Goal: Information Seeking & Learning: Learn about a topic

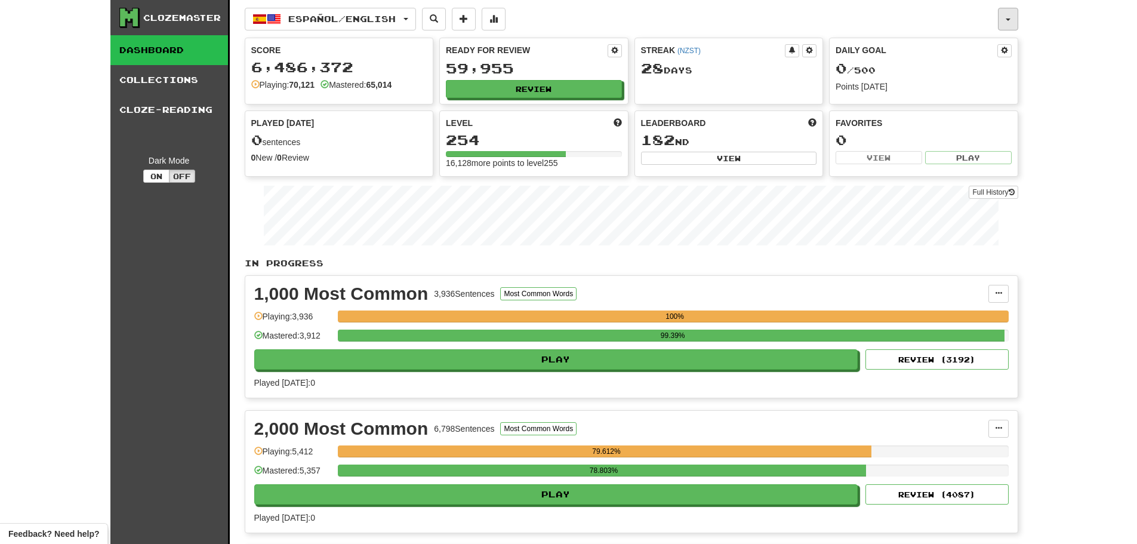
click at [1010, 17] on button "button" at bounding box center [1008, 19] width 20 height 23
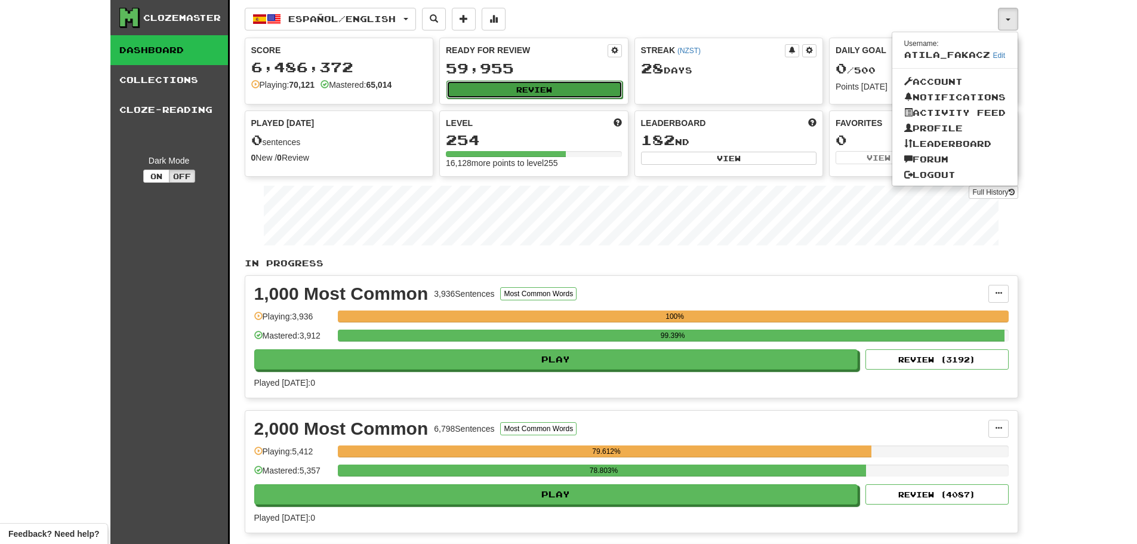
click at [527, 83] on button "Review" at bounding box center [535, 90] width 176 height 18
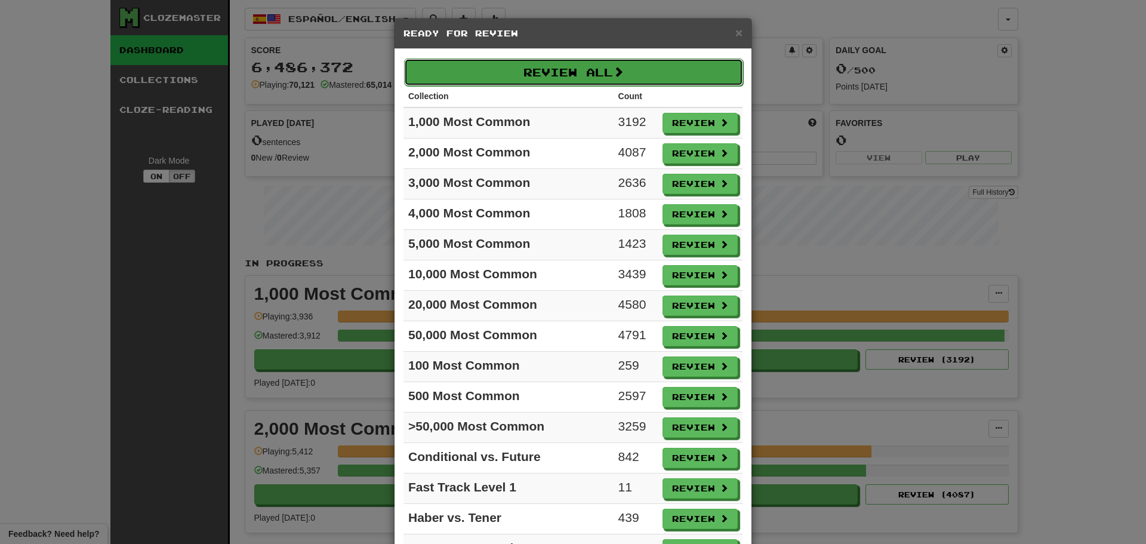
click at [537, 64] on button "Review All" at bounding box center [573, 72] width 339 height 27
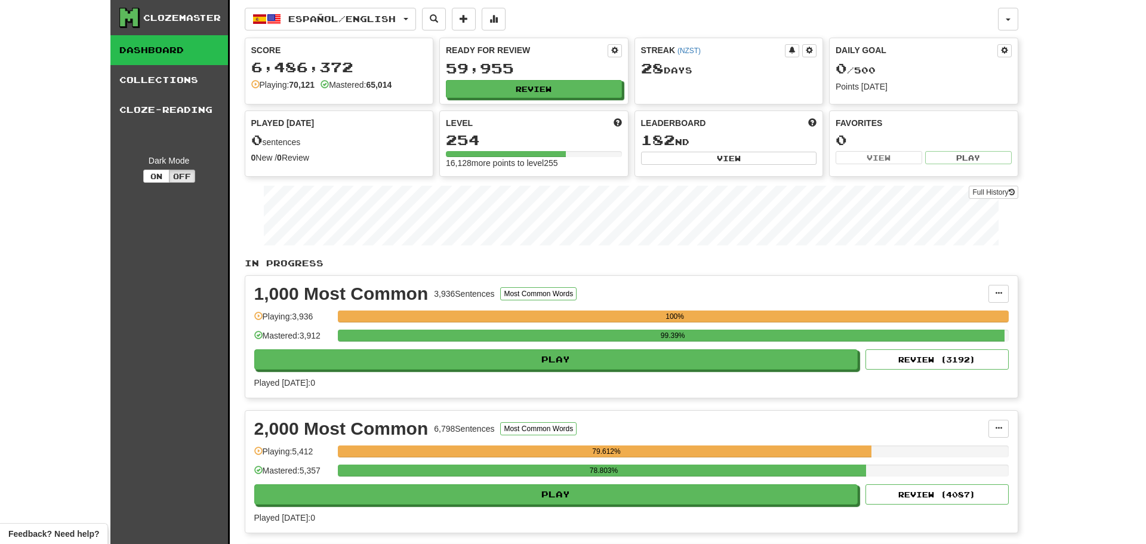
select select "********"
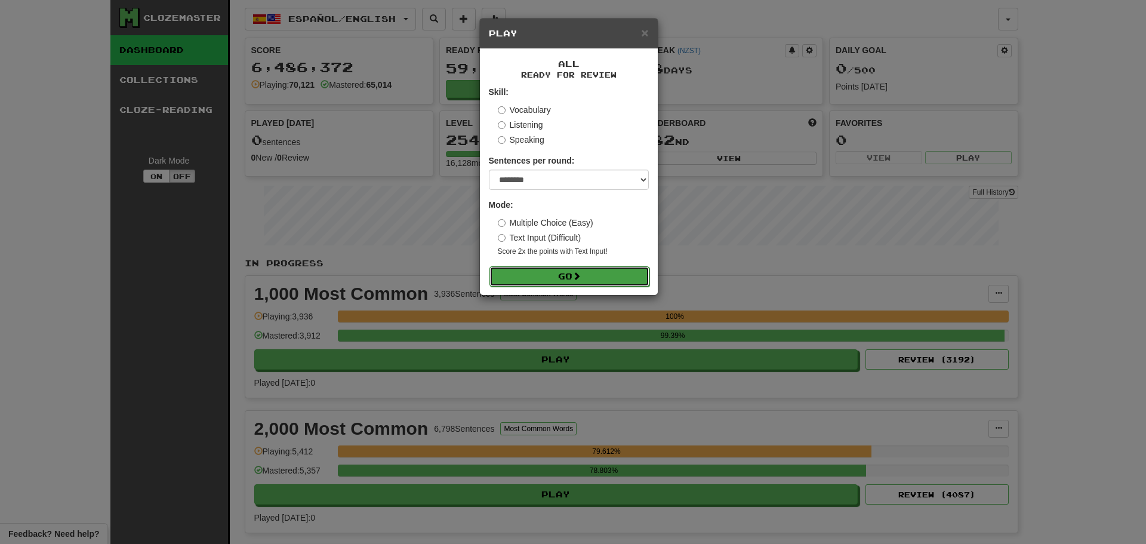
click at [564, 283] on button "Go" at bounding box center [570, 276] width 160 height 20
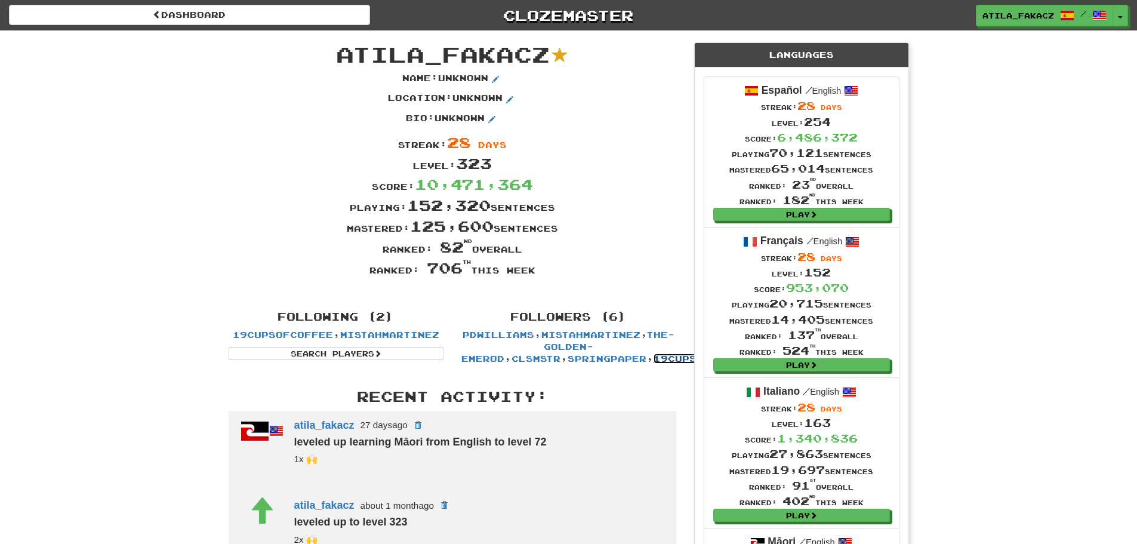
click at [654, 356] on link "19cupsofcoffee" at bounding box center [704, 358] width 100 height 10
click at [1123, 17] on span "button" at bounding box center [1121, 18] width 5 height 2
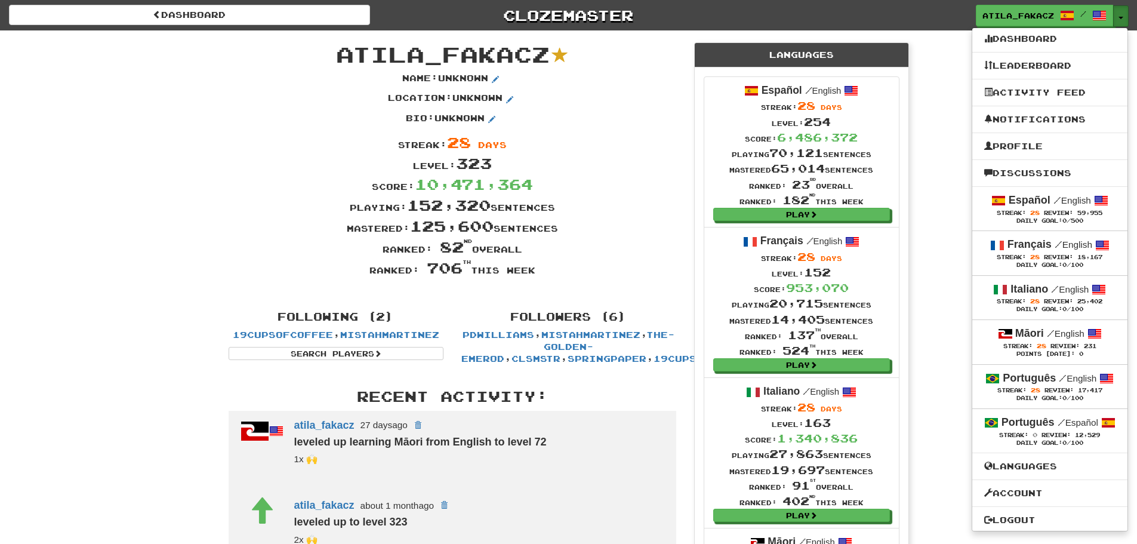
click at [1123, 17] on span "button" at bounding box center [1121, 18] width 5 height 2
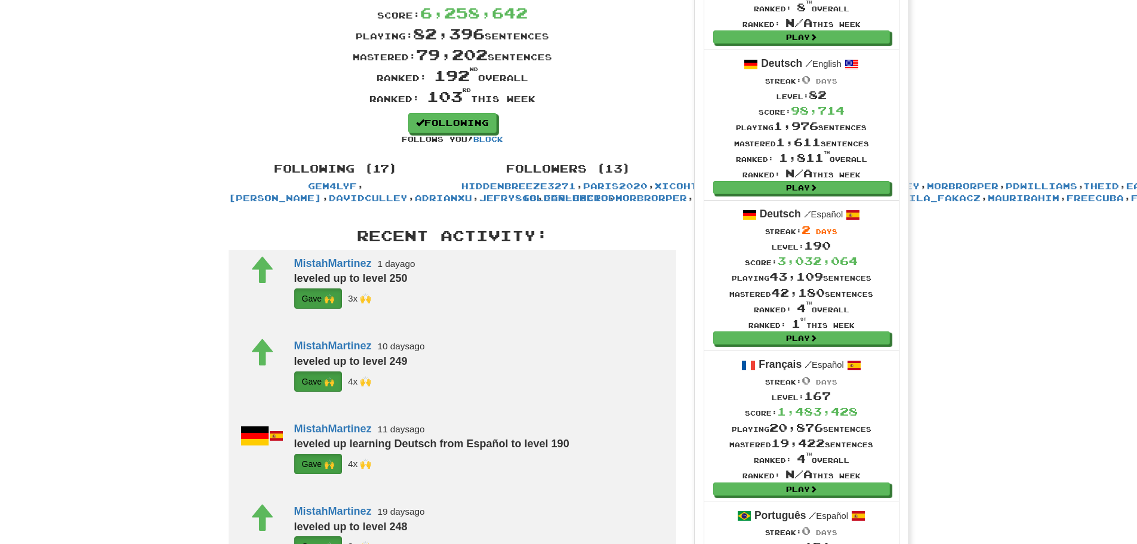
scroll to position [299, 0]
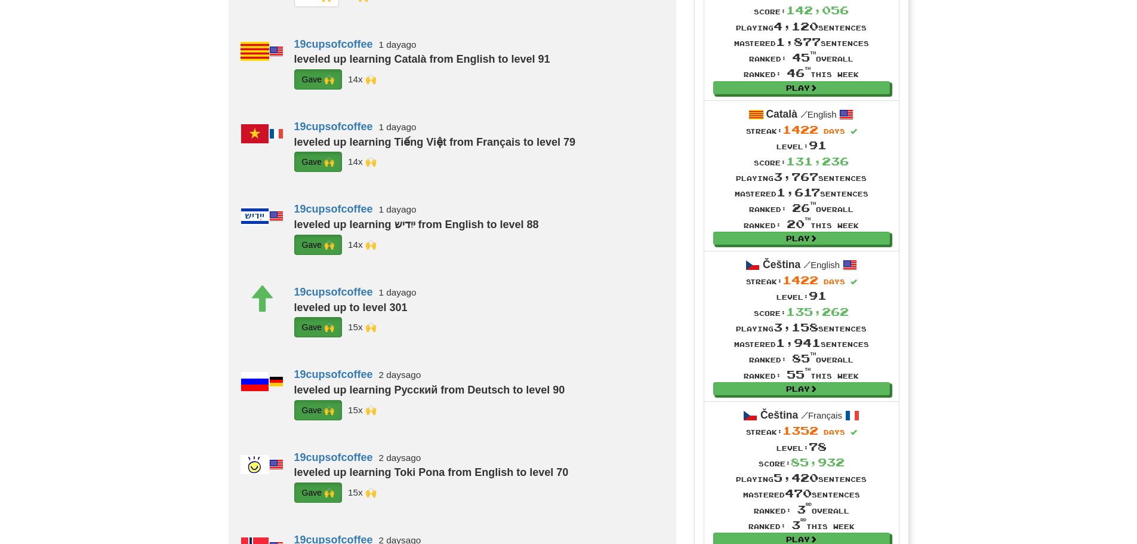
scroll to position [836, 0]
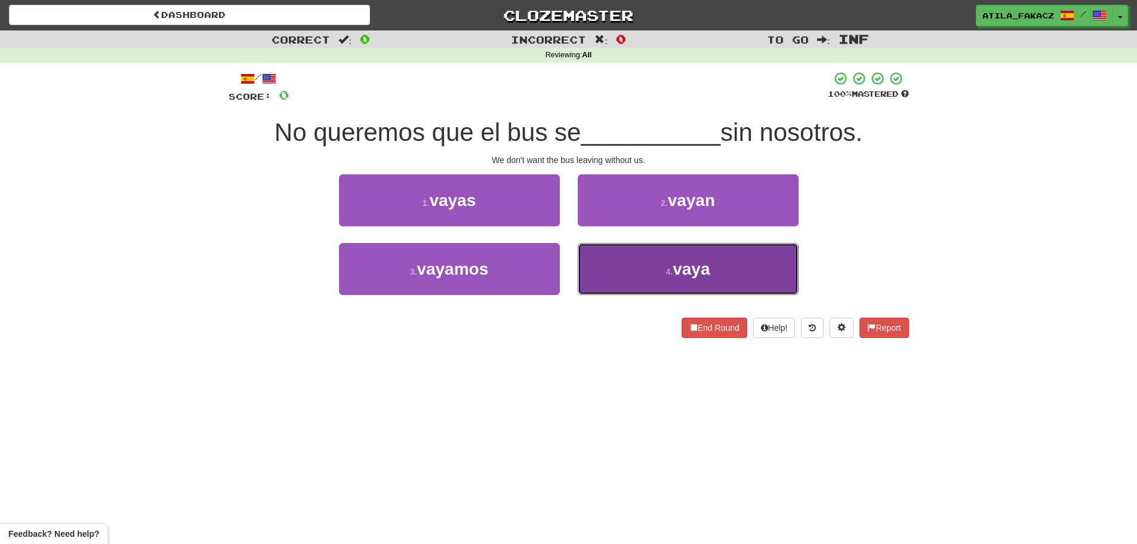
click at [640, 259] on button "4 . vaya" at bounding box center [688, 269] width 221 height 52
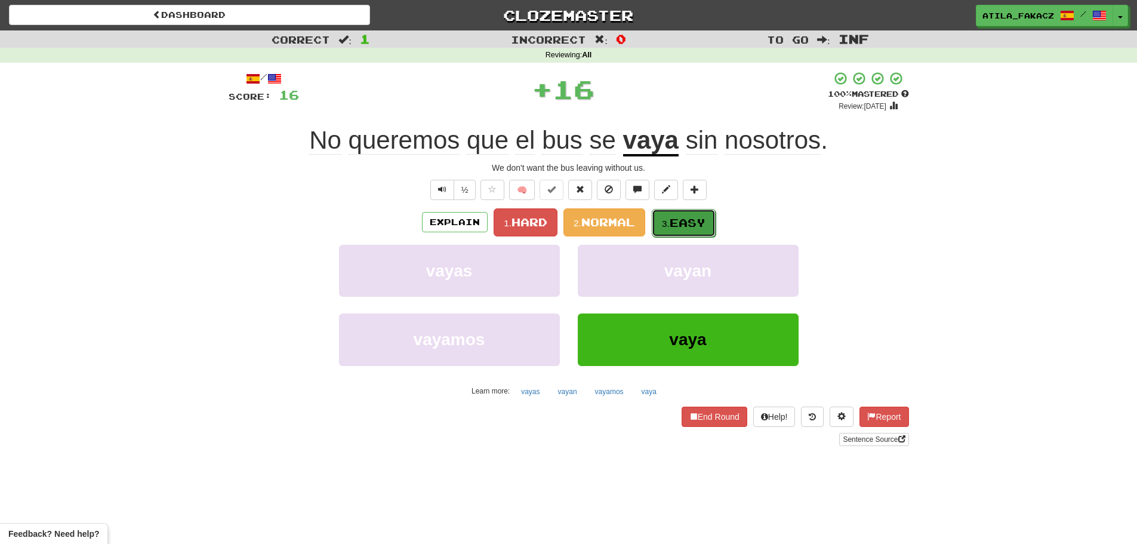
click at [687, 214] on button "3. Easy" at bounding box center [684, 223] width 64 height 28
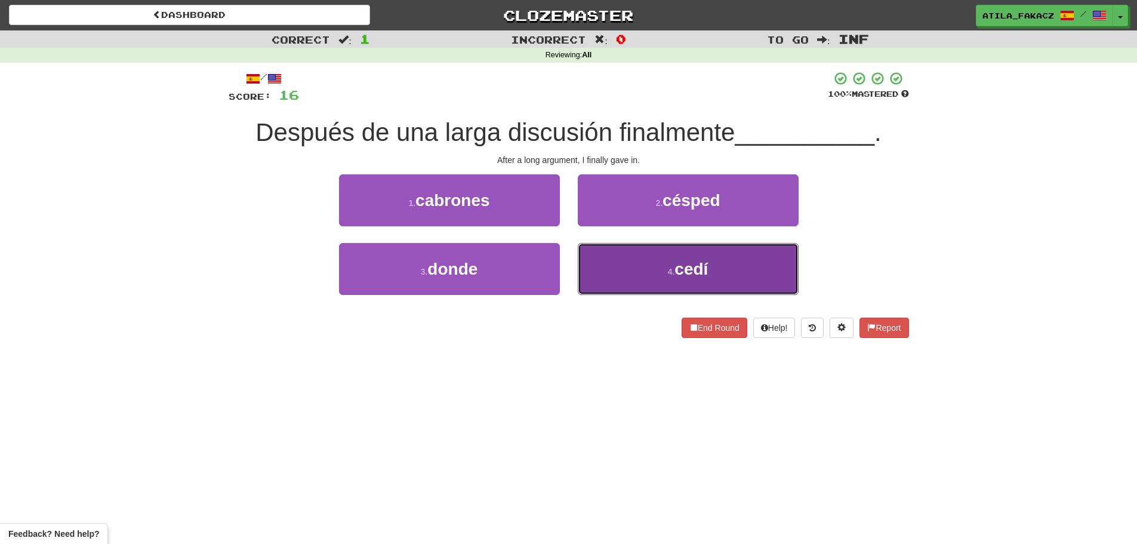
click at [684, 256] on button "4 . cedí" at bounding box center [688, 269] width 221 height 52
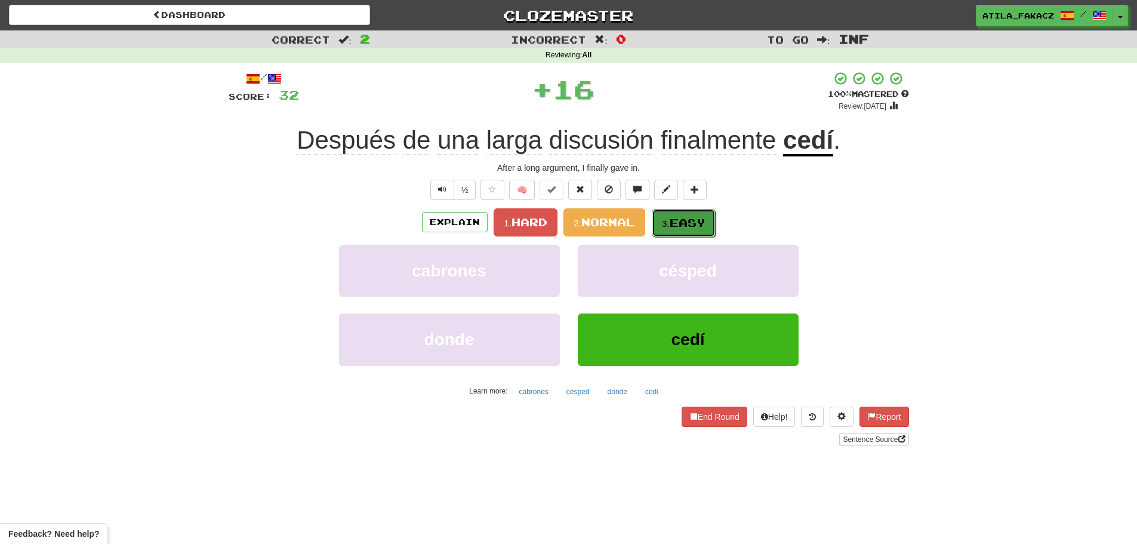
click at [698, 223] on span "Easy" at bounding box center [688, 222] width 36 height 13
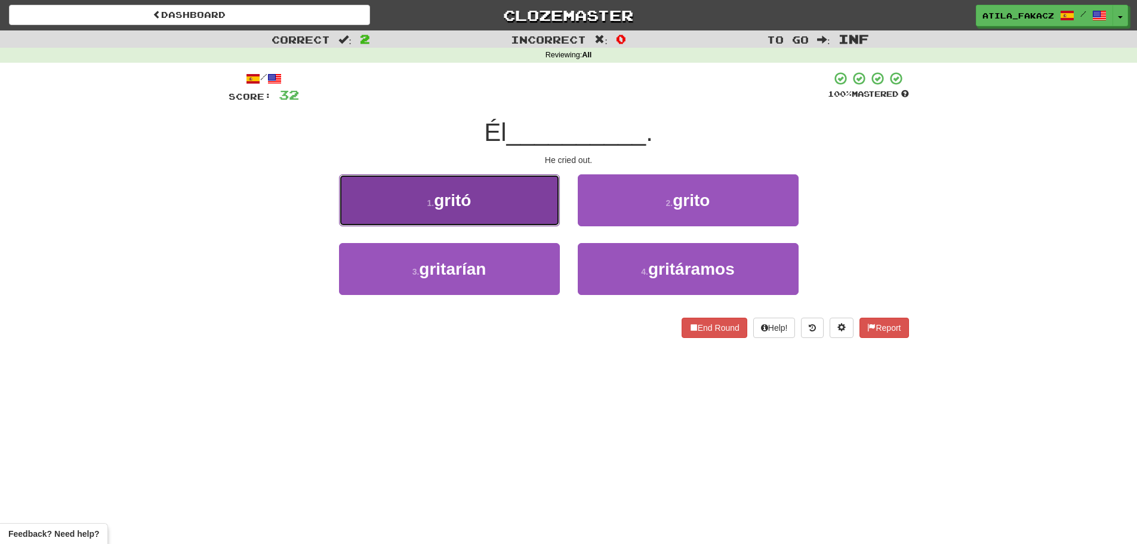
click at [493, 210] on button "1 . gritó" at bounding box center [449, 200] width 221 height 52
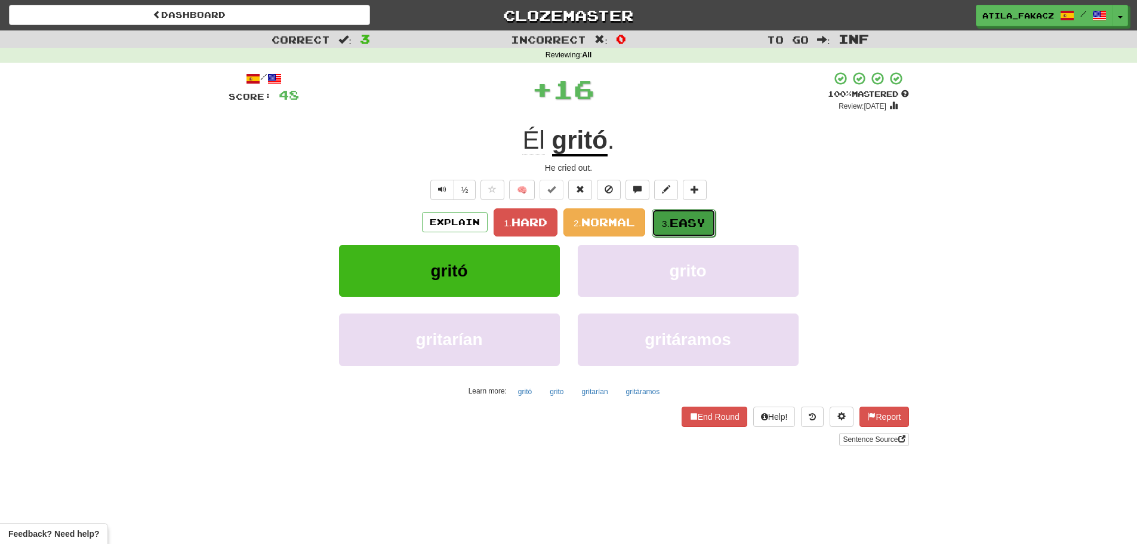
click at [698, 222] on span "Easy" at bounding box center [688, 222] width 36 height 13
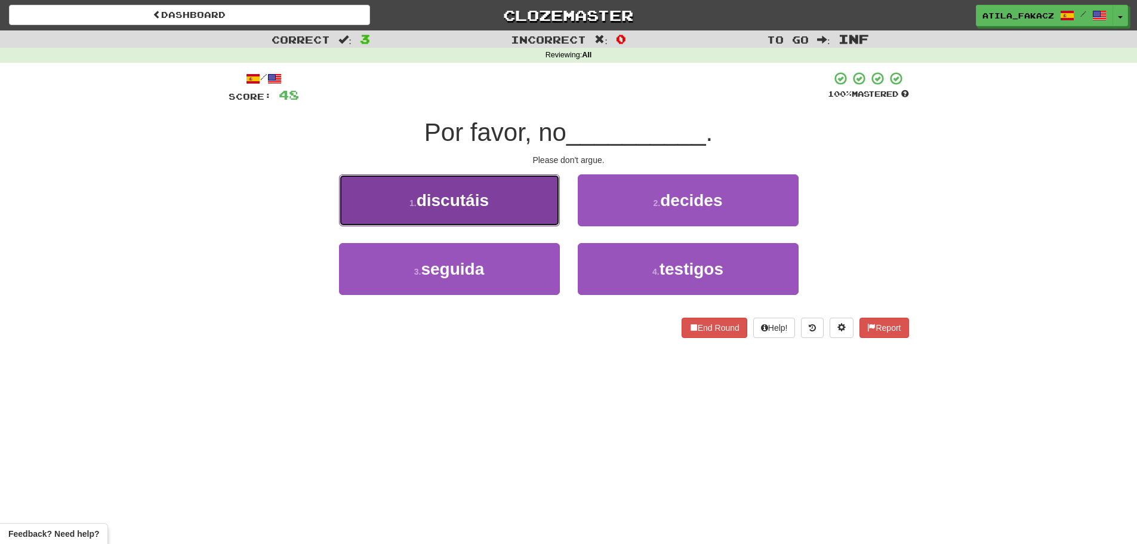
click at [511, 201] on button "1 . discutáis" at bounding box center [449, 200] width 221 height 52
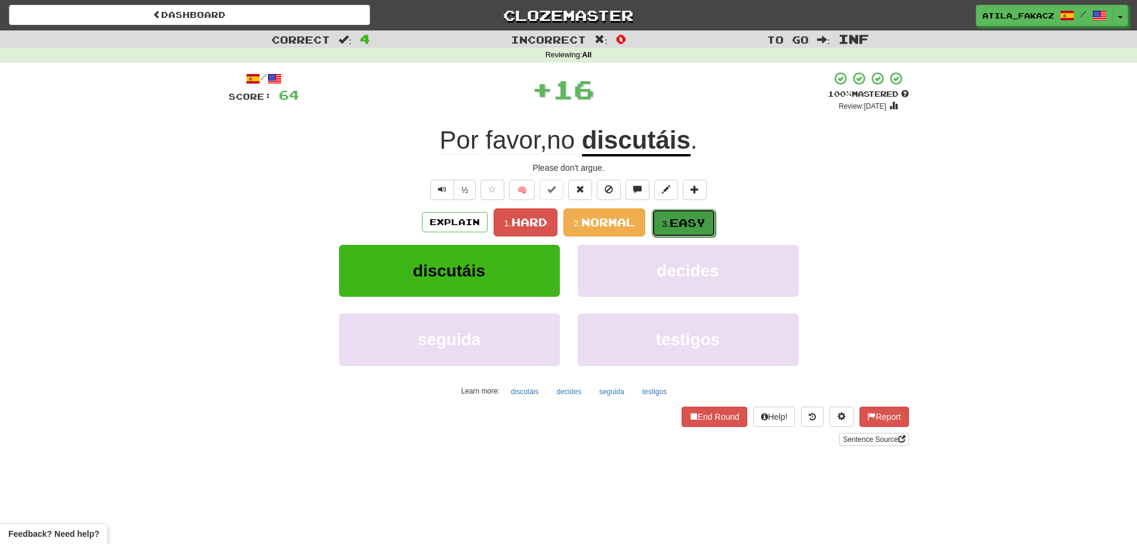
click at [681, 215] on button "3. Easy" at bounding box center [684, 223] width 64 height 28
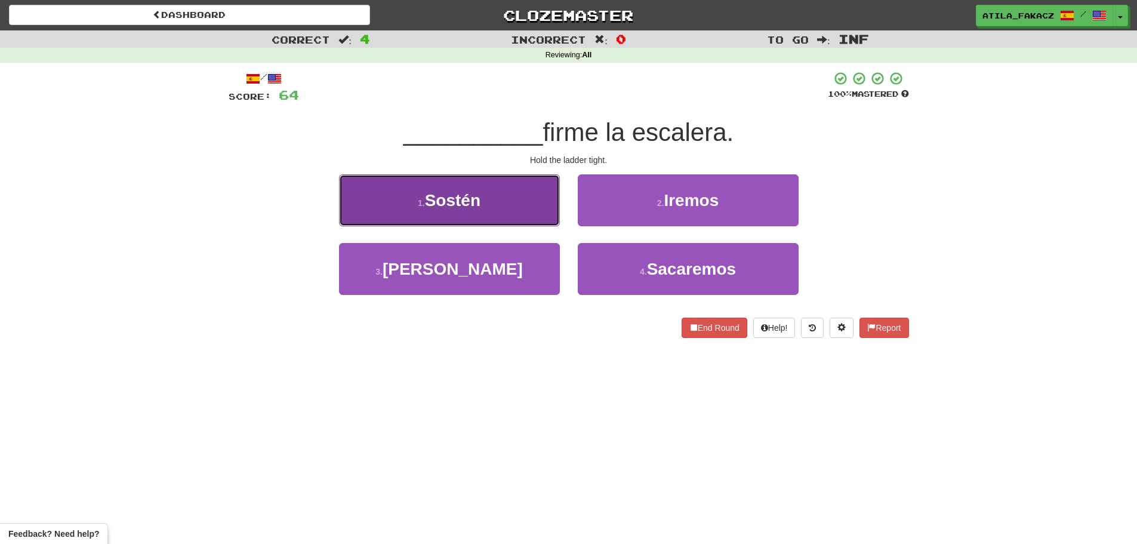
click at [529, 198] on button "1 . Sostén" at bounding box center [449, 200] width 221 height 52
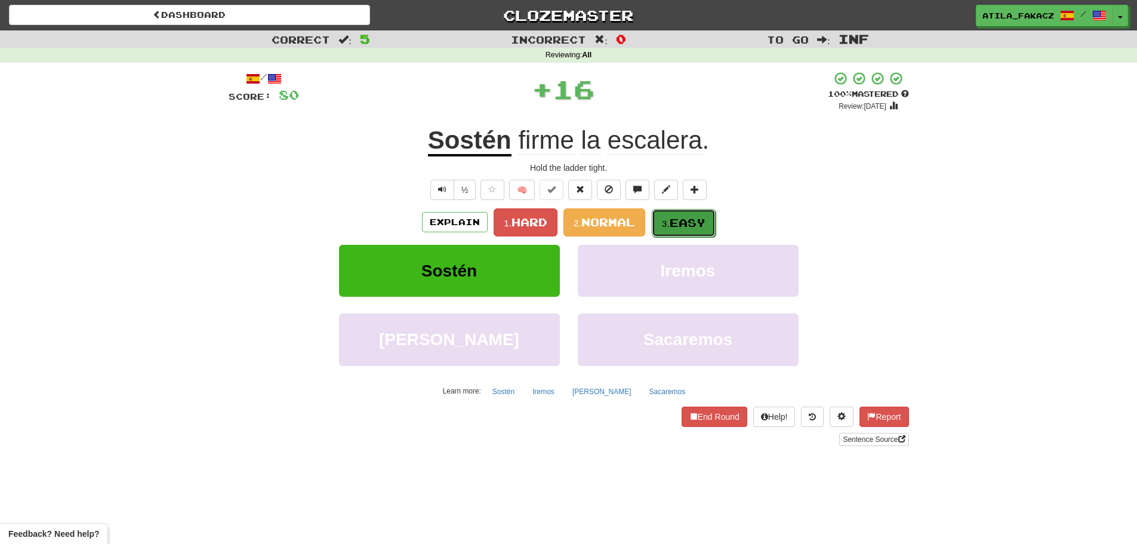
click at [681, 218] on span "Easy" at bounding box center [688, 222] width 36 height 13
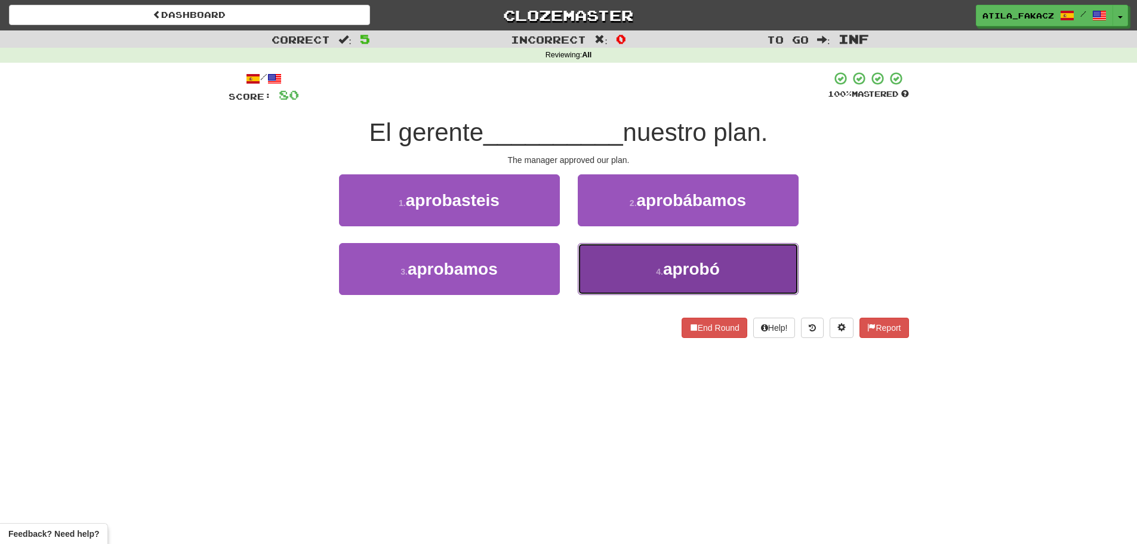
click at [636, 275] on button "4 . aprobó" at bounding box center [688, 269] width 221 height 52
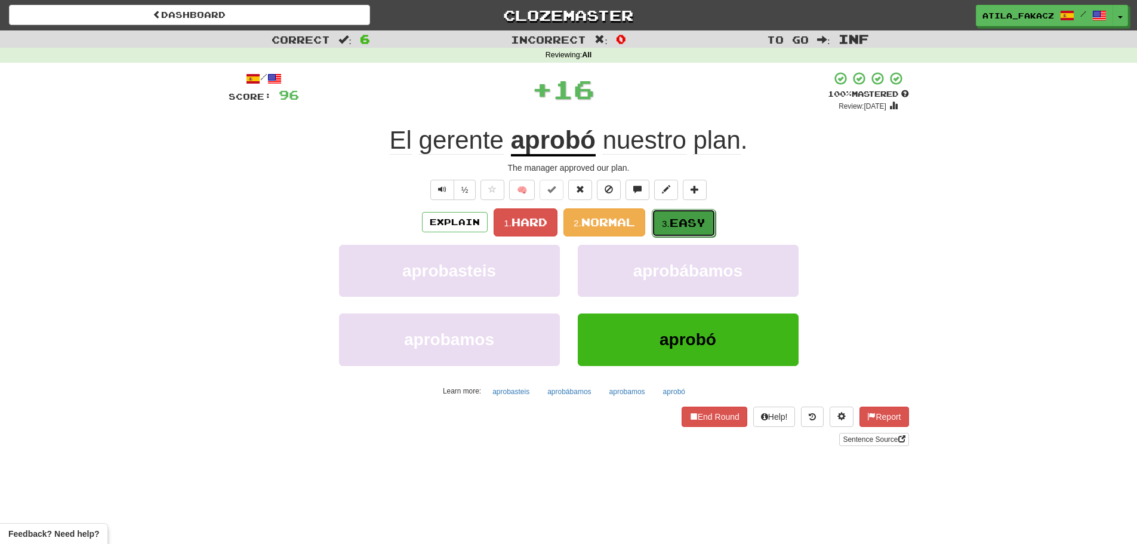
click at [692, 226] on span "Easy" at bounding box center [688, 222] width 36 height 13
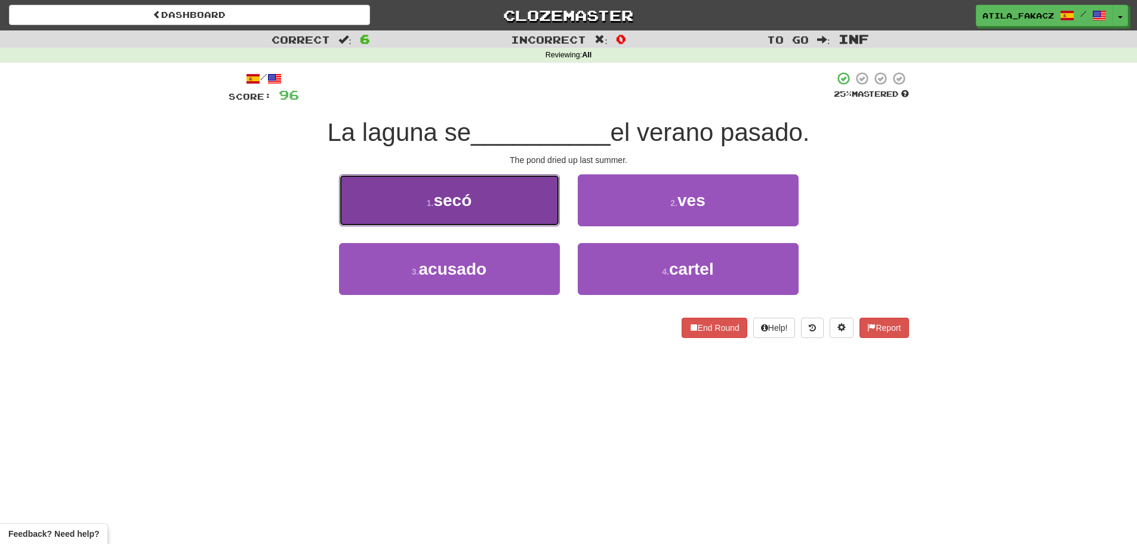
click at [500, 219] on button "1 . secó" at bounding box center [449, 200] width 221 height 52
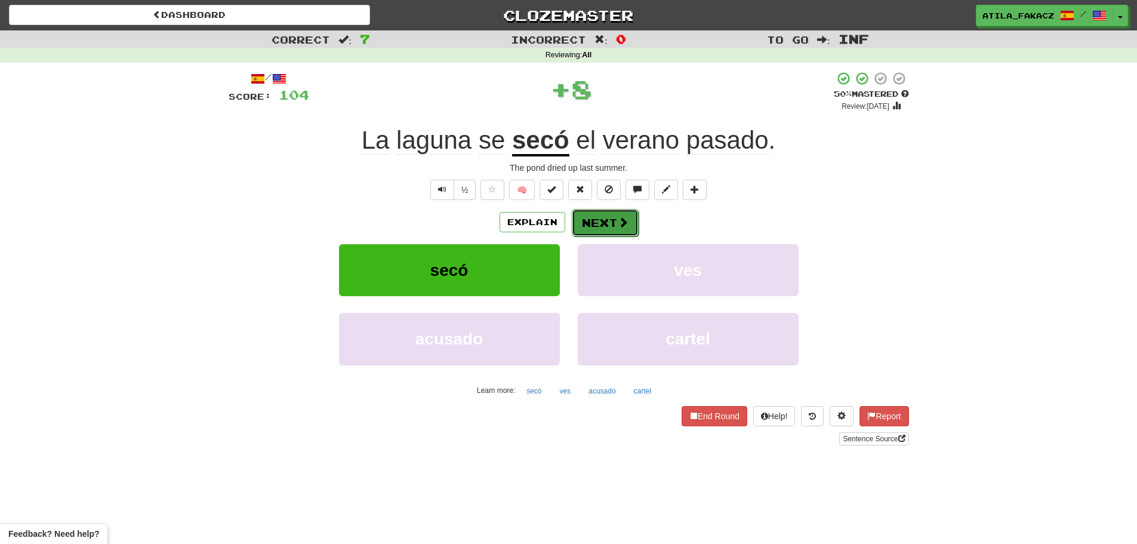
click at [617, 213] on button "Next" at bounding box center [605, 222] width 67 height 27
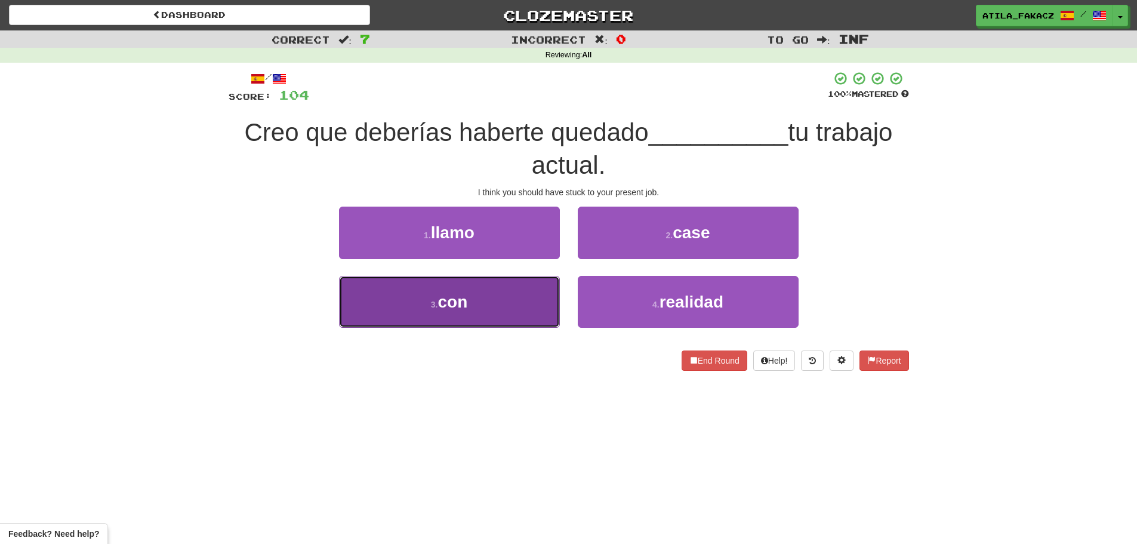
click at [535, 308] on button "3 . con" at bounding box center [449, 302] width 221 height 52
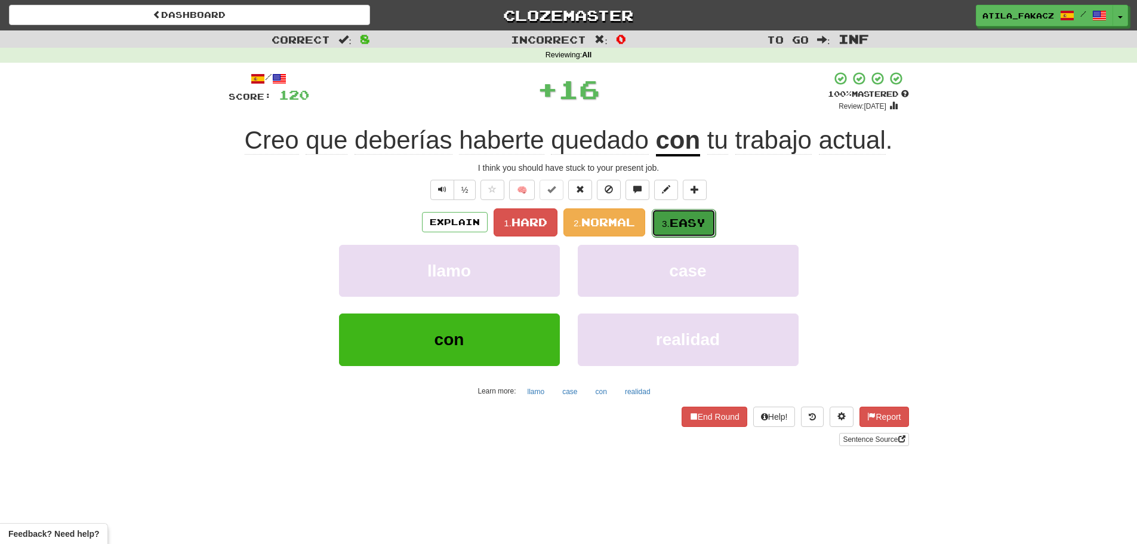
click at [703, 213] on button "3. Easy" at bounding box center [684, 223] width 64 height 28
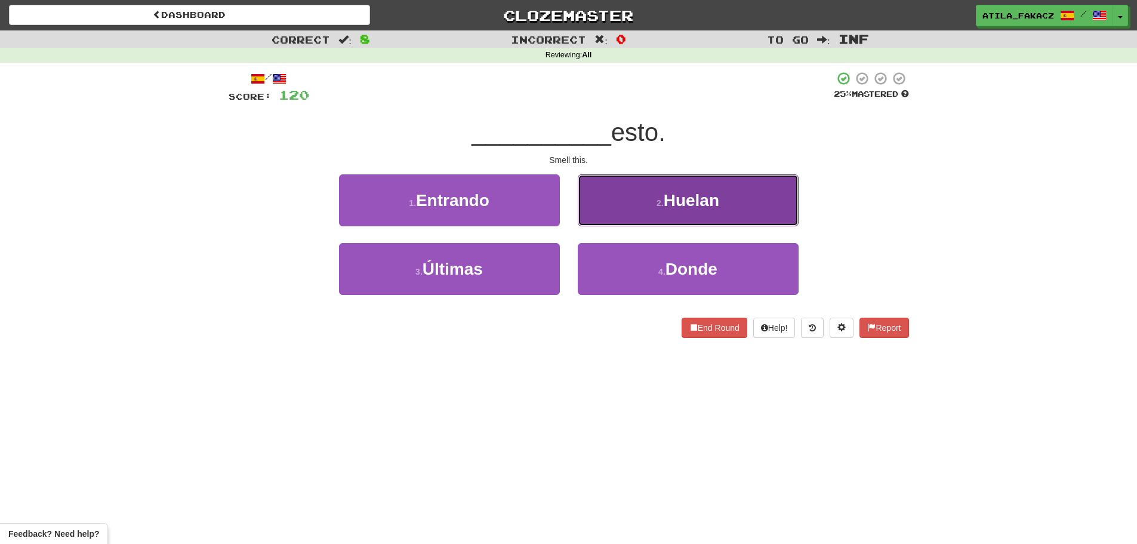
click at [627, 187] on button "2 . Huelan" at bounding box center [688, 200] width 221 height 52
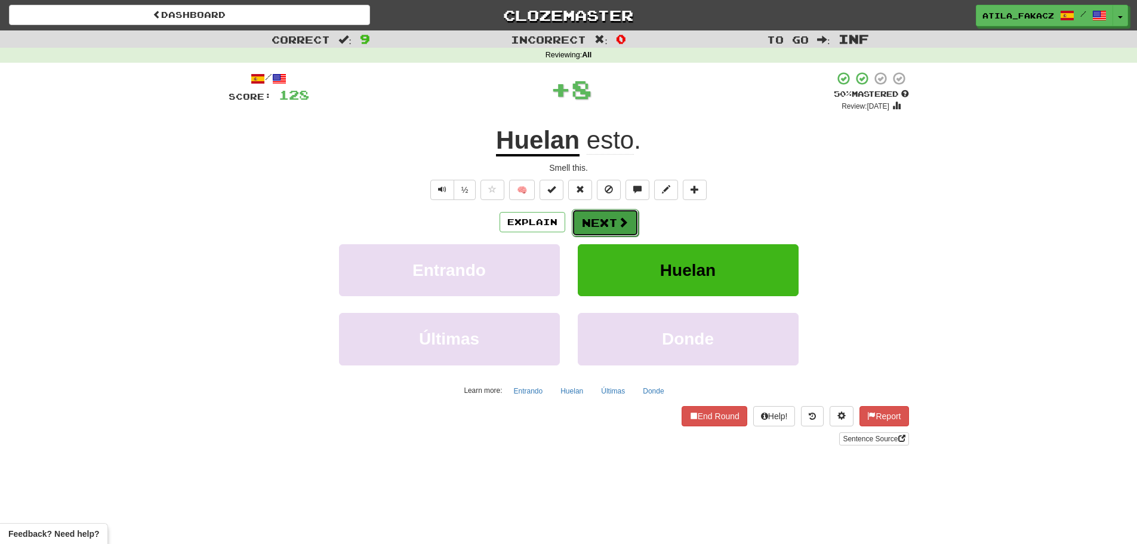
click at [611, 227] on button "Next" at bounding box center [605, 222] width 67 height 27
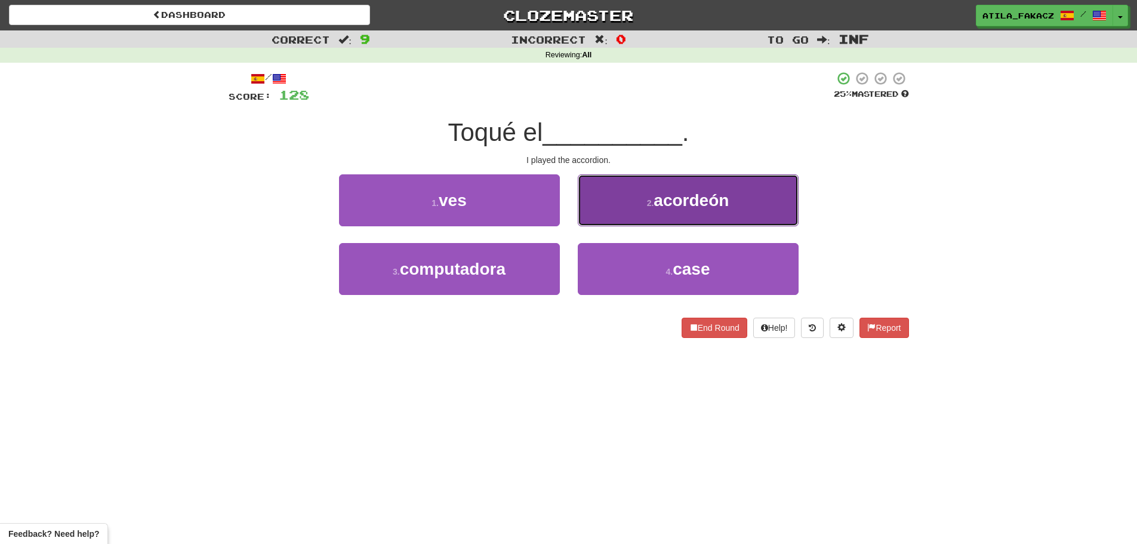
click at [623, 190] on button "2 . acordeón" at bounding box center [688, 200] width 221 height 52
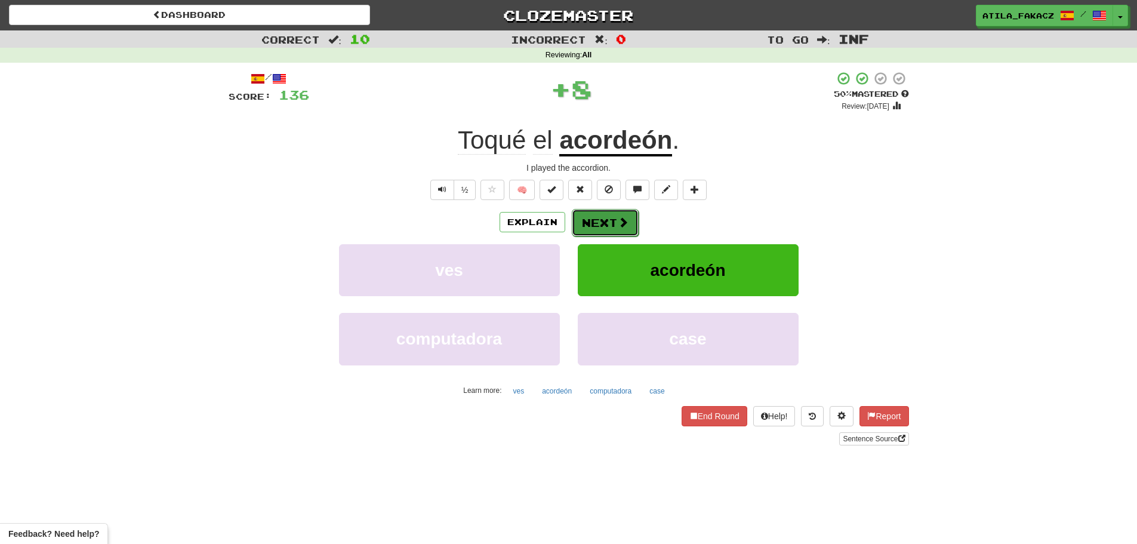
click at [613, 219] on button "Next" at bounding box center [605, 222] width 67 height 27
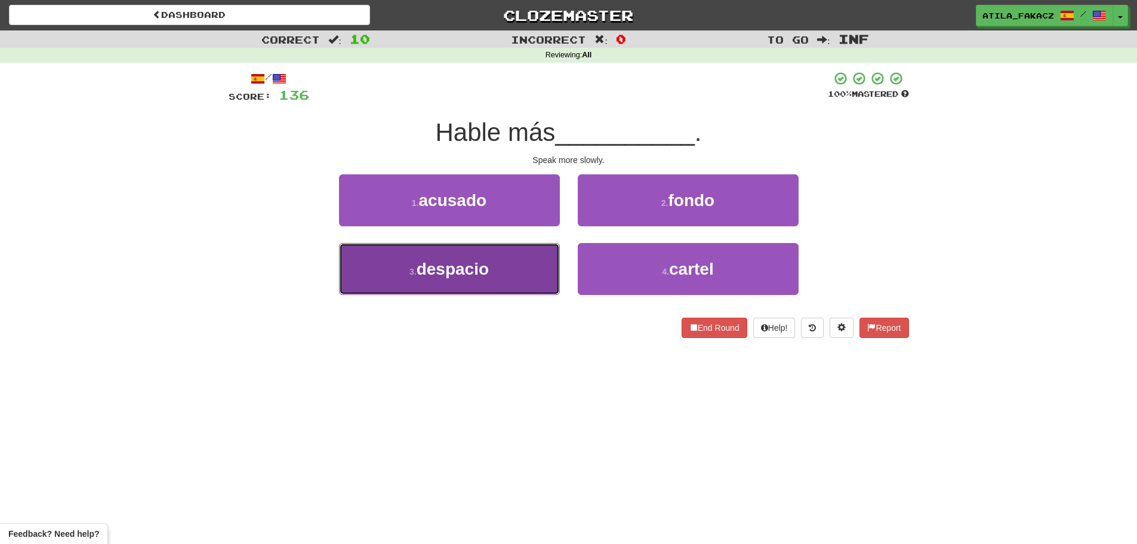
click at [507, 279] on button "3 . despacio" at bounding box center [449, 269] width 221 height 52
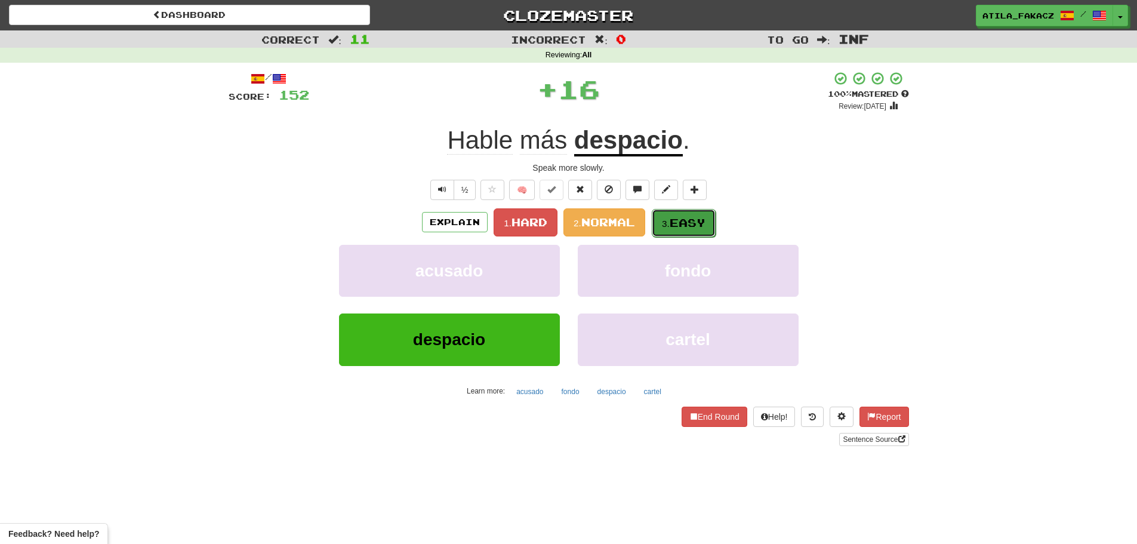
click at [665, 230] on button "3. Easy" at bounding box center [684, 223] width 64 height 28
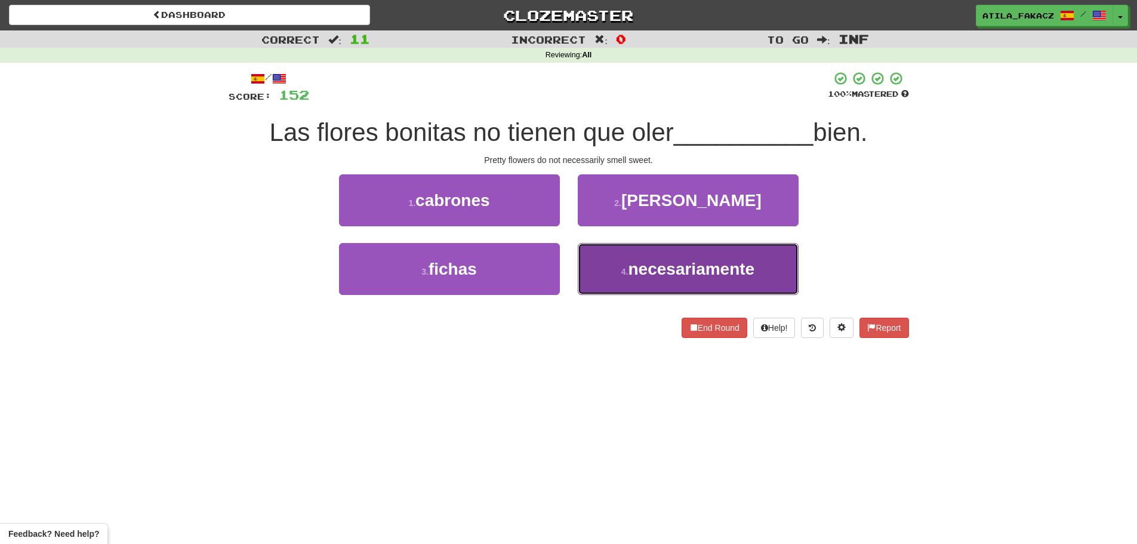
click at [648, 273] on span "necesariamente" at bounding box center [692, 269] width 127 height 19
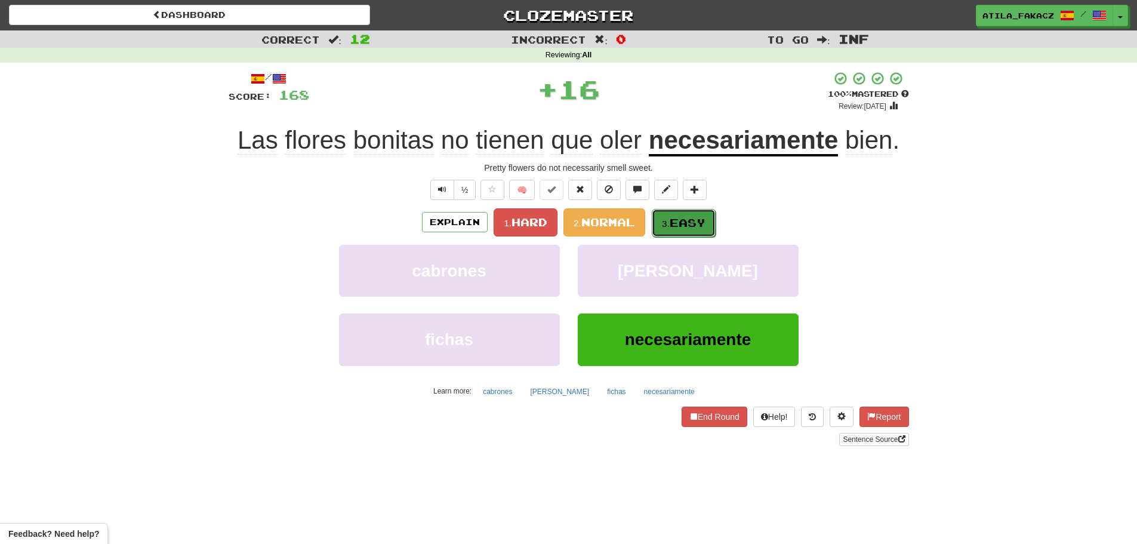
click at [668, 220] on small "3." at bounding box center [666, 224] width 8 height 10
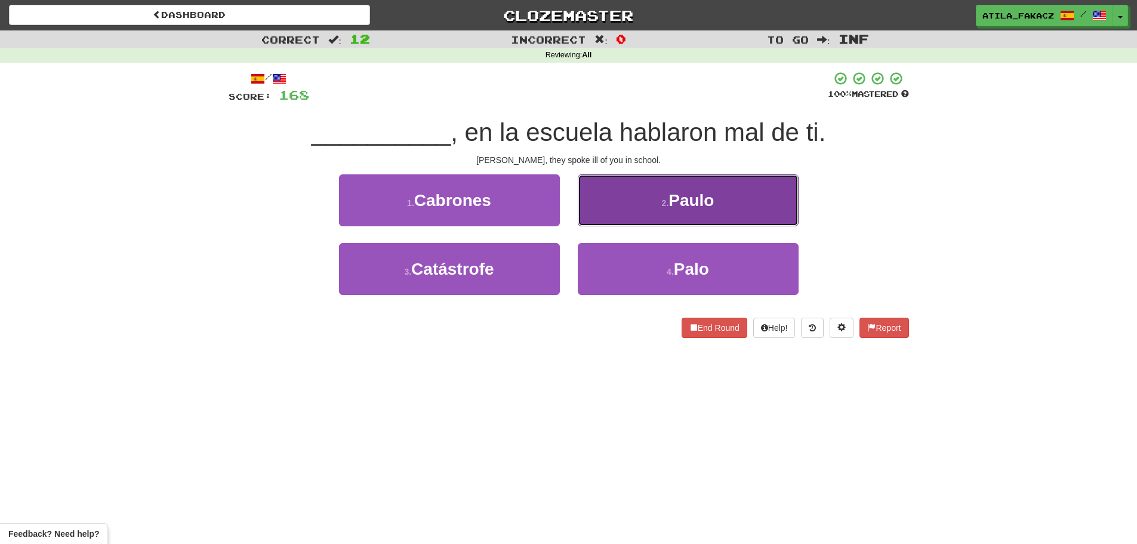
click at [633, 190] on button "2 . Paulo" at bounding box center [688, 200] width 221 height 52
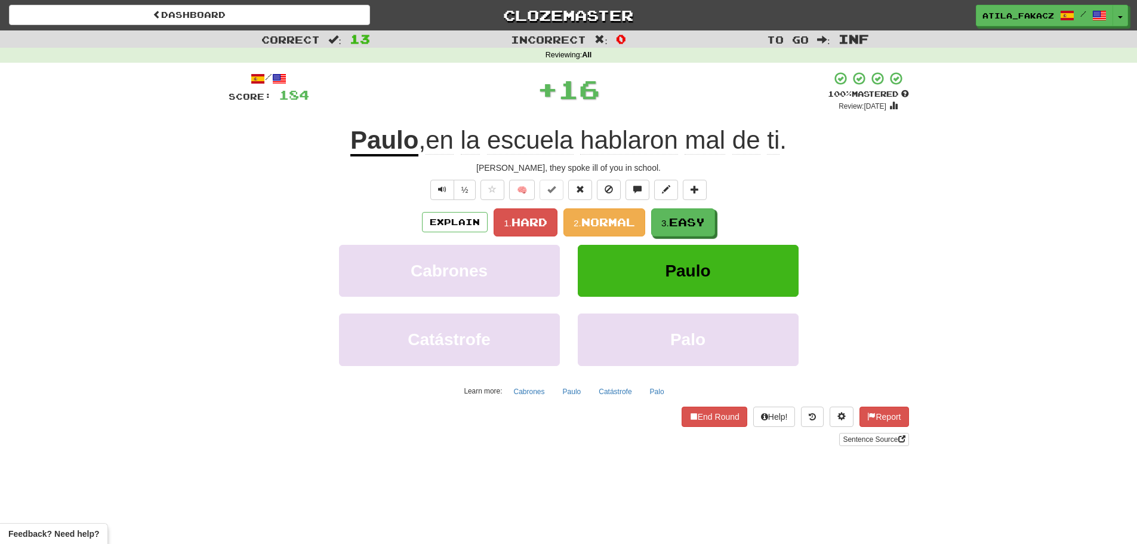
click at [674, 207] on div "/ Score: 184 + 16 100 % Mastered Review: 2026-03-20 Paulo , en la escuela habla…" at bounding box center [569, 258] width 681 height 375
click at [676, 217] on span "Easy" at bounding box center [688, 222] width 36 height 13
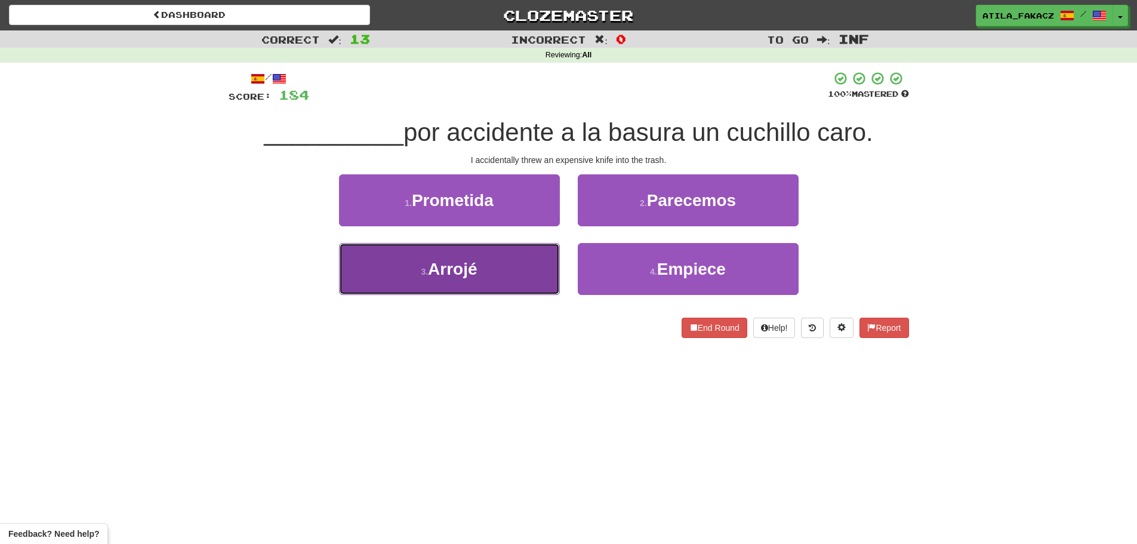
click at [521, 272] on button "3 . Arrojé" at bounding box center [449, 269] width 221 height 52
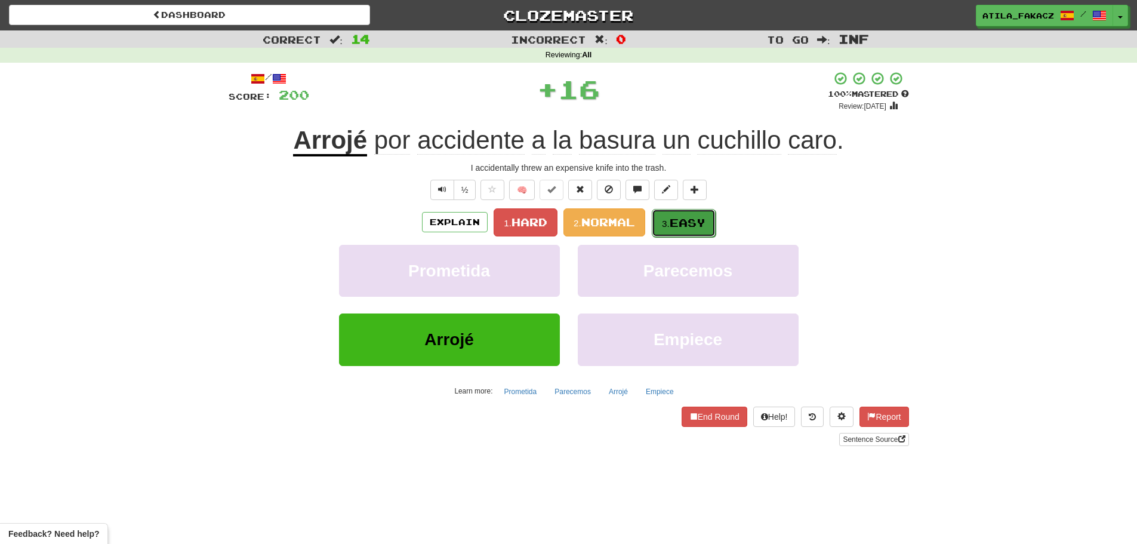
click at [687, 224] on span "Easy" at bounding box center [688, 222] width 36 height 13
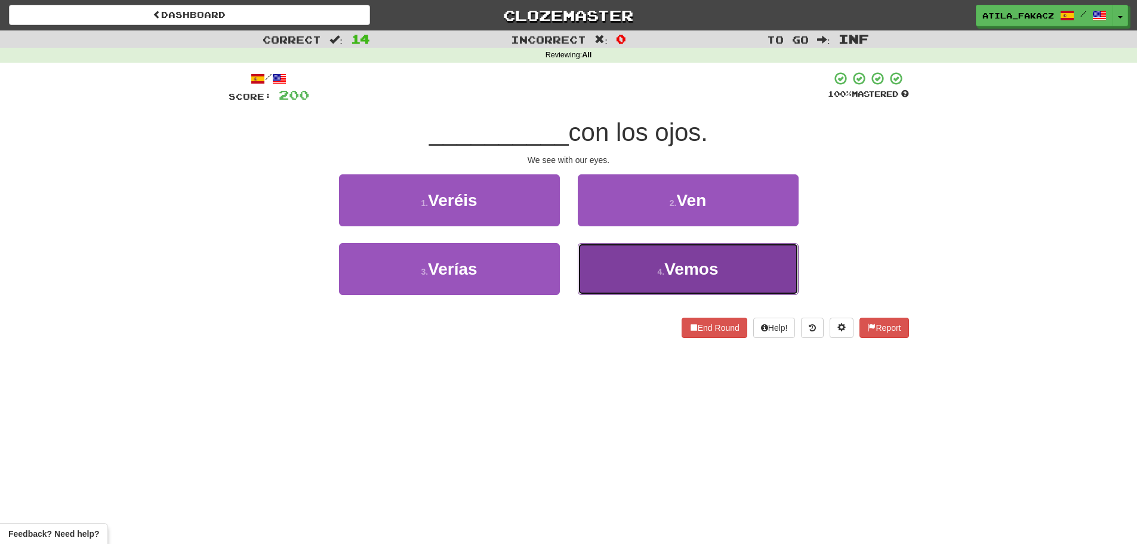
click at [641, 278] on button "4 . Vemos" at bounding box center [688, 269] width 221 height 52
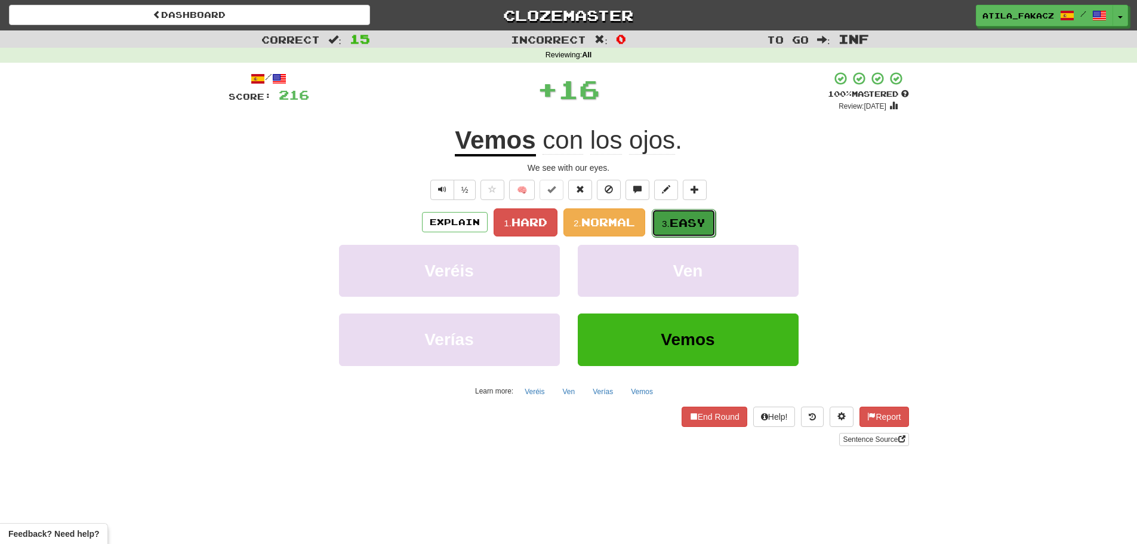
click at [682, 230] on button "3. Easy" at bounding box center [684, 223] width 64 height 28
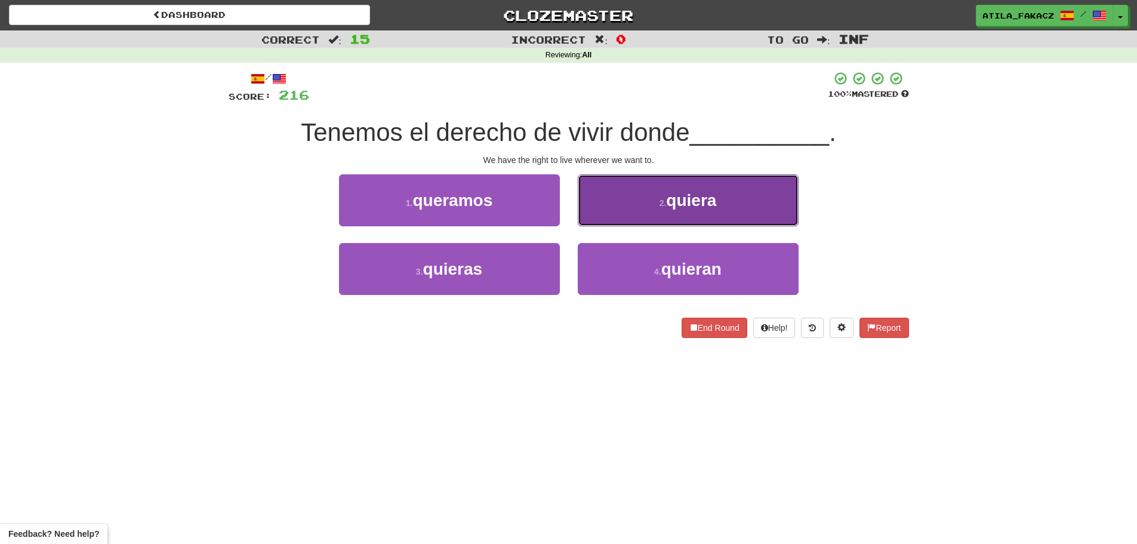
click at [632, 202] on button "2 . quiera" at bounding box center [688, 200] width 221 height 52
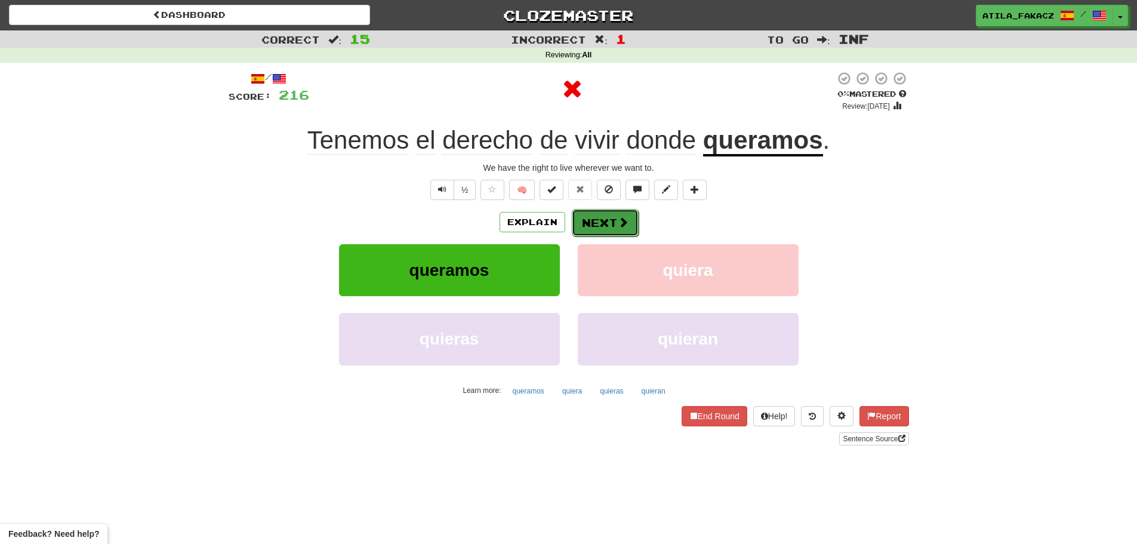
click at [636, 222] on button "Next" at bounding box center [605, 222] width 67 height 27
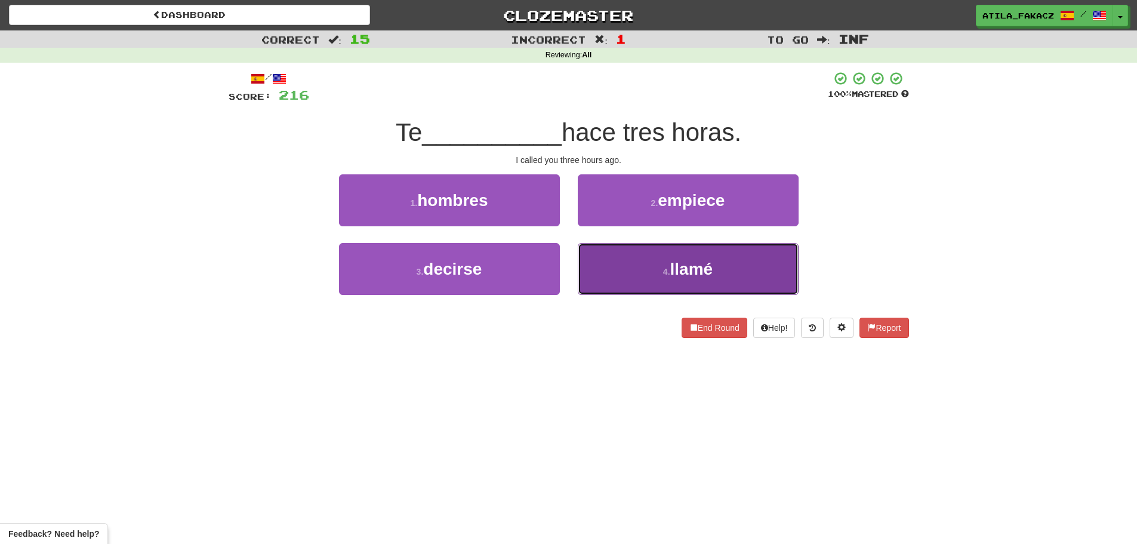
click at [620, 256] on button "4 . llamé" at bounding box center [688, 269] width 221 height 52
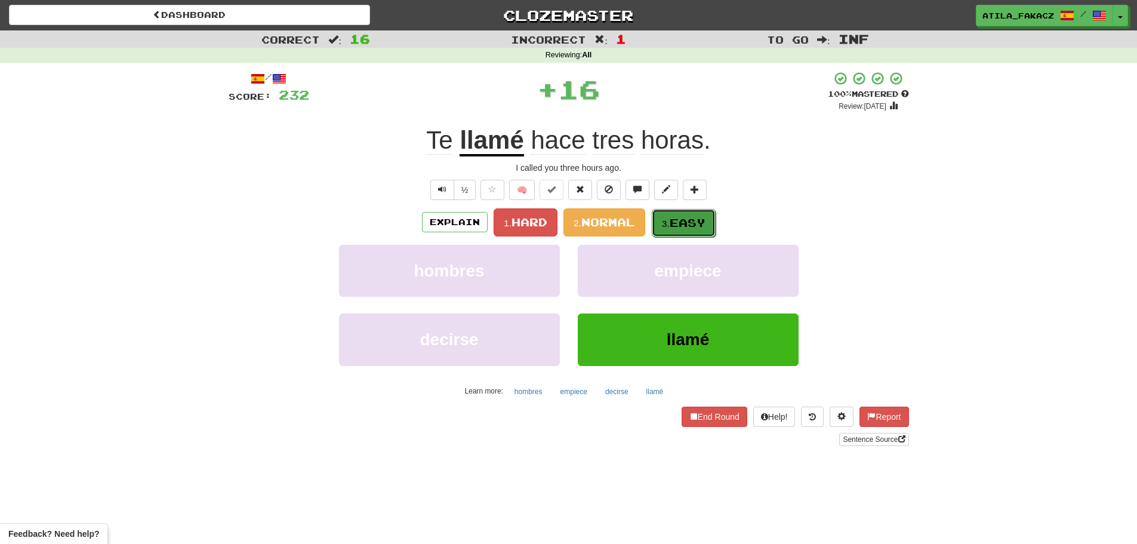
click at [703, 226] on span "Easy" at bounding box center [688, 222] width 36 height 13
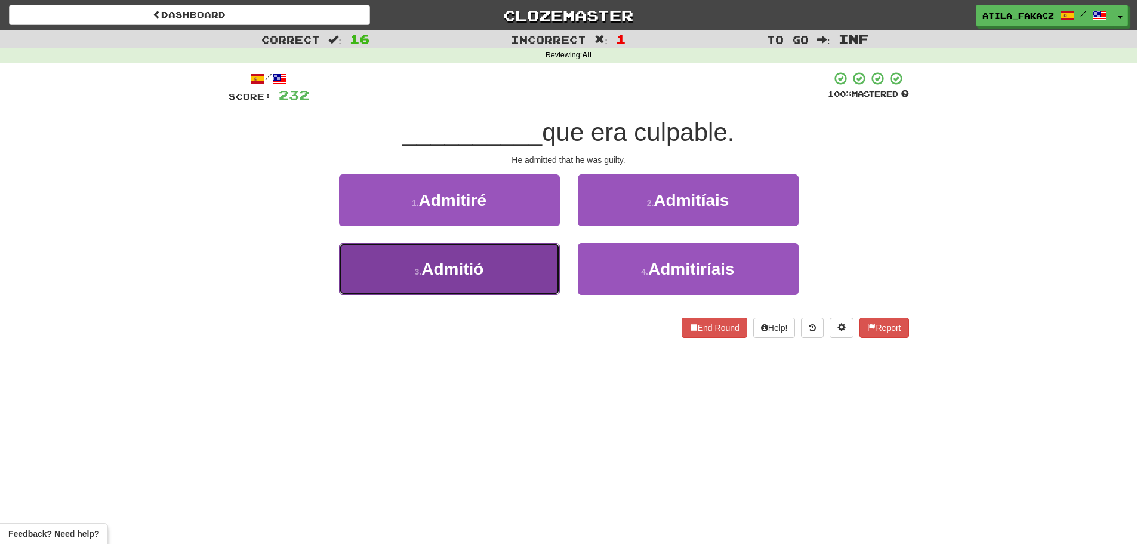
click at [523, 270] on button "3 . Admitió" at bounding box center [449, 269] width 221 height 52
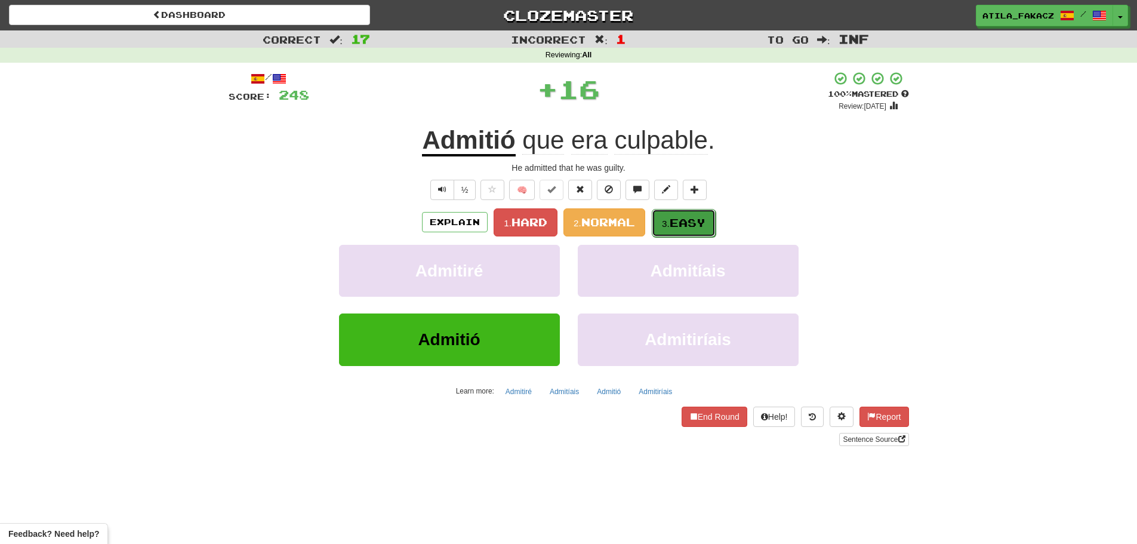
click at [681, 222] on span "Easy" at bounding box center [688, 222] width 36 height 13
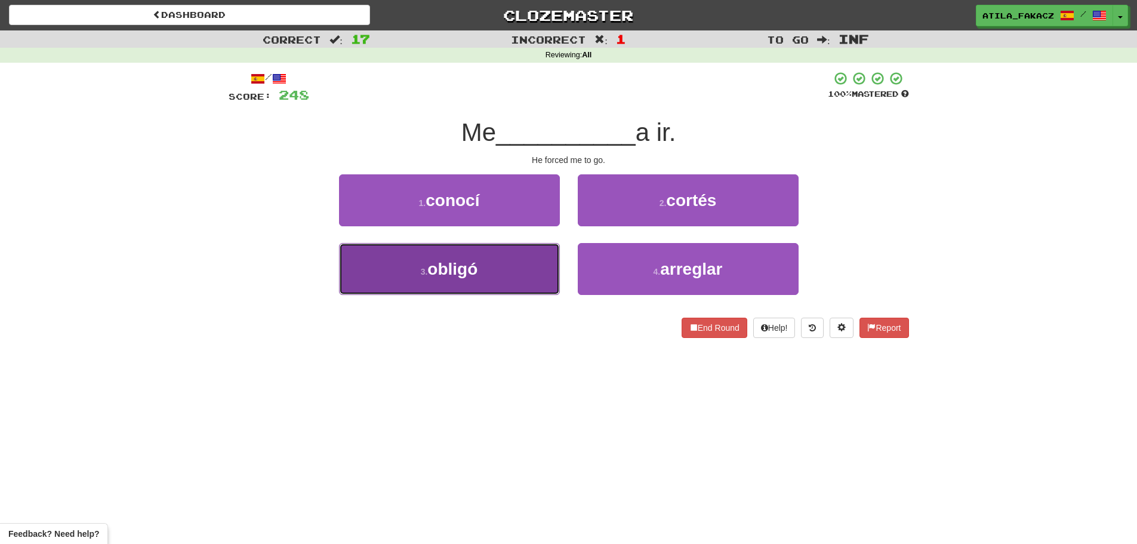
click at [517, 259] on button "3 . obligó" at bounding box center [449, 269] width 221 height 52
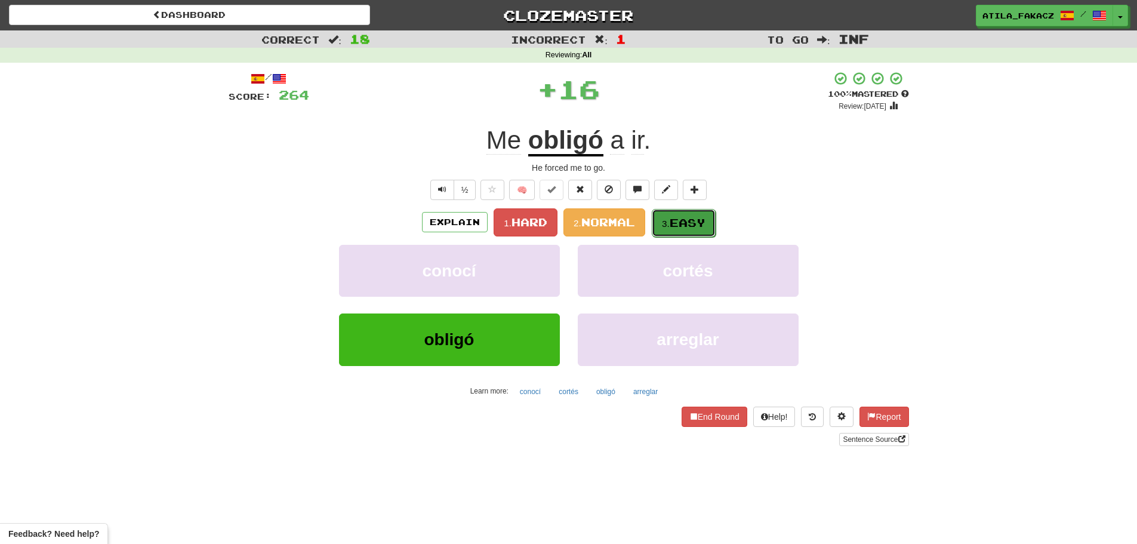
click at [684, 227] on span "Easy" at bounding box center [688, 222] width 36 height 13
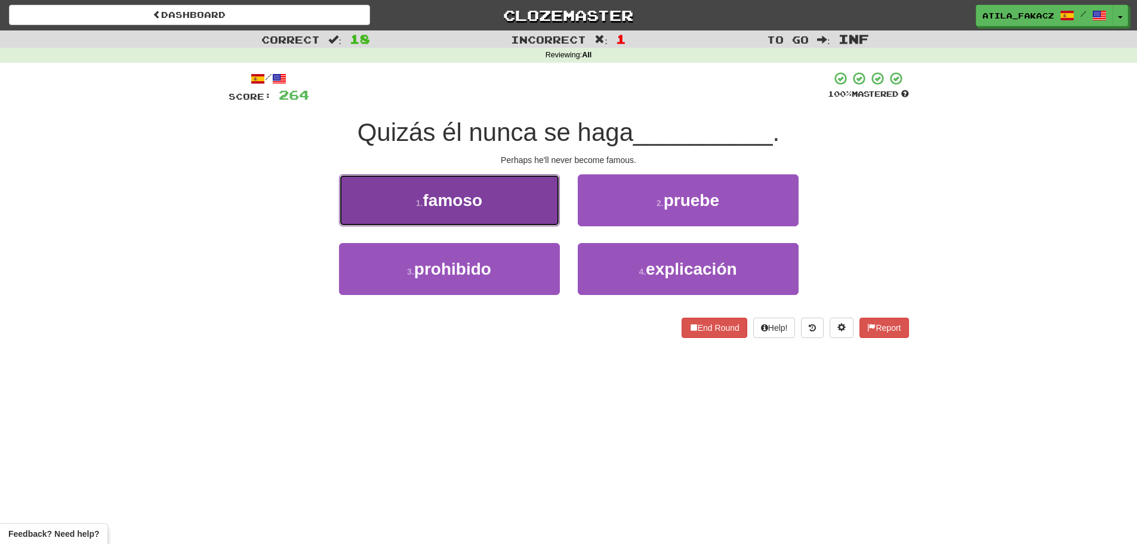
click at [509, 212] on button "1 . famoso" at bounding box center [449, 200] width 221 height 52
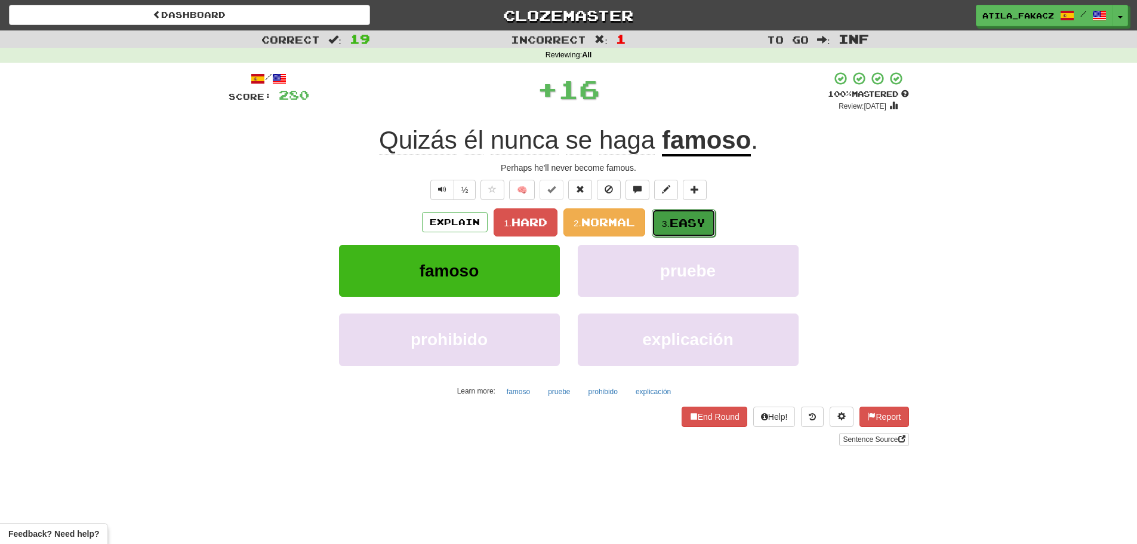
click at [693, 220] on span "Easy" at bounding box center [688, 222] width 36 height 13
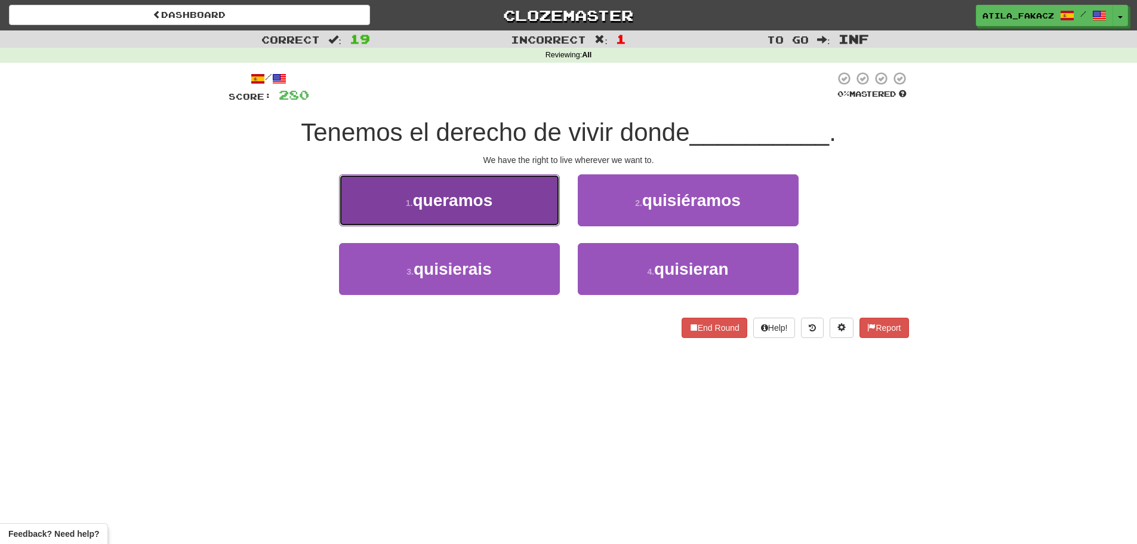
click at [501, 205] on button "1 . queramos" at bounding box center [449, 200] width 221 height 52
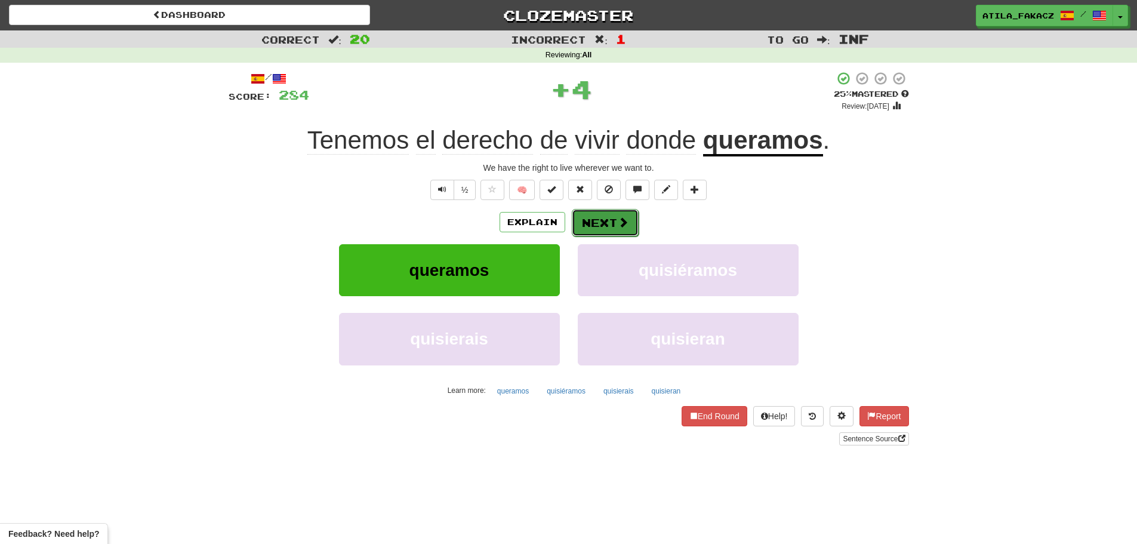
click at [604, 215] on button "Next" at bounding box center [605, 222] width 67 height 27
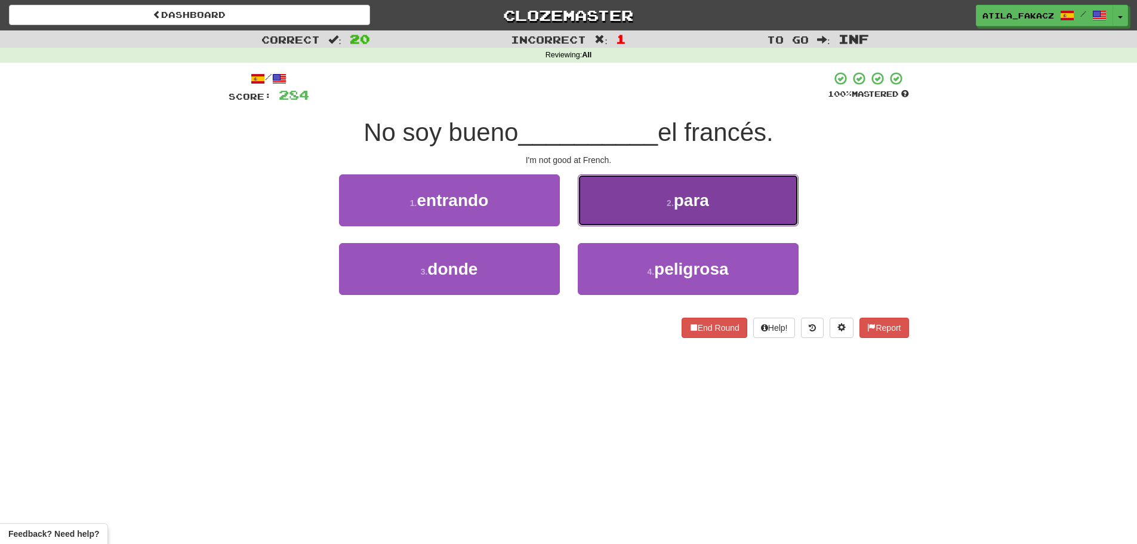
click at [648, 210] on button "2 . para" at bounding box center [688, 200] width 221 height 52
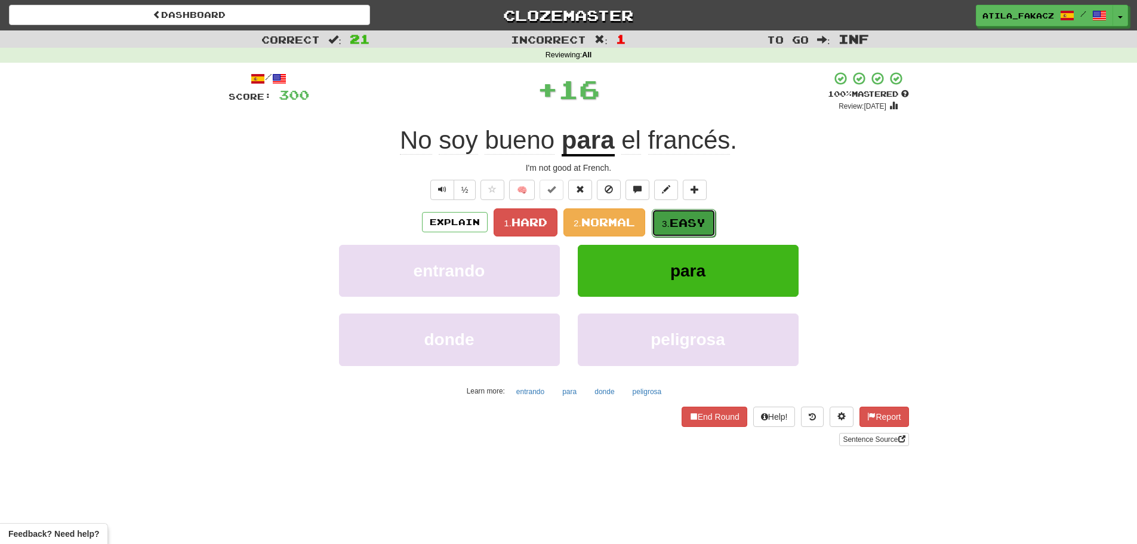
click at [674, 216] on span "Easy" at bounding box center [688, 222] width 36 height 13
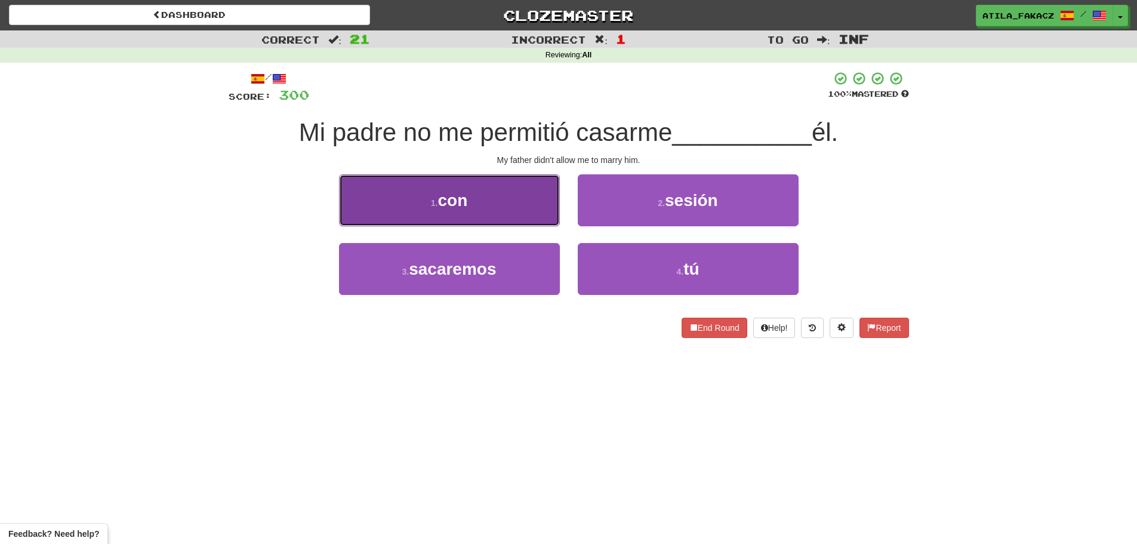
click at [515, 214] on button "1 . con" at bounding box center [449, 200] width 221 height 52
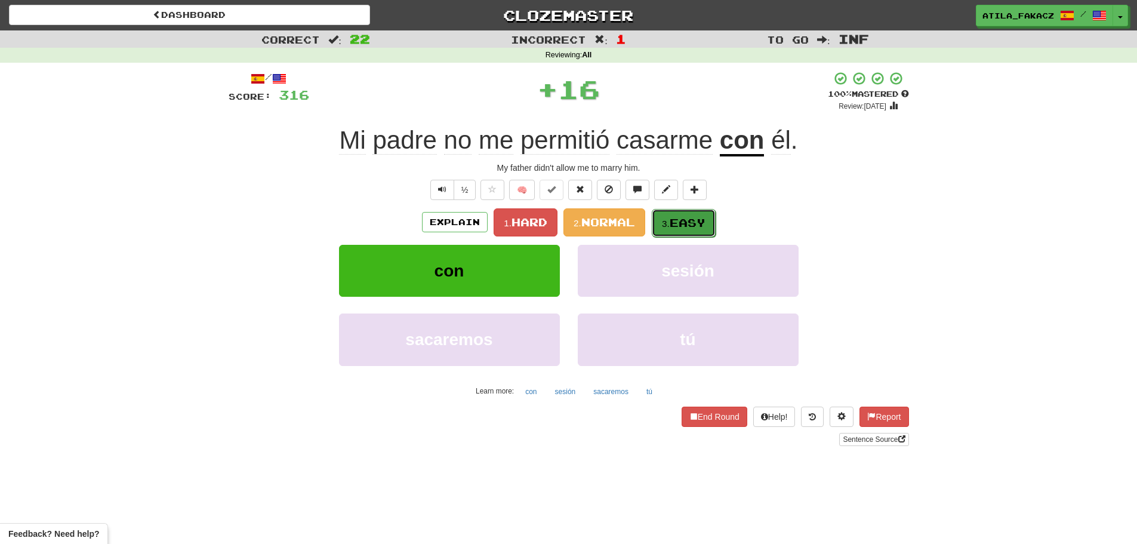
click at [681, 233] on button "3. Easy" at bounding box center [684, 223] width 64 height 28
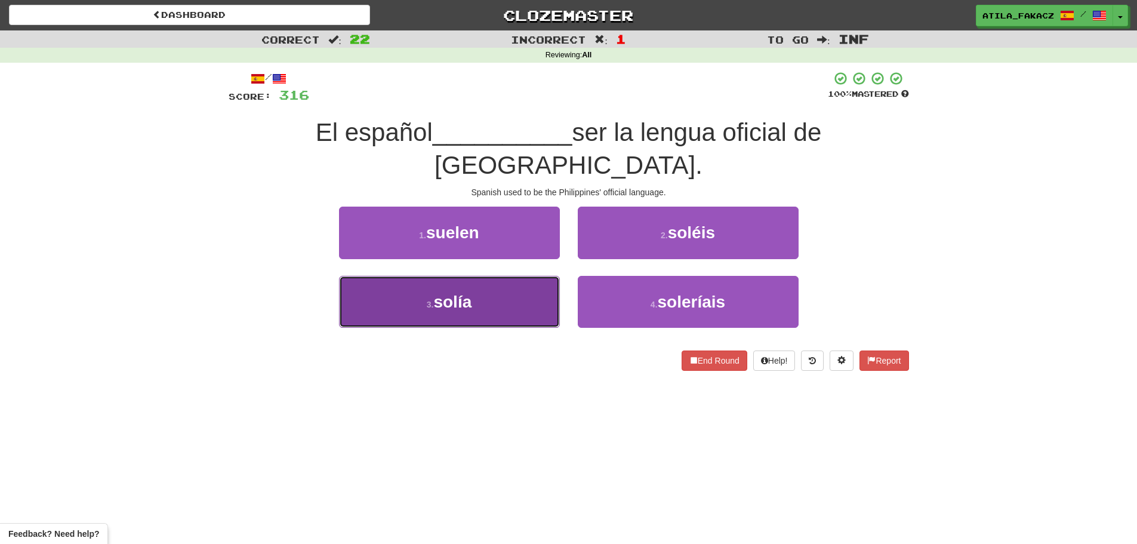
click at [521, 276] on button "3 . solía" at bounding box center [449, 302] width 221 height 52
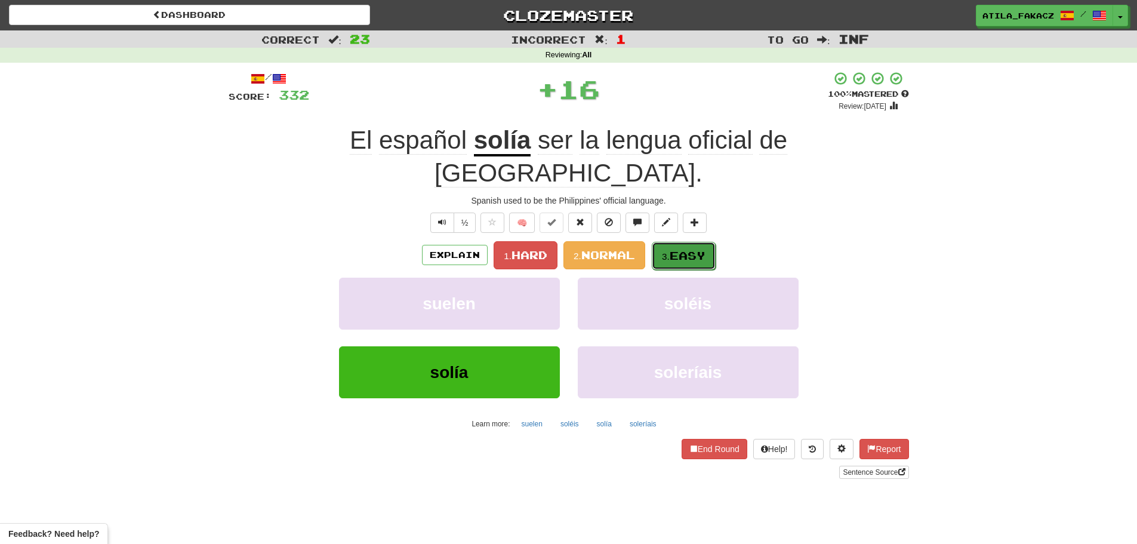
click at [694, 249] on span "Easy" at bounding box center [688, 255] width 36 height 13
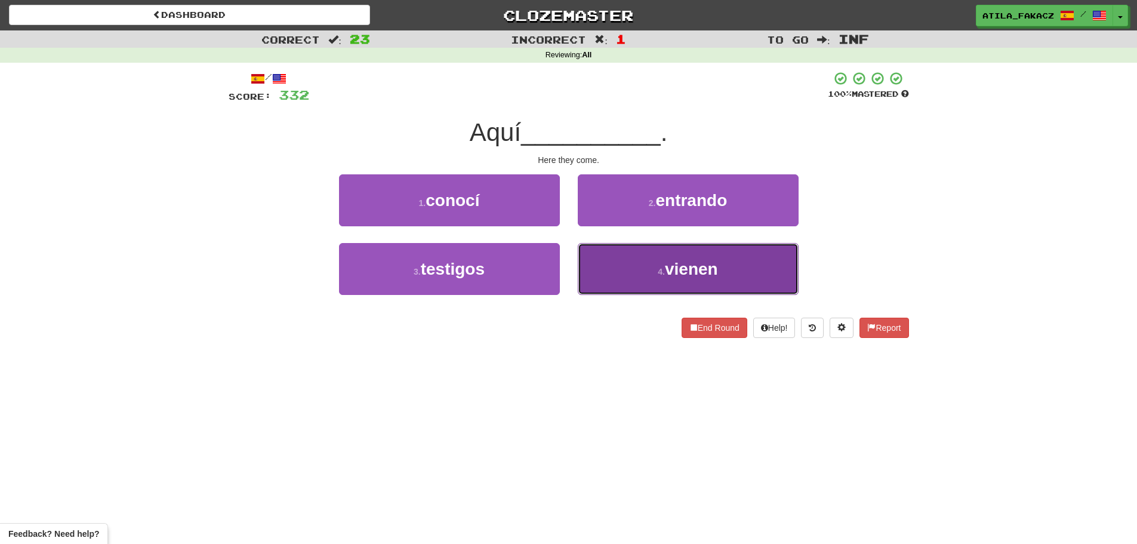
click at [626, 261] on button "4 . vienen" at bounding box center [688, 269] width 221 height 52
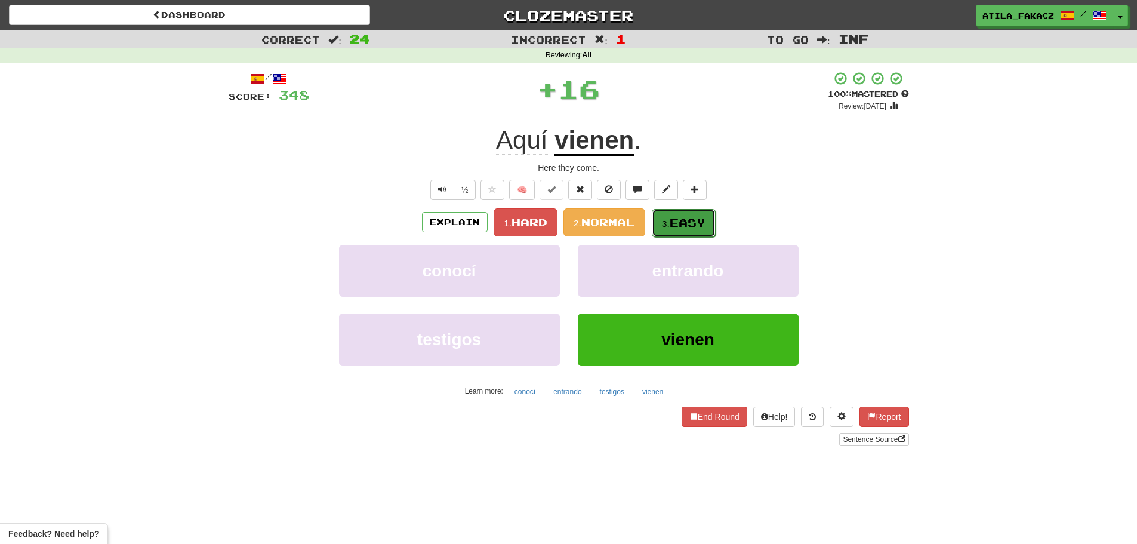
click at [684, 223] on span "Easy" at bounding box center [688, 222] width 36 height 13
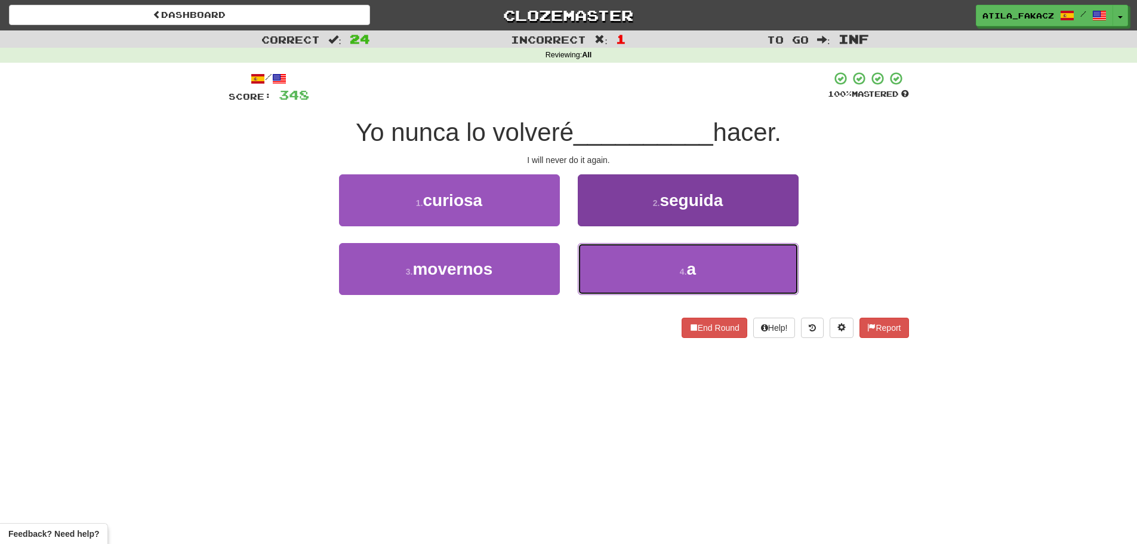
drag, startPoint x: 625, startPoint y: 268, endPoint x: 646, endPoint y: 253, distance: 26.0
click at [626, 268] on button "4 . a" at bounding box center [688, 269] width 221 height 52
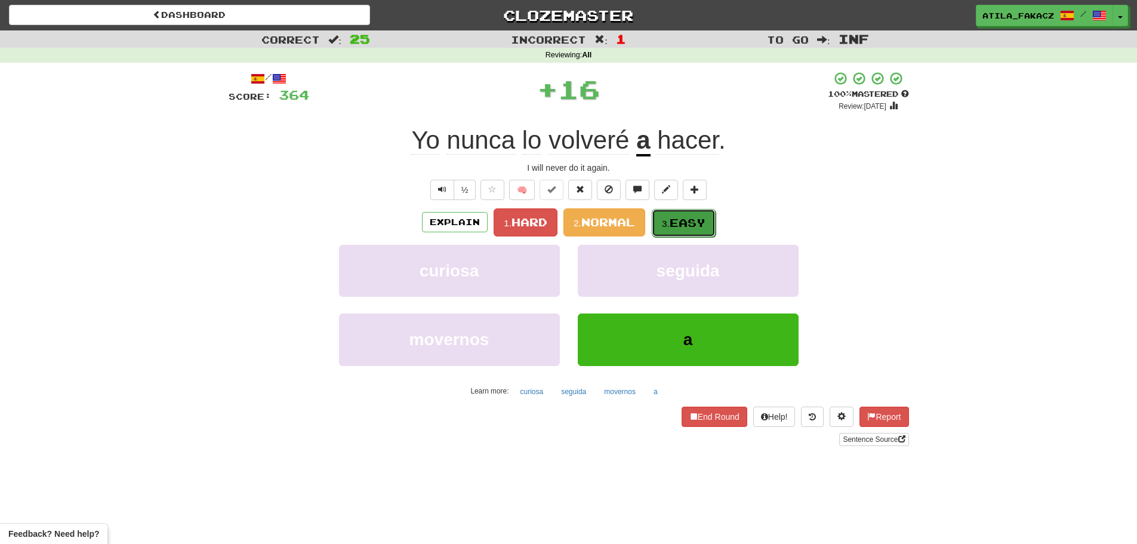
click at [676, 217] on span "Easy" at bounding box center [688, 222] width 36 height 13
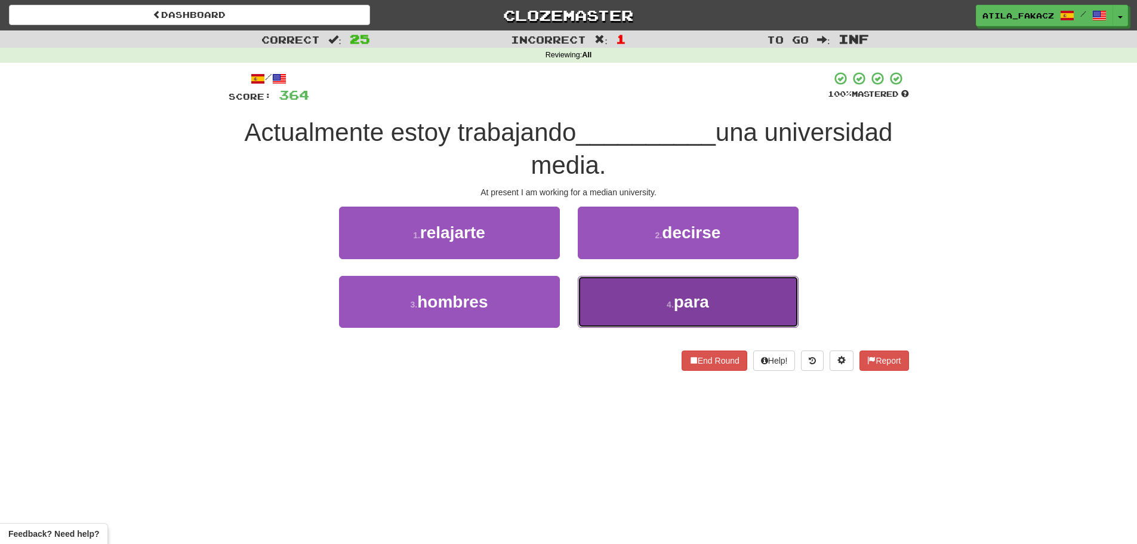
click at [619, 296] on button "4 . para" at bounding box center [688, 302] width 221 height 52
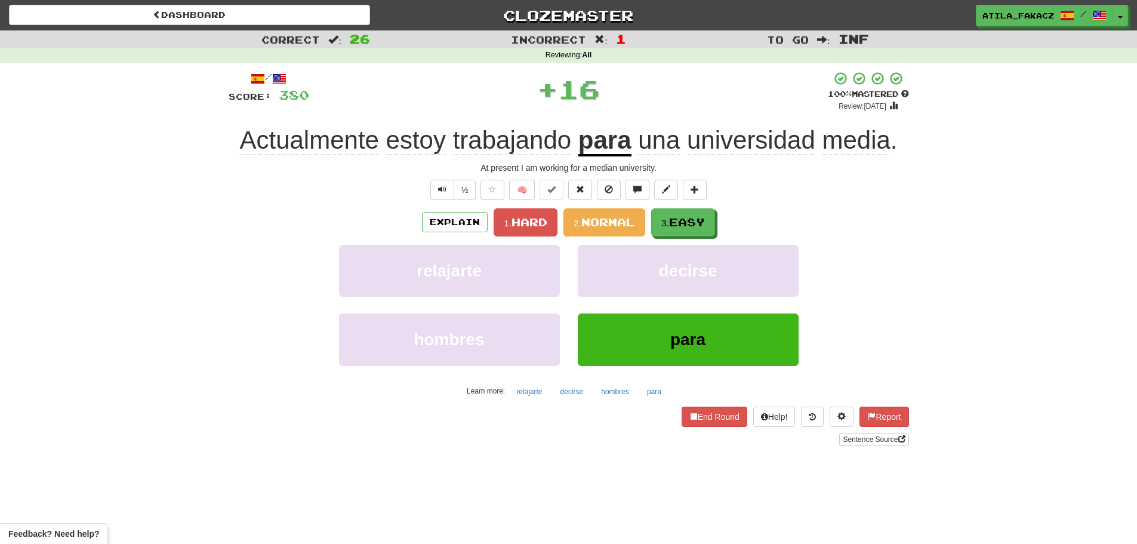
click at [664, 237] on div "Explain 1. Hard 2. Normal 3. Easy relajarte decirse hombres para Learn more: re…" at bounding box center [569, 304] width 681 height 192
click at [673, 228] on span "Easy" at bounding box center [688, 222] width 36 height 13
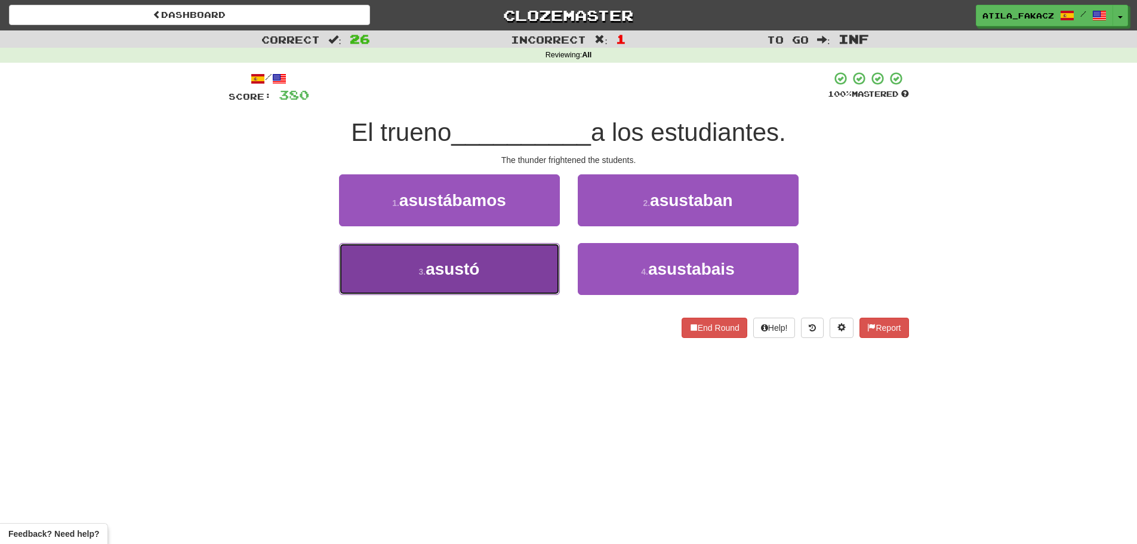
click at [492, 276] on button "3 . asustó" at bounding box center [449, 269] width 221 height 52
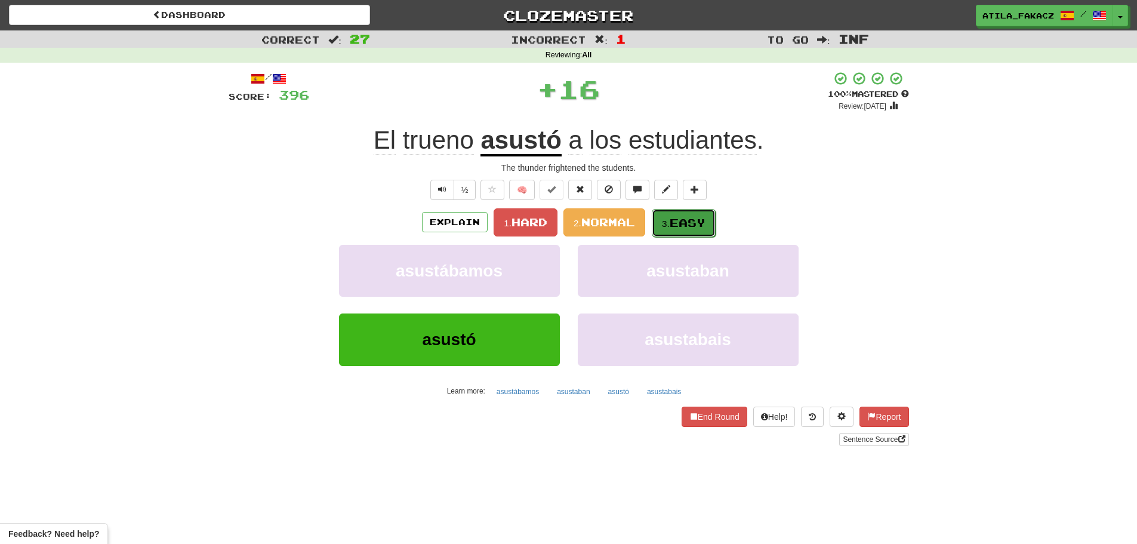
click at [680, 226] on span "Easy" at bounding box center [688, 222] width 36 height 13
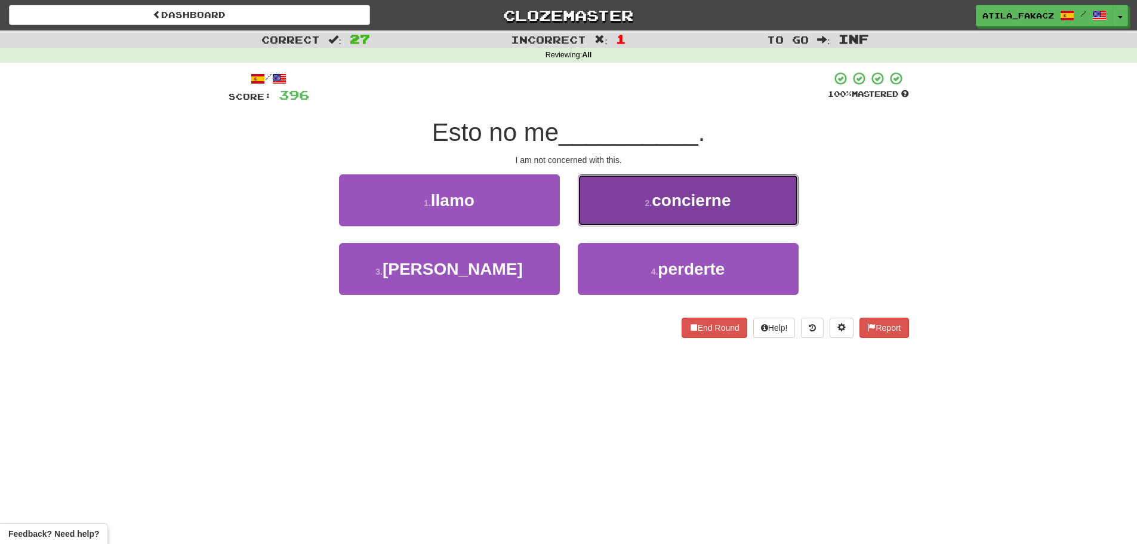
click at [667, 220] on button "2 . concierne" at bounding box center [688, 200] width 221 height 52
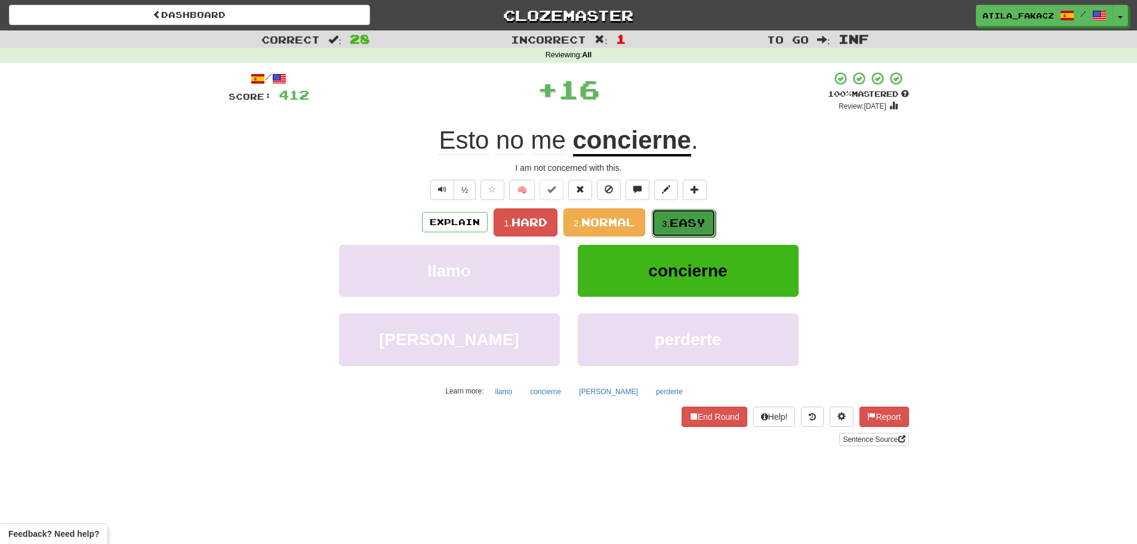
click at [675, 224] on span "Easy" at bounding box center [688, 222] width 36 height 13
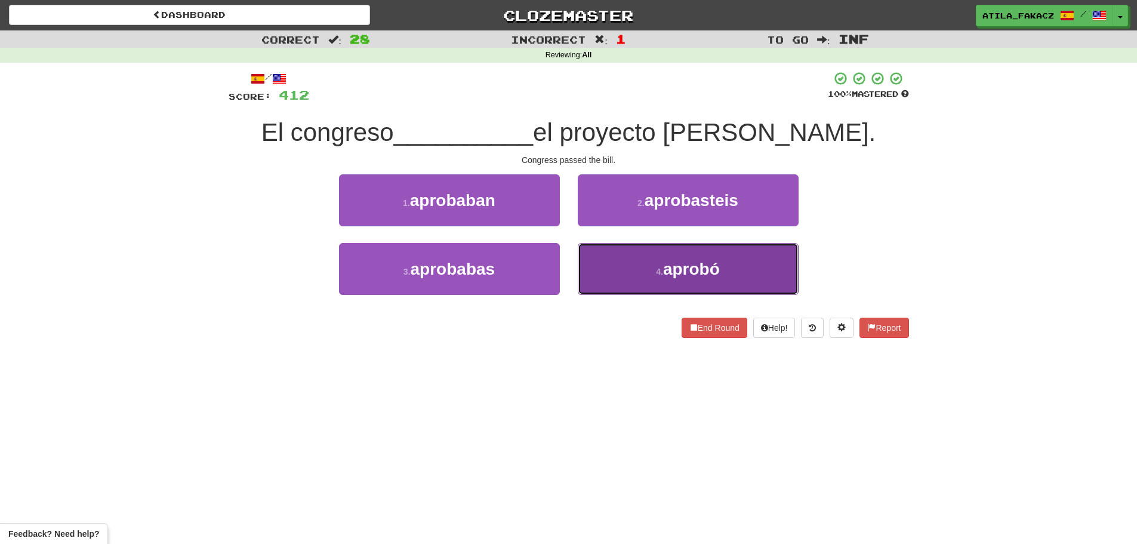
click at [629, 266] on button "4 . aprobó" at bounding box center [688, 269] width 221 height 52
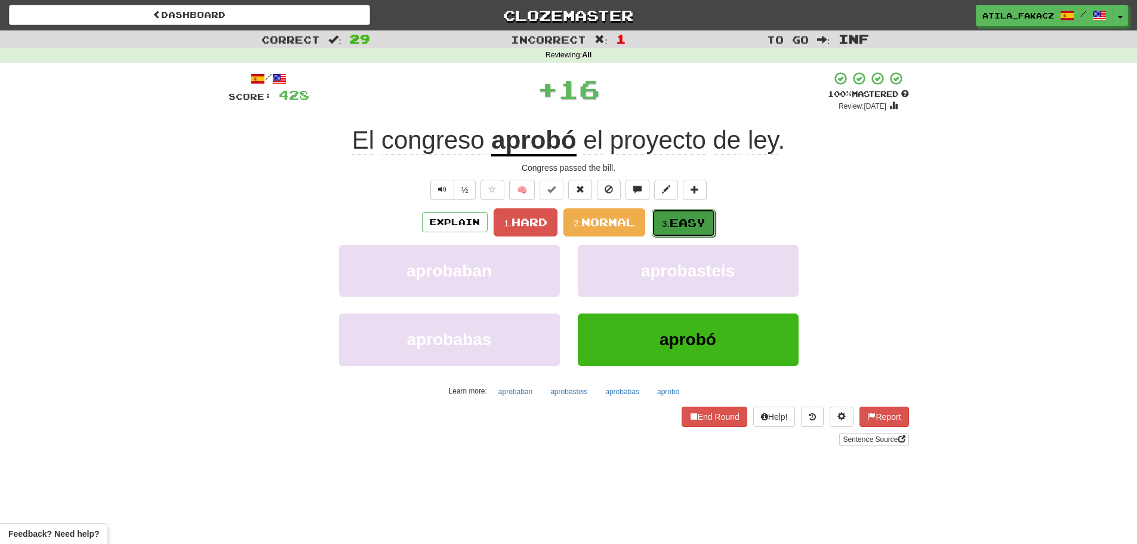
click at [675, 219] on span "Easy" at bounding box center [688, 222] width 36 height 13
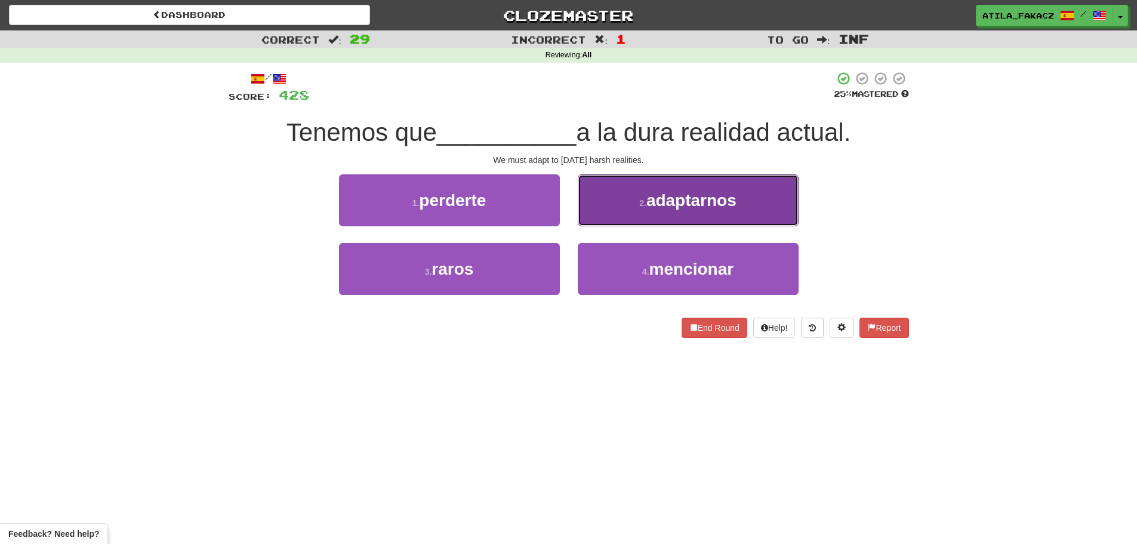
click at [629, 214] on button "2 . adaptarnos" at bounding box center [688, 200] width 221 height 52
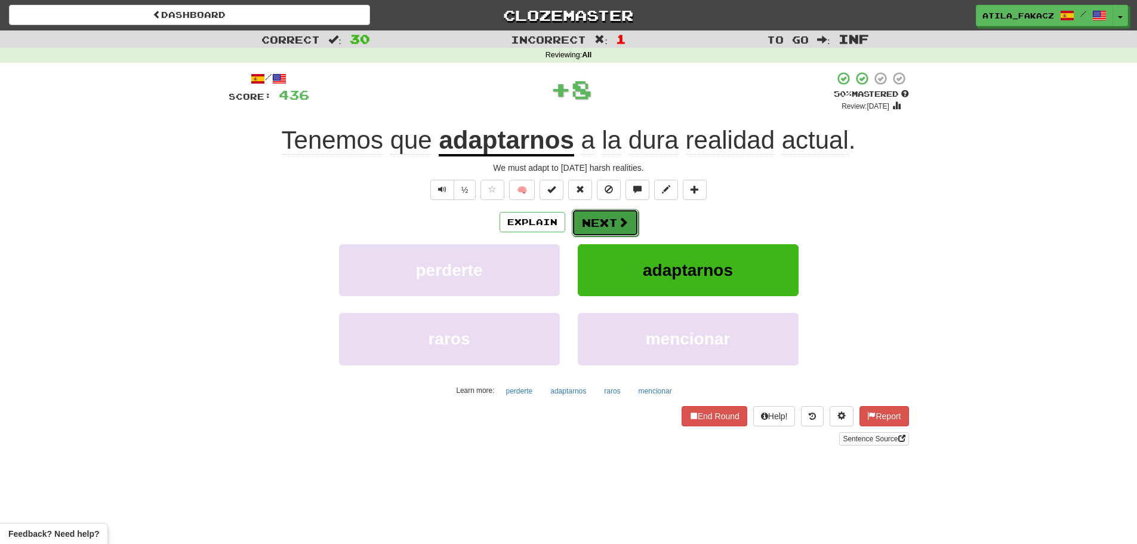
click at [602, 216] on button "Next" at bounding box center [605, 222] width 67 height 27
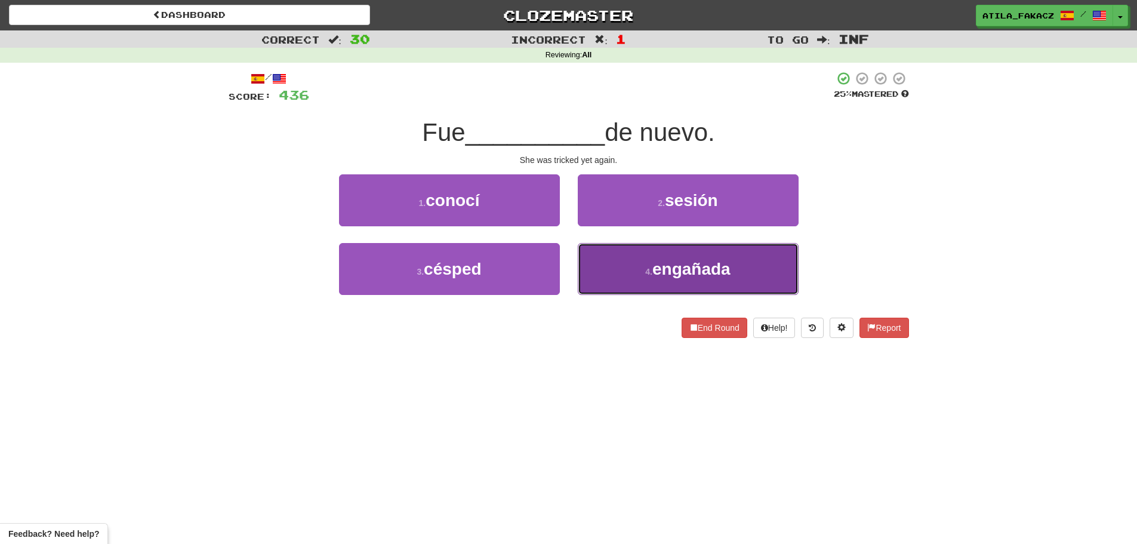
click at [617, 263] on button "4 . engañada" at bounding box center [688, 269] width 221 height 52
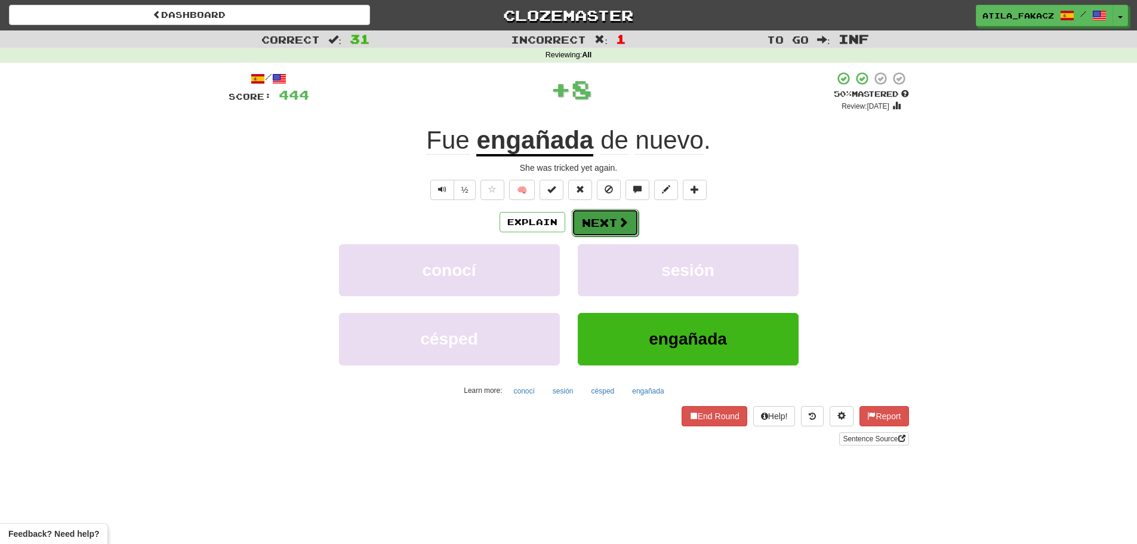
click at [621, 217] on span at bounding box center [623, 222] width 11 height 11
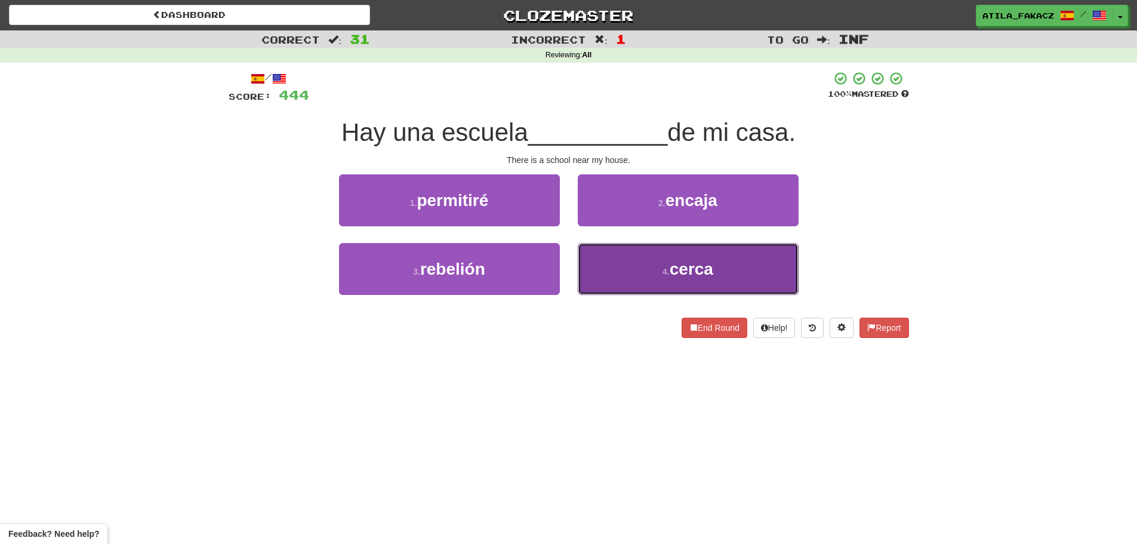
click at [620, 269] on button "4 . cerca" at bounding box center [688, 269] width 221 height 52
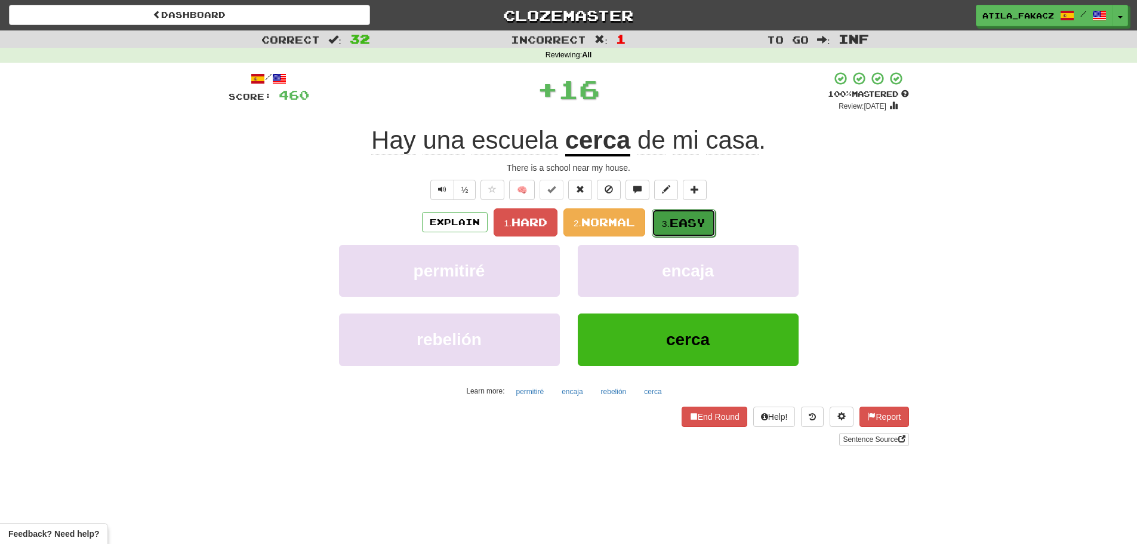
click at [683, 216] on span "Easy" at bounding box center [688, 222] width 36 height 13
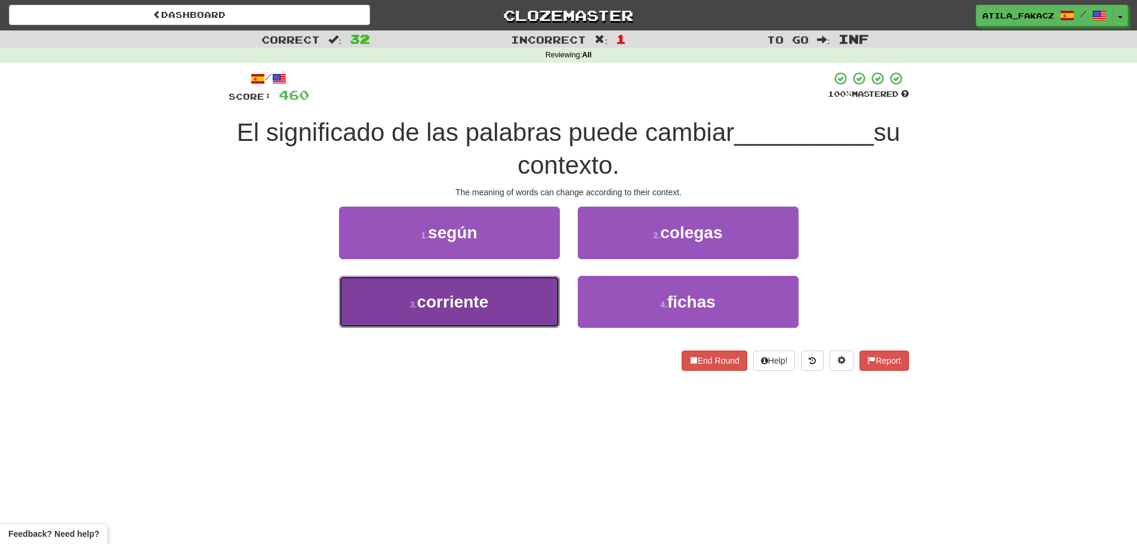
click at [528, 308] on button "3 . corriente" at bounding box center [449, 302] width 221 height 52
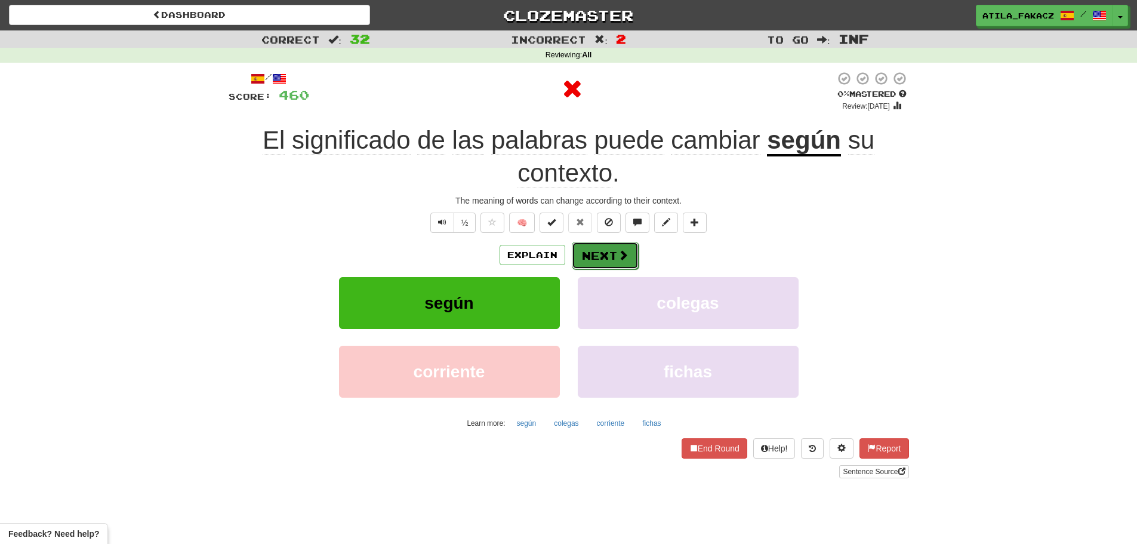
click at [592, 257] on button "Next" at bounding box center [605, 255] width 67 height 27
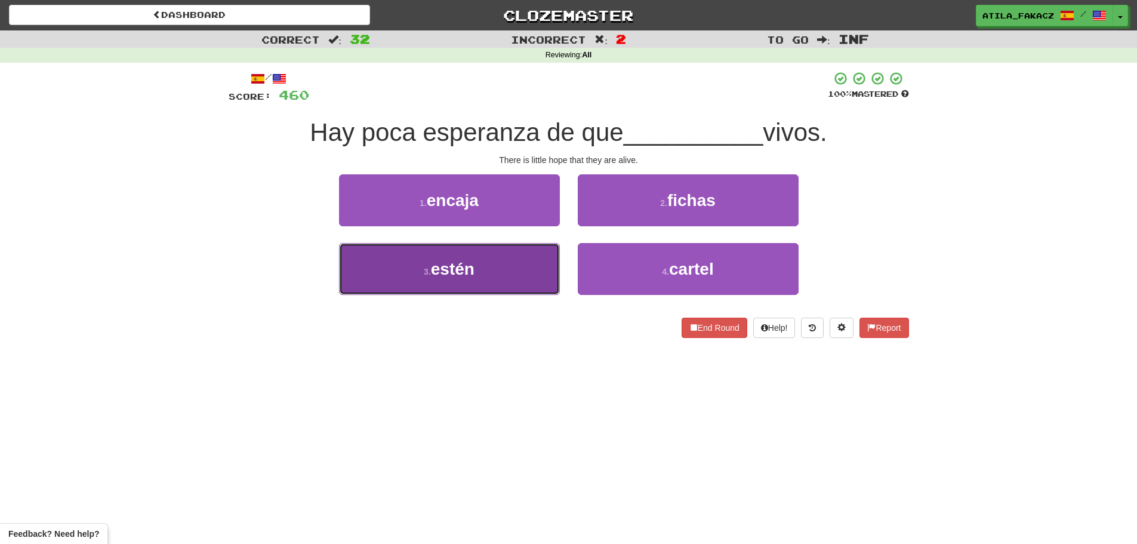
click at [512, 281] on button "3 . estén" at bounding box center [449, 269] width 221 height 52
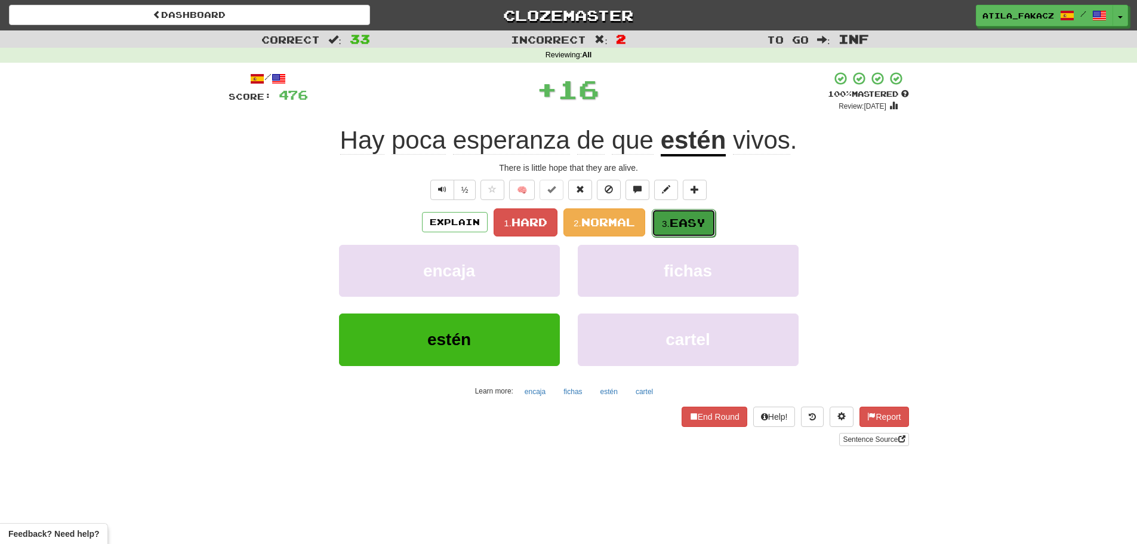
click at [688, 229] on span "Easy" at bounding box center [688, 222] width 36 height 13
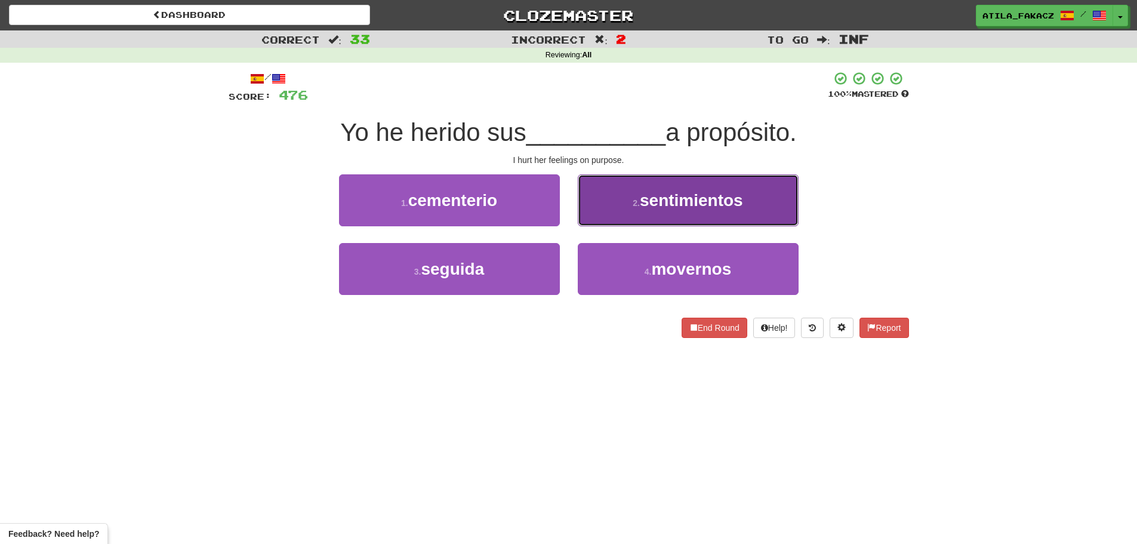
click at [620, 208] on button "2 . sentimientos" at bounding box center [688, 200] width 221 height 52
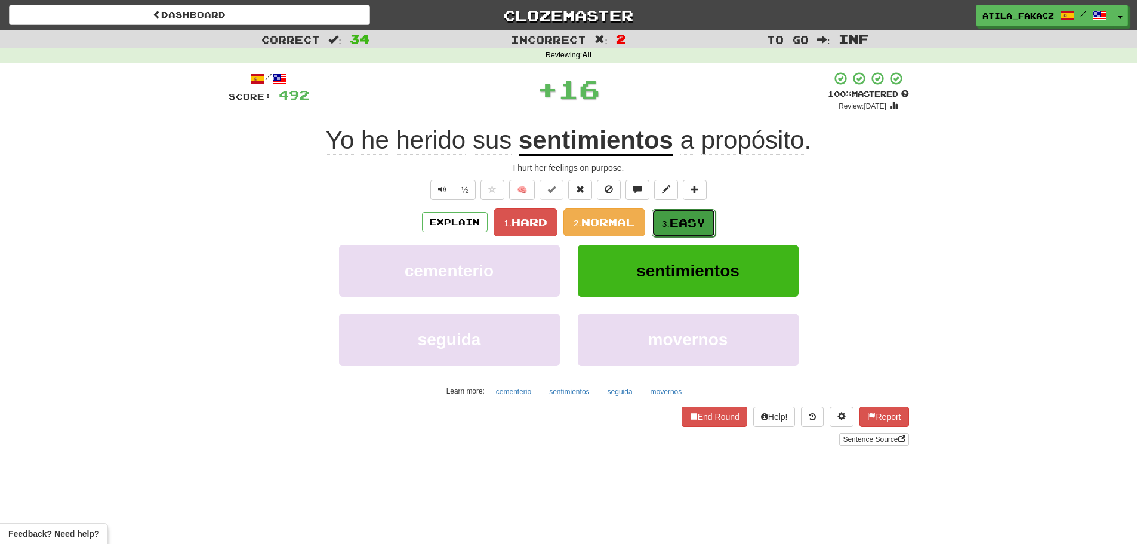
click at [670, 223] on small "3." at bounding box center [666, 224] width 8 height 10
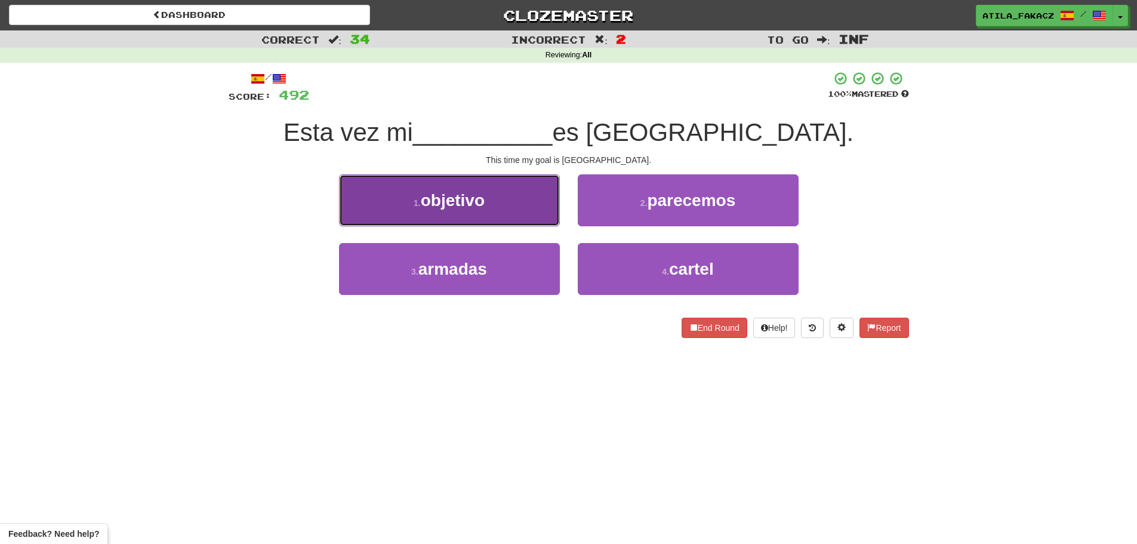
click at [520, 202] on button "1 . objetivo" at bounding box center [449, 200] width 221 height 52
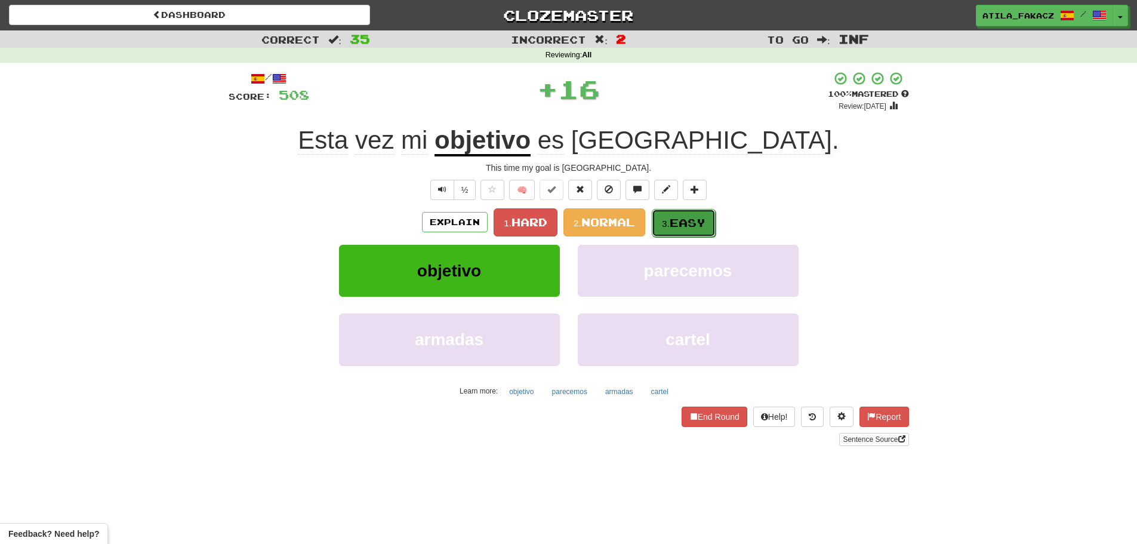
click at [670, 228] on small "3." at bounding box center [666, 224] width 8 height 10
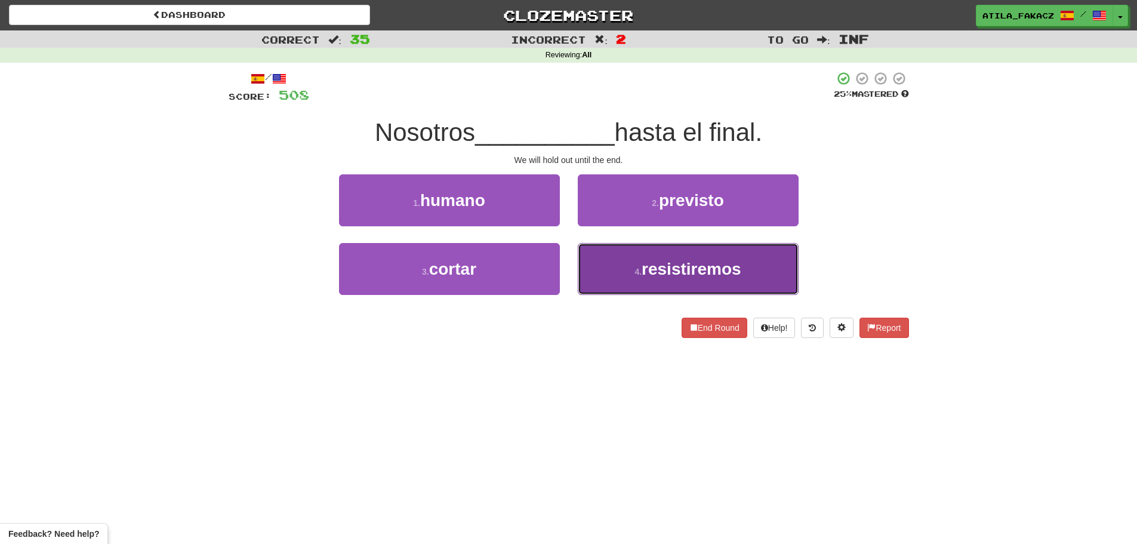
click at [619, 266] on button "4 . resistiremos" at bounding box center [688, 269] width 221 height 52
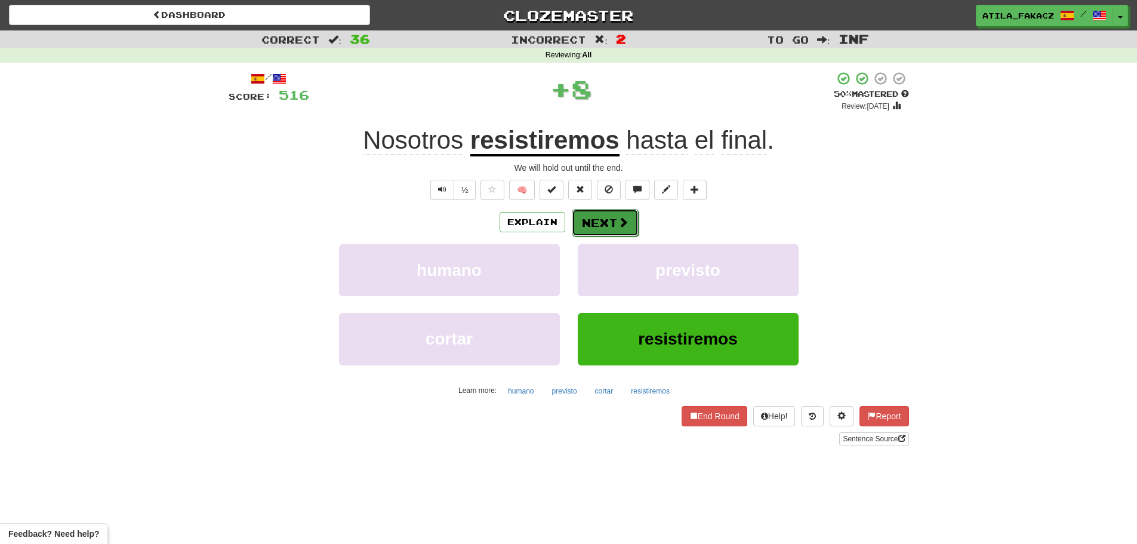
click at [629, 223] on button "Next" at bounding box center [605, 222] width 67 height 27
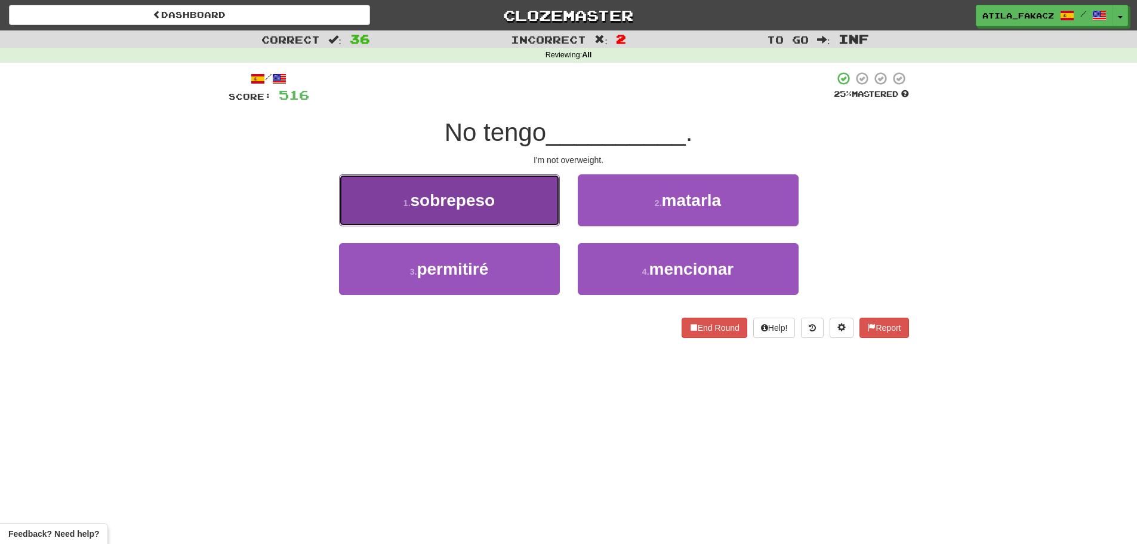
click at [505, 205] on button "1 . sobrepeso" at bounding box center [449, 200] width 221 height 52
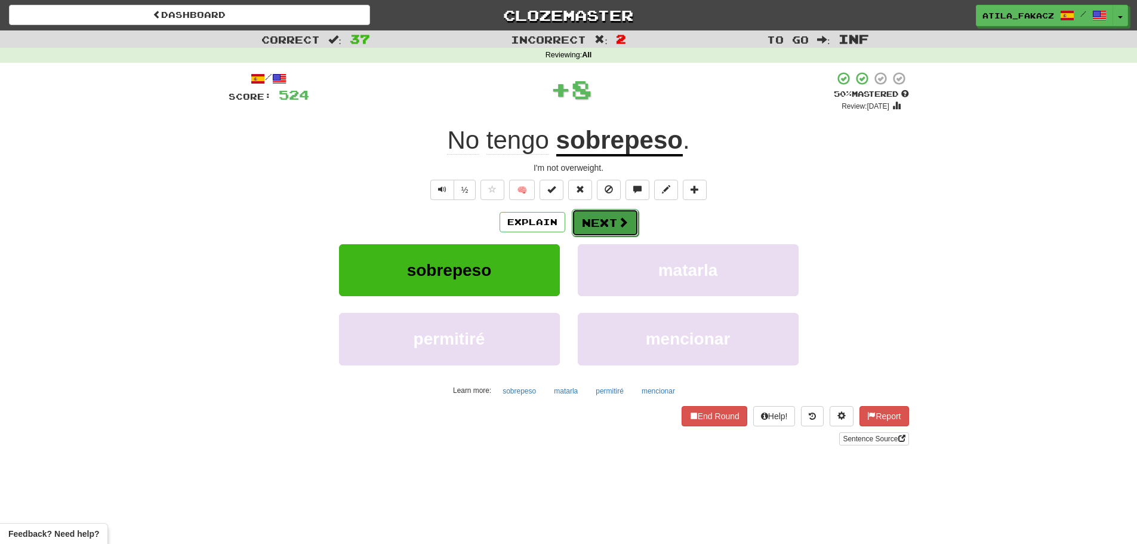
click at [608, 215] on button "Next" at bounding box center [605, 222] width 67 height 27
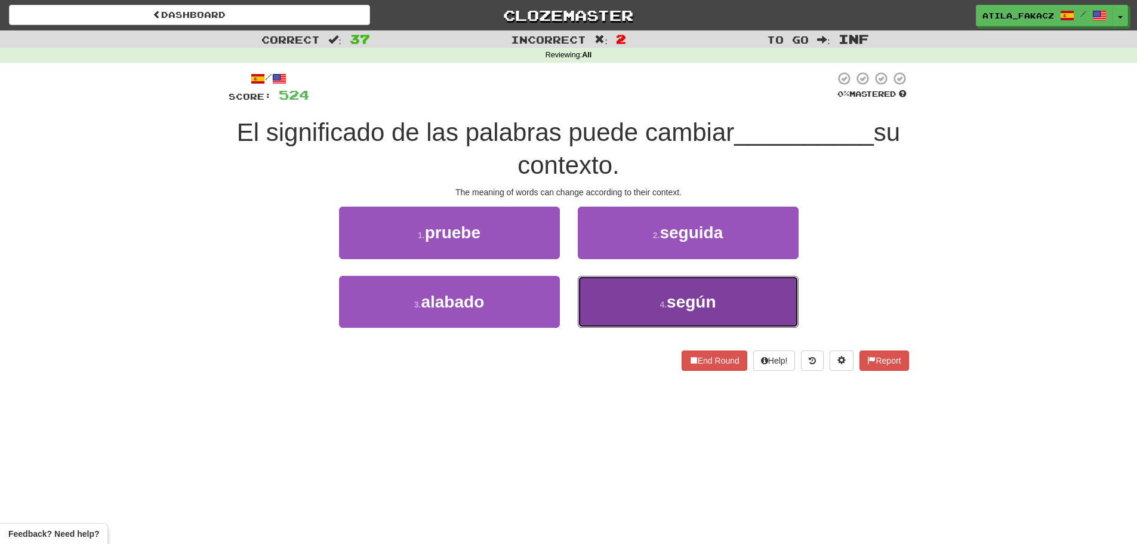
click at [623, 290] on button "4 . según" at bounding box center [688, 302] width 221 height 52
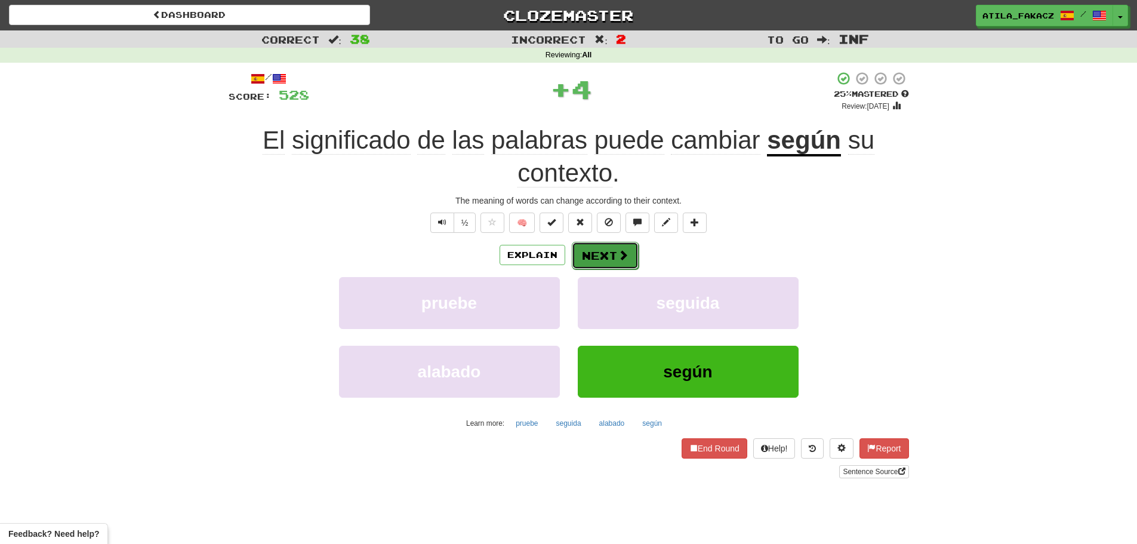
click at [611, 254] on button "Next" at bounding box center [605, 255] width 67 height 27
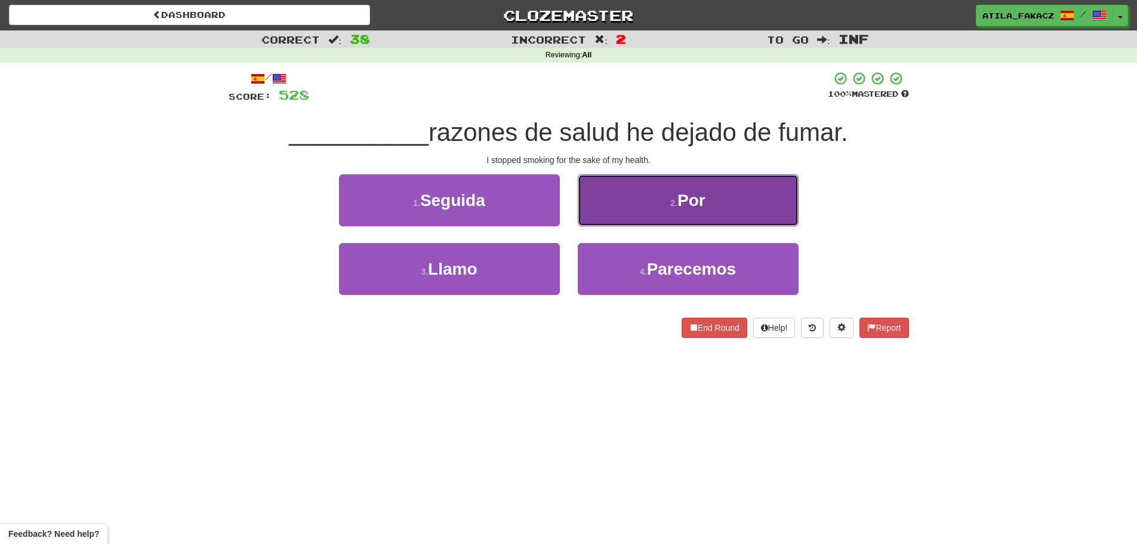
click at [659, 202] on button "2 . Por" at bounding box center [688, 200] width 221 height 52
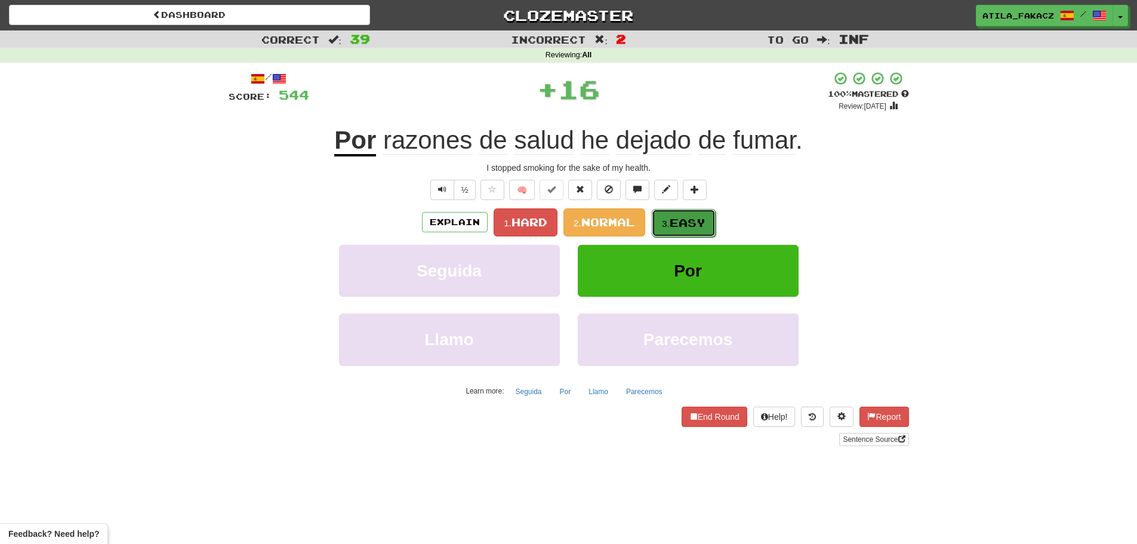
click at [695, 223] on span "Easy" at bounding box center [688, 222] width 36 height 13
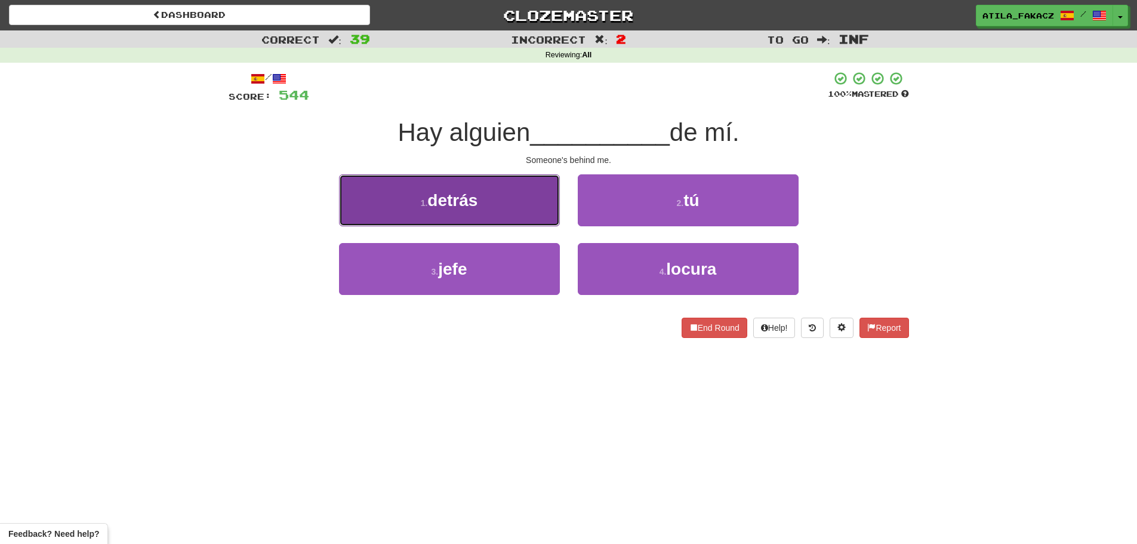
click at [523, 202] on button "1 . detrás" at bounding box center [449, 200] width 221 height 52
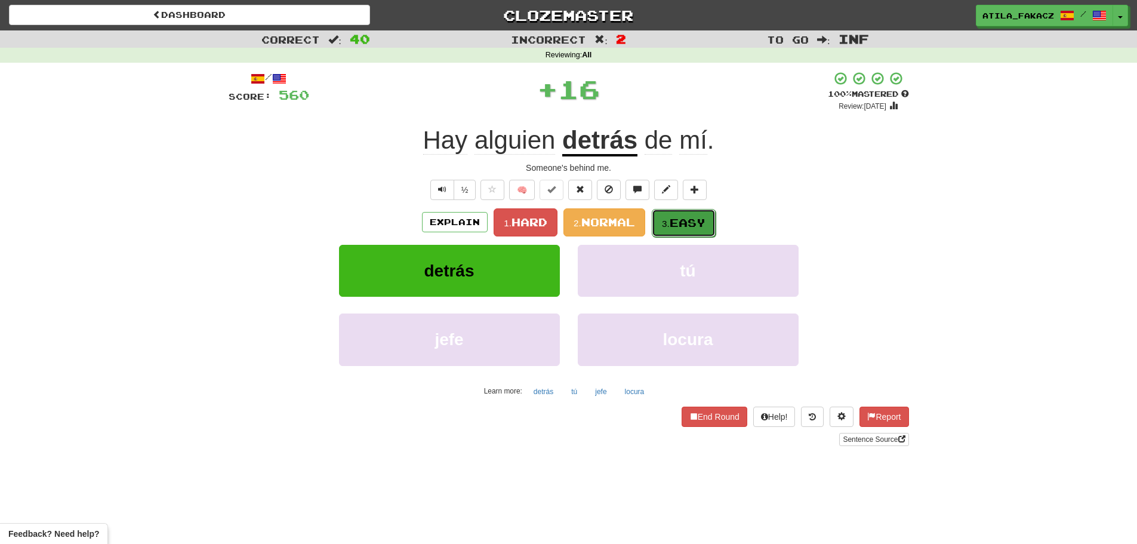
click at [682, 211] on button "3. Easy" at bounding box center [684, 223] width 64 height 28
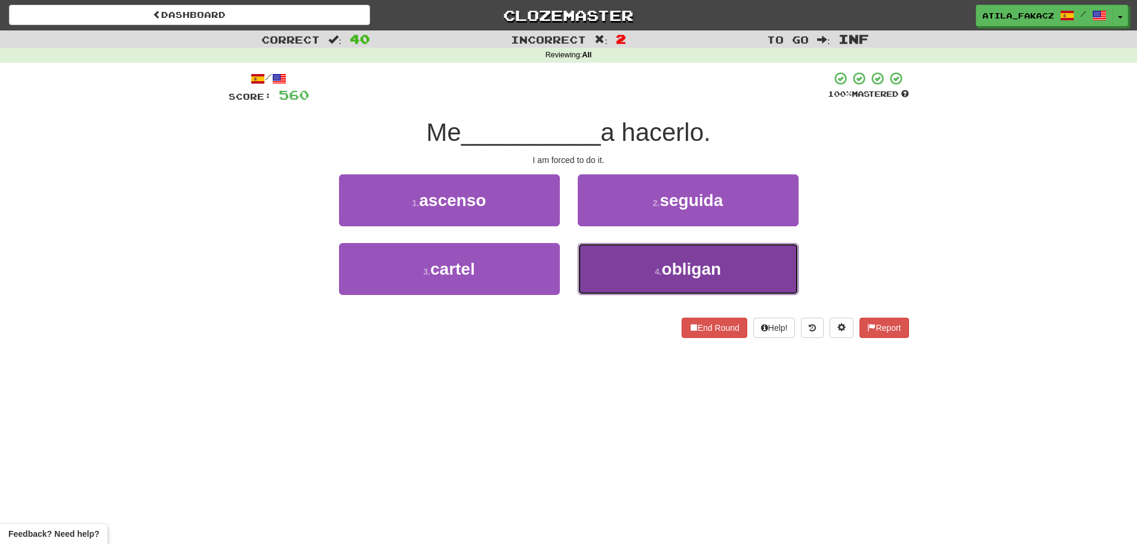
click at [631, 268] on button "4 . obligan" at bounding box center [688, 269] width 221 height 52
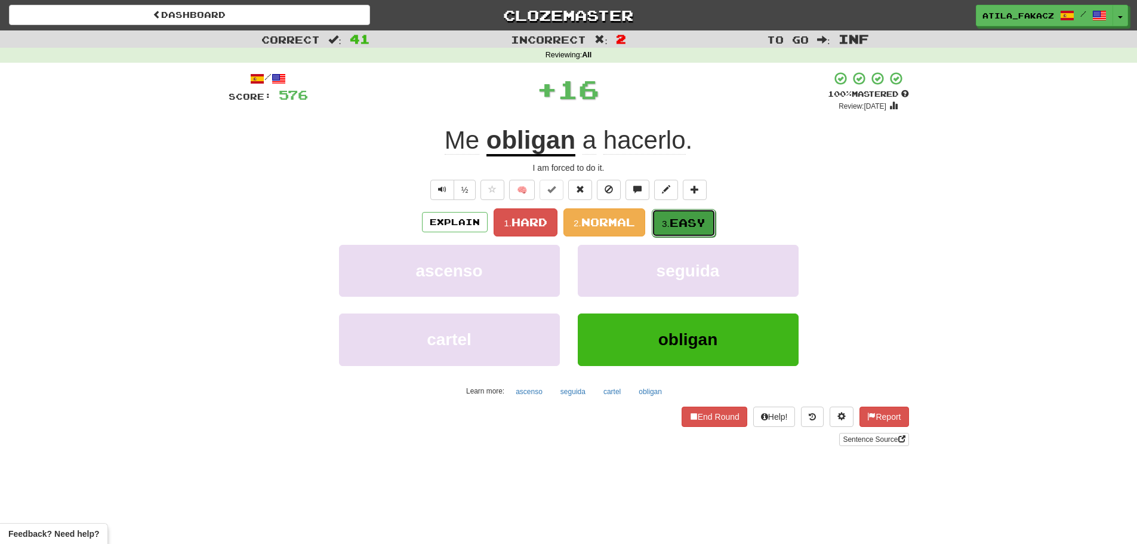
click at [688, 226] on span "Easy" at bounding box center [688, 222] width 36 height 13
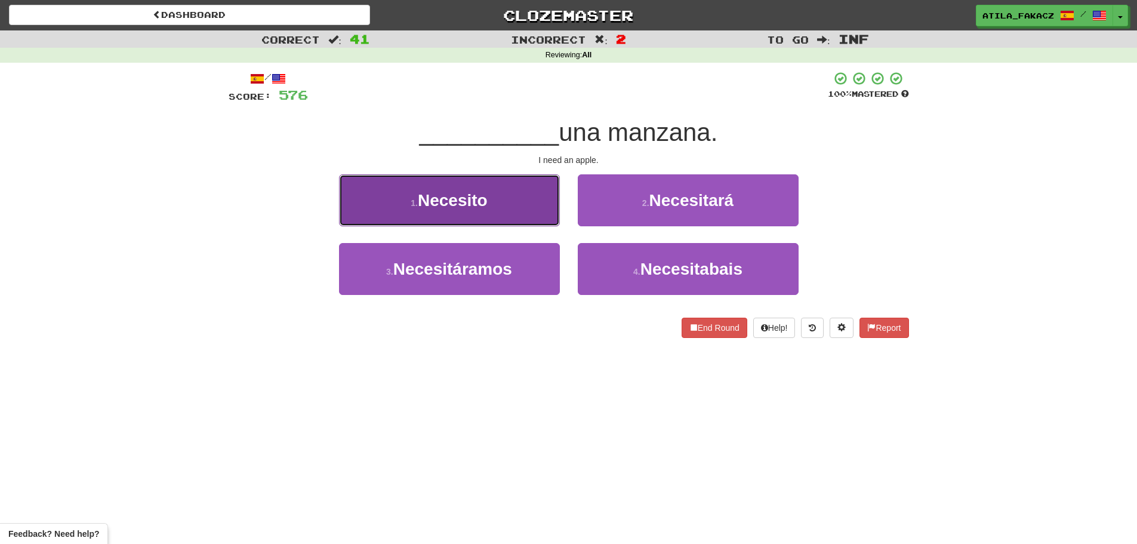
click at [494, 210] on button "1 . Necesito" at bounding box center [449, 200] width 221 height 52
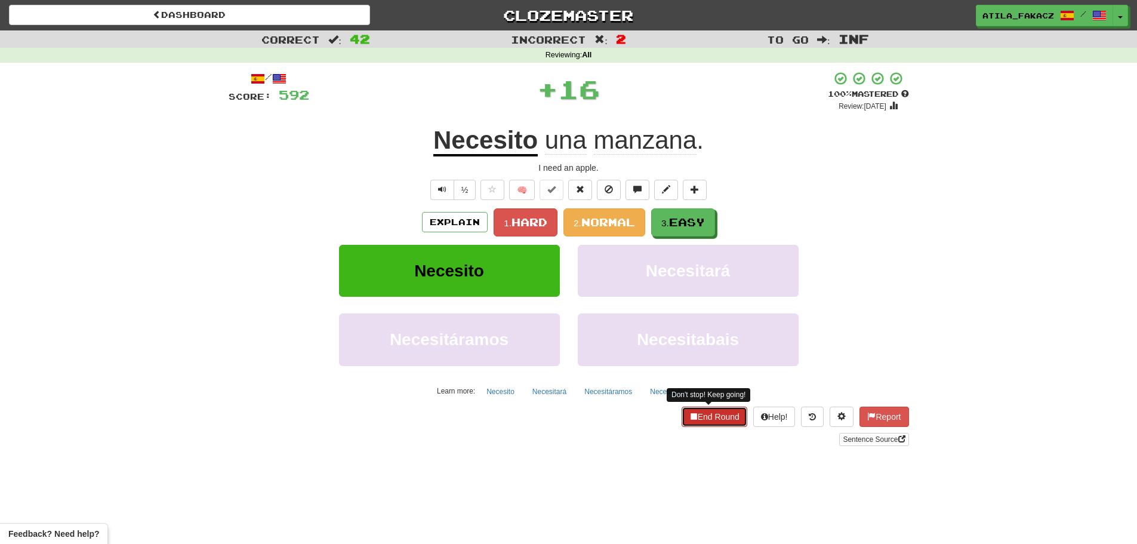
click at [722, 415] on button "End Round" at bounding box center [715, 417] width 66 height 20
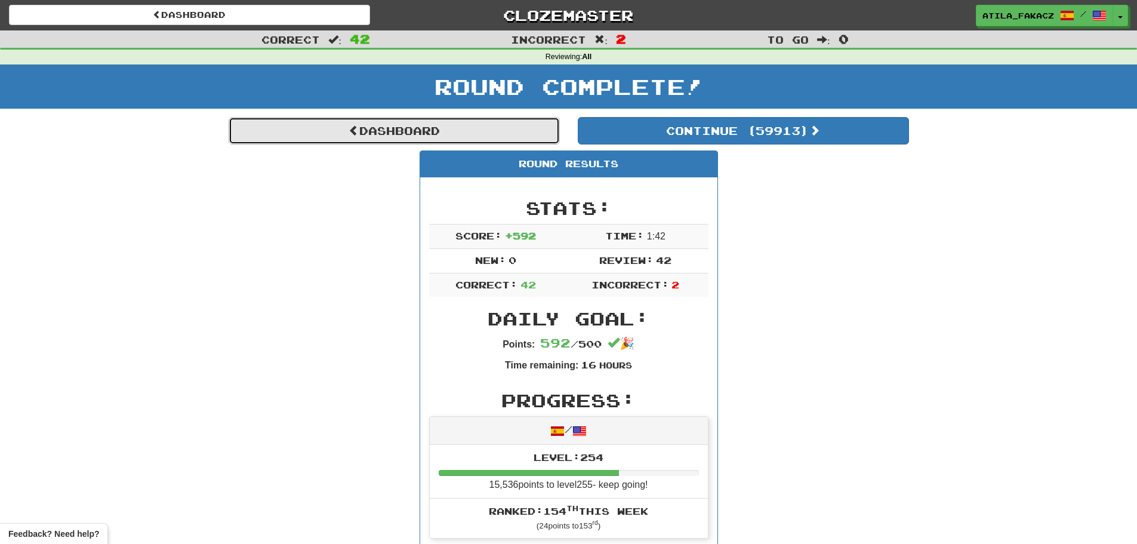
click at [398, 125] on link "Dashboard" at bounding box center [394, 130] width 331 height 27
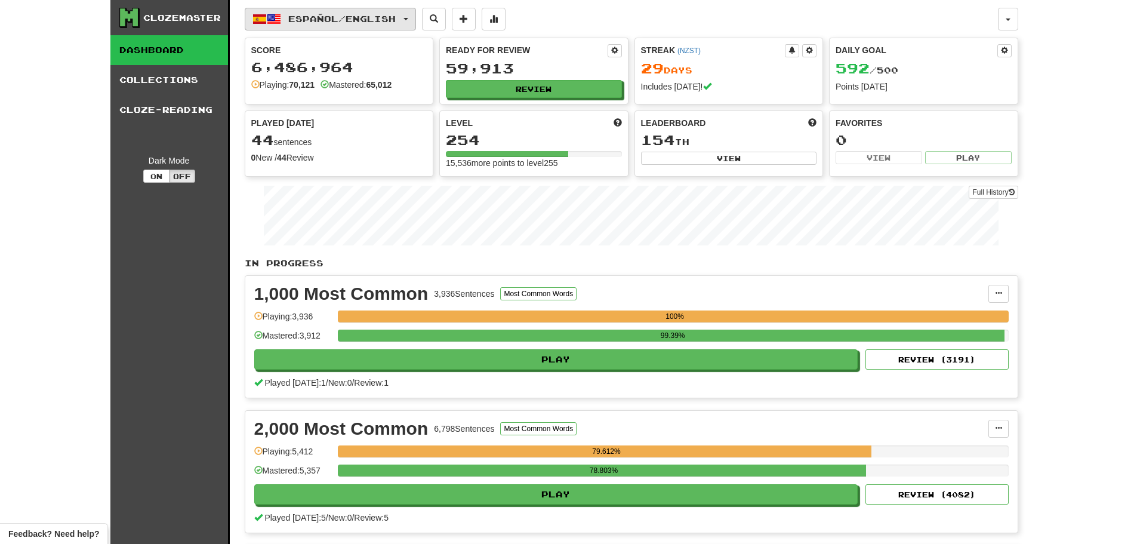
click at [373, 20] on span "Español / English" at bounding box center [341, 19] width 107 height 10
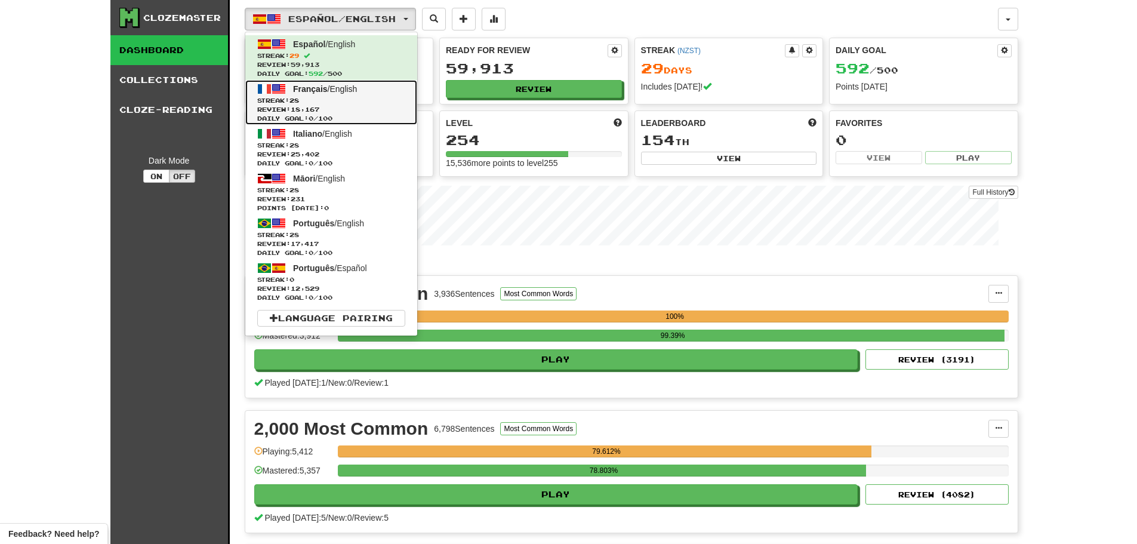
click at [343, 98] on span "Streak: 28" at bounding box center [331, 100] width 148 height 9
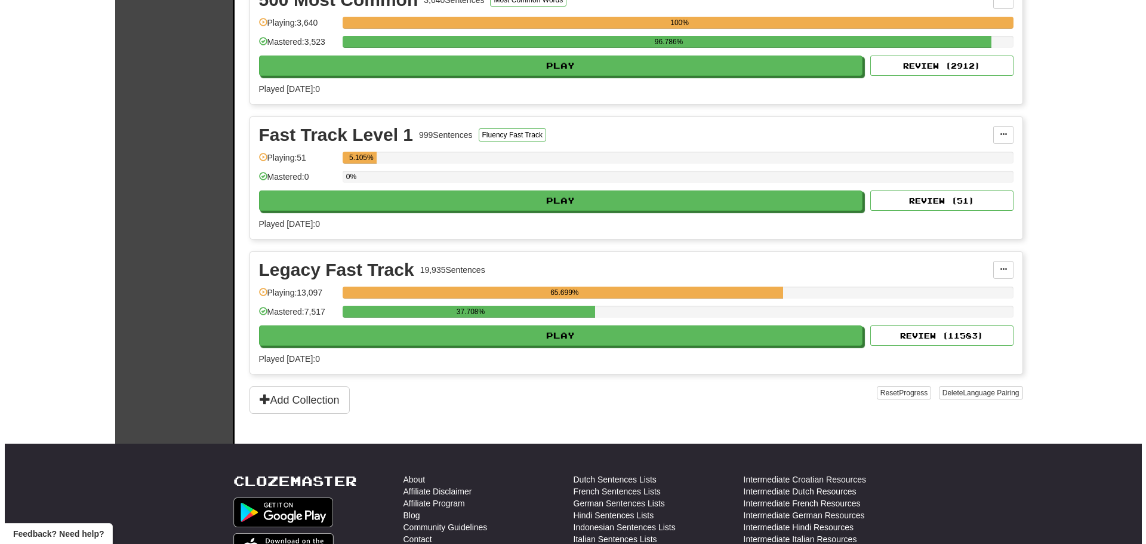
scroll to position [716, 0]
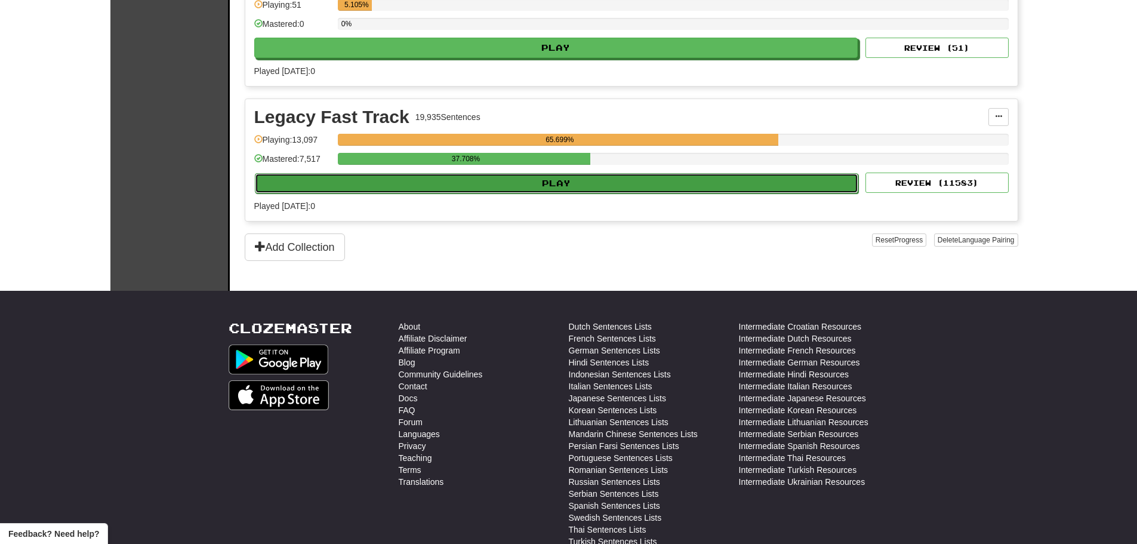
click at [566, 192] on button "Play" at bounding box center [557, 183] width 604 height 20
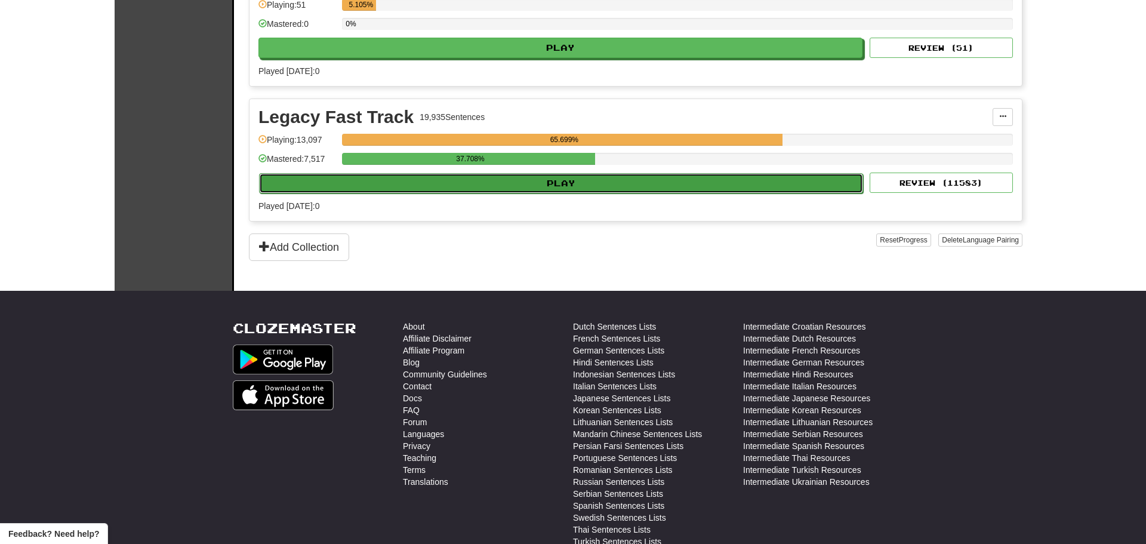
select select "********"
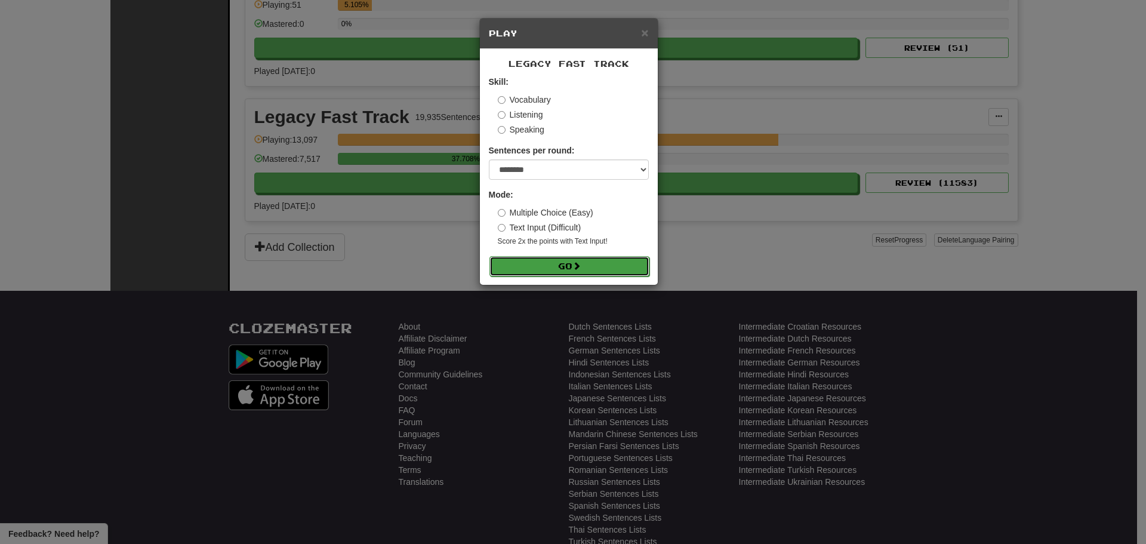
click at [567, 259] on button "Go" at bounding box center [570, 266] width 160 height 20
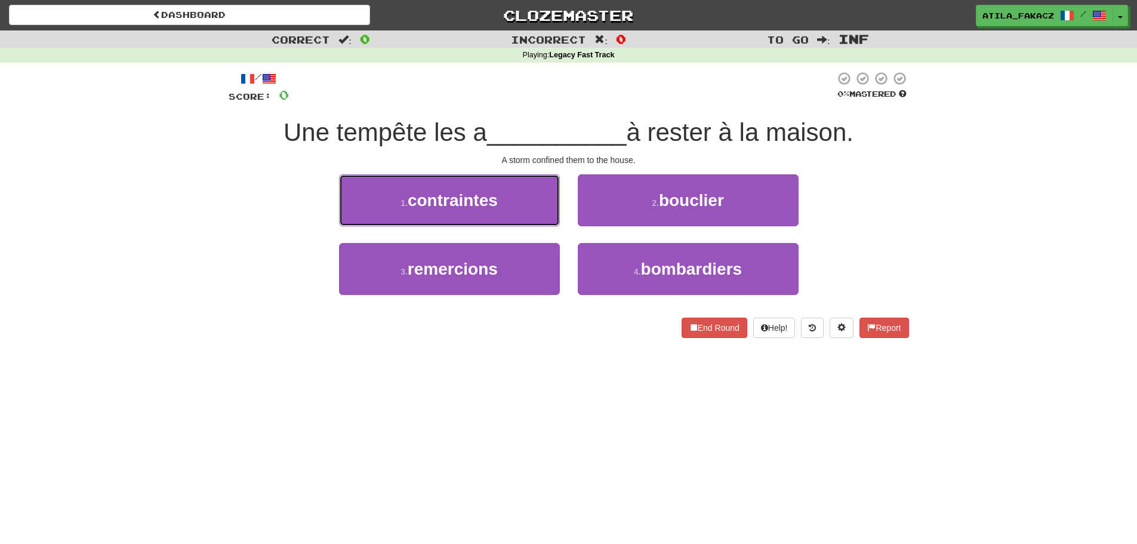
click at [469, 204] on span "contraintes" at bounding box center [453, 200] width 90 height 19
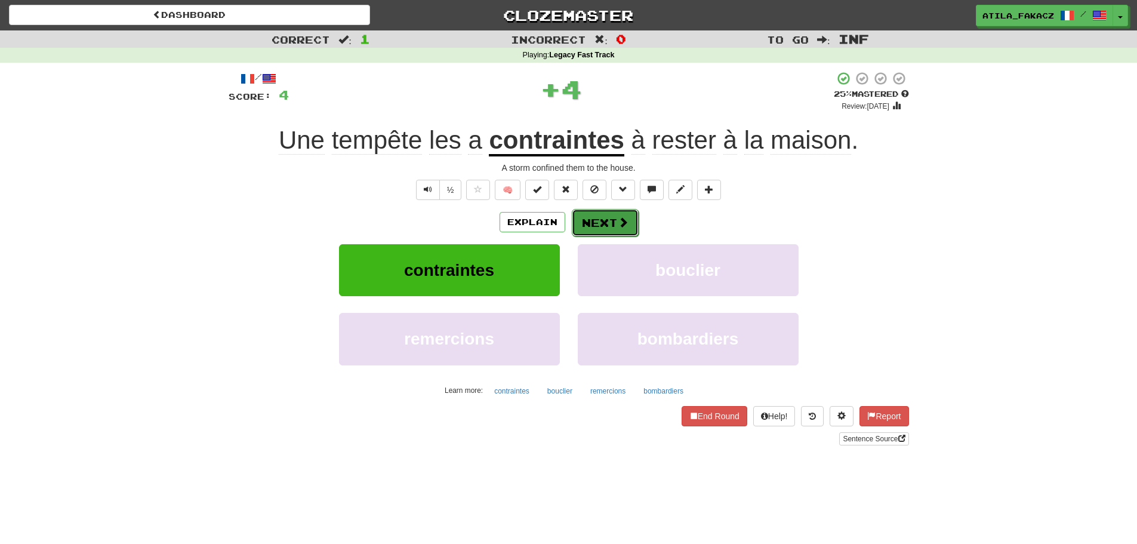
click at [619, 217] on span at bounding box center [623, 222] width 11 height 11
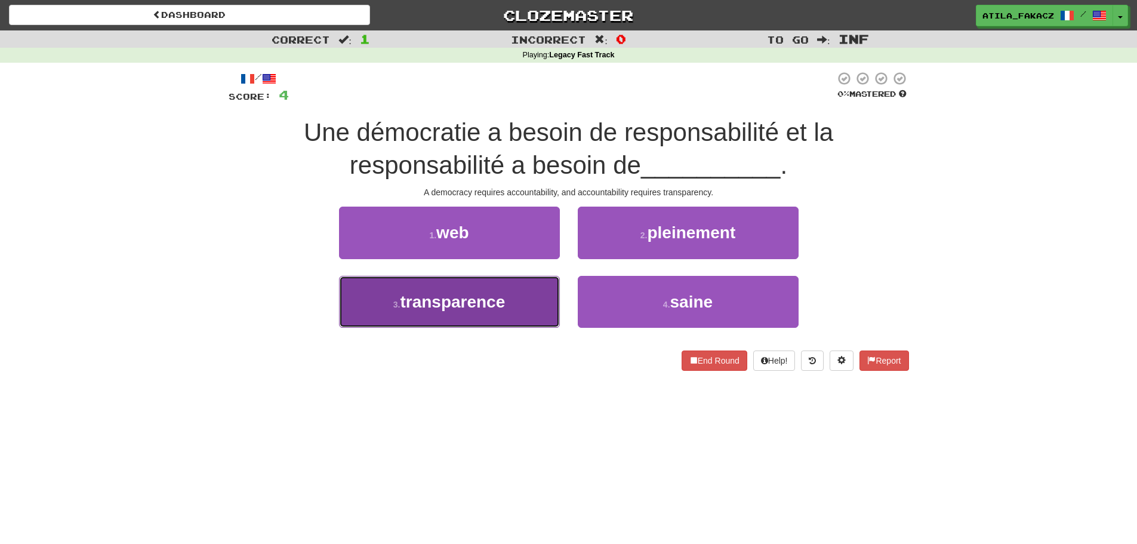
click at [513, 300] on button "3 . transparence" at bounding box center [449, 302] width 221 height 52
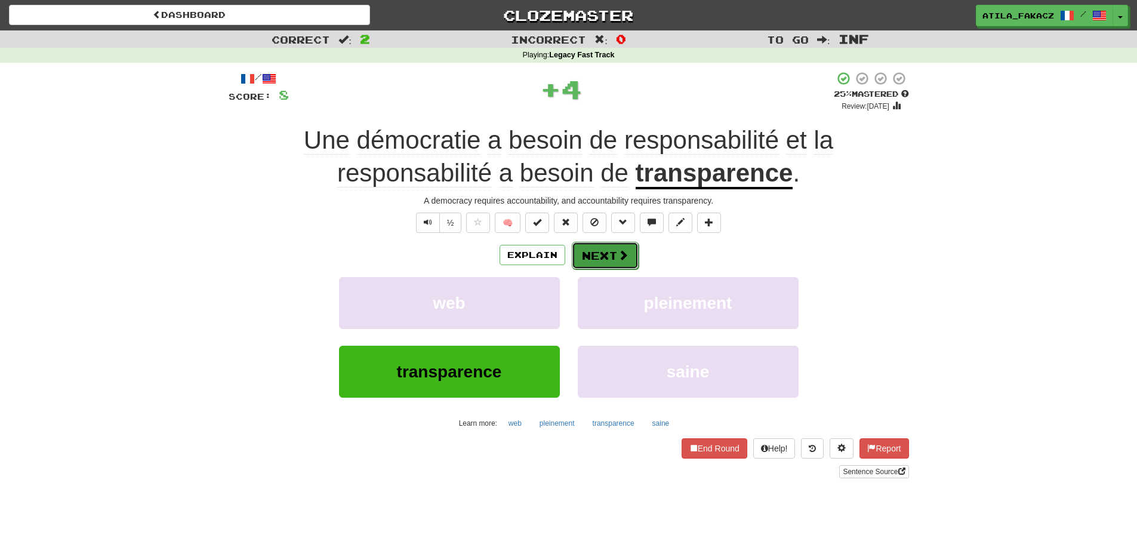
click at [604, 255] on button "Next" at bounding box center [605, 255] width 67 height 27
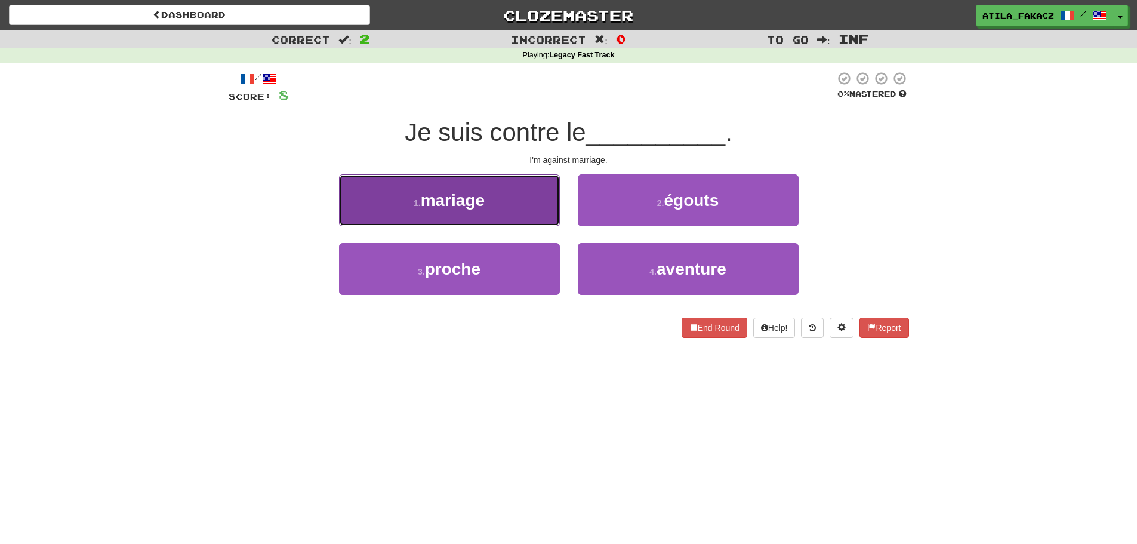
click at [504, 197] on button "1 . mariage" at bounding box center [449, 200] width 221 height 52
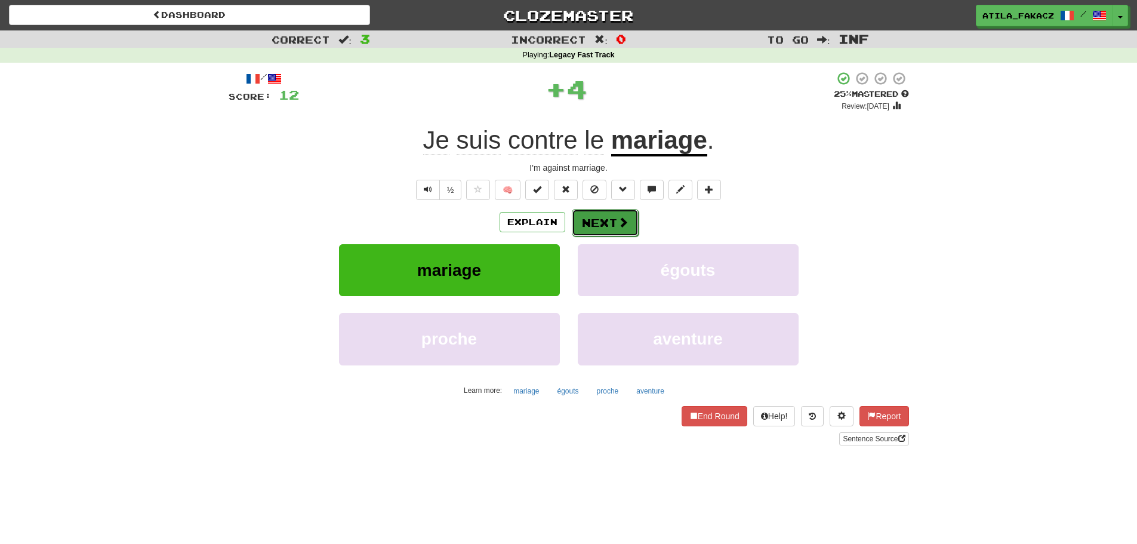
click at [614, 227] on button "Next" at bounding box center [605, 222] width 67 height 27
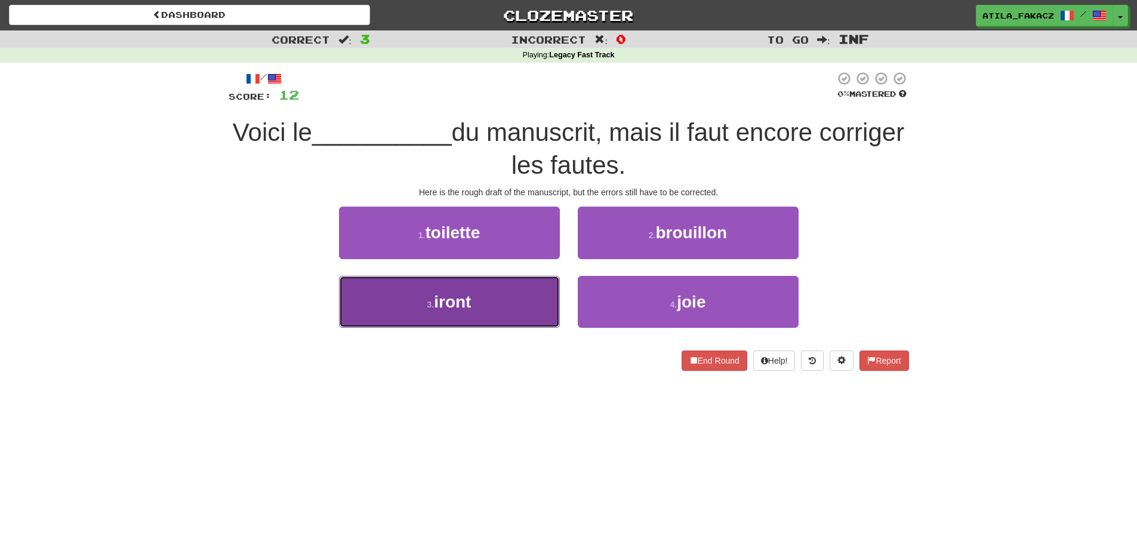
click at [516, 313] on button "3 . iront" at bounding box center [449, 302] width 221 height 52
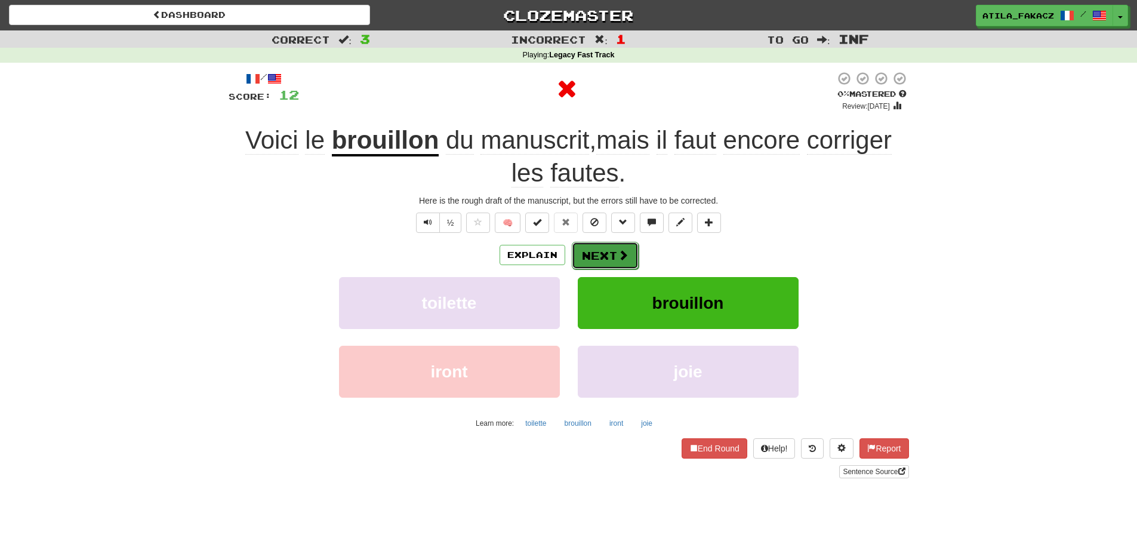
click at [601, 266] on button "Next" at bounding box center [605, 255] width 67 height 27
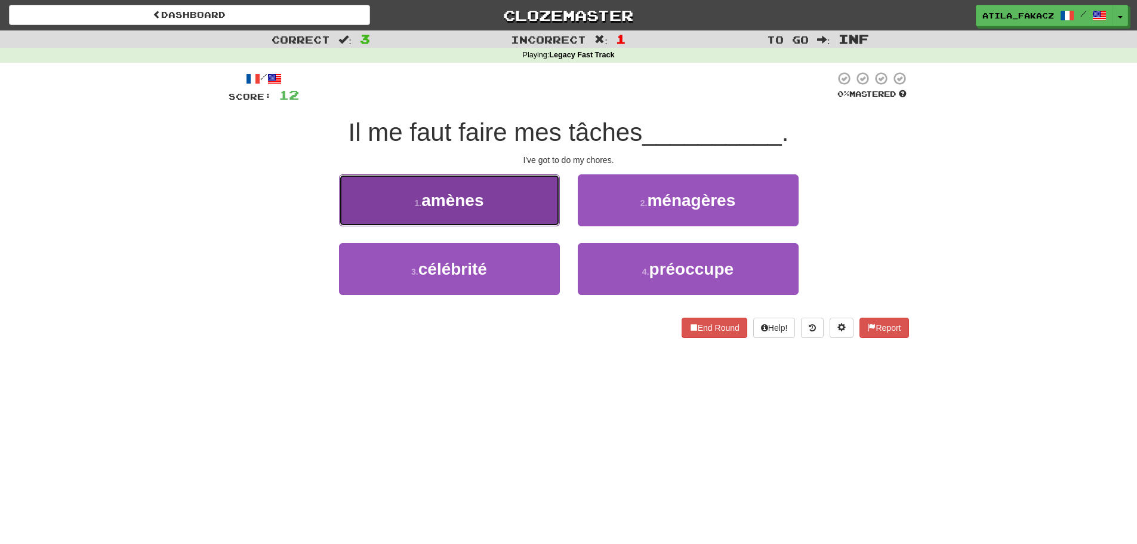
click at [507, 207] on button "1 . amènes" at bounding box center [449, 200] width 221 height 52
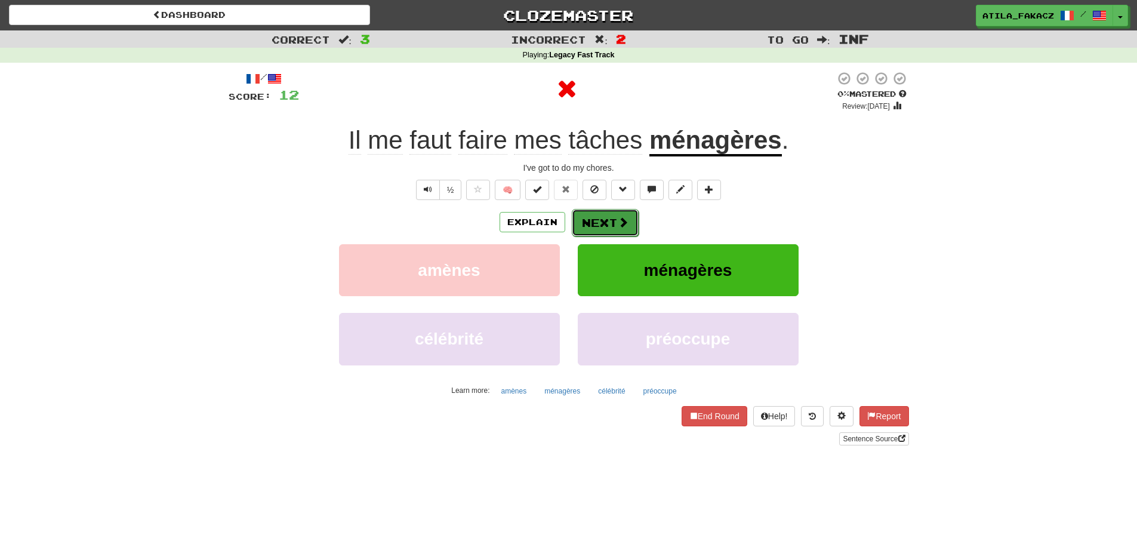
click at [614, 223] on button "Next" at bounding box center [605, 222] width 67 height 27
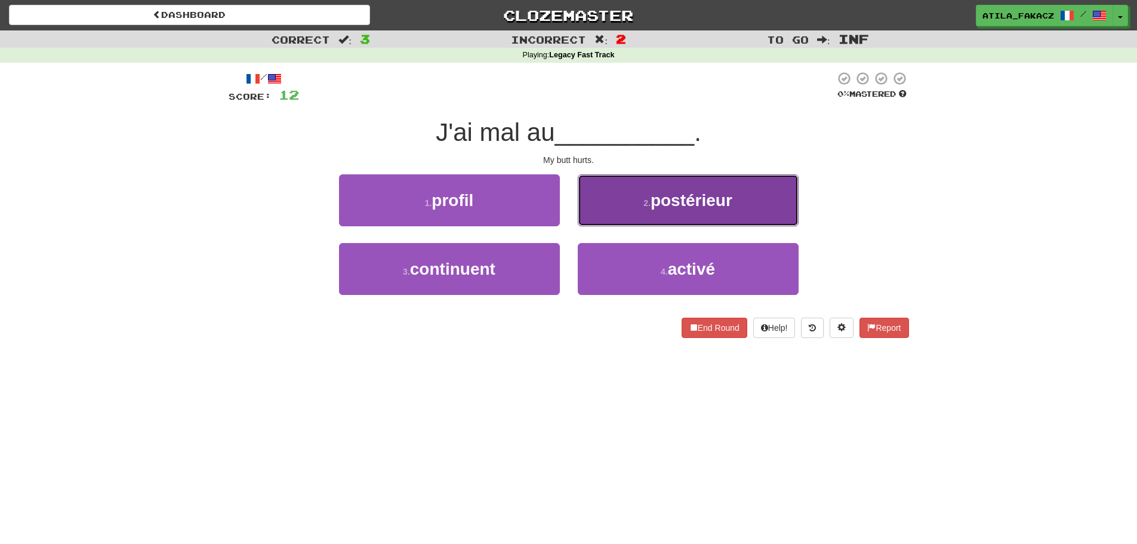
click at [660, 204] on span "postérieur" at bounding box center [692, 200] width 82 height 19
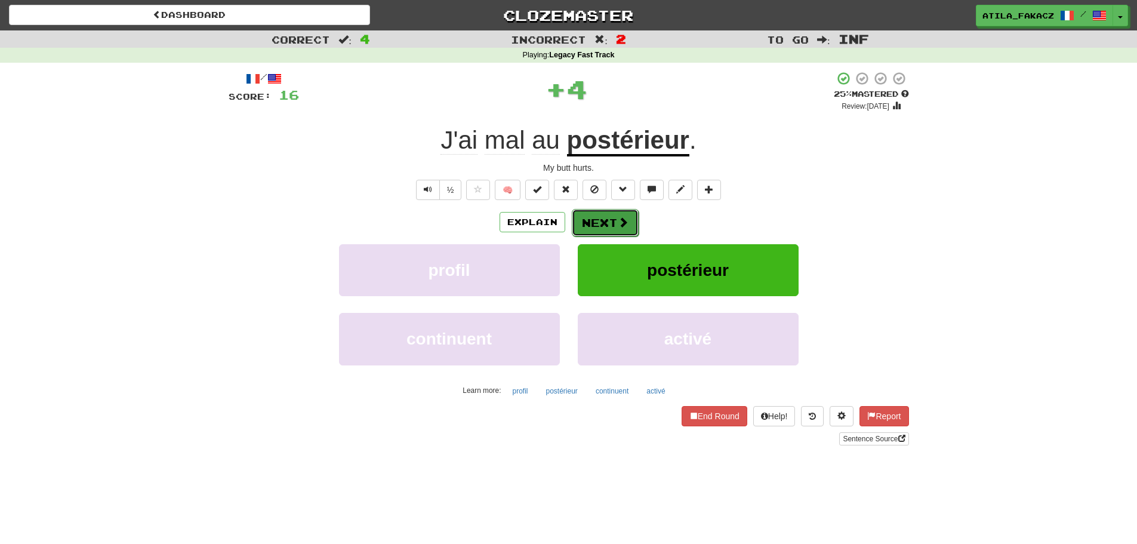
click at [613, 223] on button "Next" at bounding box center [605, 222] width 67 height 27
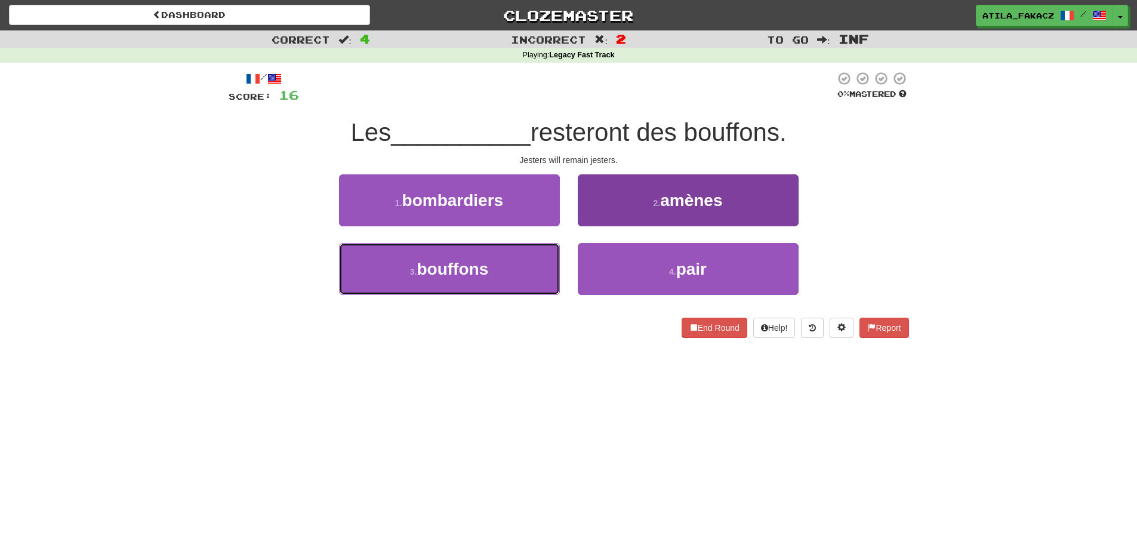
drag, startPoint x: 507, startPoint y: 276, endPoint x: 580, endPoint y: 257, distance: 75.3
click at [508, 276] on button "3 . bouffons" at bounding box center [449, 269] width 221 height 52
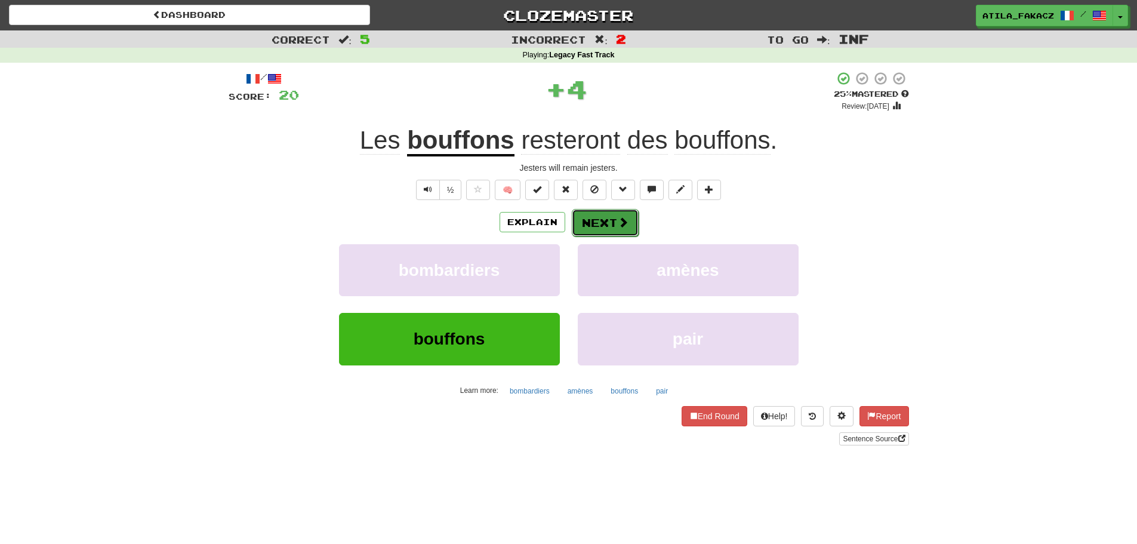
click at [611, 223] on button "Next" at bounding box center [605, 222] width 67 height 27
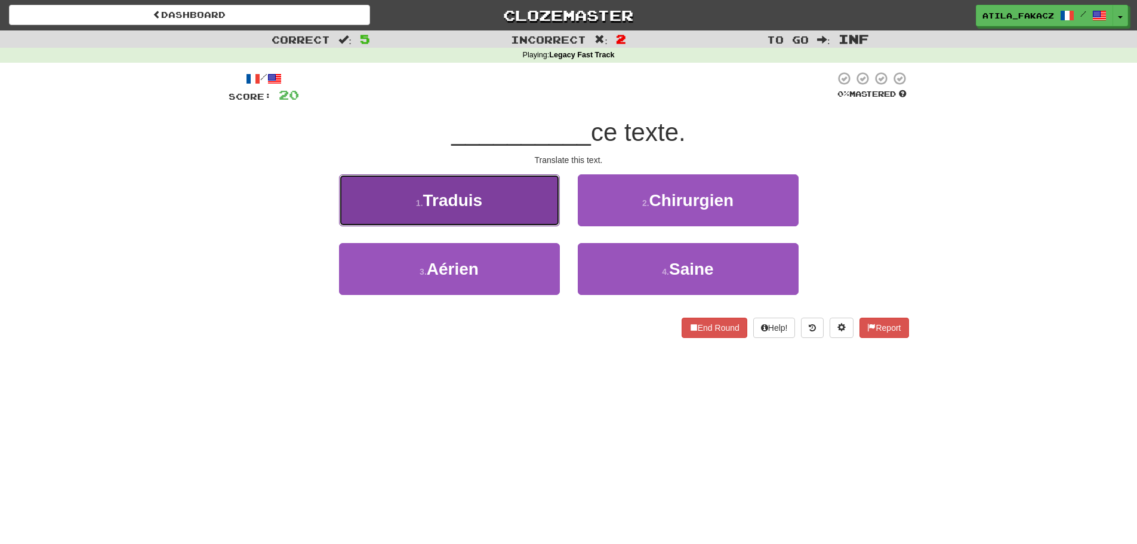
click at [536, 198] on button "1 . Traduis" at bounding box center [449, 200] width 221 height 52
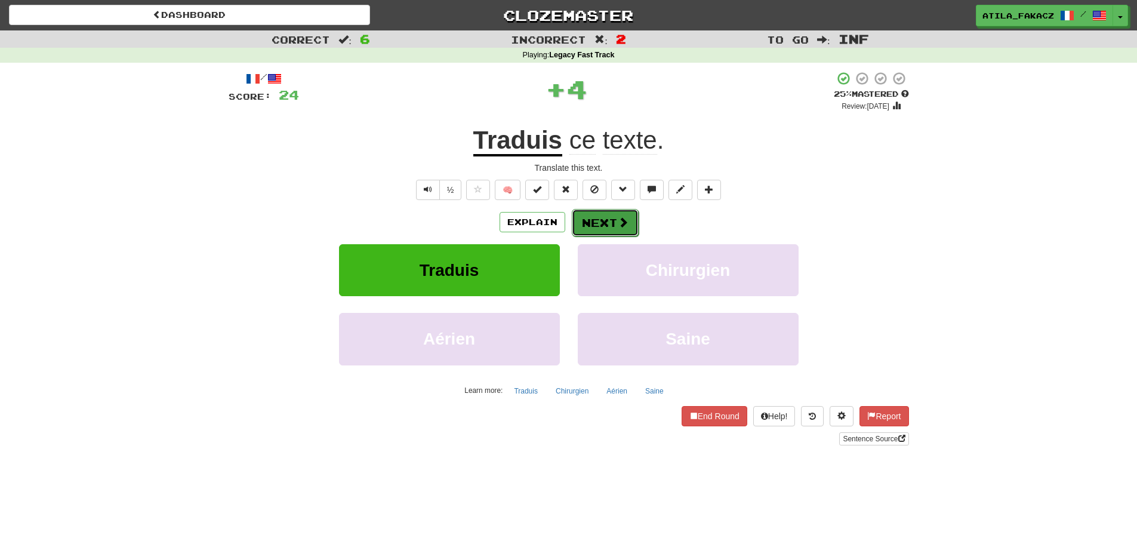
click at [611, 230] on button "Next" at bounding box center [605, 222] width 67 height 27
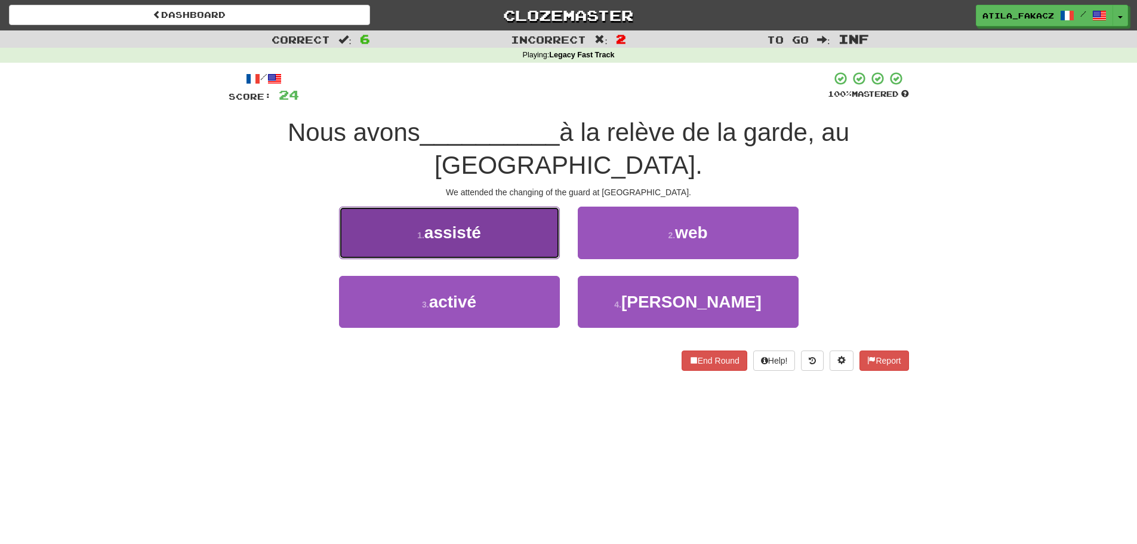
click at [537, 248] on button "1 . assisté" at bounding box center [449, 233] width 221 height 52
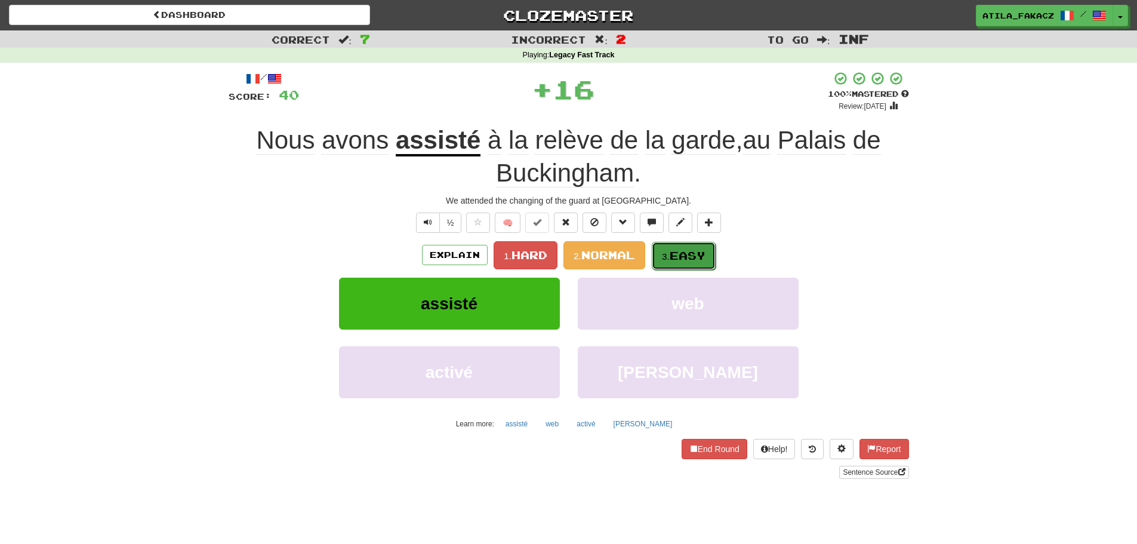
click at [690, 251] on span "Easy" at bounding box center [688, 255] width 36 height 13
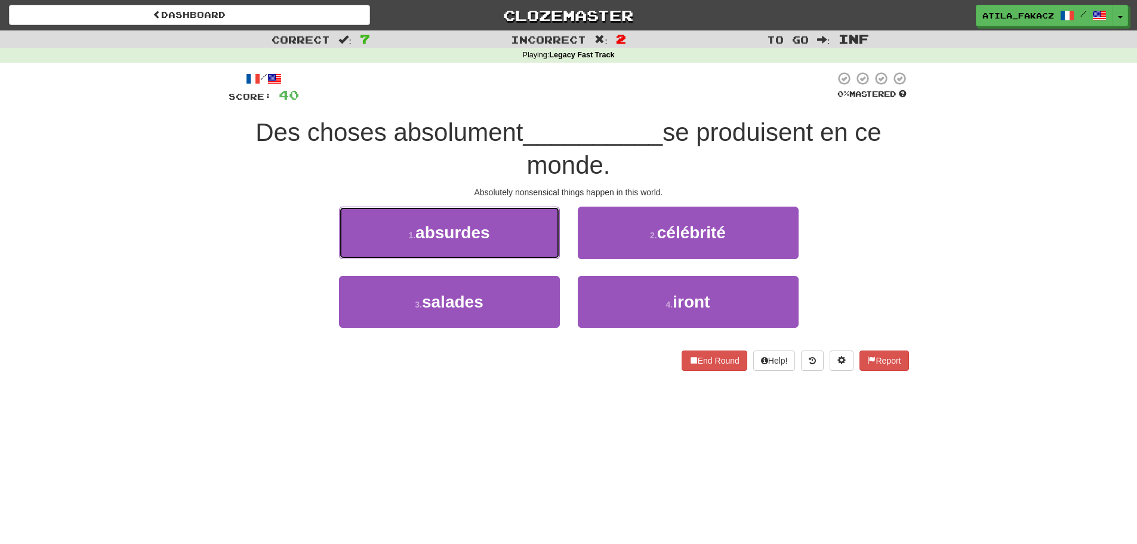
drag, startPoint x: 496, startPoint y: 232, endPoint x: 553, endPoint y: 238, distance: 57.6
click at [497, 232] on button "1 . absurdes" at bounding box center [449, 233] width 221 height 52
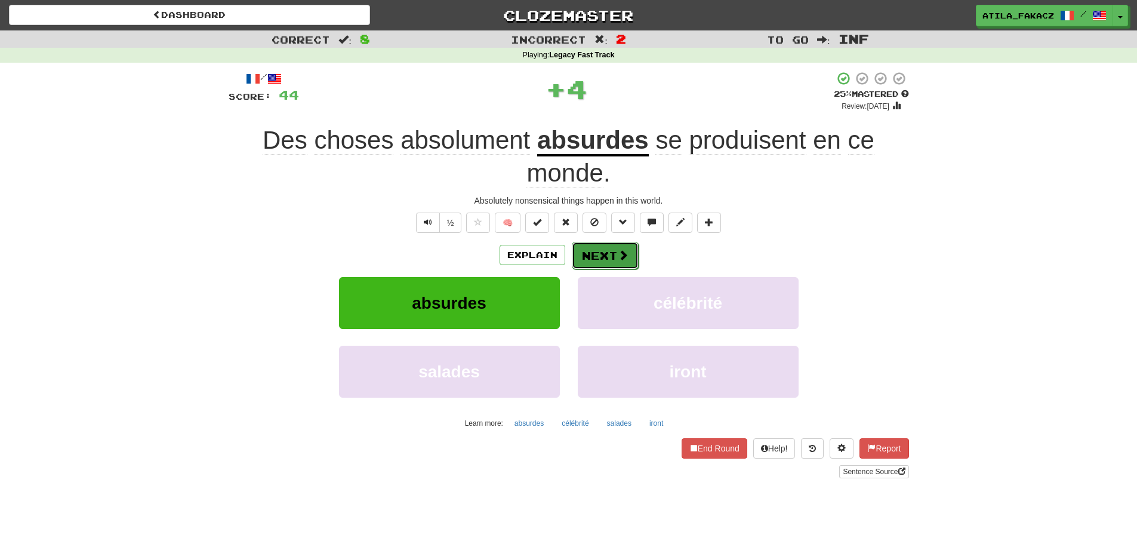
click at [621, 250] on span at bounding box center [623, 255] width 11 height 11
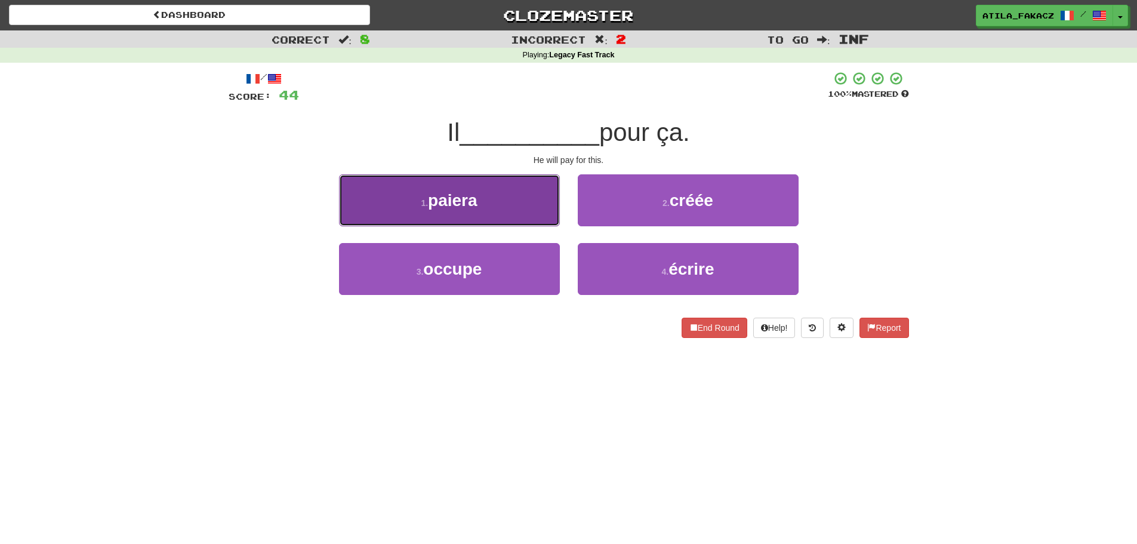
click at [533, 223] on button "1 . paiera" at bounding box center [449, 200] width 221 height 52
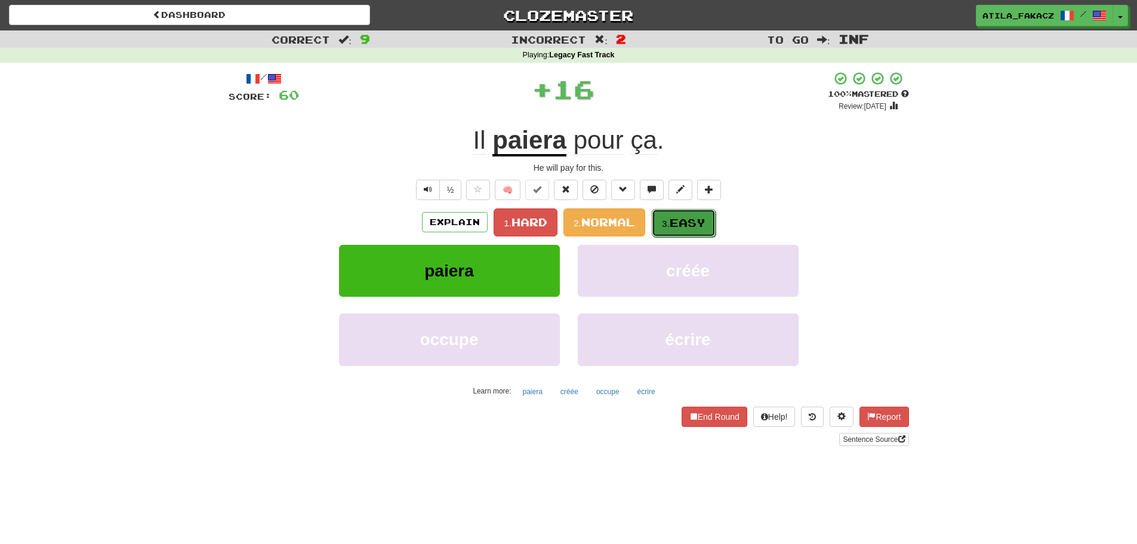
click at [676, 222] on span "Easy" at bounding box center [688, 222] width 36 height 13
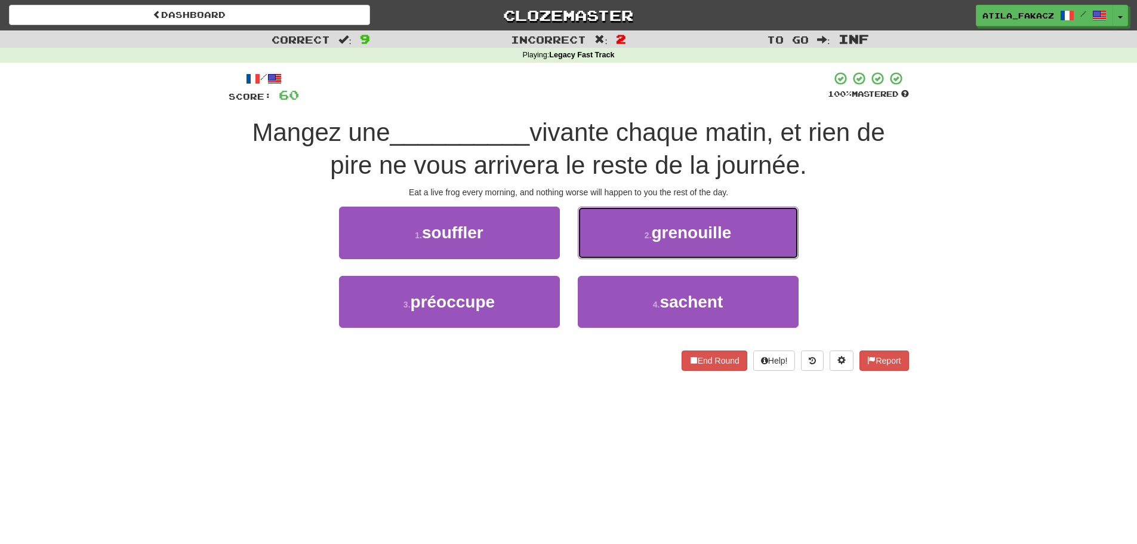
click at [619, 238] on button "2 . grenouille" at bounding box center [688, 233] width 221 height 52
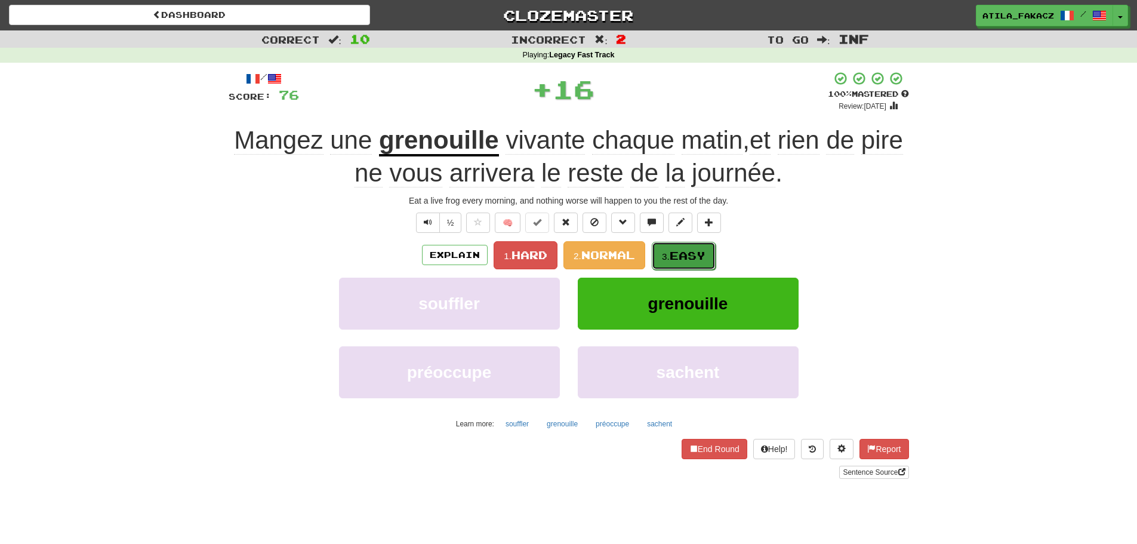
click at [690, 253] on span "Easy" at bounding box center [688, 255] width 36 height 13
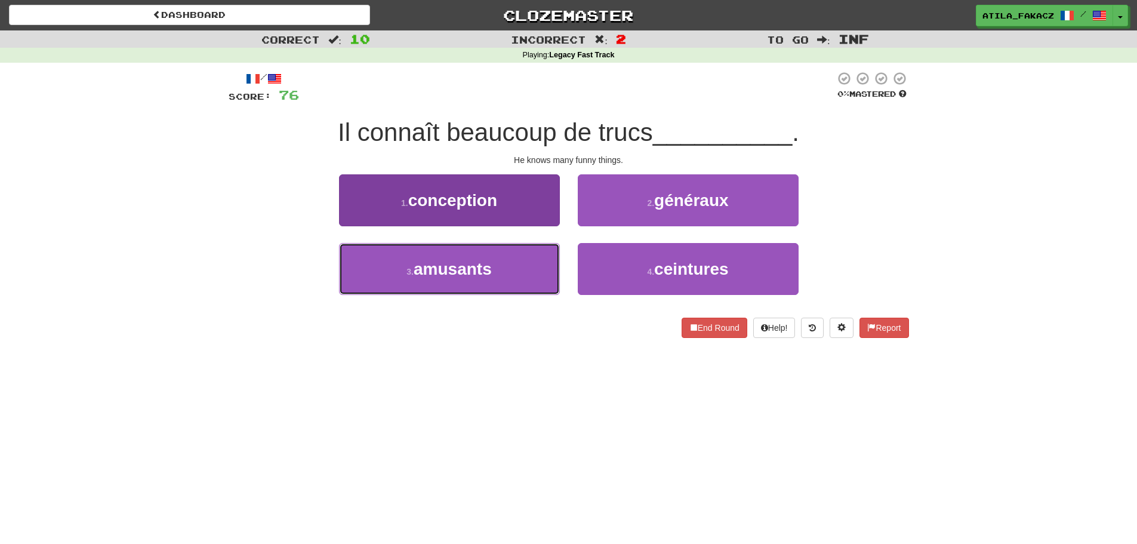
click at [479, 284] on button "3 . amusants" at bounding box center [449, 269] width 221 height 52
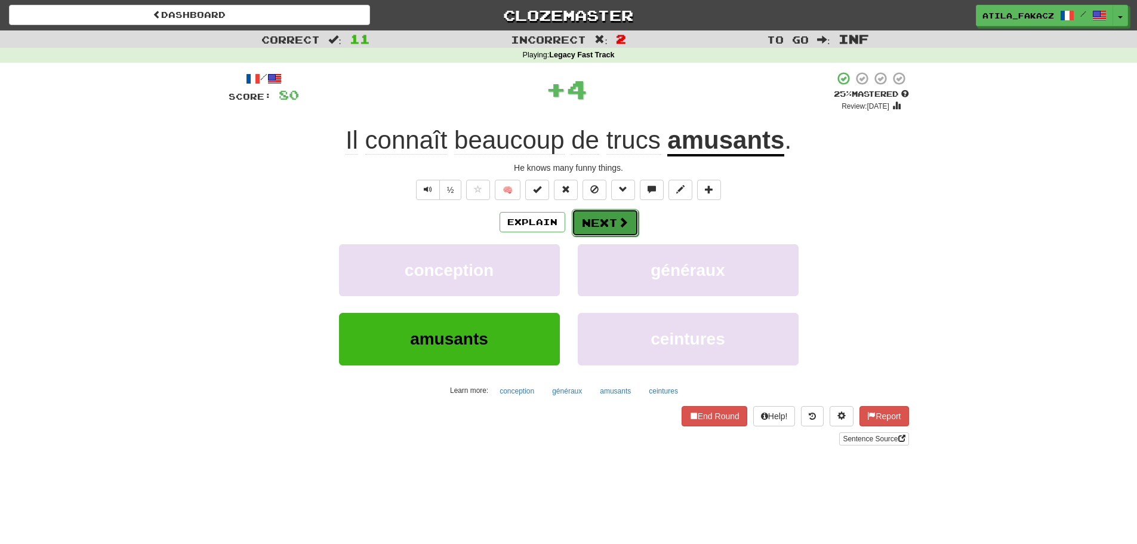
click at [618, 220] on span at bounding box center [623, 222] width 11 height 11
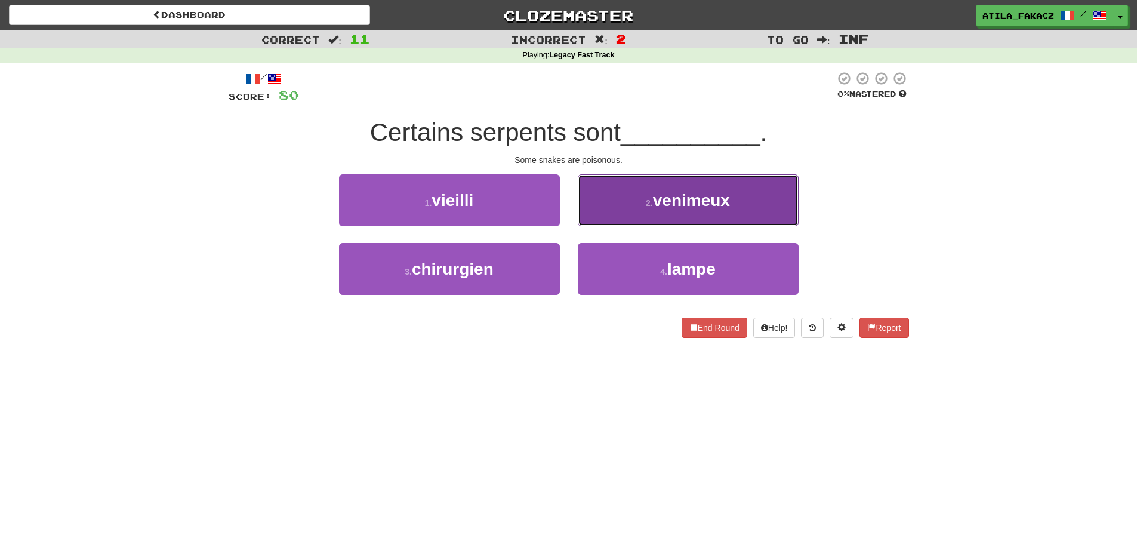
click at [631, 205] on button "2 . venimeux" at bounding box center [688, 200] width 221 height 52
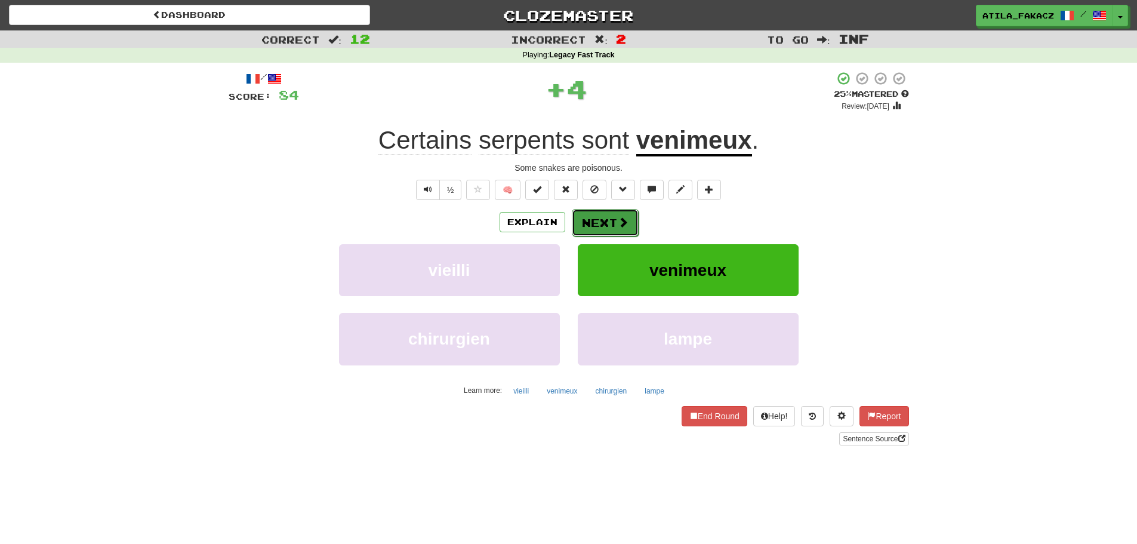
click at [622, 220] on span at bounding box center [623, 222] width 11 height 11
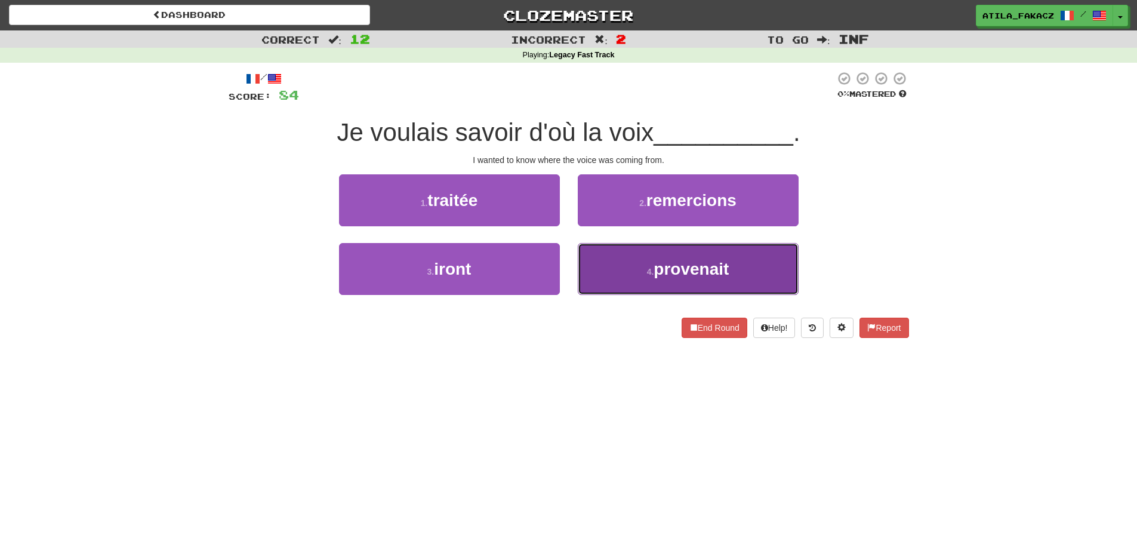
click at [616, 267] on button "4 . provenait" at bounding box center [688, 269] width 221 height 52
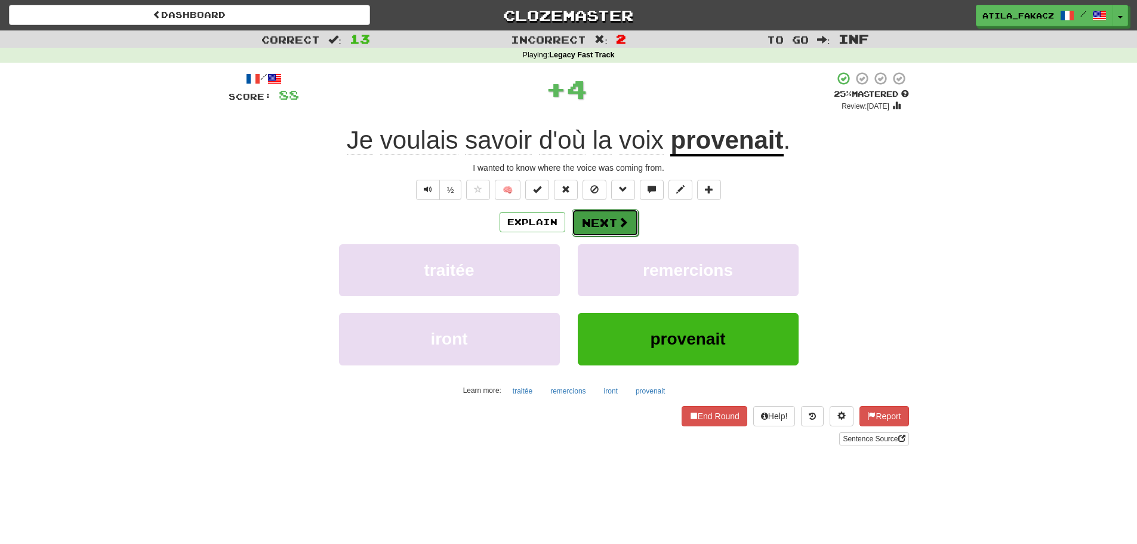
click at [613, 220] on button "Next" at bounding box center [605, 222] width 67 height 27
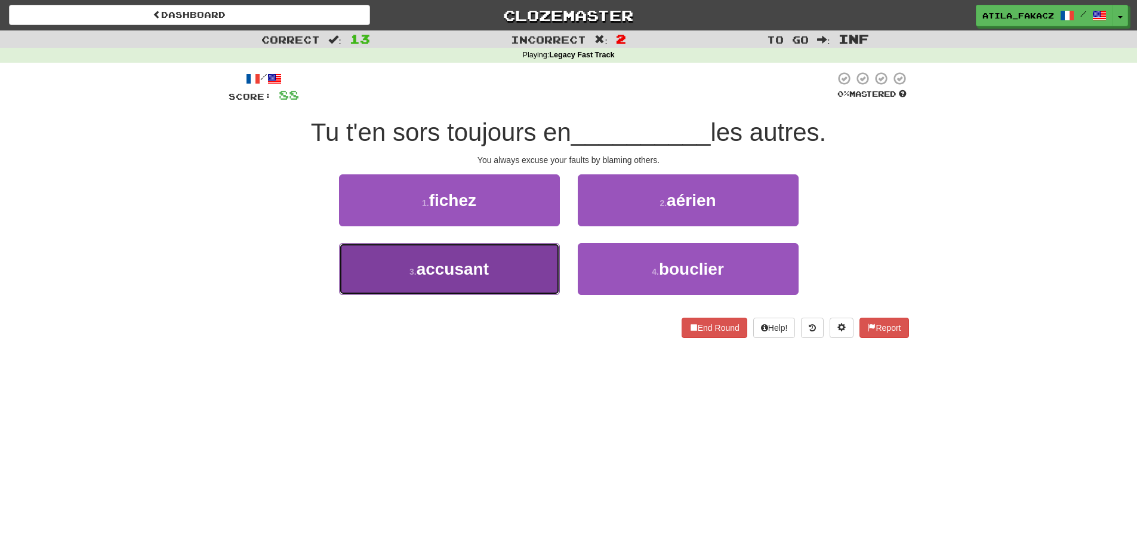
drag, startPoint x: 498, startPoint y: 264, endPoint x: 564, endPoint y: 244, distance: 68.7
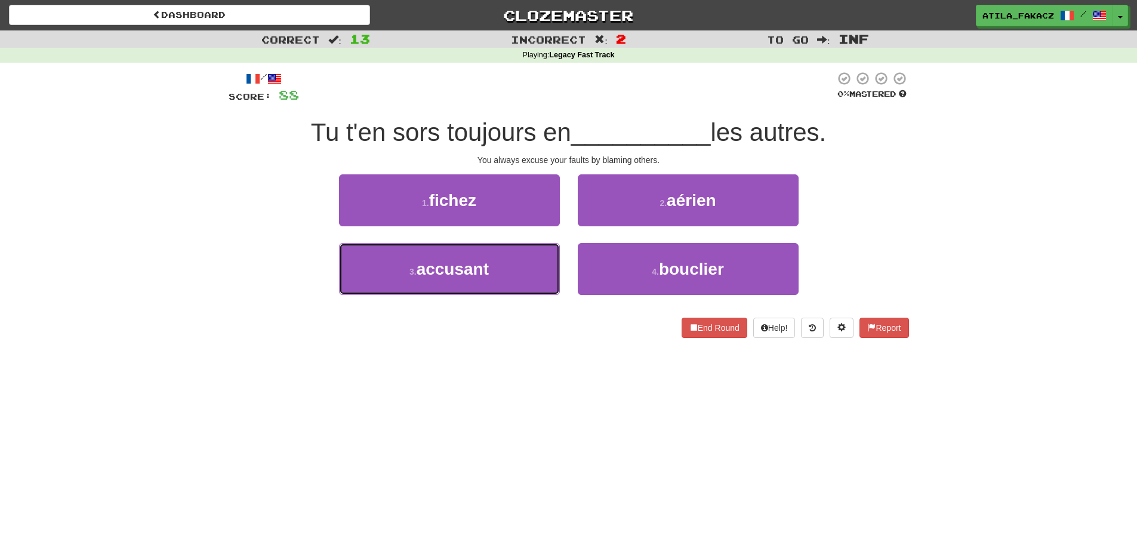
click at [499, 264] on button "3 . accusant" at bounding box center [449, 269] width 221 height 52
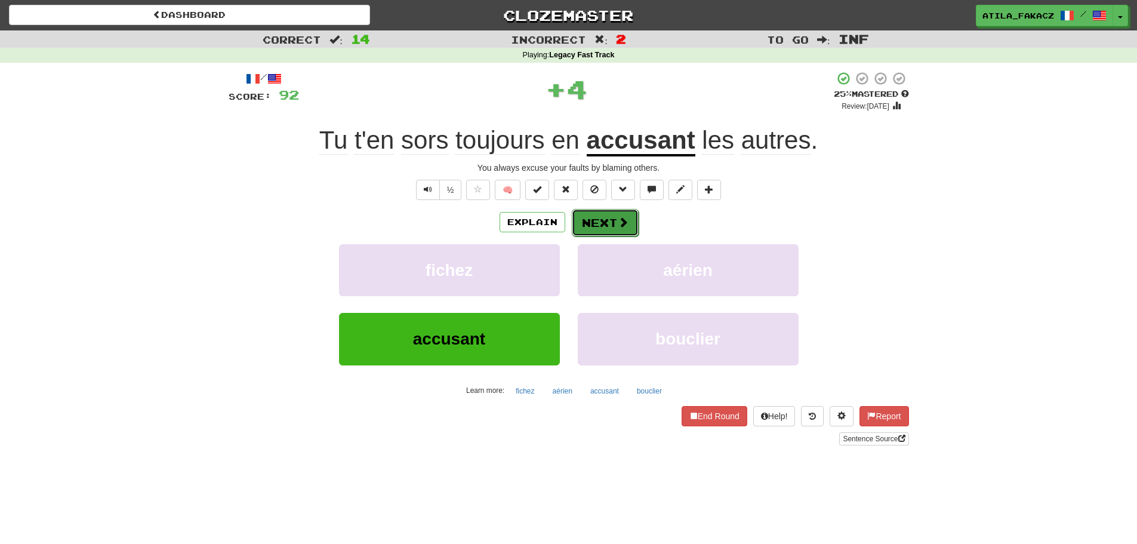
click at [601, 219] on button "Next" at bounding box center [605, 222] width 67 height 27
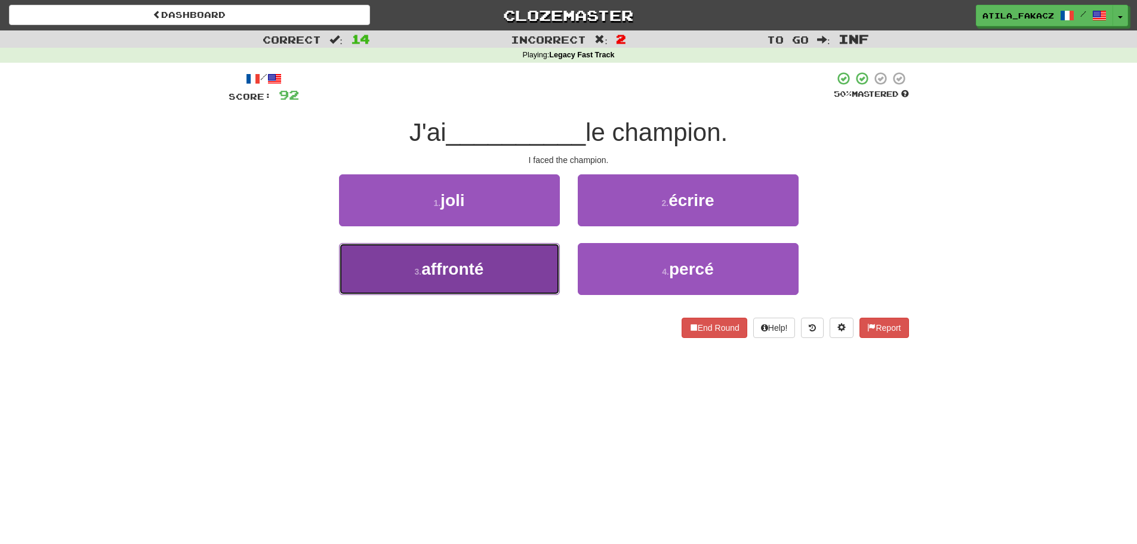
click at [494, 269] on button "3 . affronté" at bounding box center [449, 269] width 221 height 52
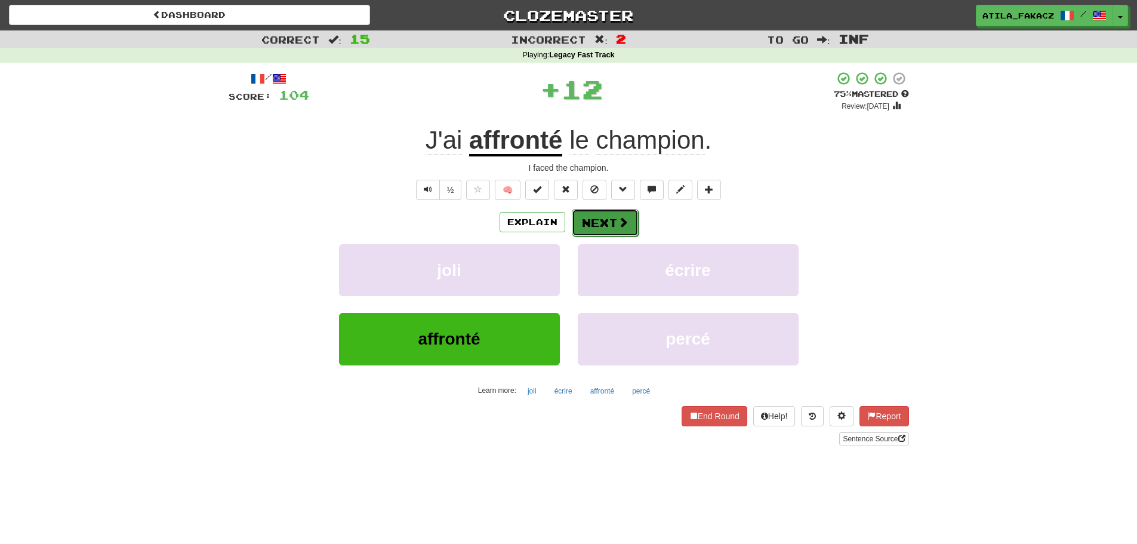
click at [605, 220] on button "Next" at bounding box center [605, 222] width 67 height 27
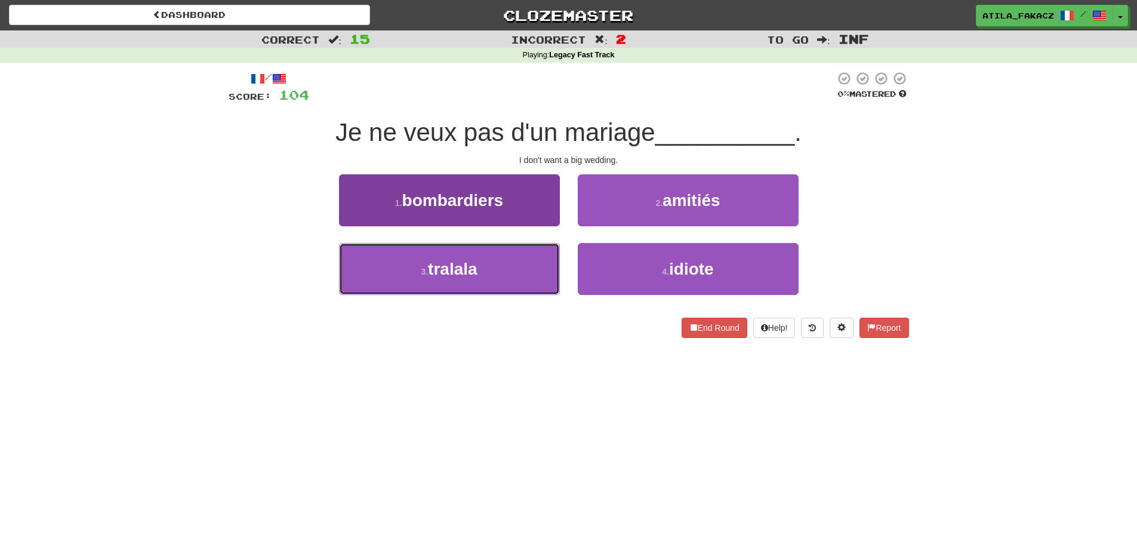
click at [505, 266] on button "3 . tralala" at bounding box center [449, 269] width 221 height 52
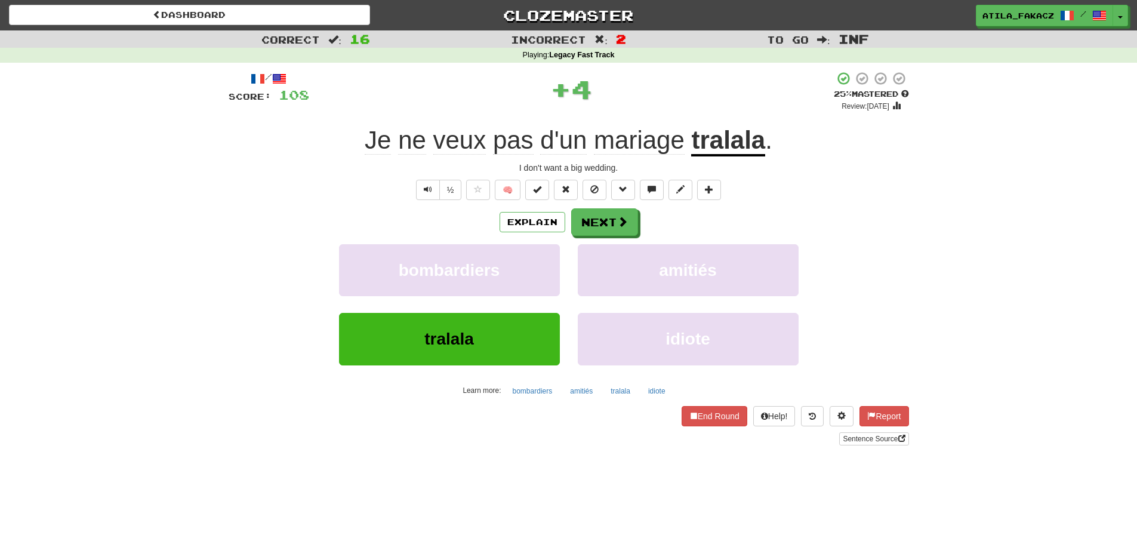
click at [730, 144] on u "tralala" at bounding box center [728, 141] width 74 height 30
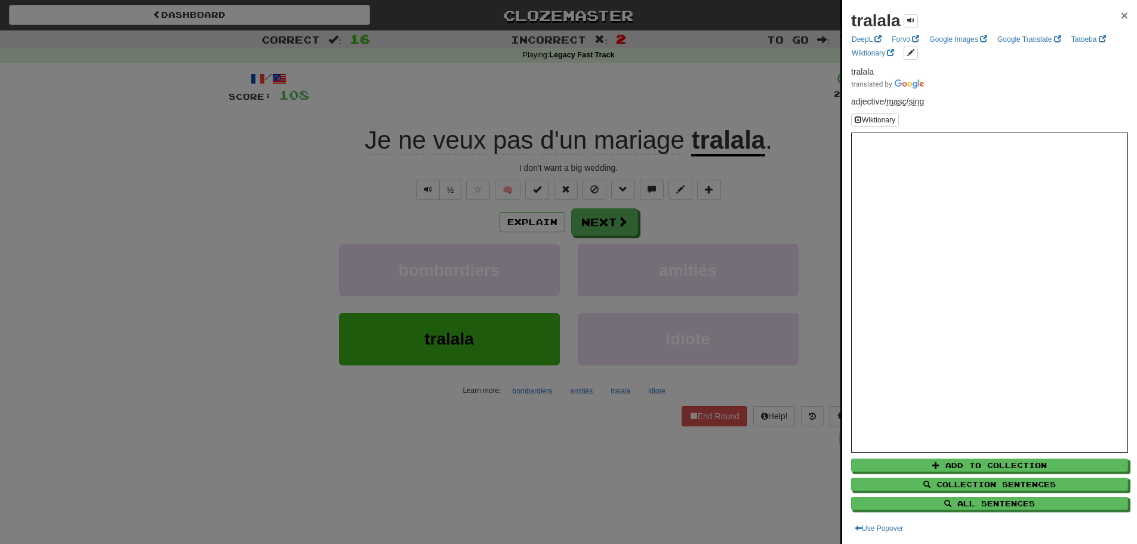
click at [1121, 14] on span "×" at bounding box center [1124, 15] width 7 height 14
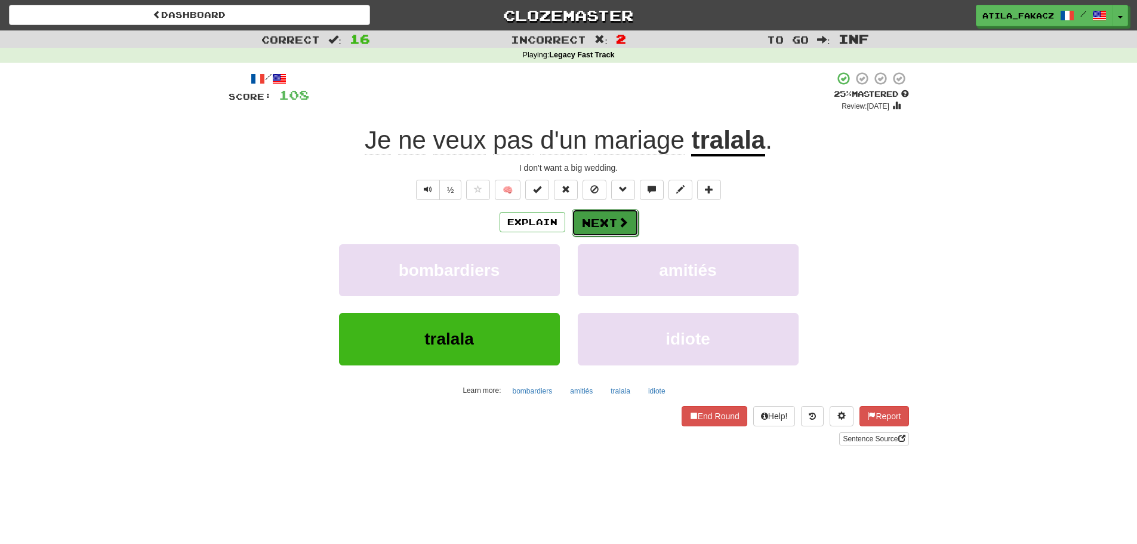
click at [605, 229] on button "Next" at bounding box center [605, 222] width 67 height 27
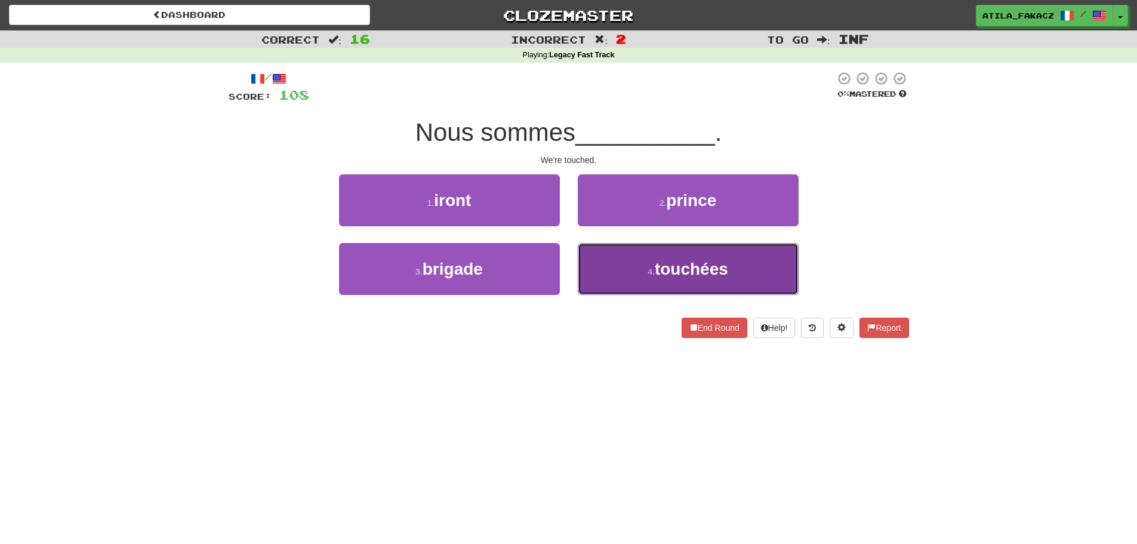
click at [643, 281] on button "4 . touchées" at bounding box center [688, 269] width 221 height 52
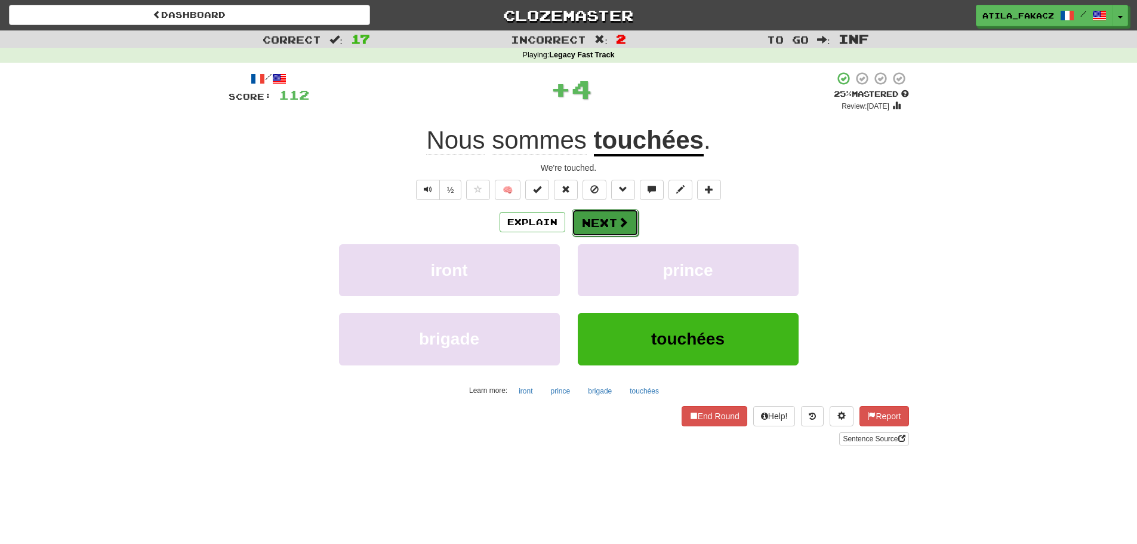
click at [620, 217] on span at bounding box center [623, 222] width 11 height 11
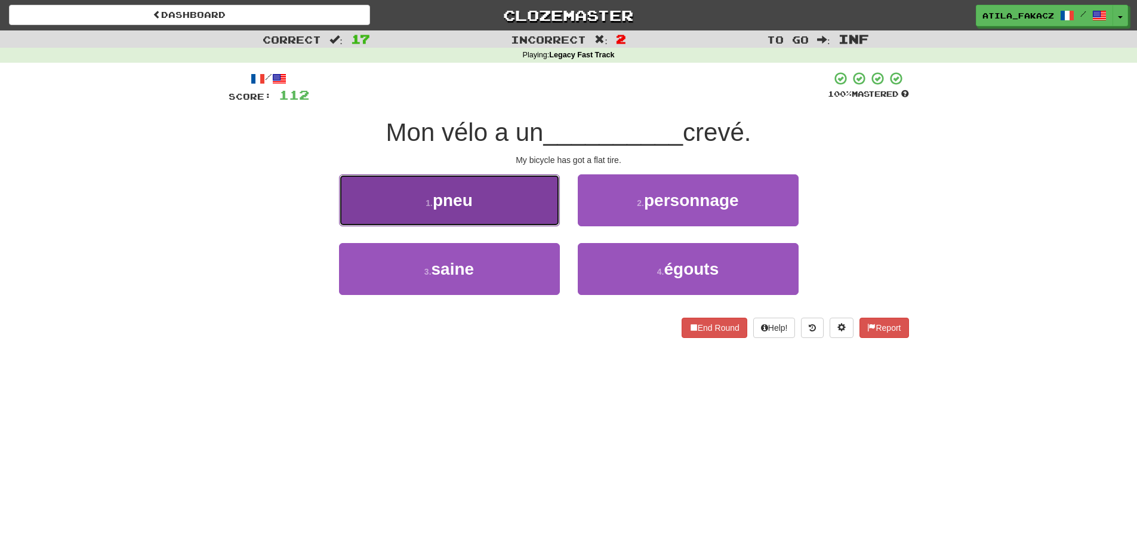
click at [503, 198] on button "1 . pneu" at bounding box center [449, 200] width 221 height 52
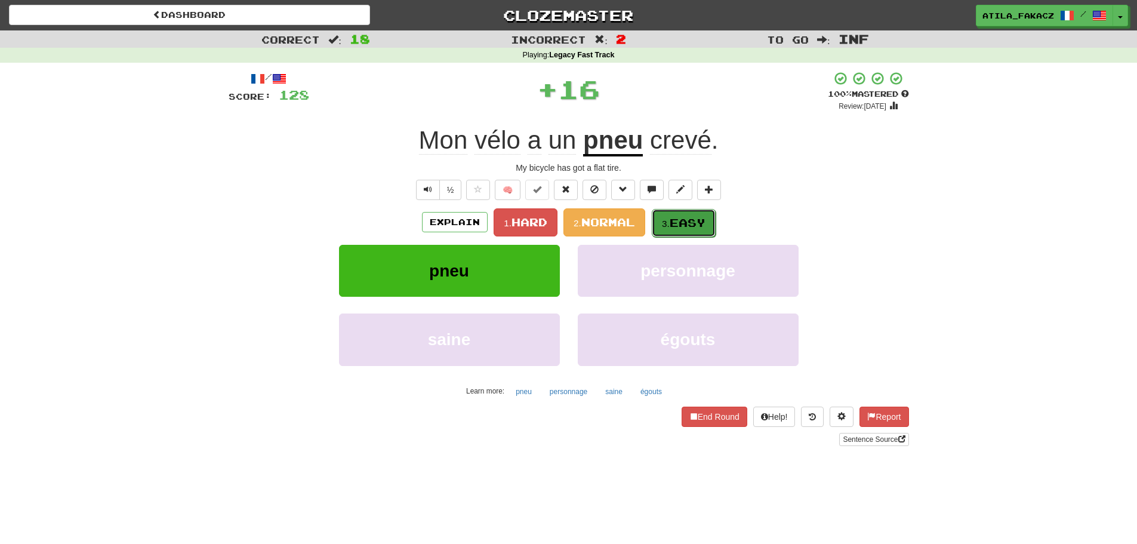
click at [675, 222] on span "Easy" at bounding box center [688, 222] width 36 height 13
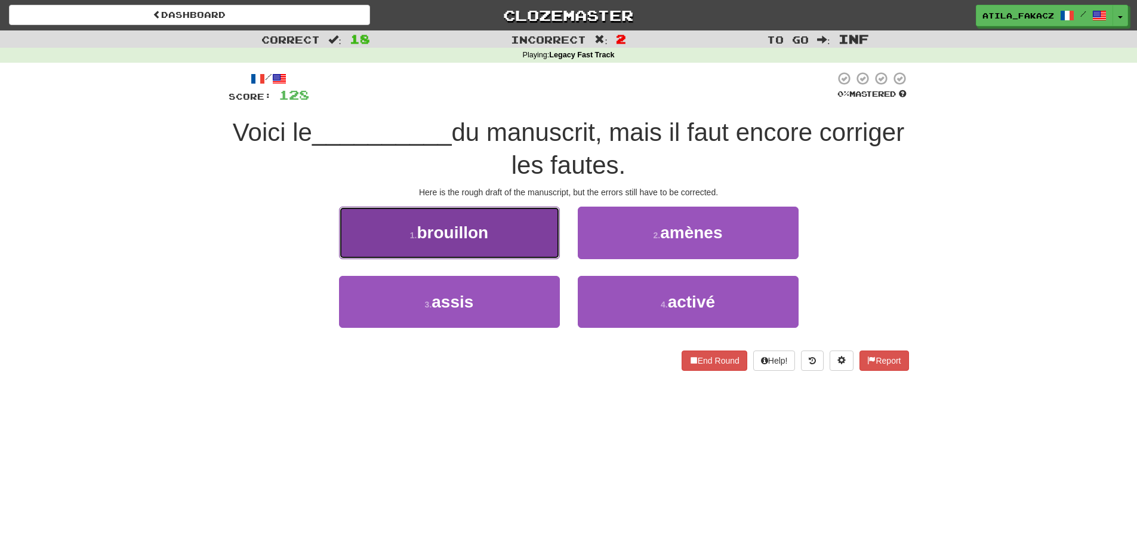
click at [488, 234] on span "brouillon" at bounding box center [453, 232] width 72 height 19
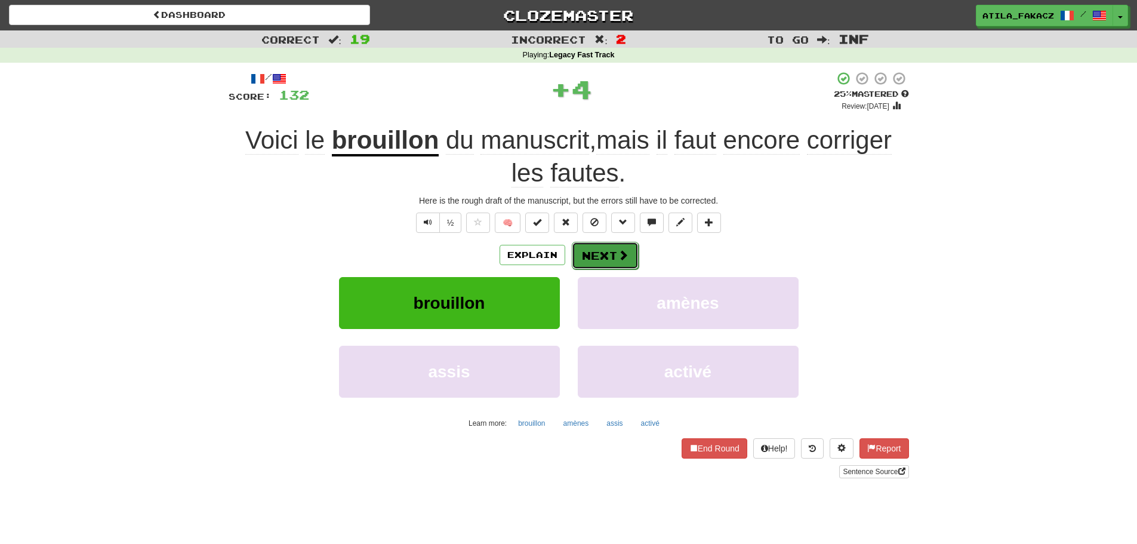
click at [622, 247] on button "Next" at bounding box center [605, 255] width 67 height 27
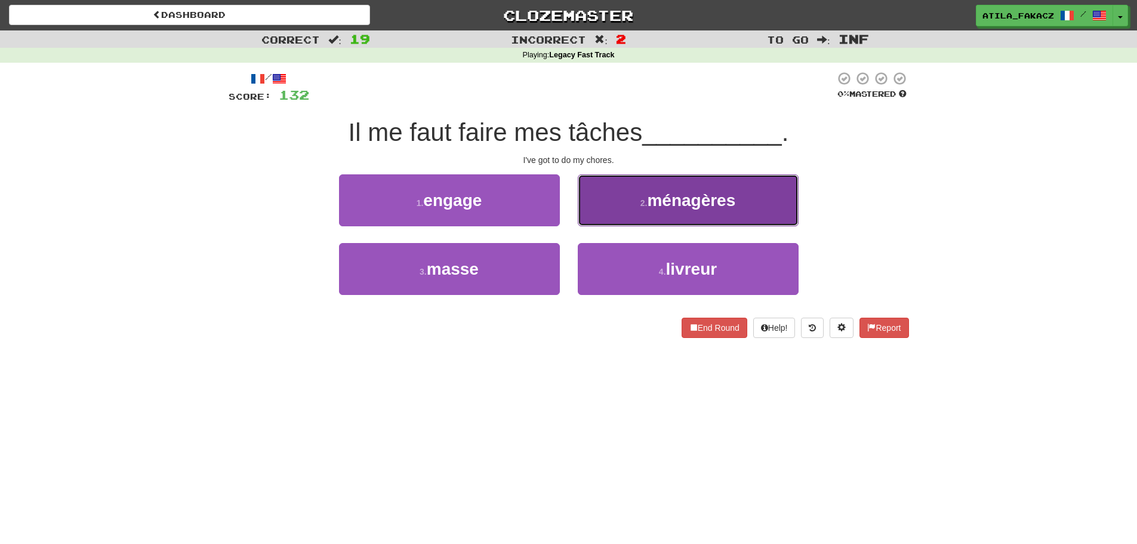
click at [632, 208] on button "2 . ménagères" at bounding box center [688, 200] width 221 height 52
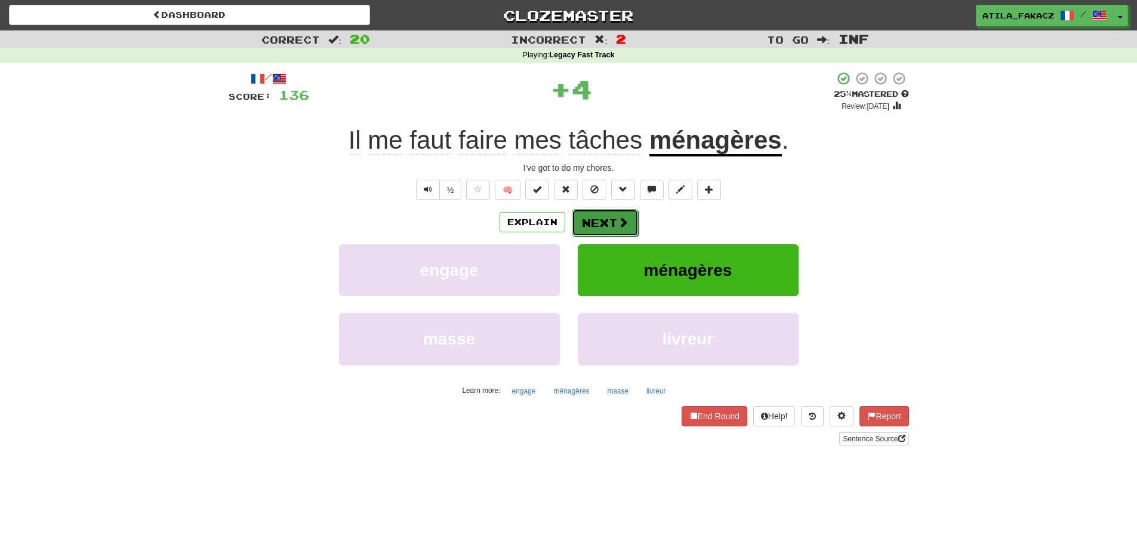
click at [618, 224] on span at bounding box center [623, 222] width 11 height 11
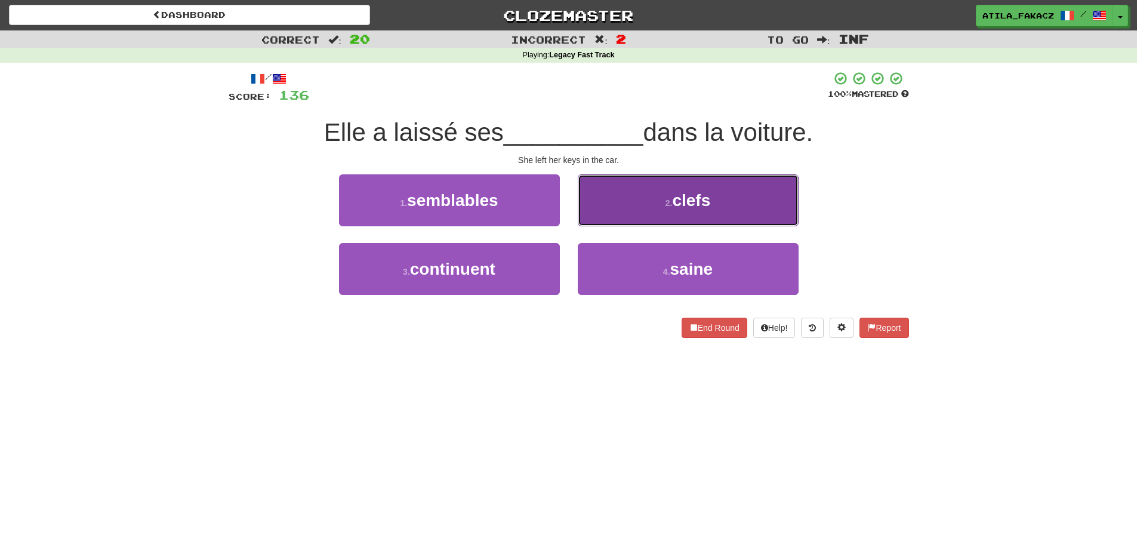
click at [647, 193] on button "2 . clefs" at bounding box center [688, 200] width 221 height 52
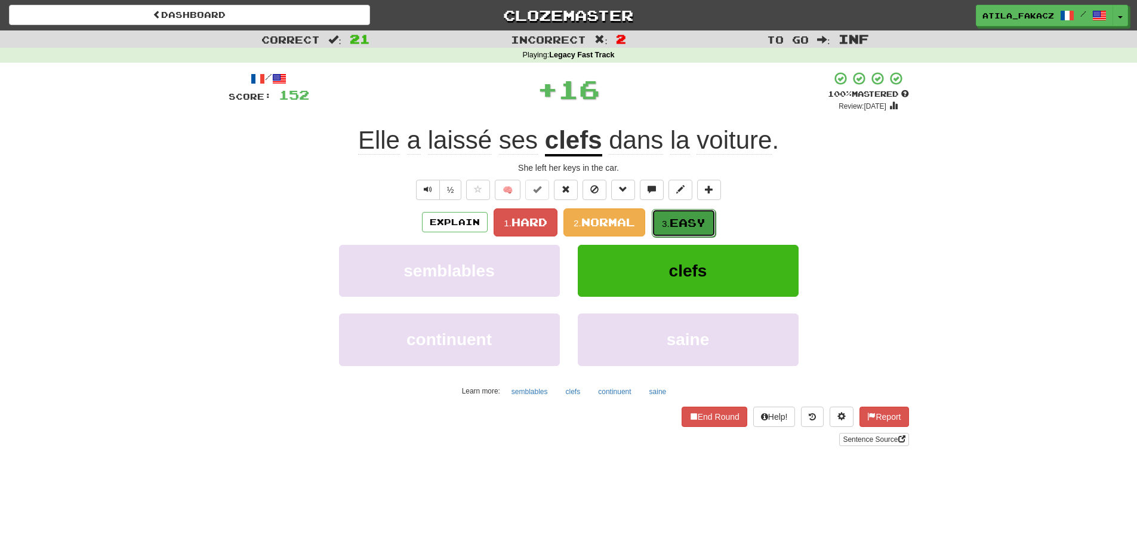
click at [676, 222] on span "Easy" at bounding box center [688, 222] width 36 height 13
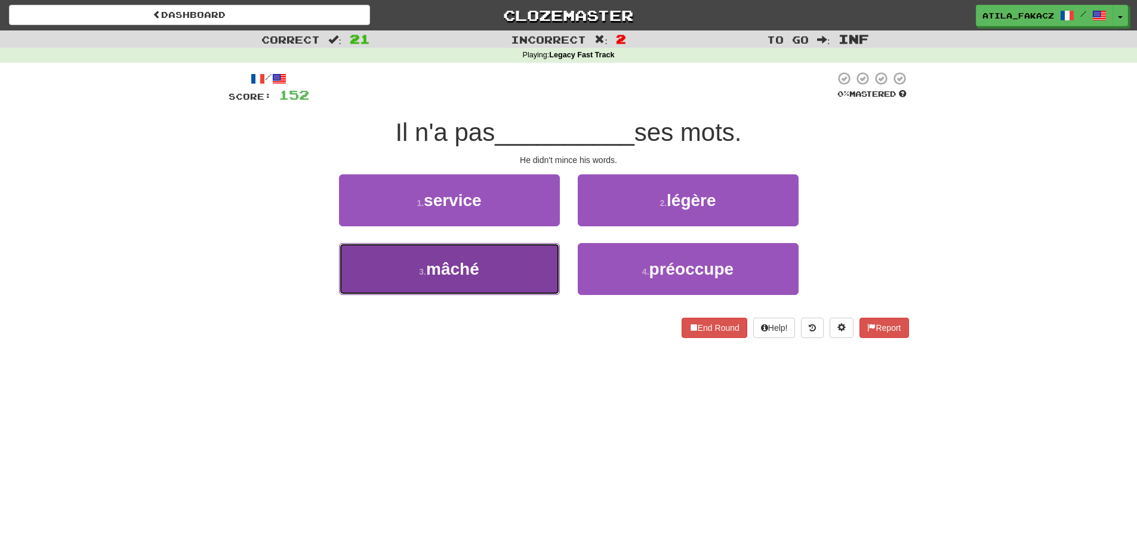
click at [504, 260] on button "3 . mâché" at bounding box center [449, 269] width 221 height 52
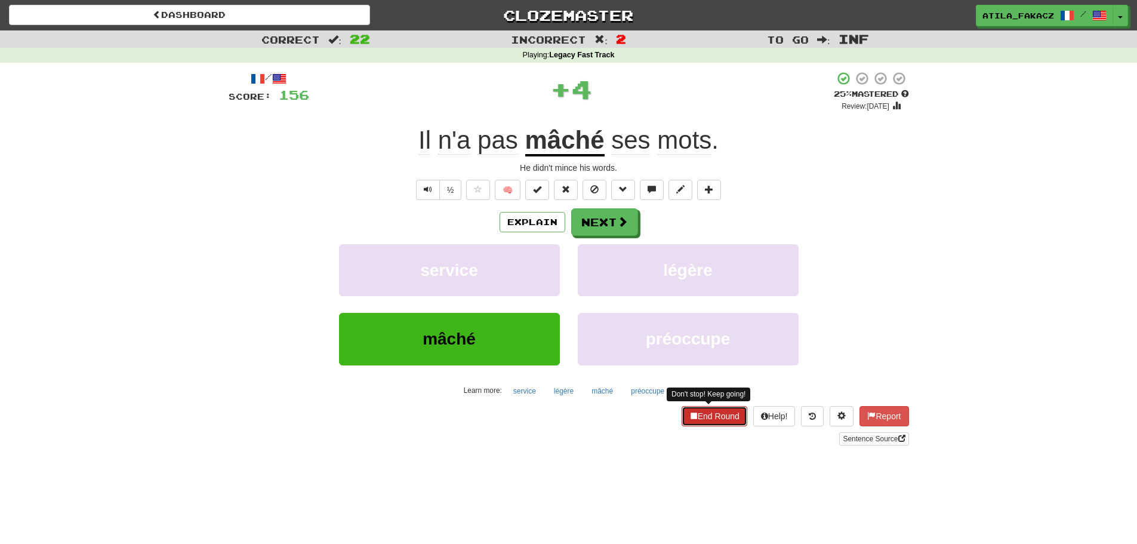
click at [718, 414] on button "End Round" at bounding box center [715, 416] width 66 height 20
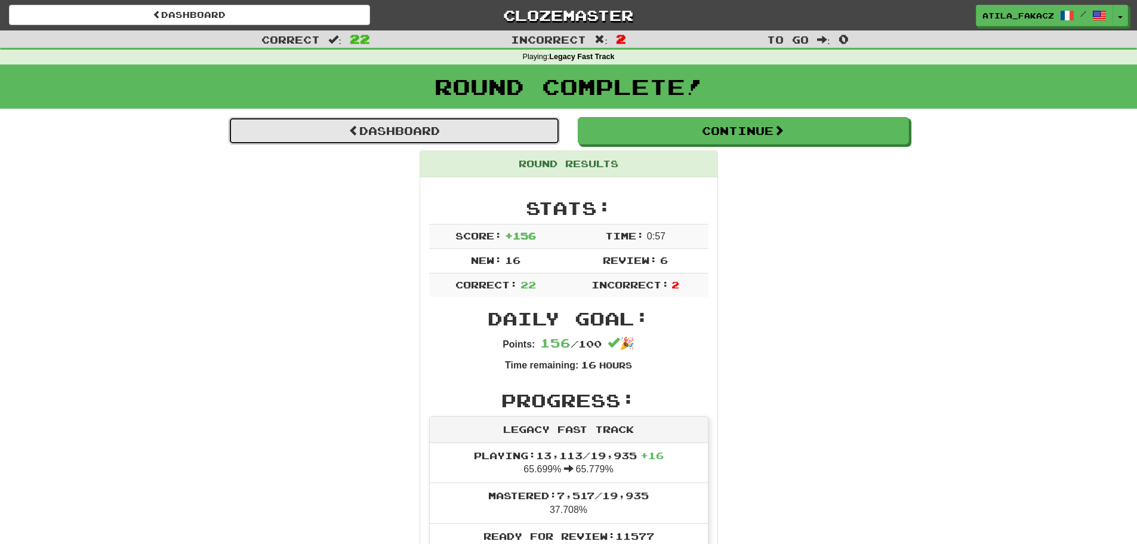
click at [379, 124] on link "Dashboard" at bounding box center [394, 130] width 331 height 27
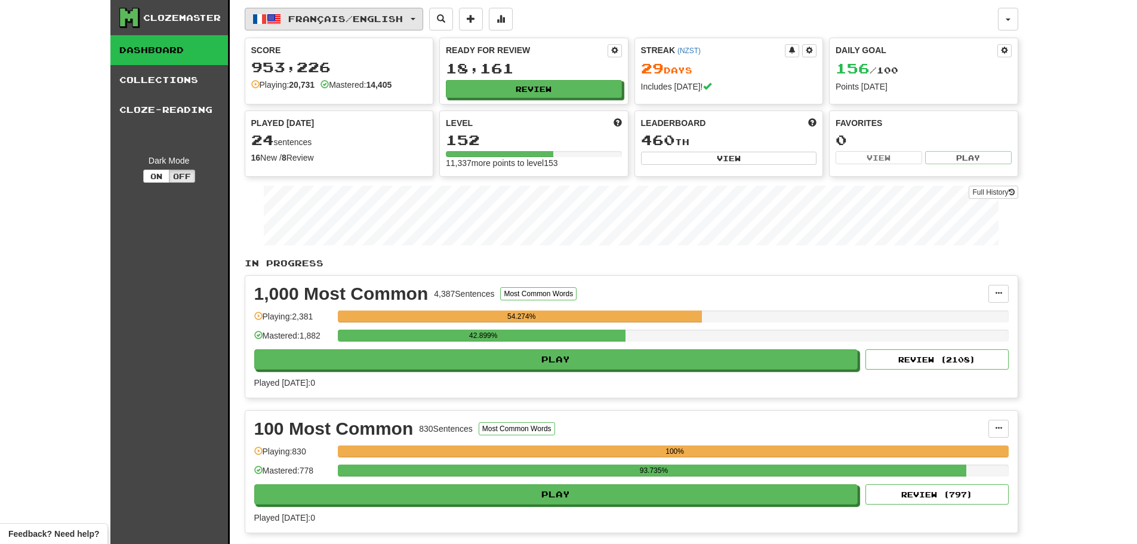
click at [323, 17] on span "Français / English" at bounding box center [345, 19] width 115 height 10
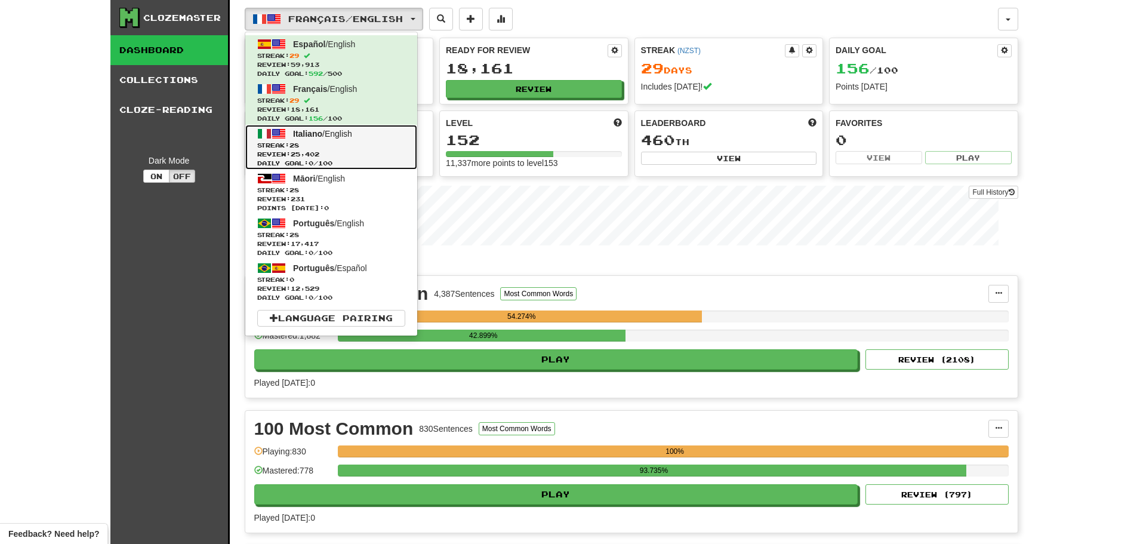
click at [339, 140] on link "Italiano / English Streak: 28 Review: 25,402 Daily Goal: 0 / 100" at bounding box center [331, 147] width 172 height 45
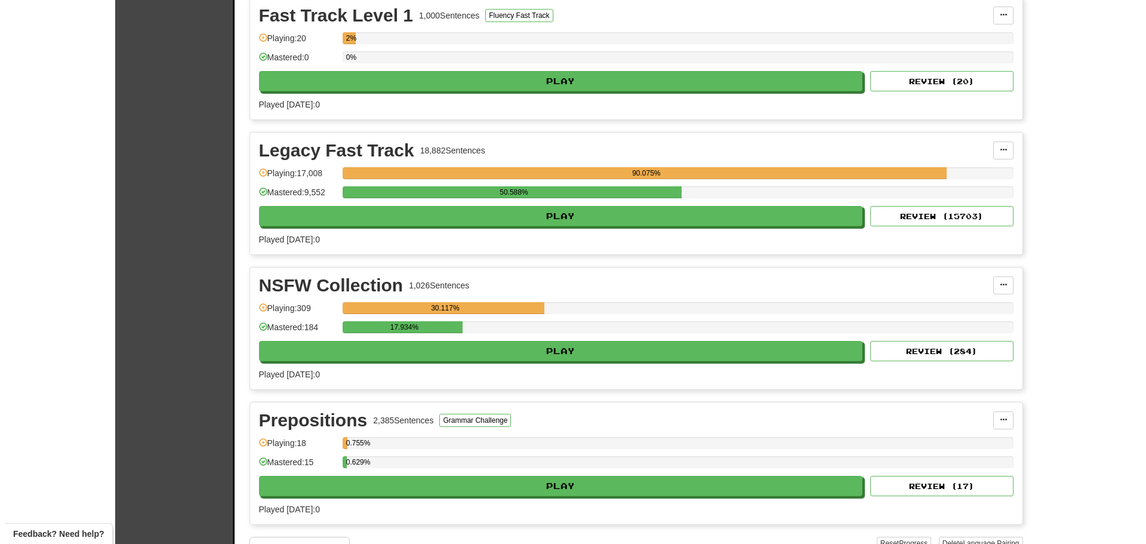
scroll to position [955, 0]
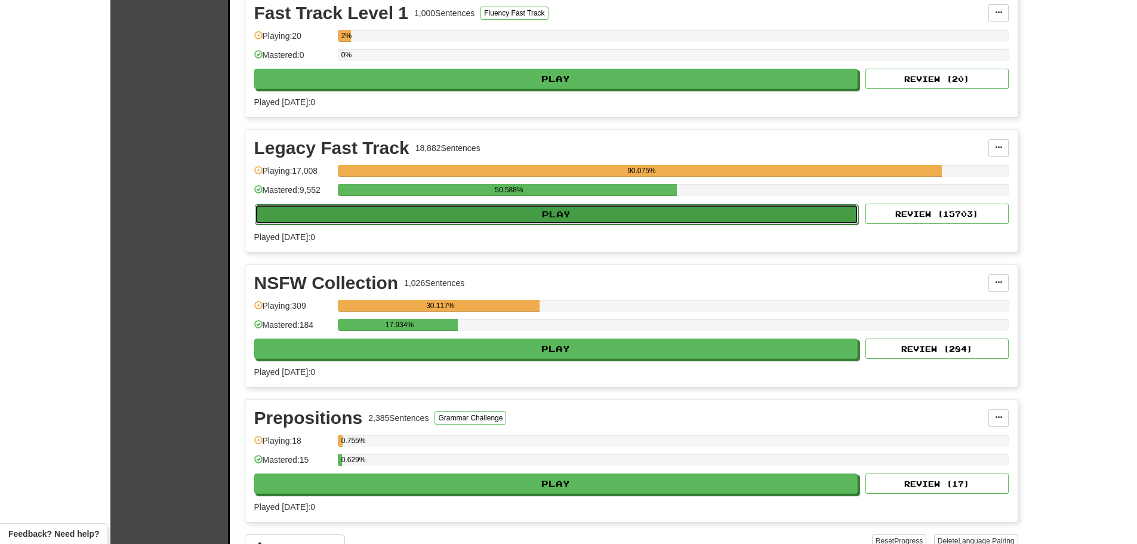
click at [555, 212] on button "Play" at bounding box center [557, 214] width 604 height 20
select select "********"
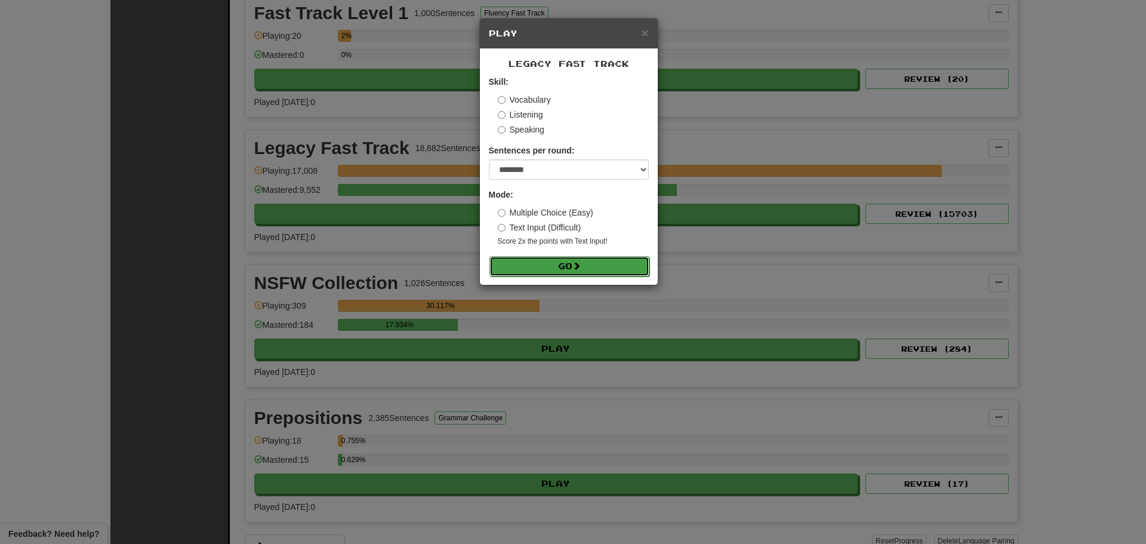
click at [574, 265] on button "Go" at bounding box center [570, 266] width 160 height 20
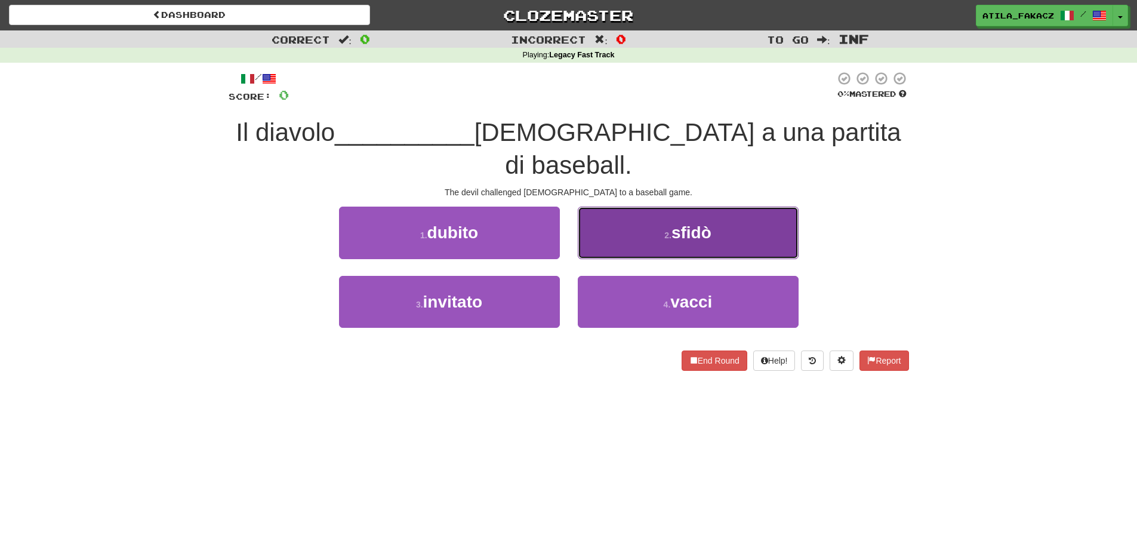
click at [646, 207] on button "2 . sfidò" at bounding box center [688, 233] width 221 height 52
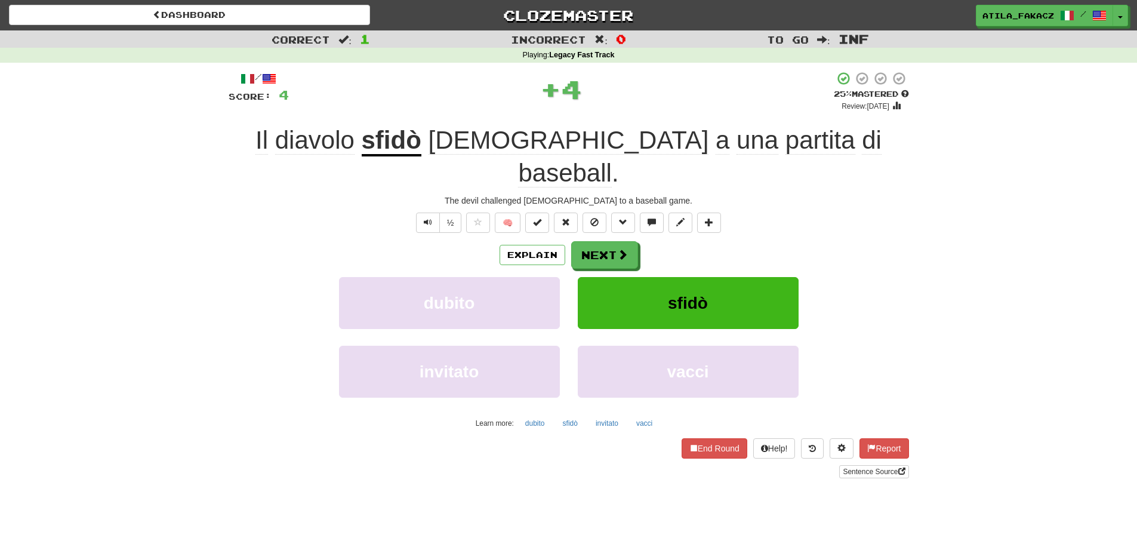
click at [632, 241] on div "Explain Next dubito sfidò invitato vacci Learn more: dubito sfidò invitato vacci" at bounding box center [569, 337] width 681 height 192
click at [618, 250] on span at bounding box center [623, 255] width 11 height 11
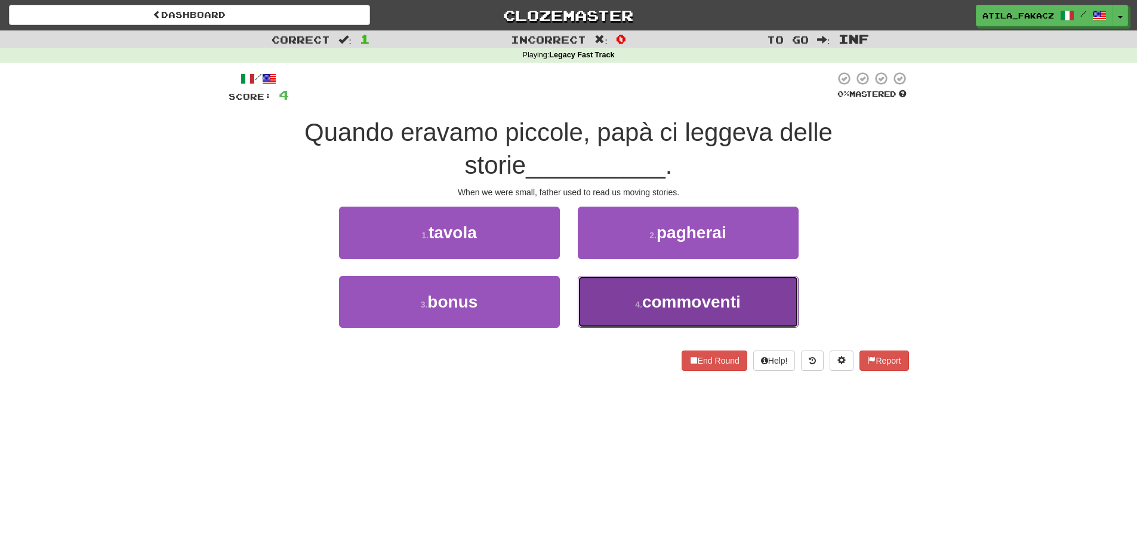
click at [616, 297] on button "4 . commoventi" at bounding box center [688, 302] width 221 height 52
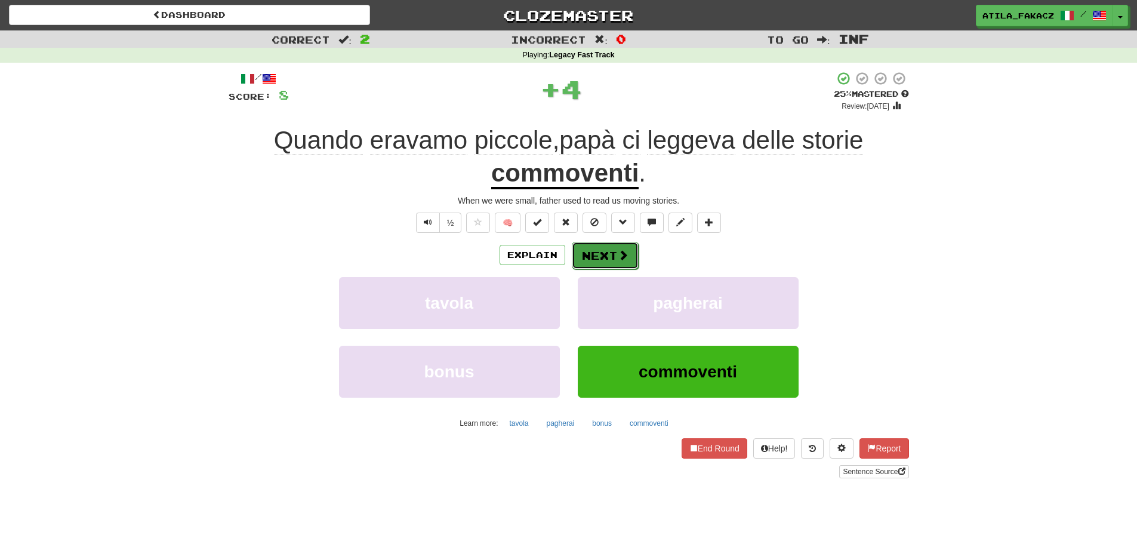
click at [619, 260] on span at bounding box center [623, 255] width 11 height 11
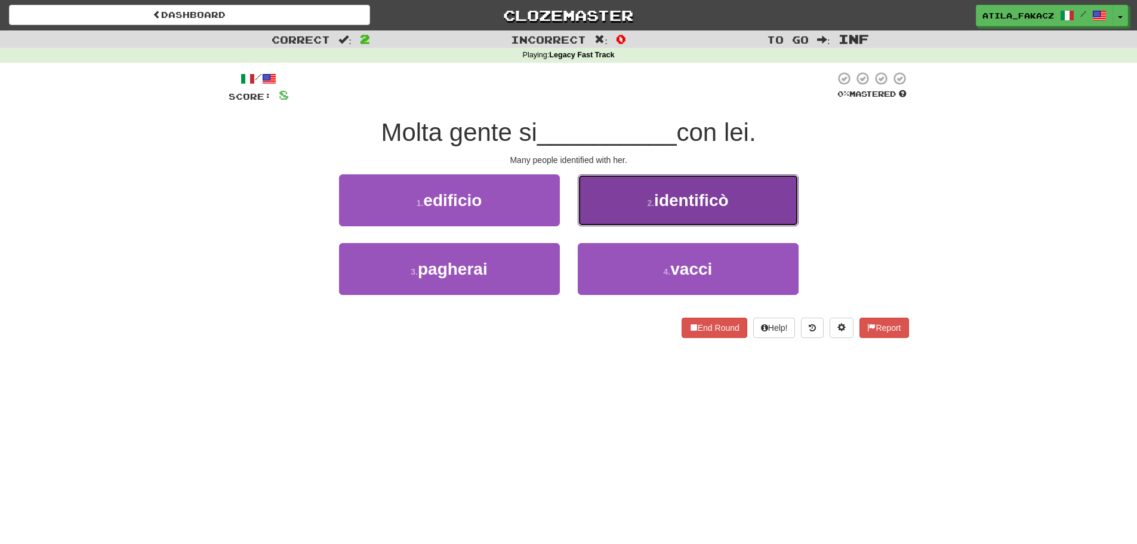
click at [630, 210] on button "2 . identificò" at bounding box center [688, 200] width 221 height 52
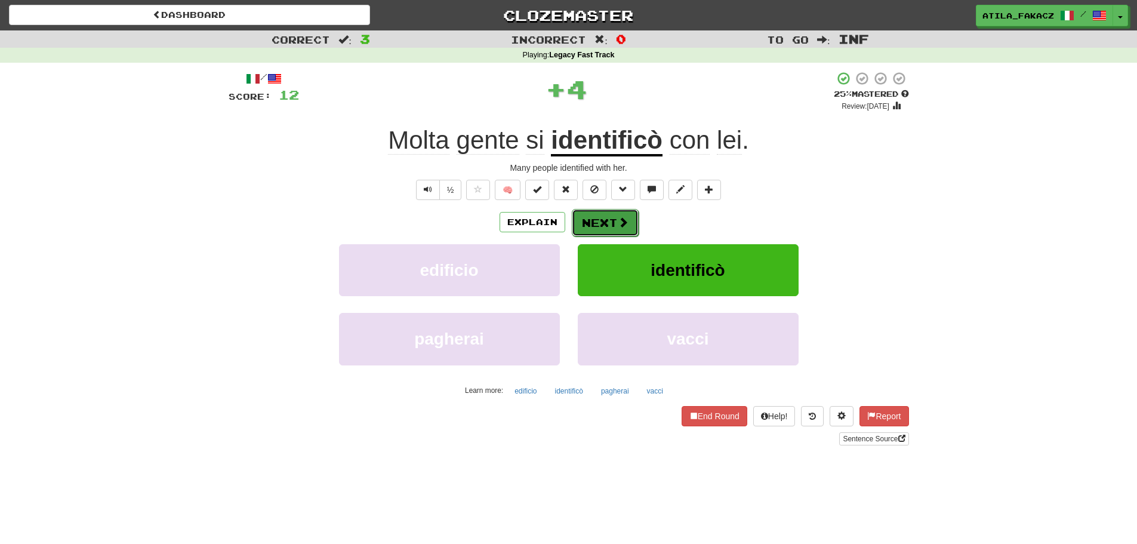
click at [627, 227] on span at bounding box center [623, 222] width 11 height 11
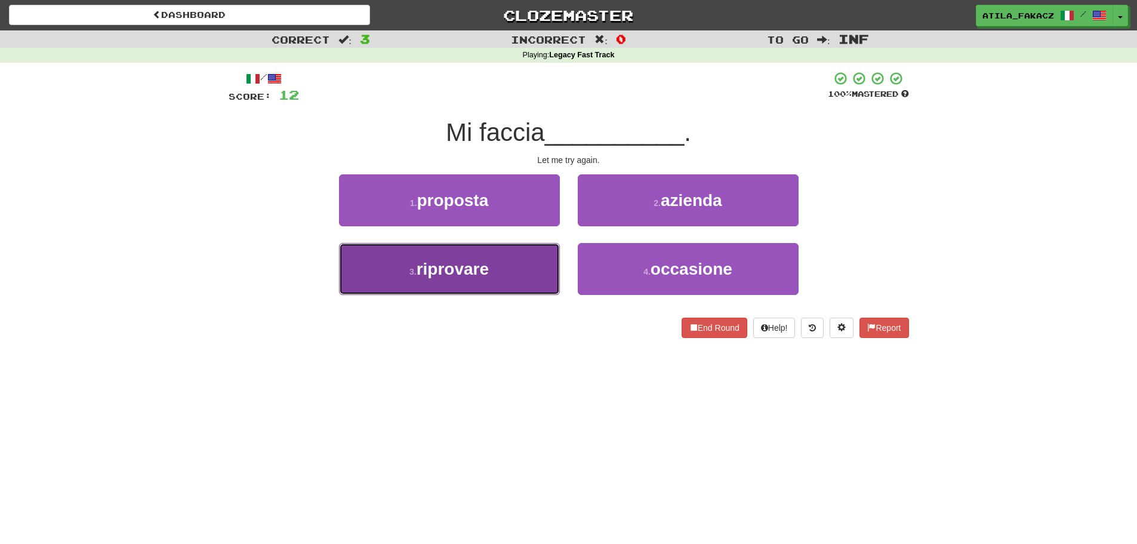
click at [471, 273] on span "riprovare" at bounding box center [453, 269] width 72 height 19
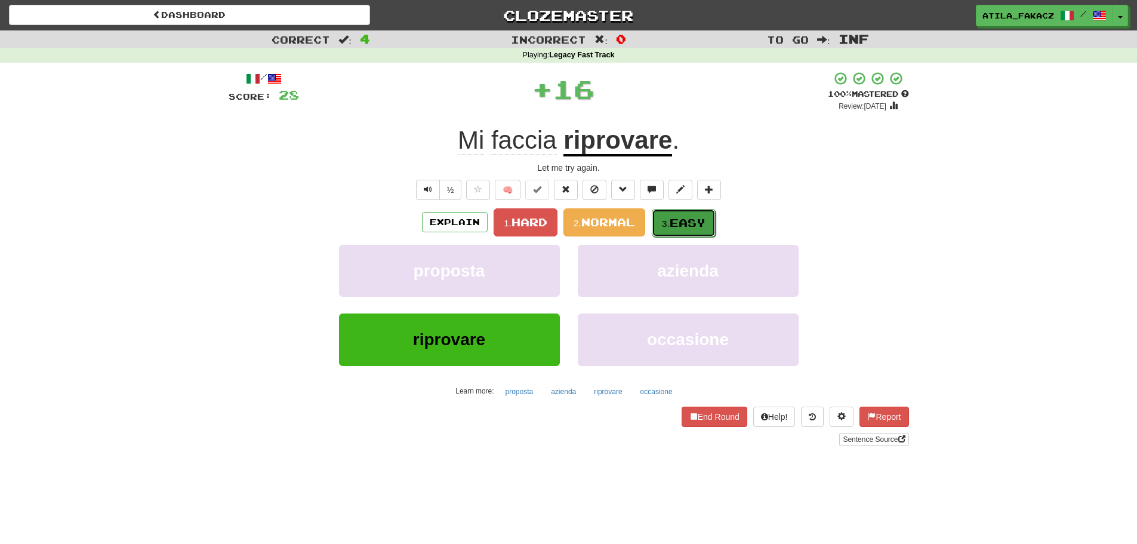
click at [678, 222] on span "Easy" at bounding box center [688, 222] width 36 height 13
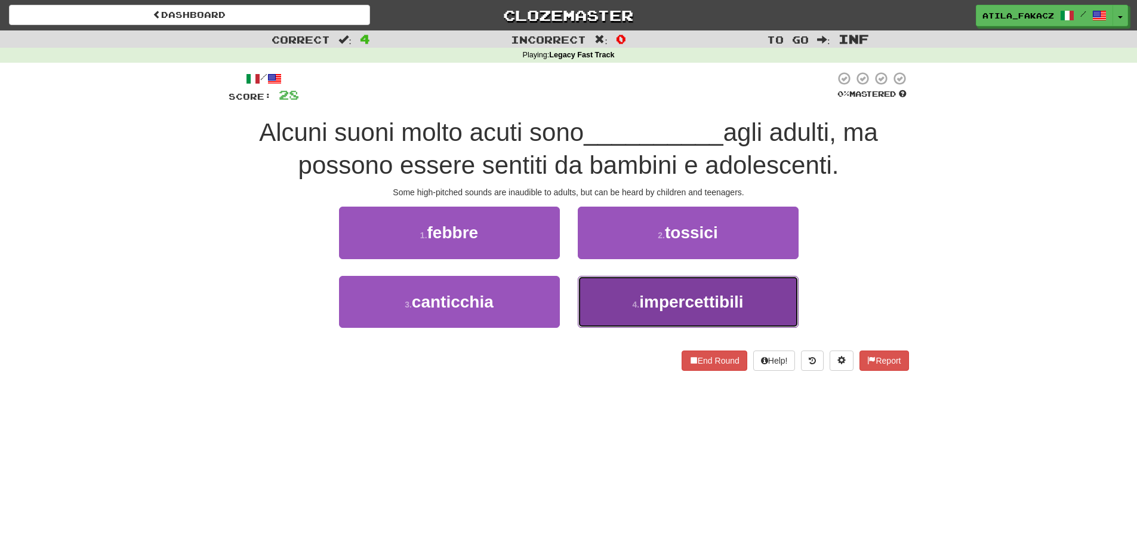
click at [648, 293] on span "impercettibili" at bounding box center [691, 302] width 104 height 19
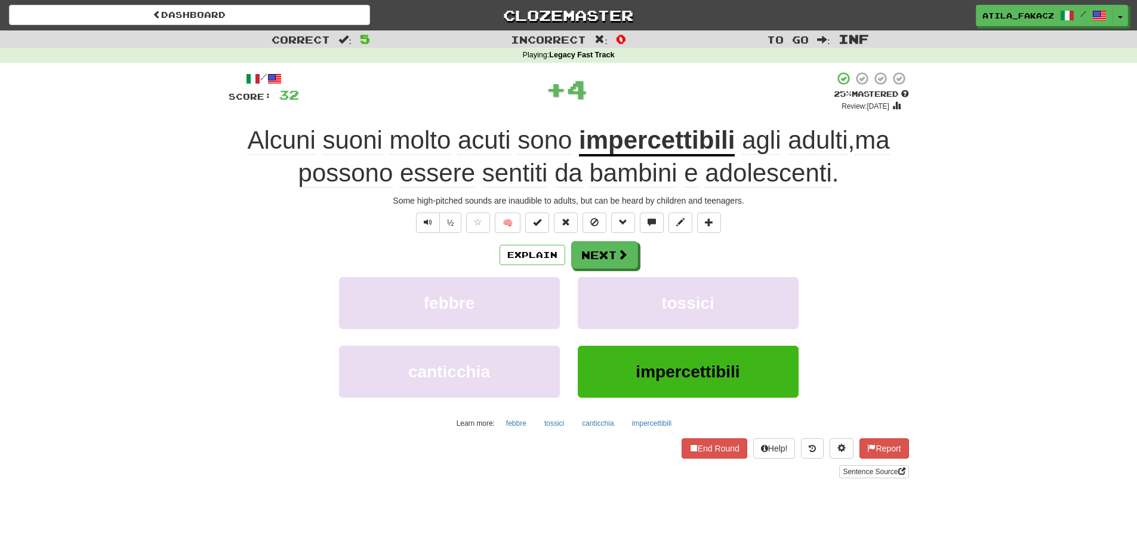
click at [630, 240] on div "/ Score: 32 + 4 25 % Mastered Review: 2025-09-22 Alcuni suoni molto acuti sono …" at bounding box center [569, 274] width 681 height 407
click at [628, 260] on button "Next" at bounding box center [605, 255] width 67 height 27
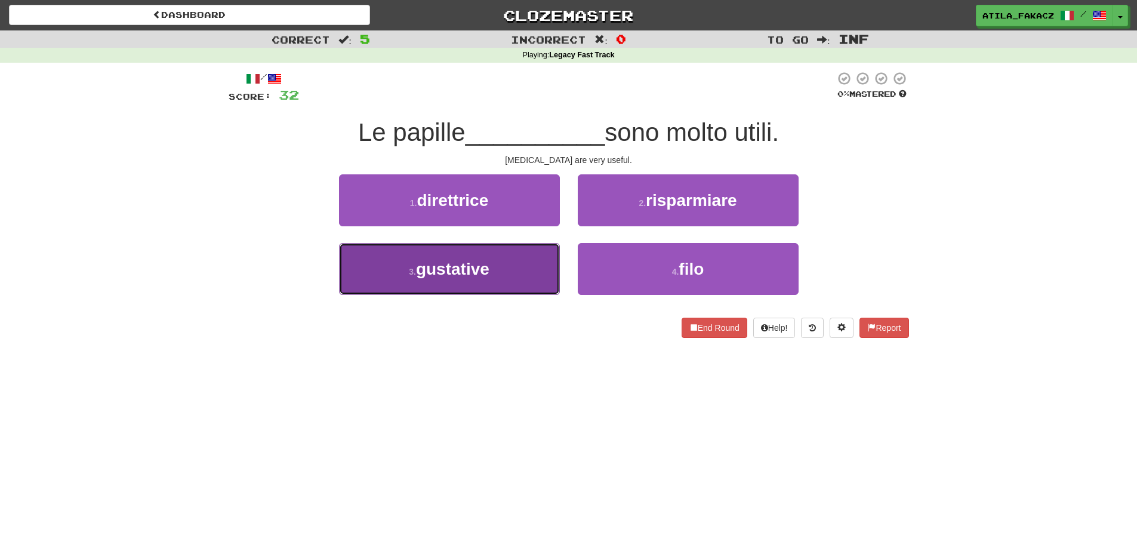
click at [510, 272] on button "3 . gustative" at bounding box center [449, 269] width 221 height 52
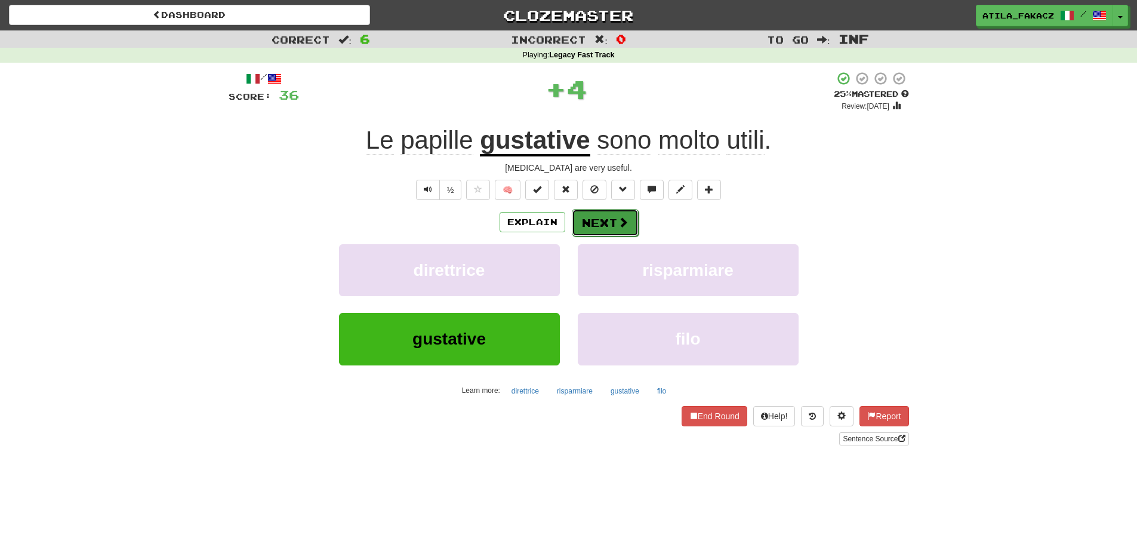
click at [618, 217] on span at bounding box center [623, 222] width 11 height 11
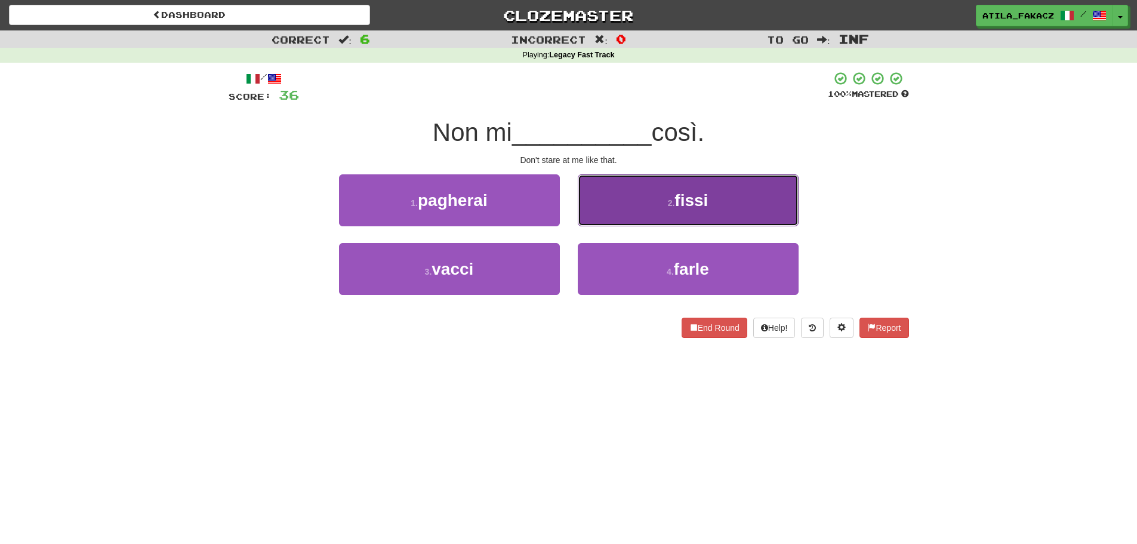
click at [642, 192] on button "2 . fissi" at bounding box center [688, 200] width 221 height 52
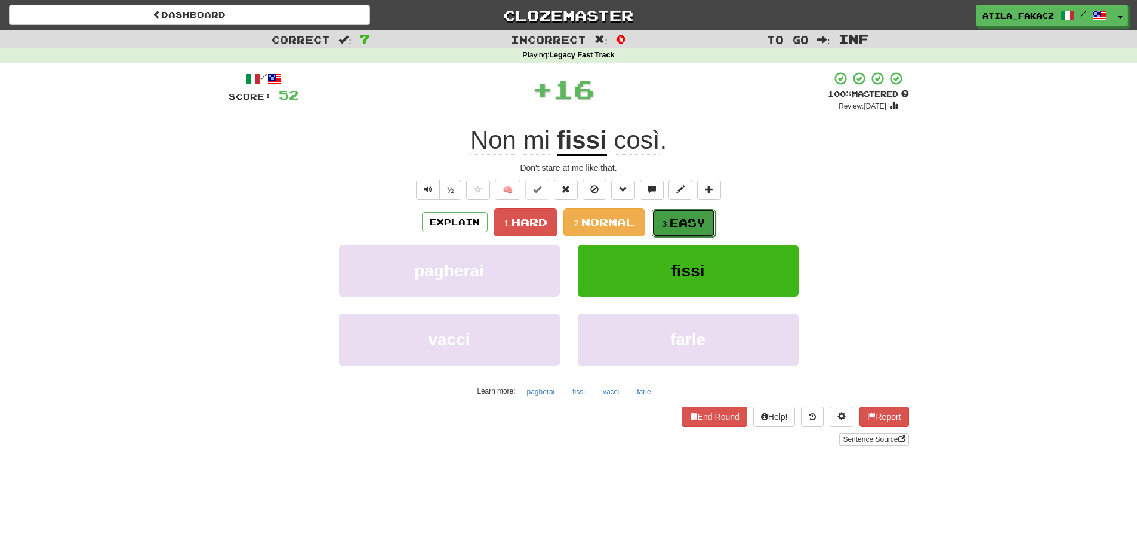
click at [684, 227] on span "Easy" at bounding box center [688, 222] width 36 height 13
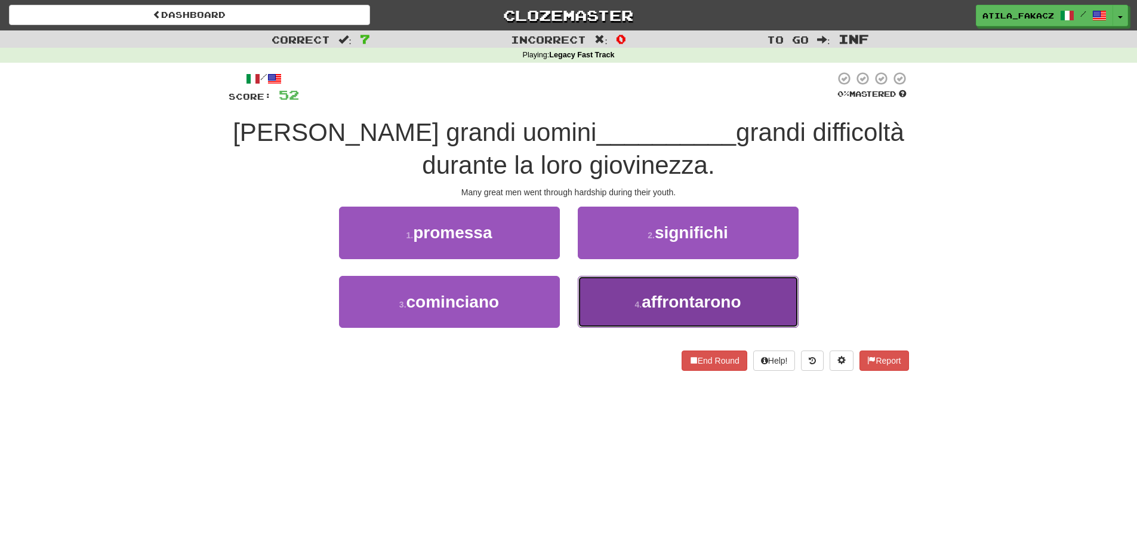
click at [639, 300] on small "4 ." at bounding box center [638, 305] width 7 height 10
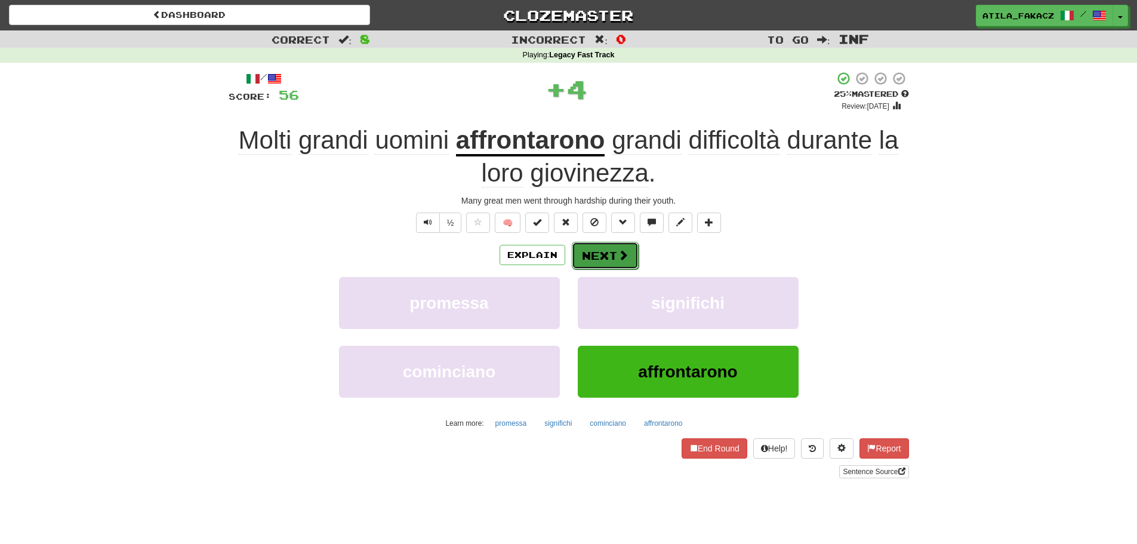
click at [607, 251] on button "Next" at bounding box center [605, 255] width 67 height 27
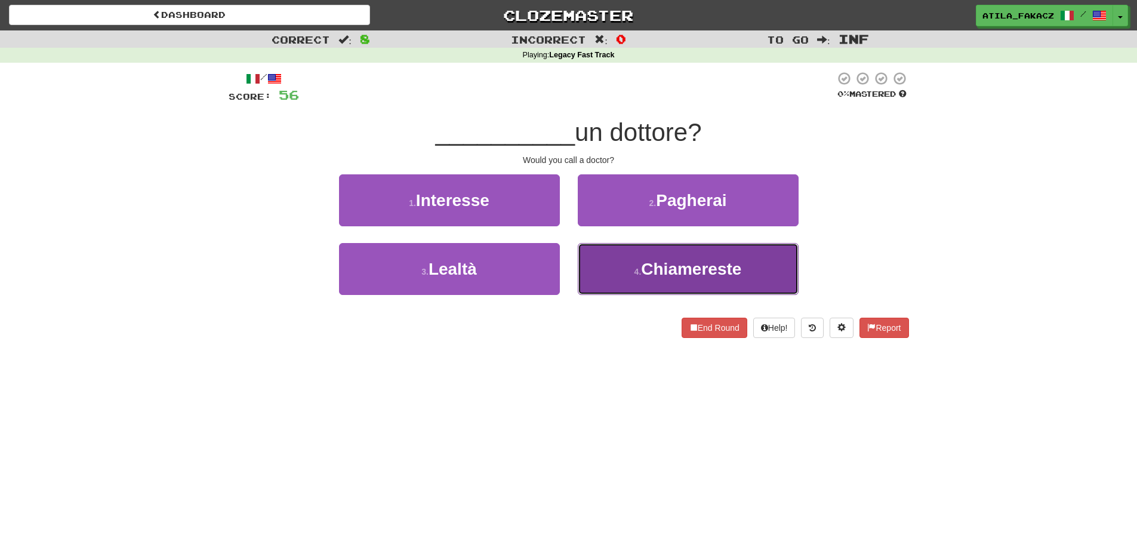
click at [623, 269] on button "4 . Chiamereste" at bounding box center [688, 269] width 221 height 52
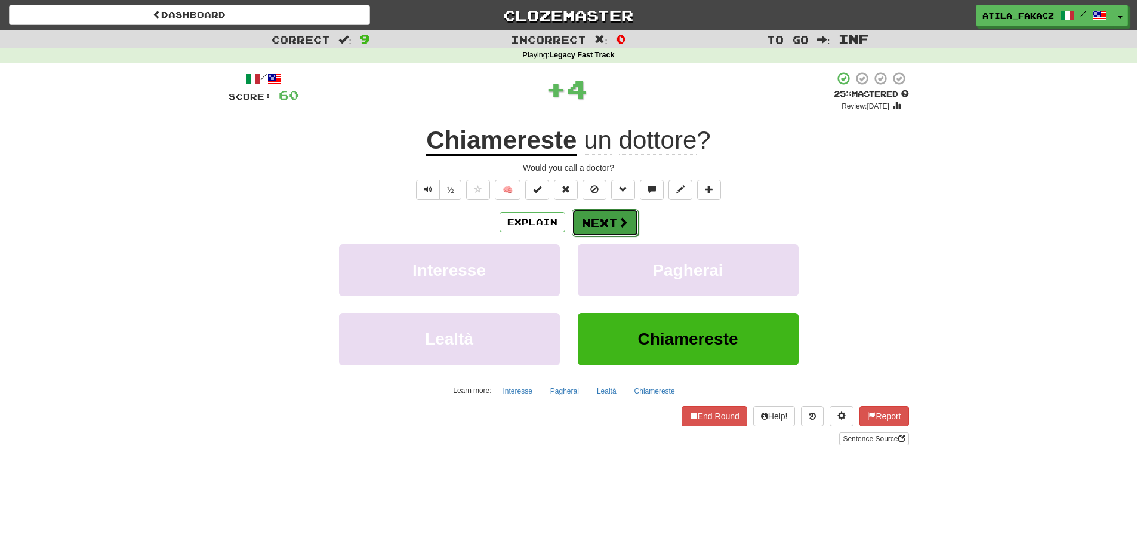
click at [610, 227] on button "Next" at bounding box center [605, 222] width 67 height 27
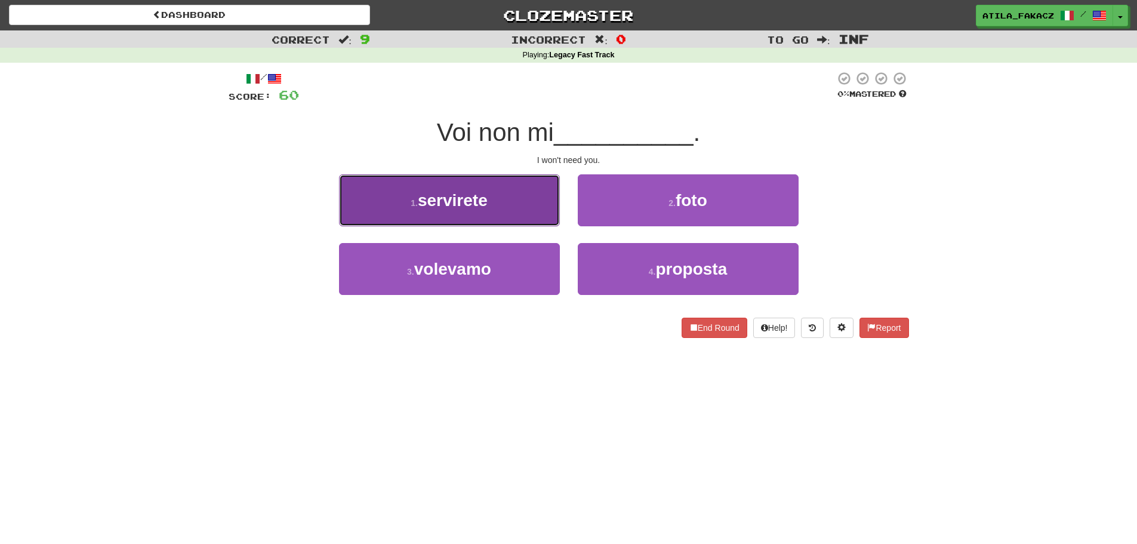
click at [488, 209] on span "servirete" at bounding box center [453, 200] width 70 height 19
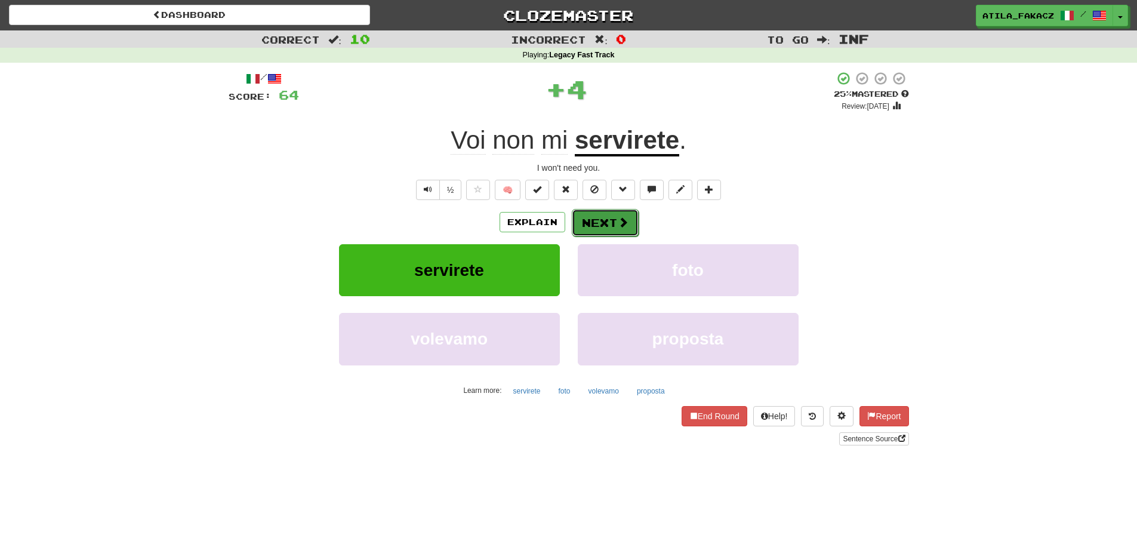
click at [601, 213] on button "Next" at bounding box center [605, 222] width 67 height 27
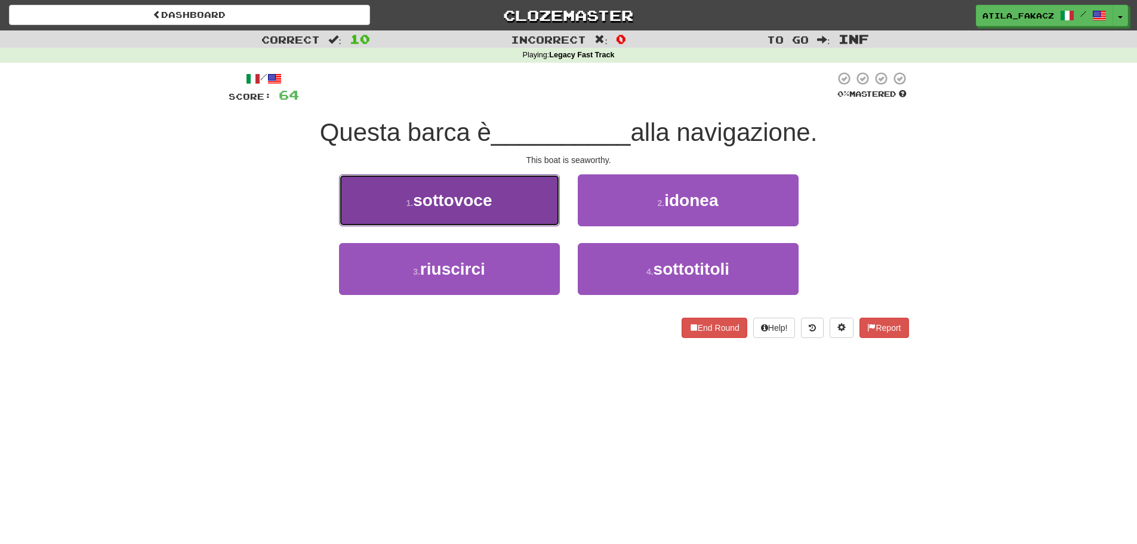
click at [504, 199] on button "1 . sottovoce" at bounding box center [449, 200] width 221 height 52
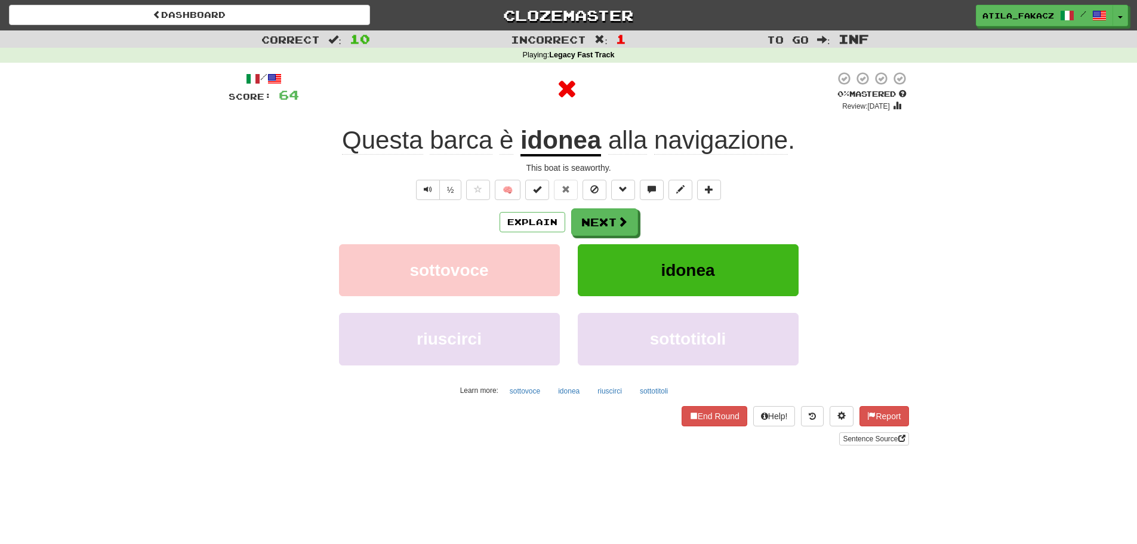
click at [574, 151] on u "idonea" at bounding box center [561, 141] width 81 height 30
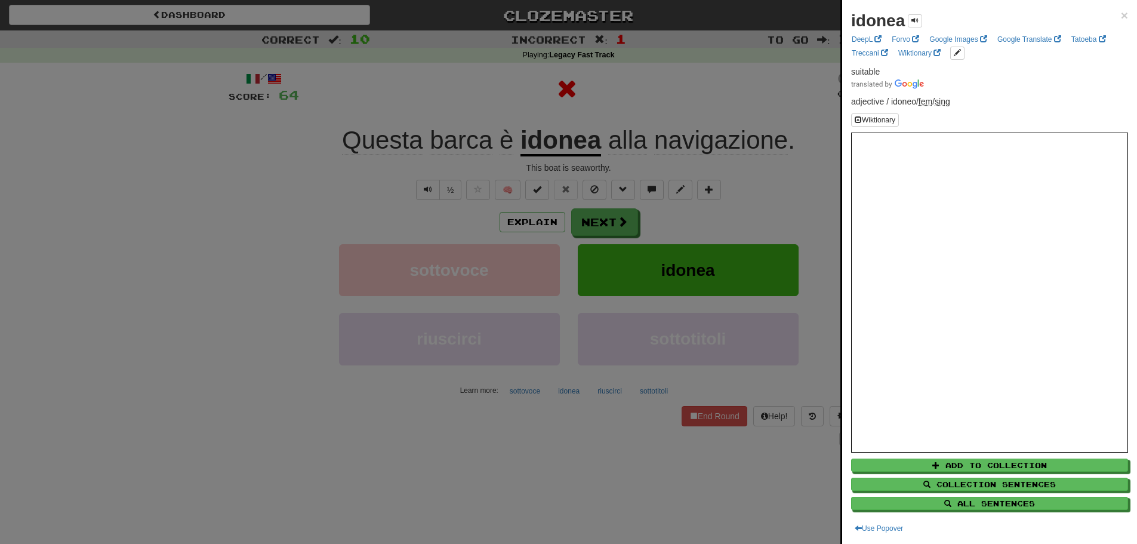
click at [1121, 14] on div "idonea × DeepL Forvo Google Images Google Translate Tatoeba Treccani Wiktionary…" at bounding box center [989, 272] width 295 height 544
click at [1121, 15] on span "×" at bounding box center [1124, 15] width 7 height 14
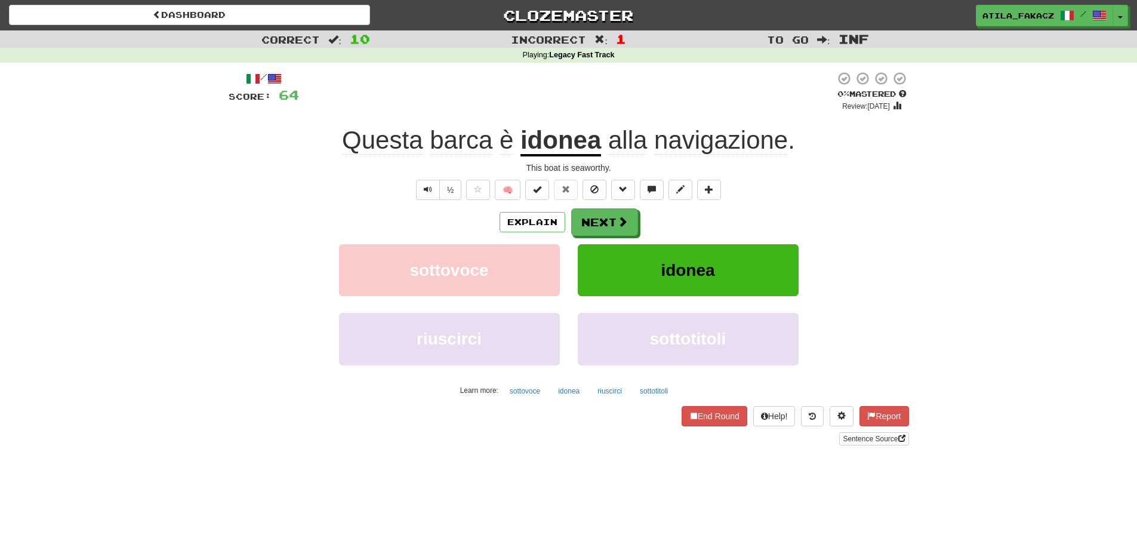
click at [552, 134] on u "idonea" at bounding box center [561, 141] width 81 height 30
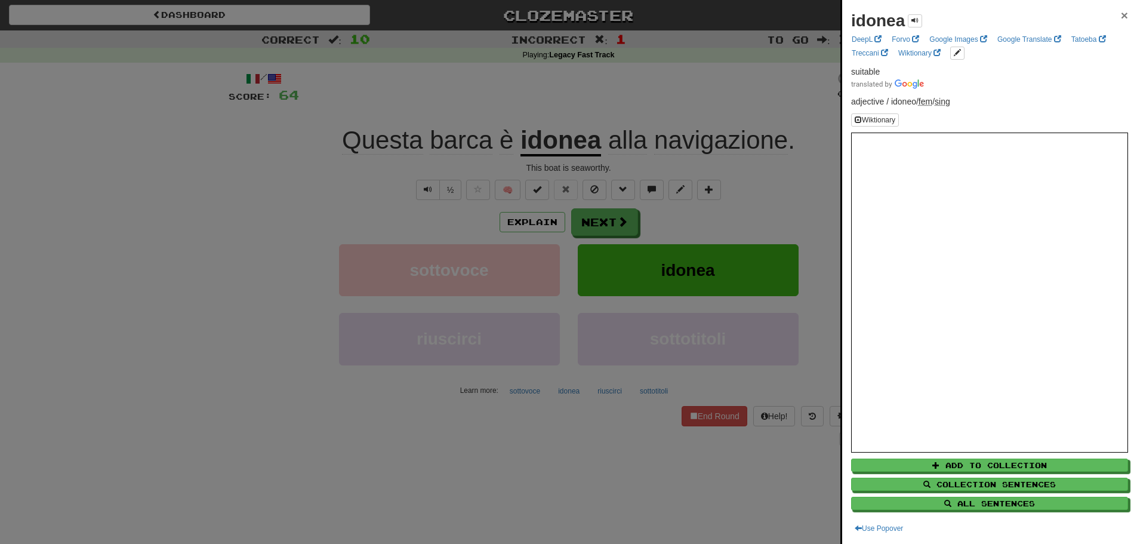
click at [1121, 15] on span "×" at bounding box center [1124, 15] width 7 height 14
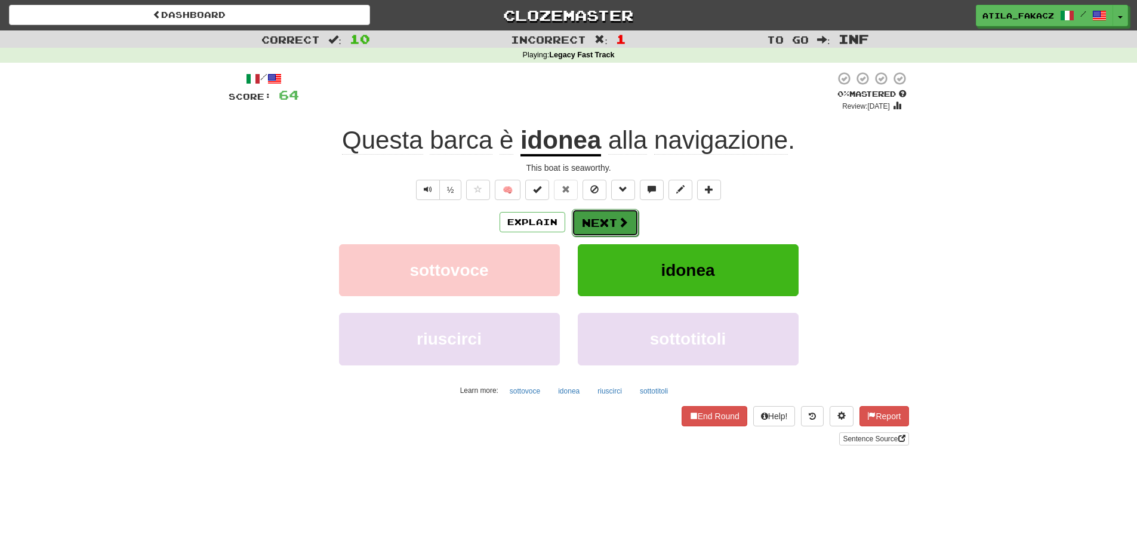
click at [618, 223] on span at bounding box center [623, 222] width 11 height 11
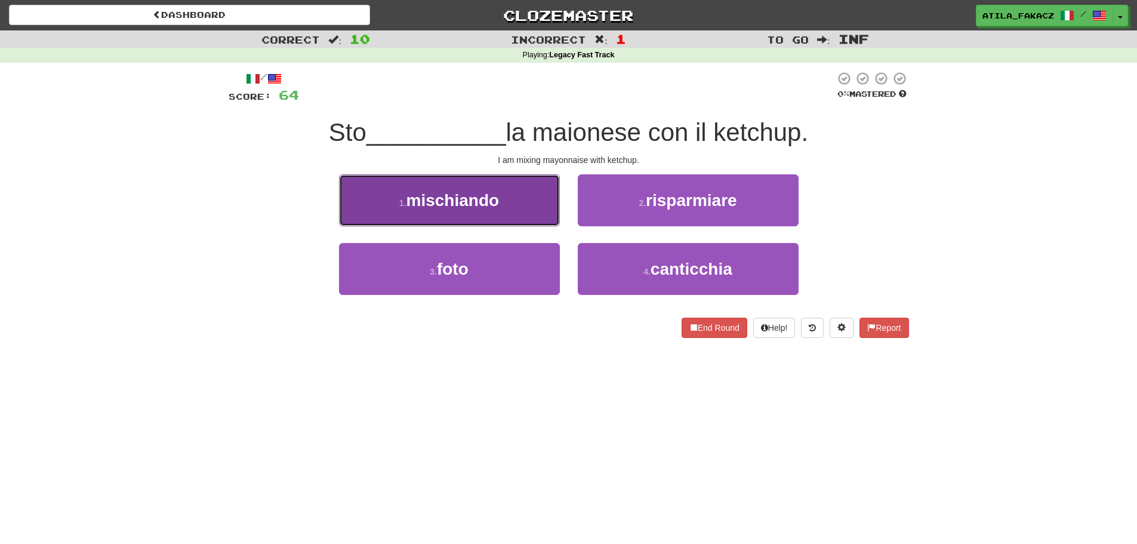
click at [528, 211] on button "1 . mischiando" at bounding box center [449, 200] width 221 height 52
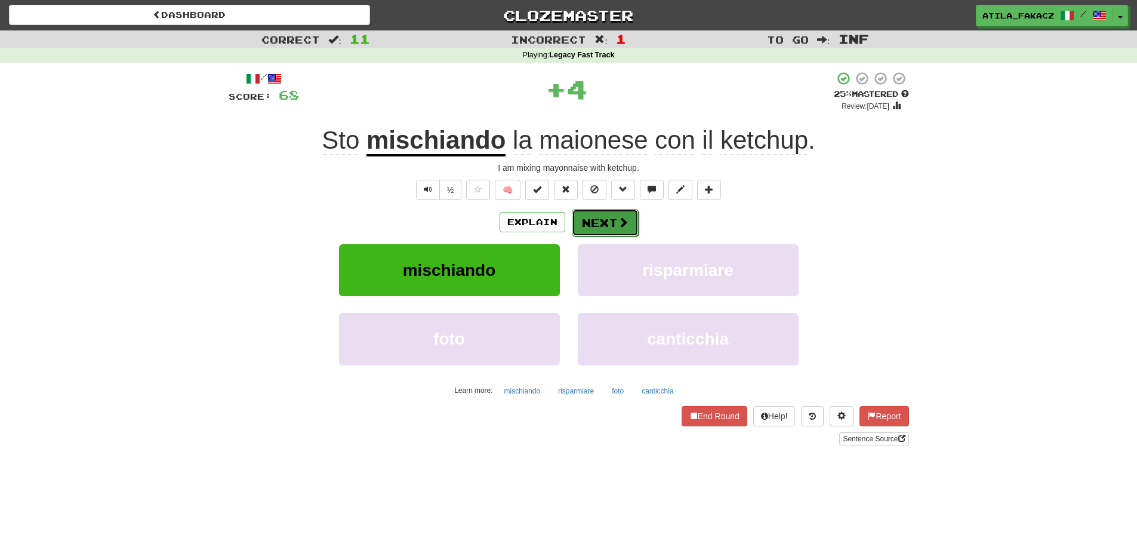
click at [612, 220] on button "Next" at bounding box center [605, 222] width 67 height 27
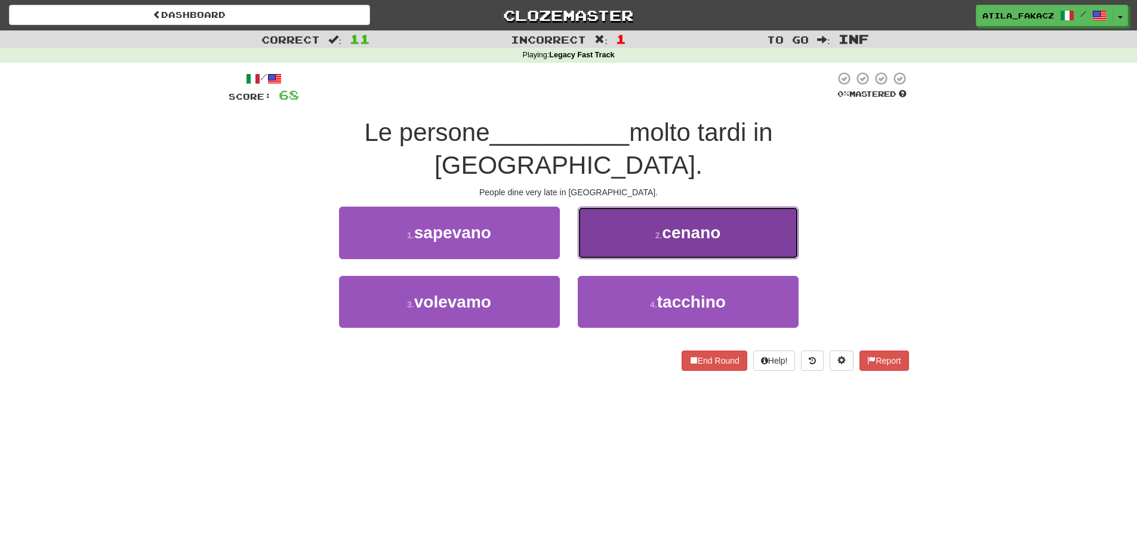
click at [644, 207] on button "2 . cenano" at bounding box center [688, 233] width 221 height 52
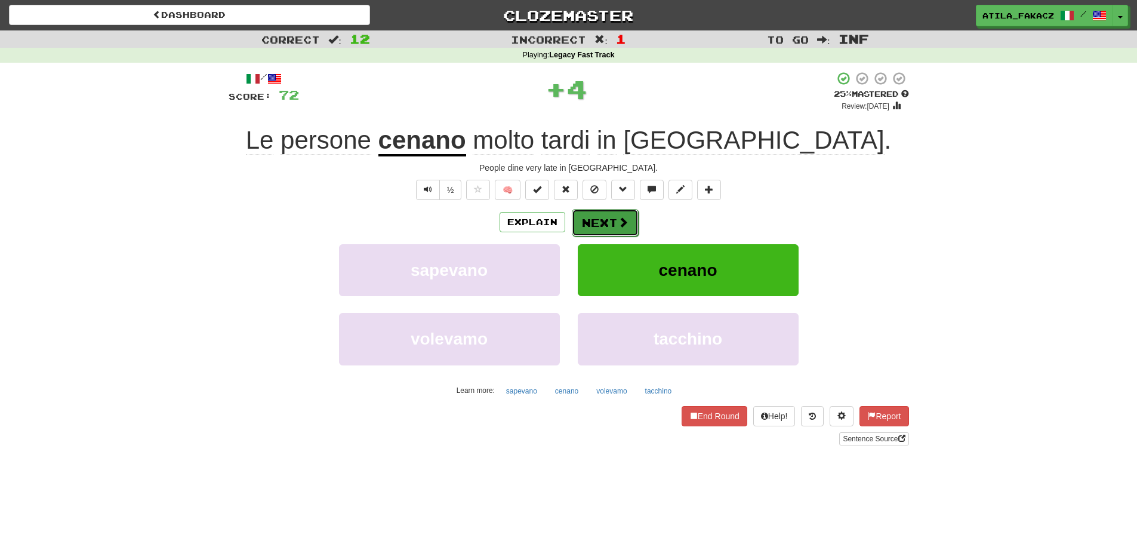
click at [600, 216] on button "Next" at bounding box center [605, 222] width 67 height 27
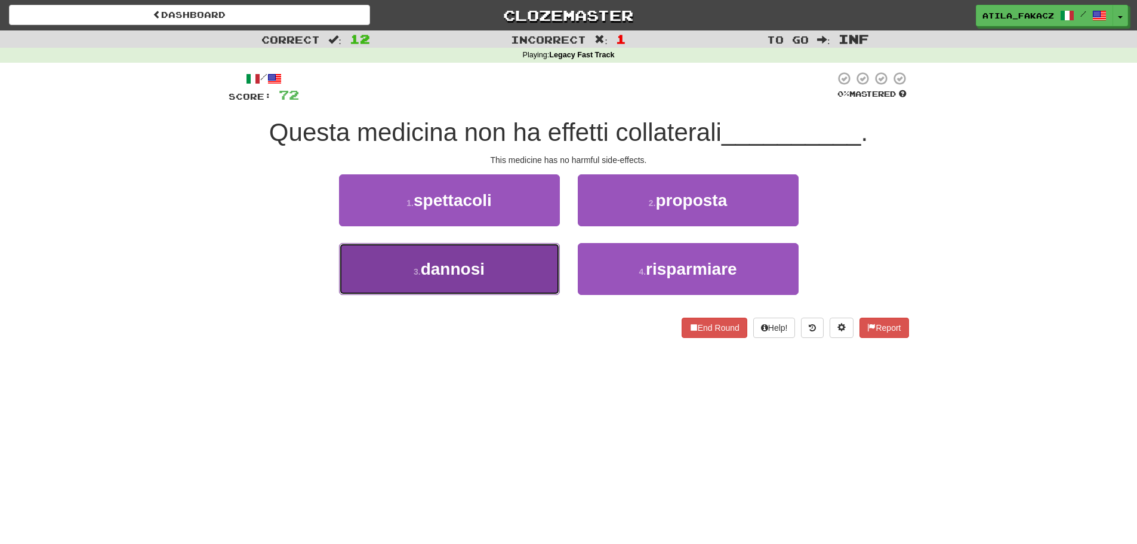
click at [524, 274] on button "3 . dannosi" at bounding box center [449, 269] width 221 height 52
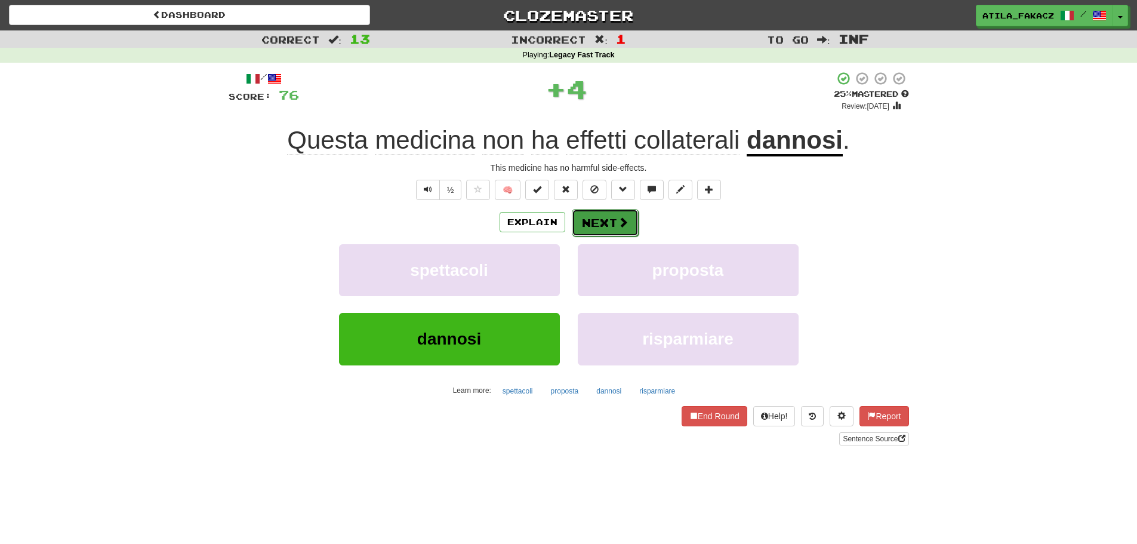
click at [626, 223] on span at bounding box center [623, 222] width 11 height 11
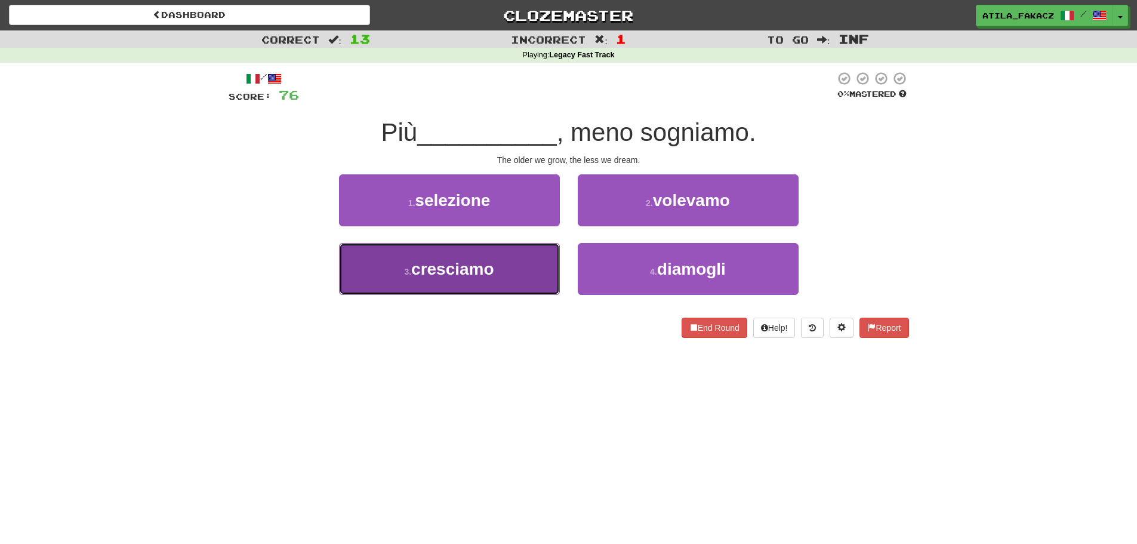
click at [496, 265] on button "3 . cresciamo" at bounding box center [449, 269] width 221 height 52
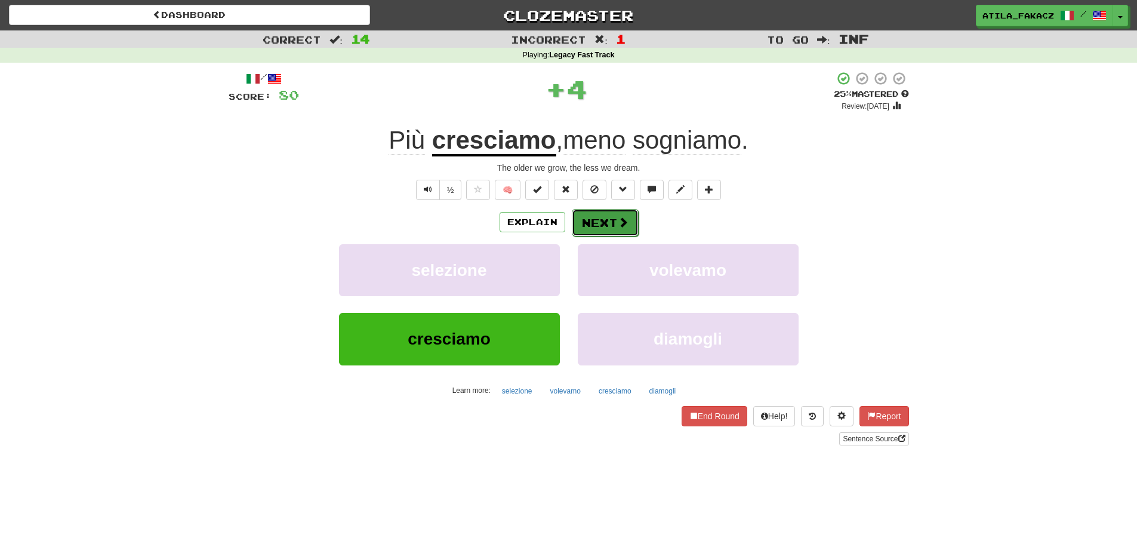
click at [624, 229] on button "Next" at bounding box center [605, 222] width 67 height 27
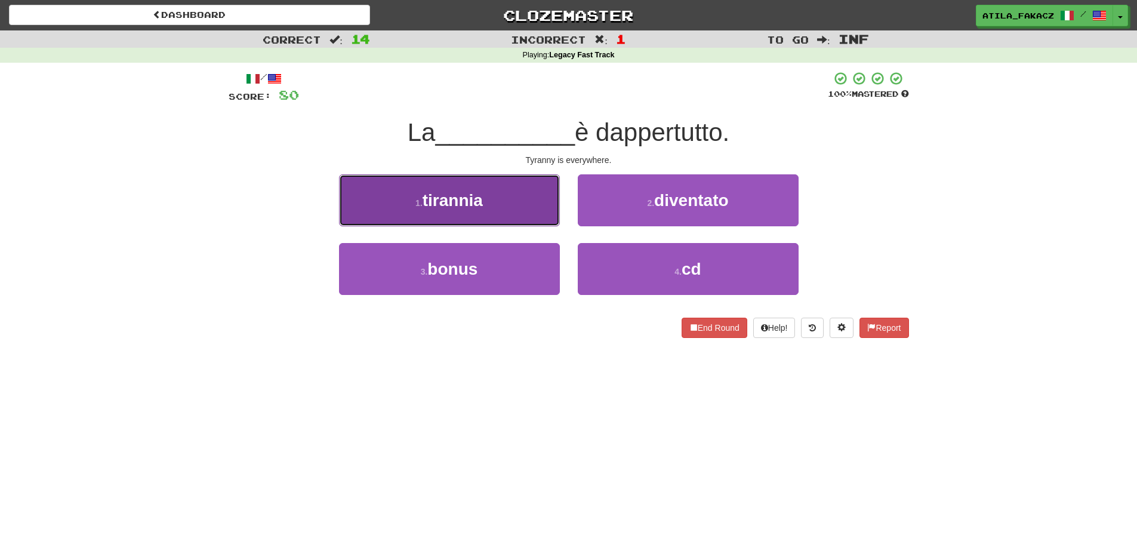
click at [513, 214] on button "1 . tirannia" at bounding box center [449, 200] width 221 height 52
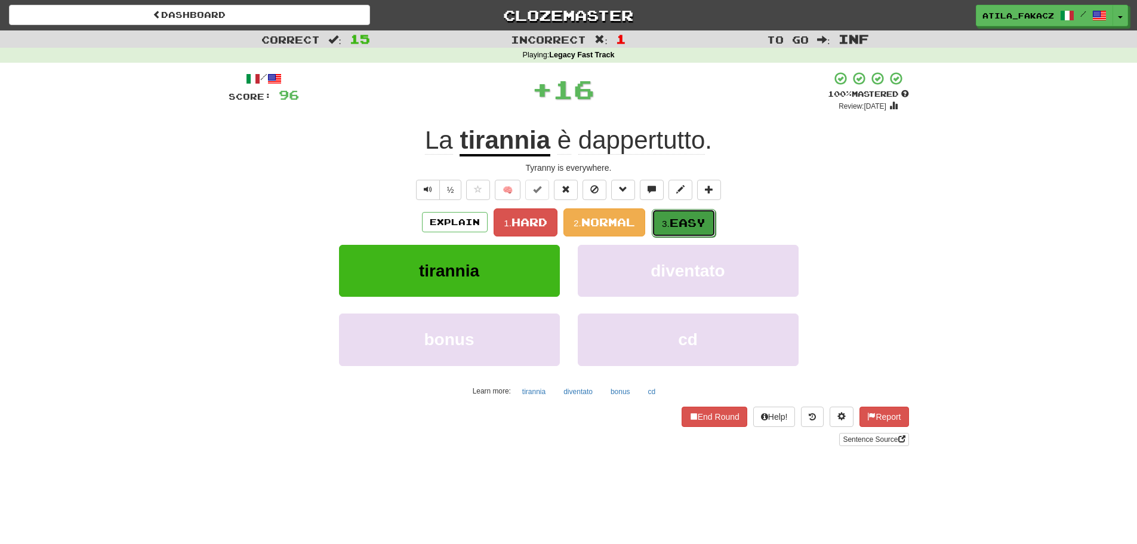
click at [690, 219] on span "Easy" at bounding box center [688, 222] width 36 height 13
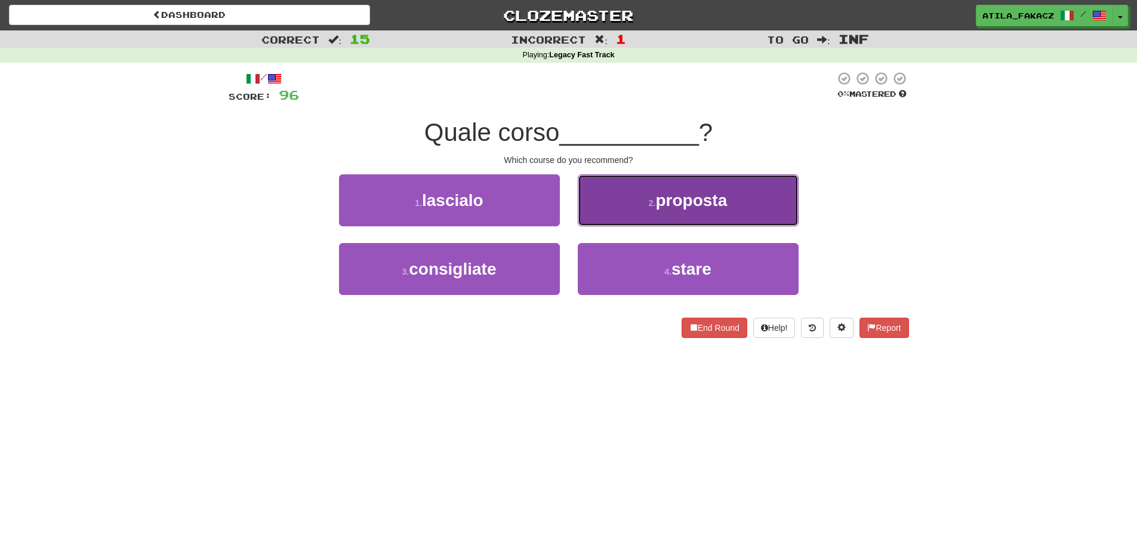
click at [607, 207] on button "2 . proposta" at bounding box center [688, 200] width 221 height 52
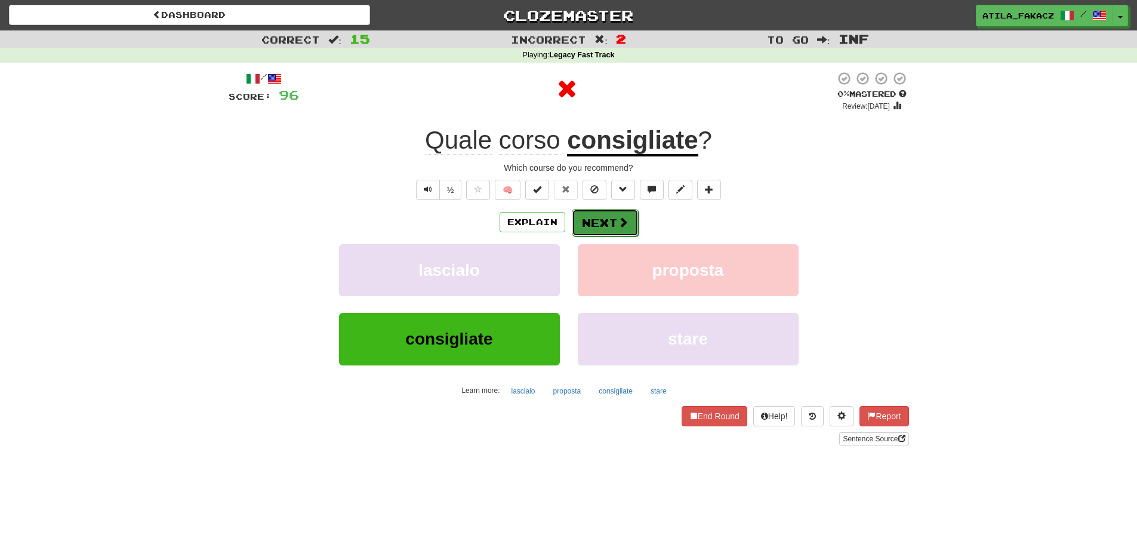
click at [618, 221] on span at bounding box center [623, 222] width 11 height 11
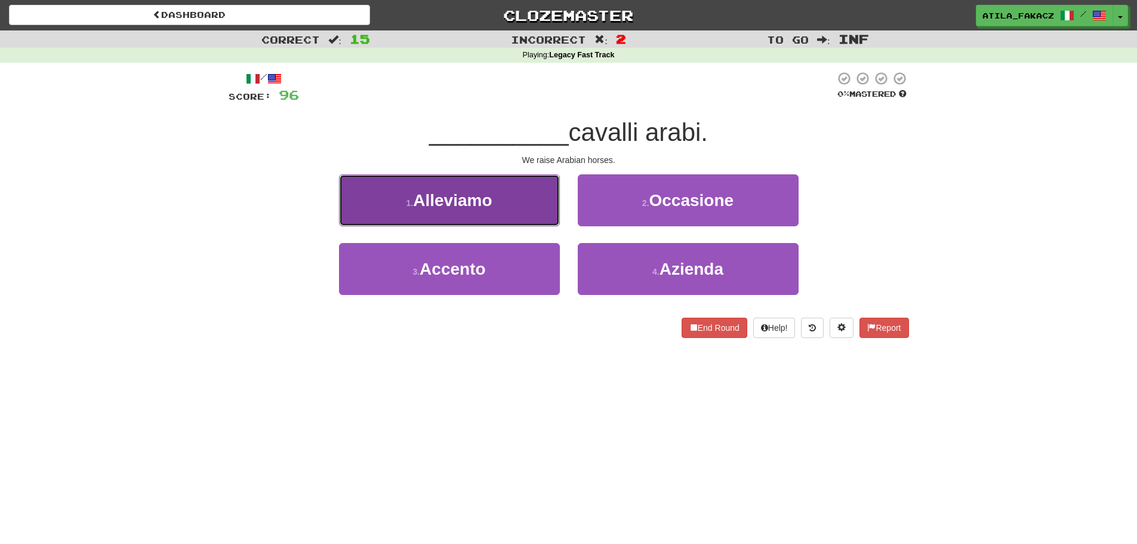
click at [498, 216] on button "1 . Alleviamo" at bounding box center [449, 200] width 221 height 52
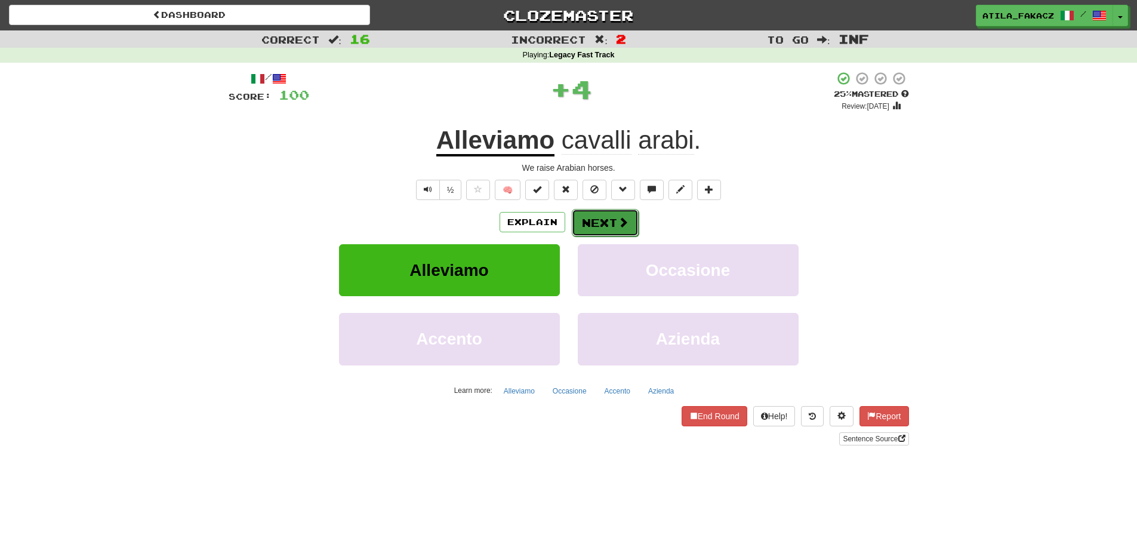
click at [596, 220] on button "Next" at bounding box center [605, 222] width 67 height 27
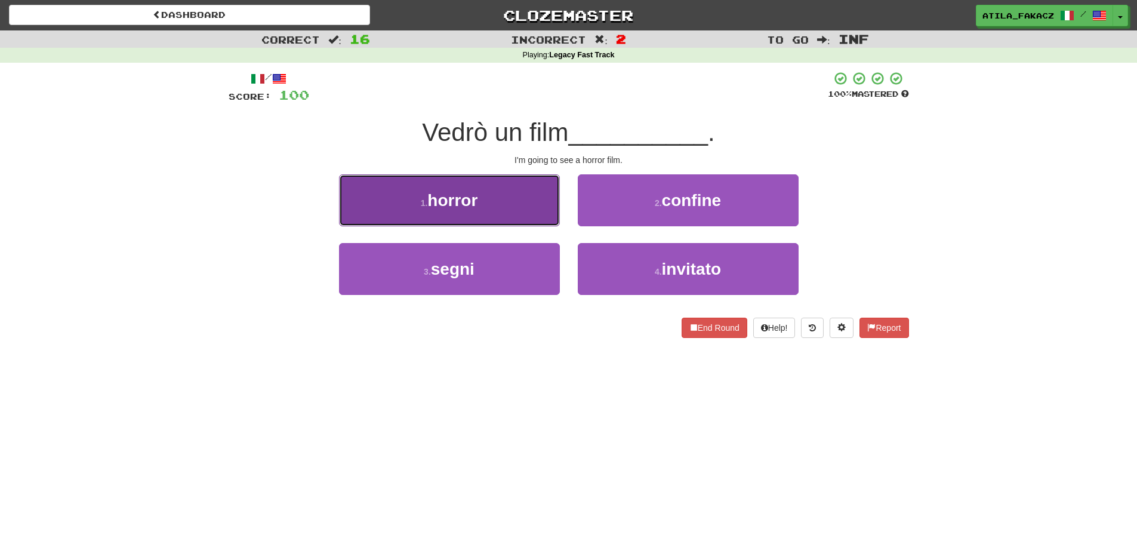
click at [497, 210] on button "1 . horror" at bounding box center [449, 200] width 221 height 52
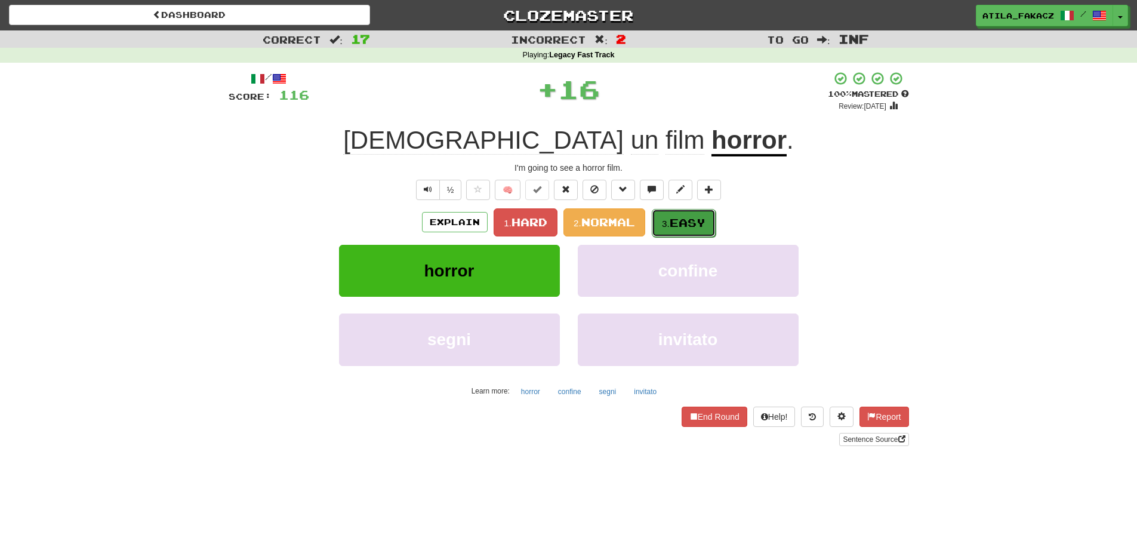
click at [675, 216] on span "Easy" at bounding box center [688, 222] width 36 height 13
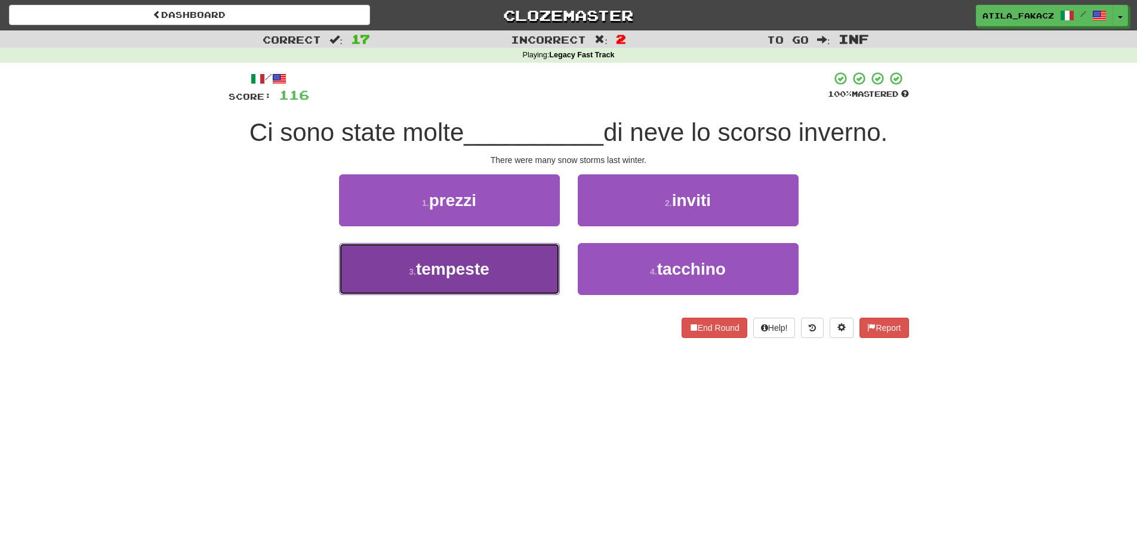
click at [491, 276] on button "3 . tempeste" at bounding box center [449, 269] width 221 height 52
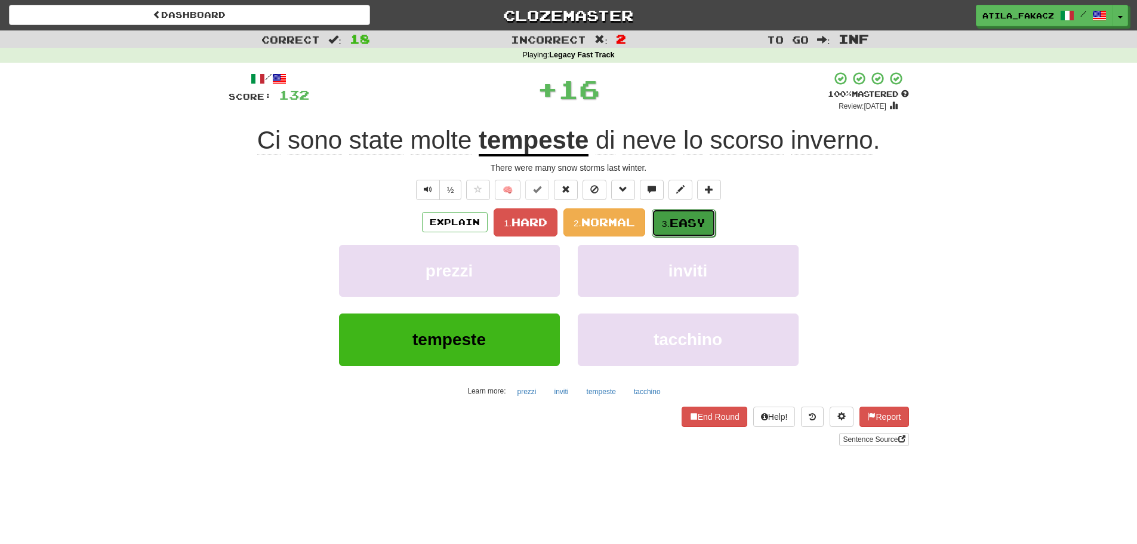
click at [684, 218] on span "Easy" at bounding box center [688, 222] width 36 height 13
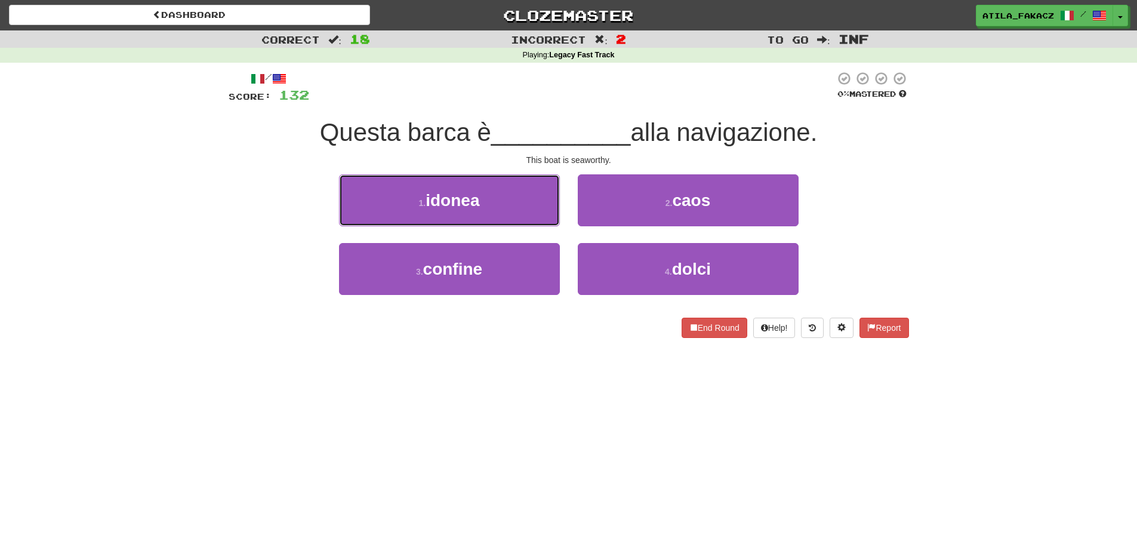
drag, startPoint x: 518, startPoint y: 193, endPoint x: 534, endPoint y: 202, distance: 19.0
click at [519, 194] on button "1 . idonea" at bounding box center [449, 200] width 221 height 52
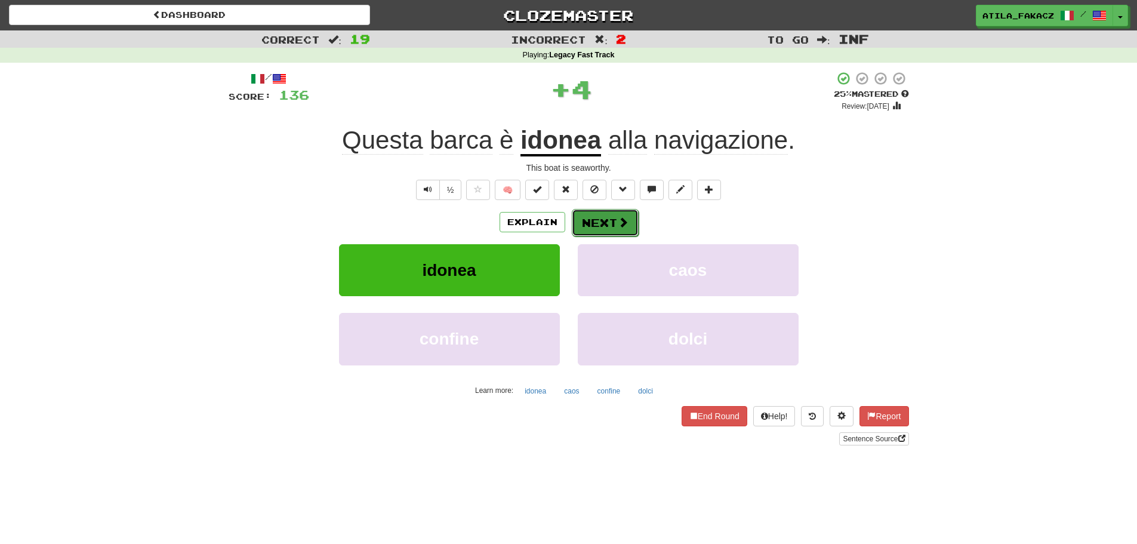
click at [609, 218] on button "Next" at bounding box center [605, 222] width 67 height 27
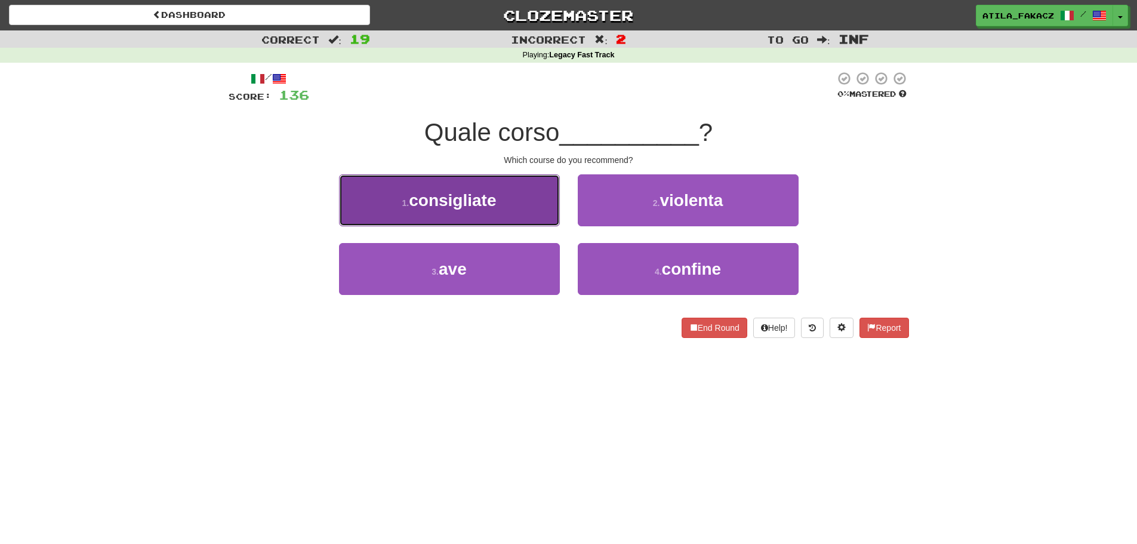
click at [525, 215] on button "1 . consigliate" at bounding box center [449, 200] width 221 height 52
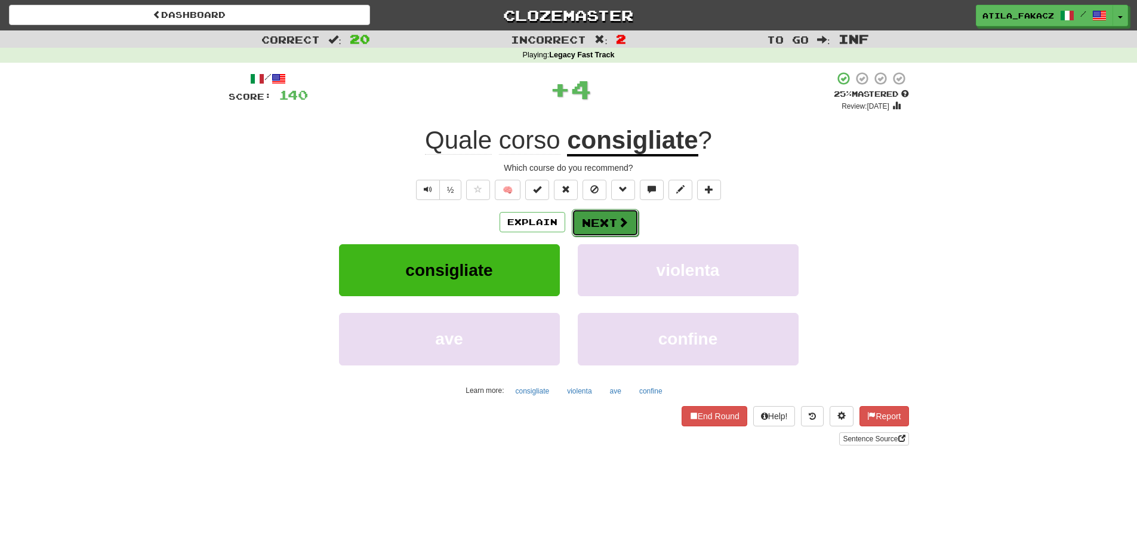
click at [610, 226] on button "Next" at bounding box center [605, 222] width 67 height 27
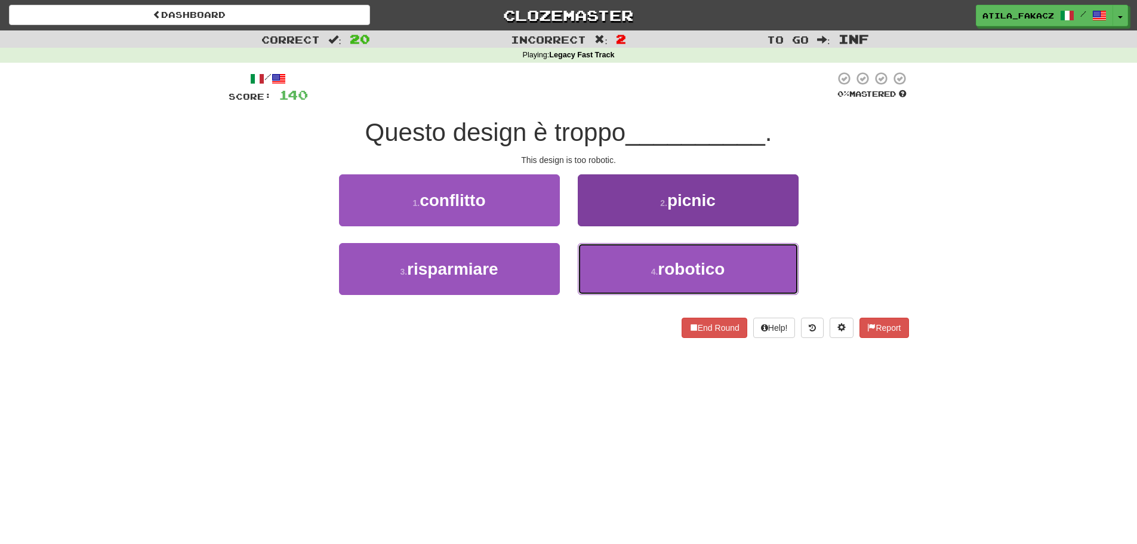
click at [596, 273] on button "4 . robotico" at bounding box center [688, 269] width 221 height 52
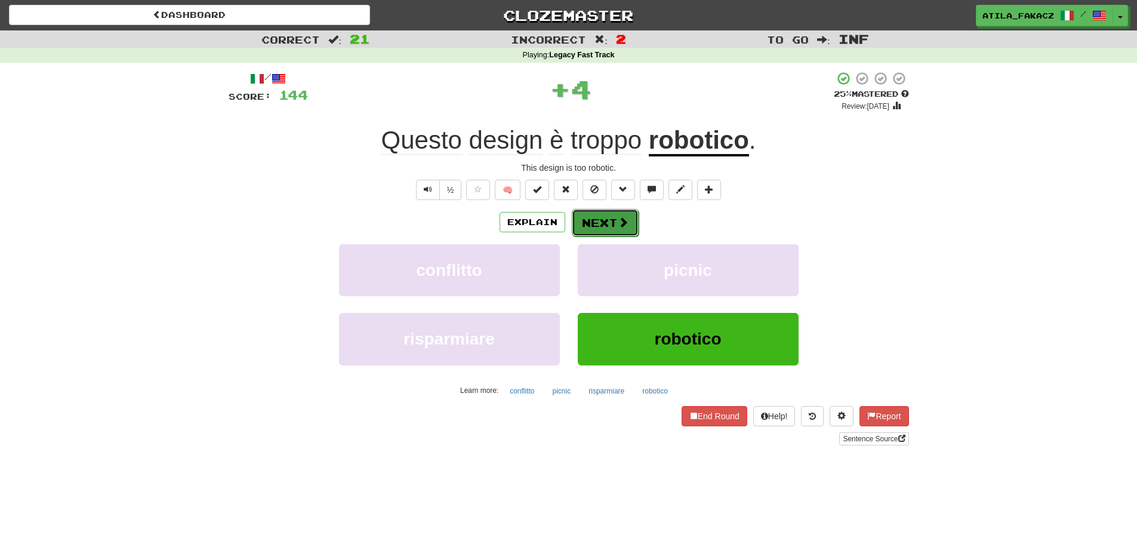
click at [610, 221] on button "Next" at bounding box center [605, 222] width 67 height 27
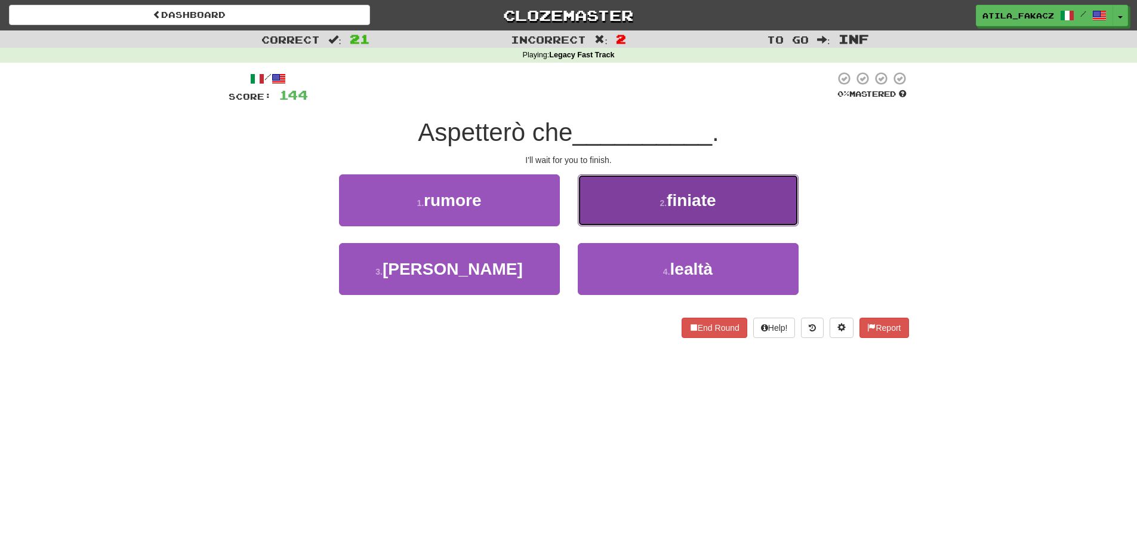
click at [639, 214] on button "2 . finiate" at bounding box center [688, 200] width 221 height 52
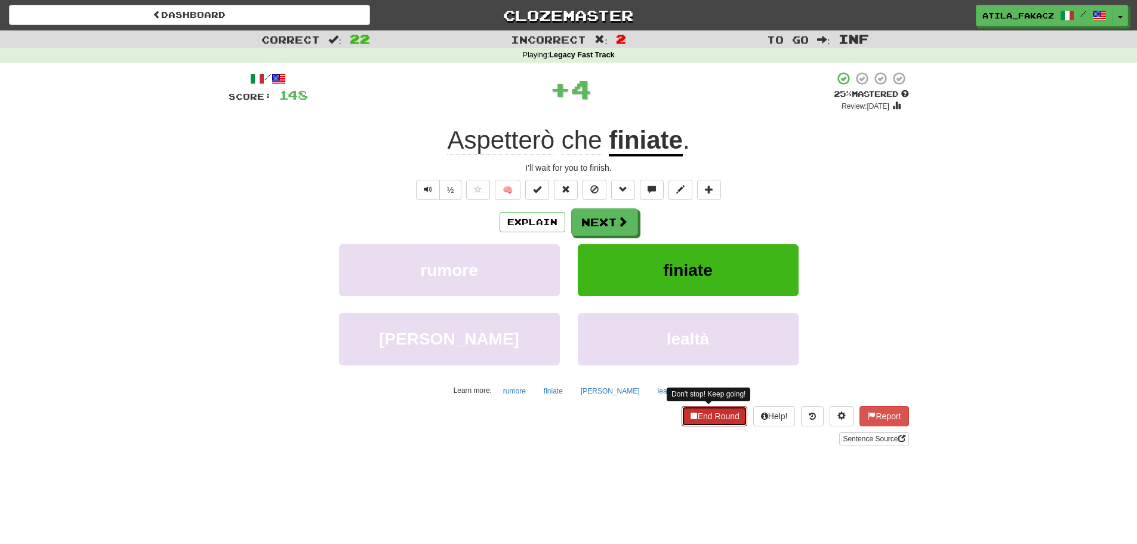
click at [714, 417] on button "End Round" at bounding box center [715, 416] width 66 height 20
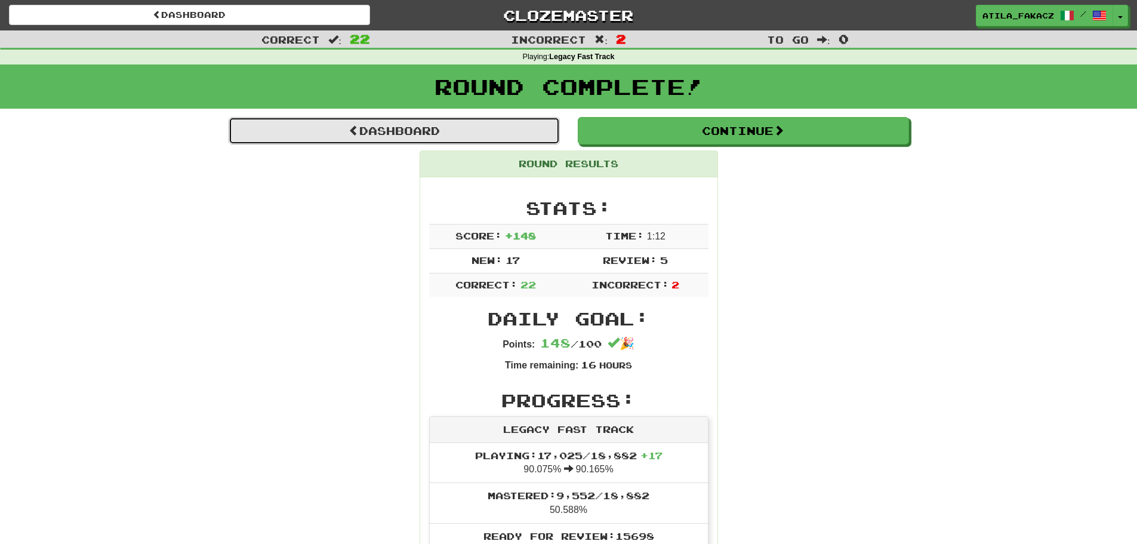
click at [385, 125] on link "Dashboard" at bounding box center [394, 130] width 331 height 27
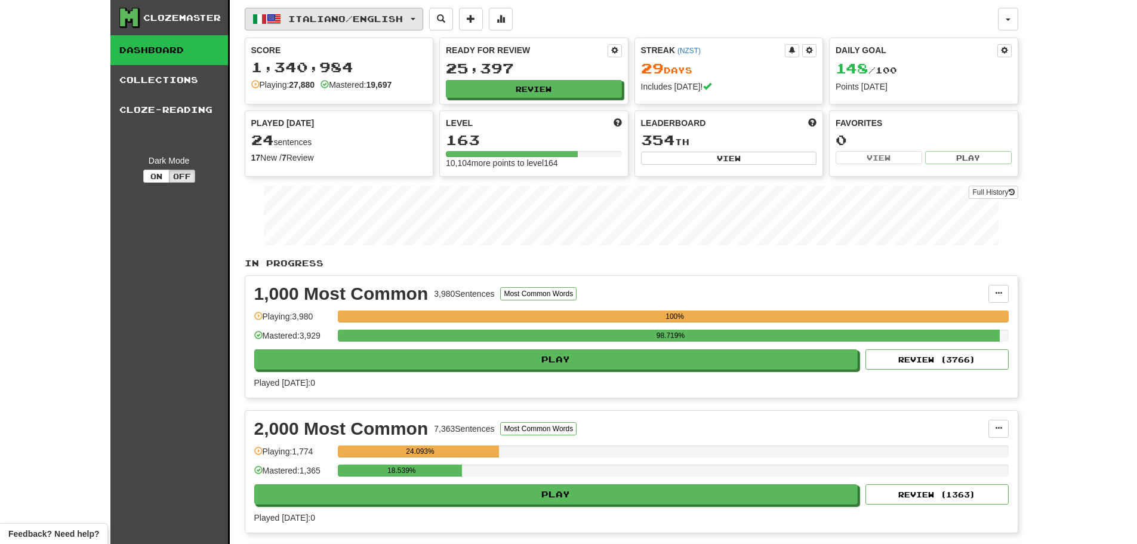
click at [338, 20] on span "Italiano / English" at bounding box center [345, 19] width 115 height 10
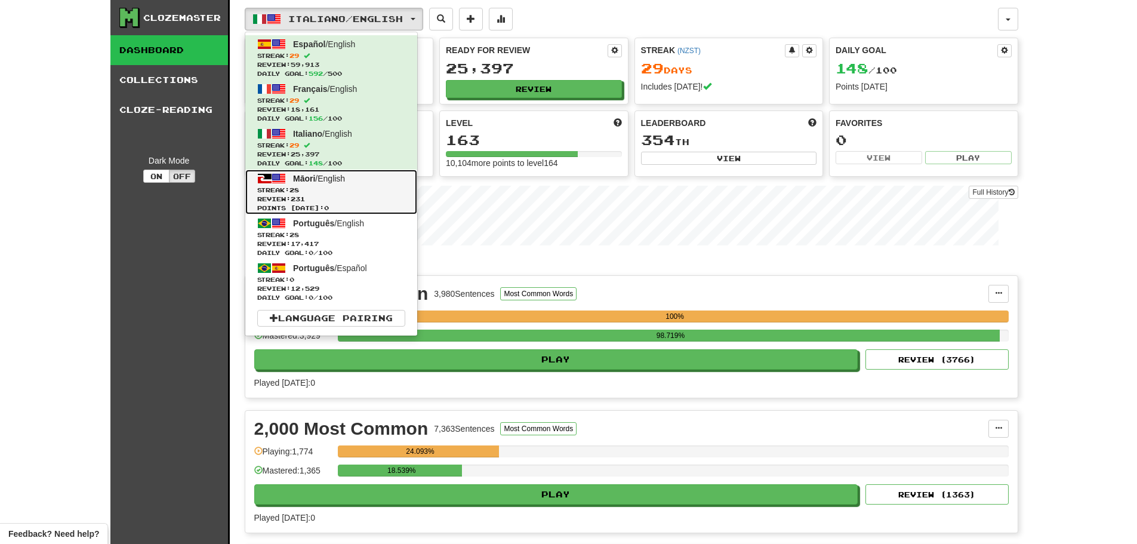
click at [322, 190] on span "Streak: 28" at bounding box center [331, 190] width 148 height 9
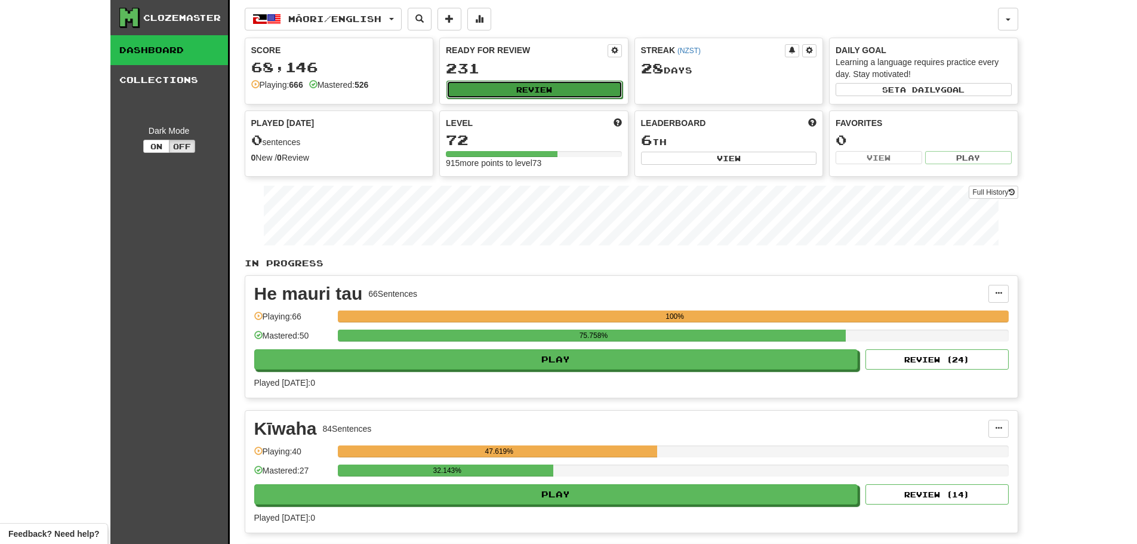
click at [553, 85] on button "Review" at bounding box center [535, 90] width 176 height 18
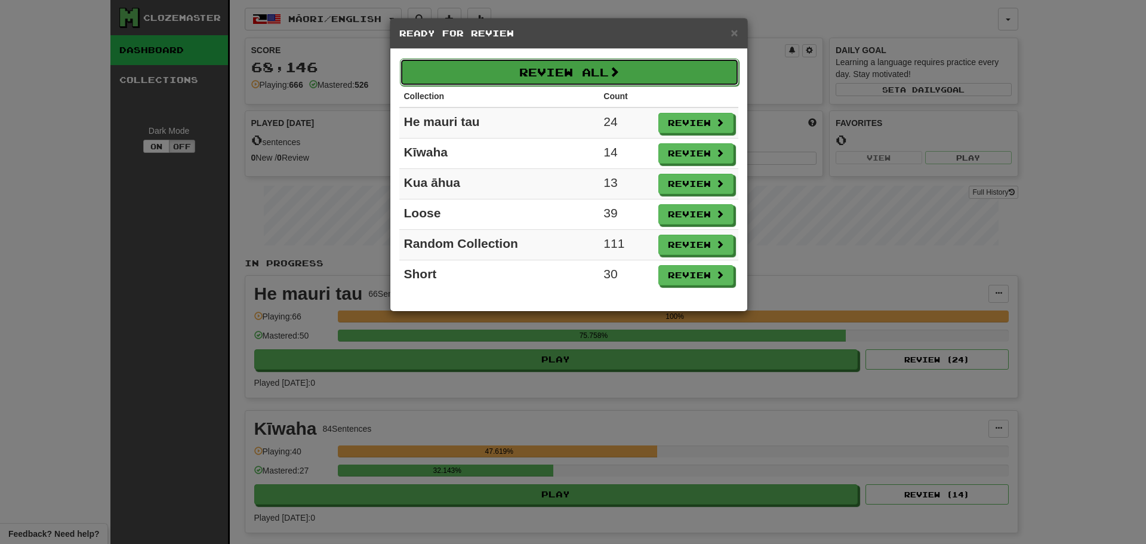
click at [554, 70] on button "Review All" at bounding box center [569, 72] width 339 height 27
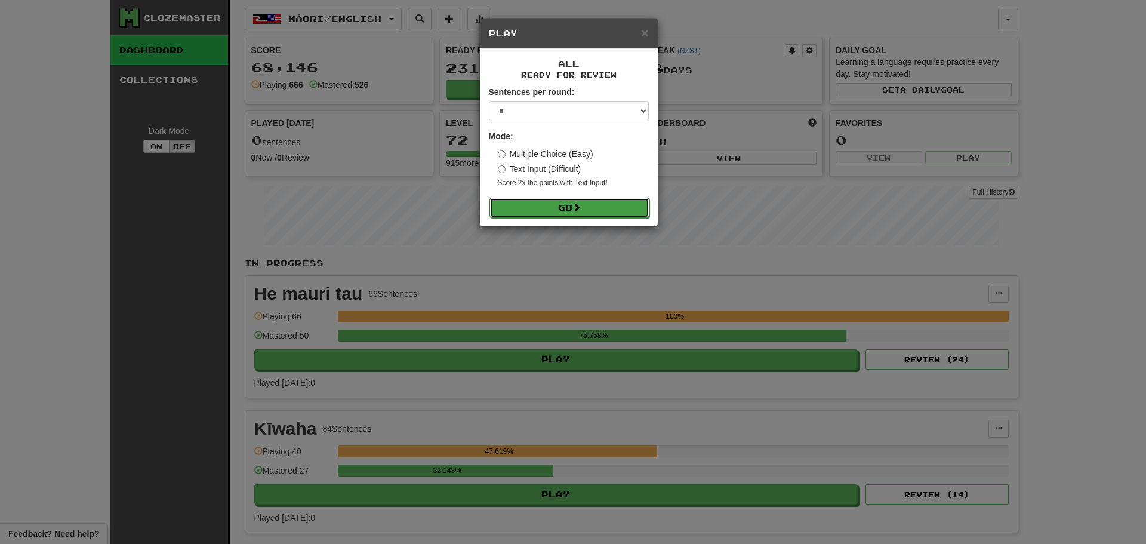
click at [571, 213] on button "Go" at bounding box center [570, 208] width 160 height 20
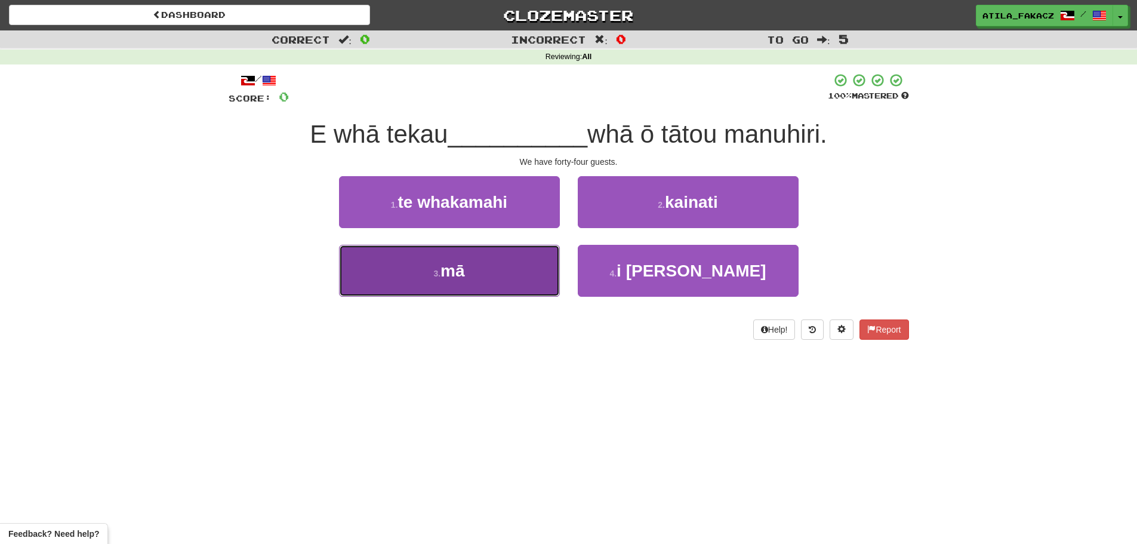
click at [483, 275] on button "3 . mā" at bounding box center [449, 271] width 221 height 52
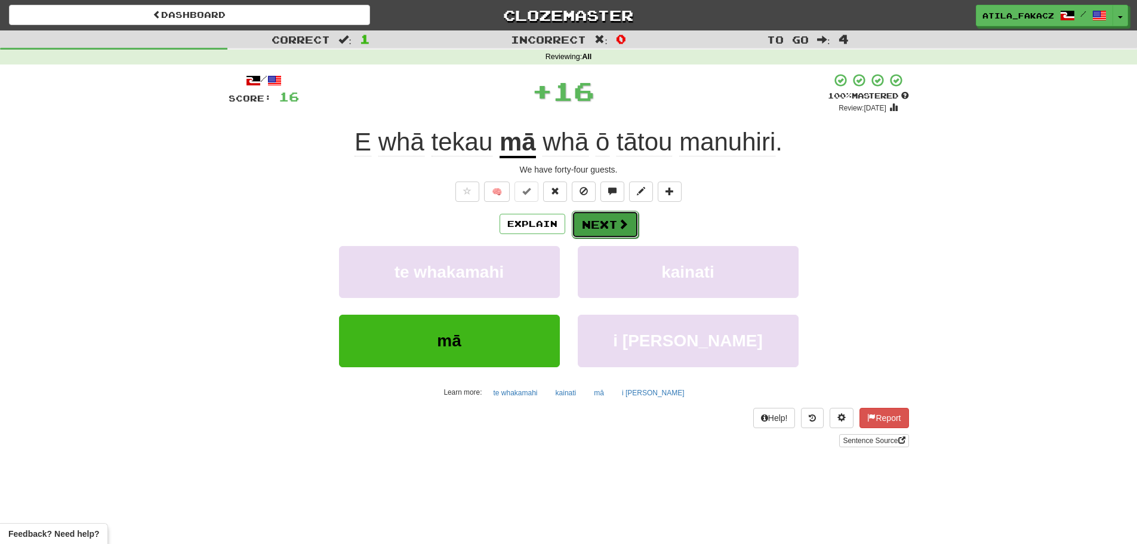
click at [619, 229] on span at bounding box center [623, 224] width 11 height 11
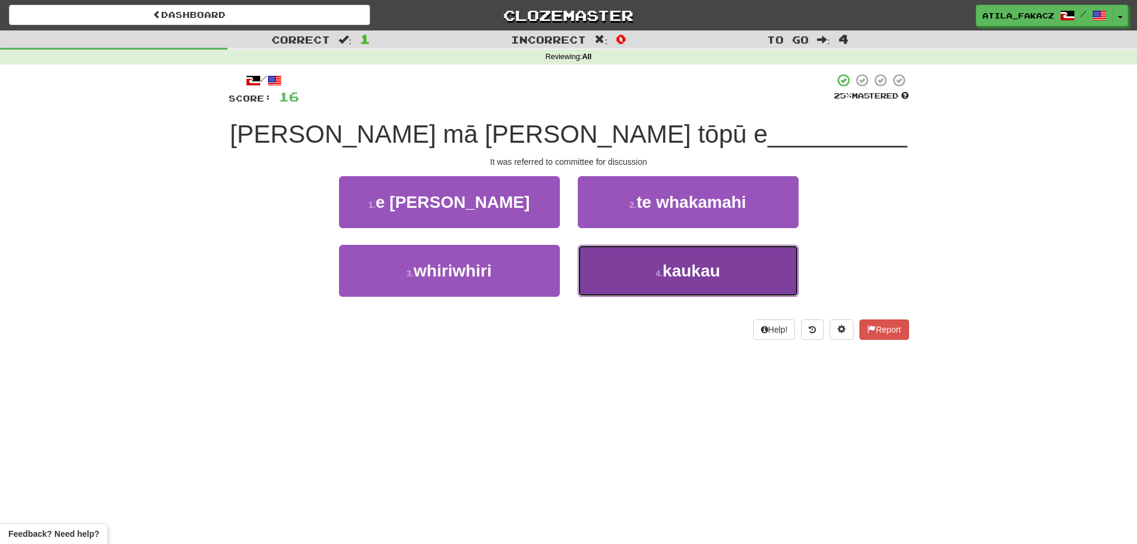
click at [622, 270] on button "4 . kaukau" at bounding box center [688, 271] width 221 height 52
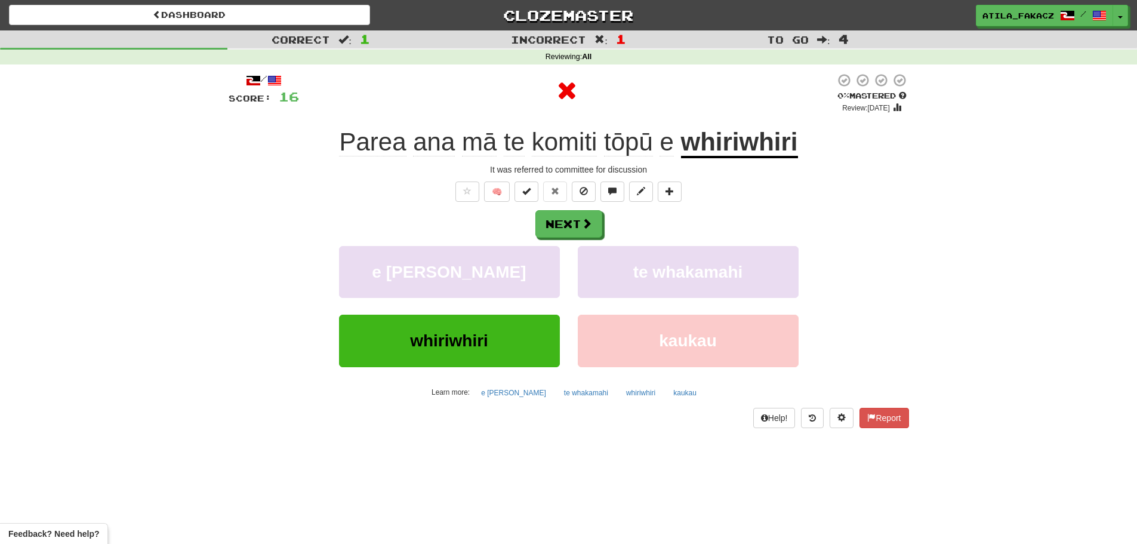
click at [603, 218] on div "Next" at bounding box center [569, 223] width 681 height 27
click at [580, 222] on button "Next" at bounding box center [569, 224] width 67 height 27
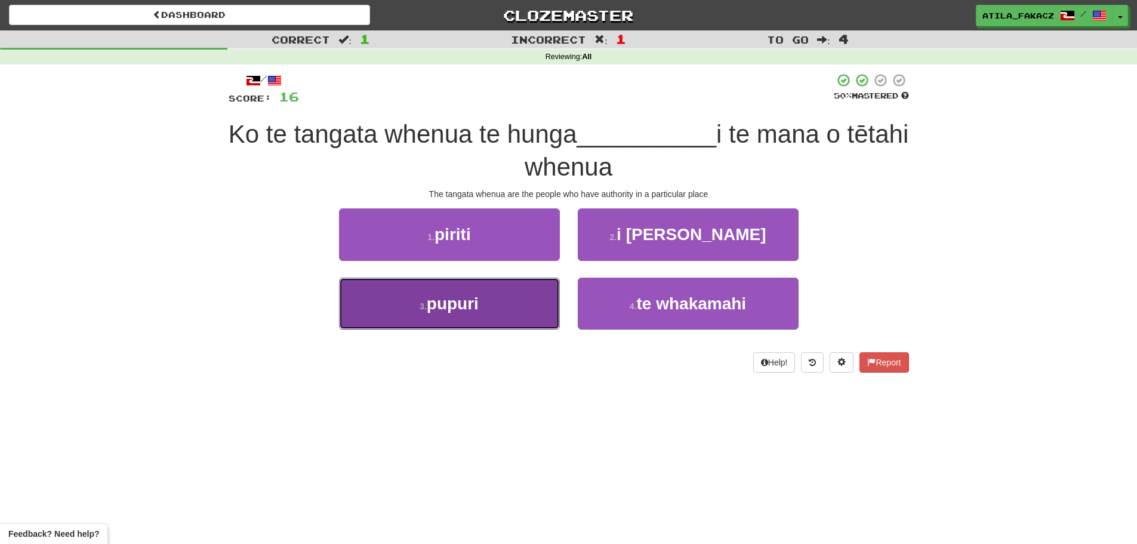
click at [487, 301] on button "3 . pupuri" at bounding box center [449, 304] width 221 height 52
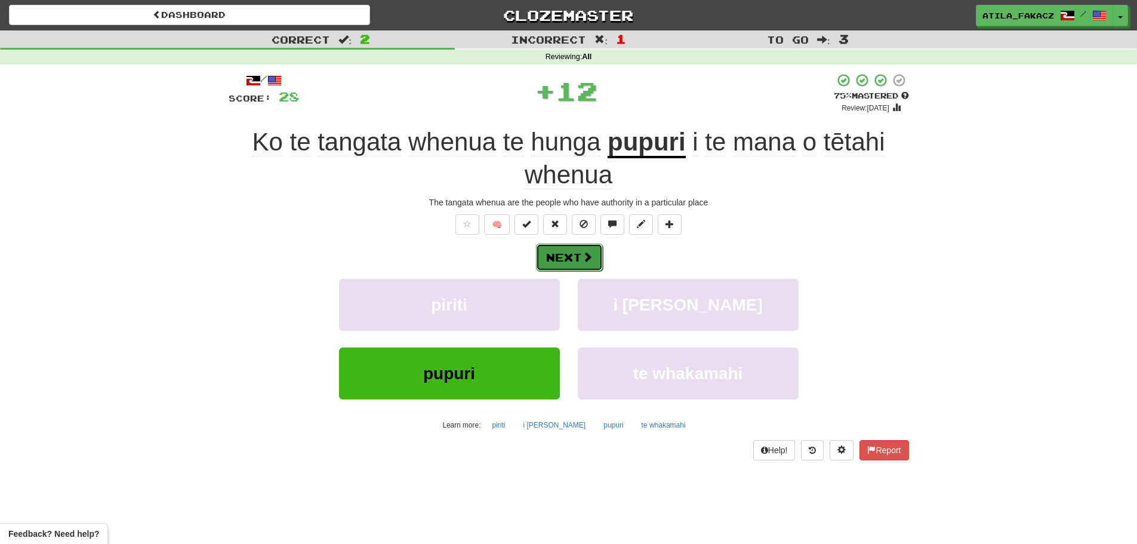
click at [573, 251] on button "Next" at bounding box center [569, 257] width 67 height 27
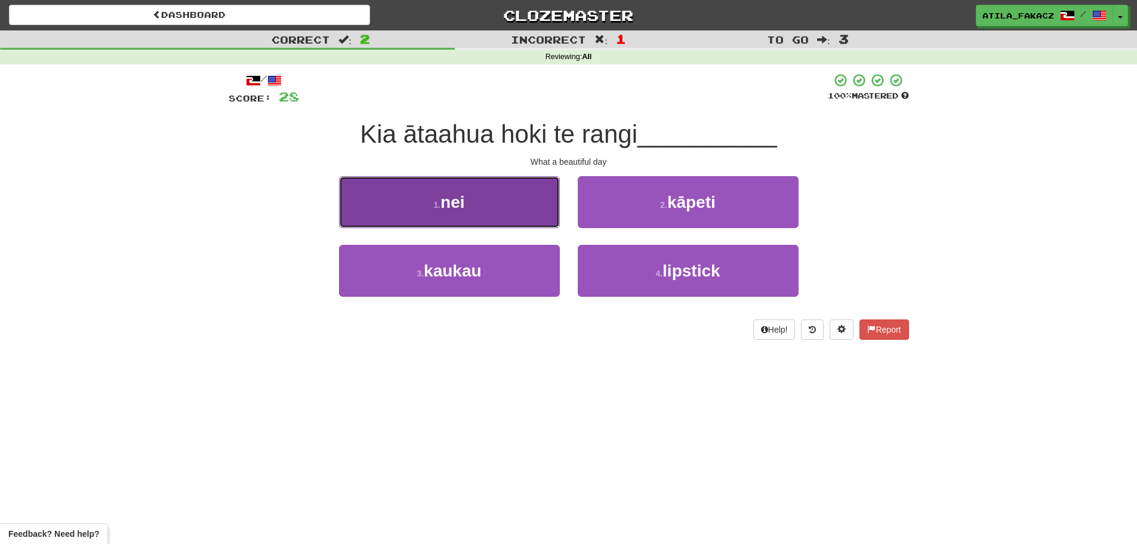
click at [506, 215] on button "1 . nei" at bounding box center [449, 202] width 221 height 52
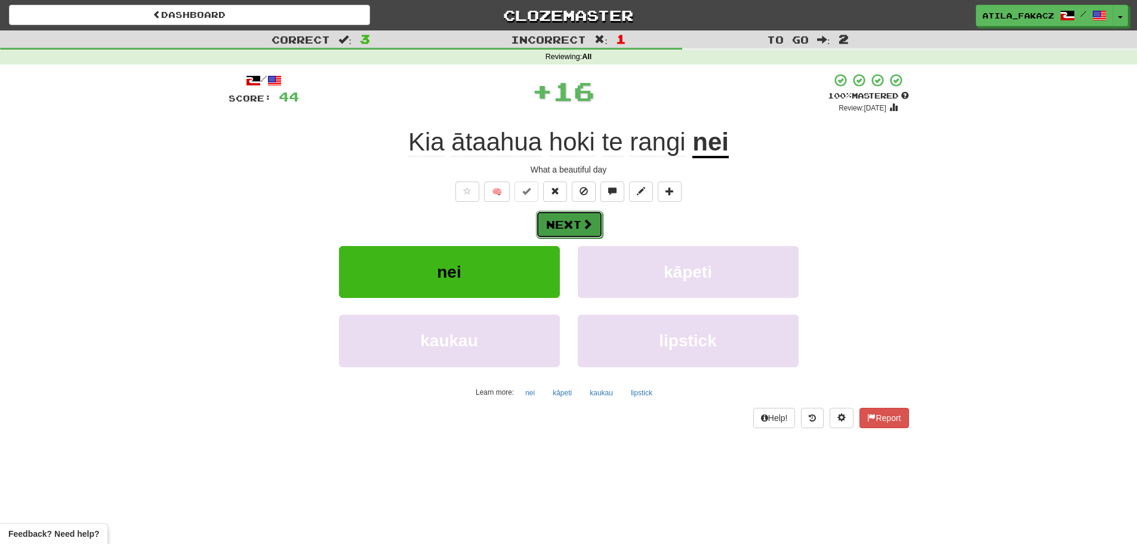
click at [595, 229] on button "Next" at bounding box center [569, 224] width 67 height 27
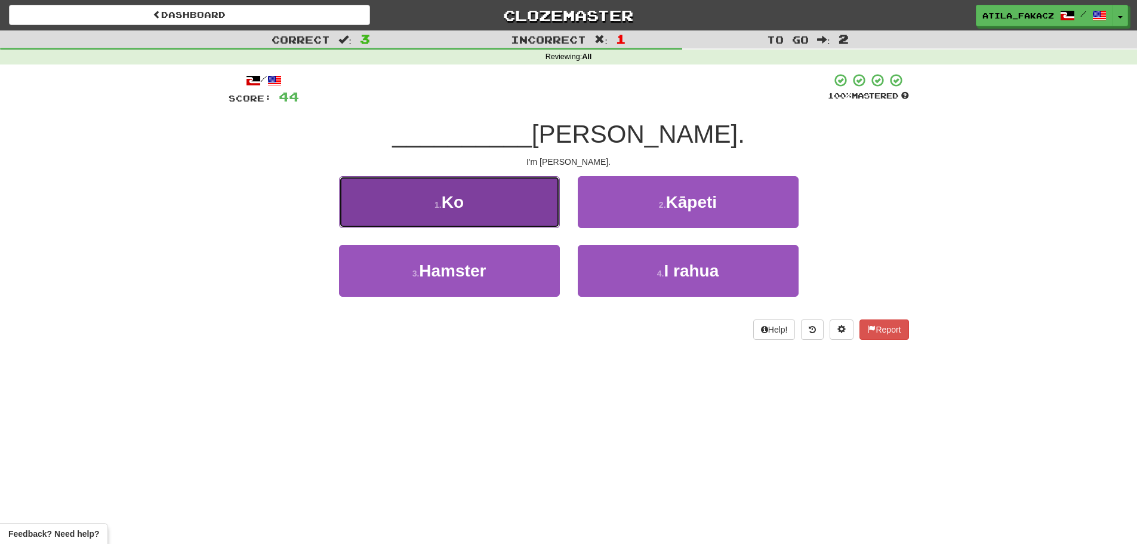
click at [500, 201] on button "1 . Ko" at bounding box center [449, 202] width 221 height 52
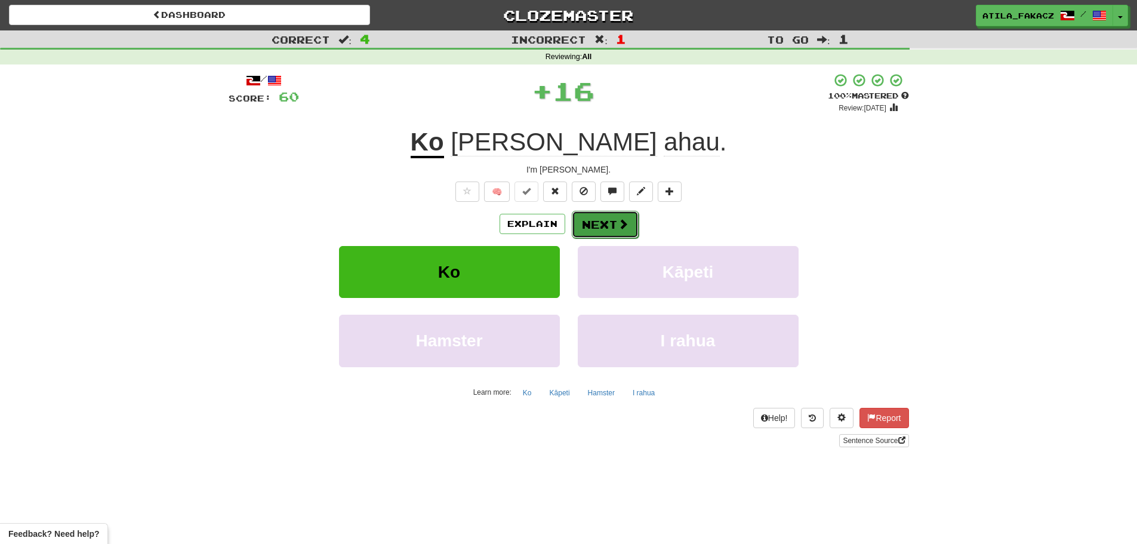
click at [592, 220] on button "Next" at bounding box center [605, 224] width 67 height 27
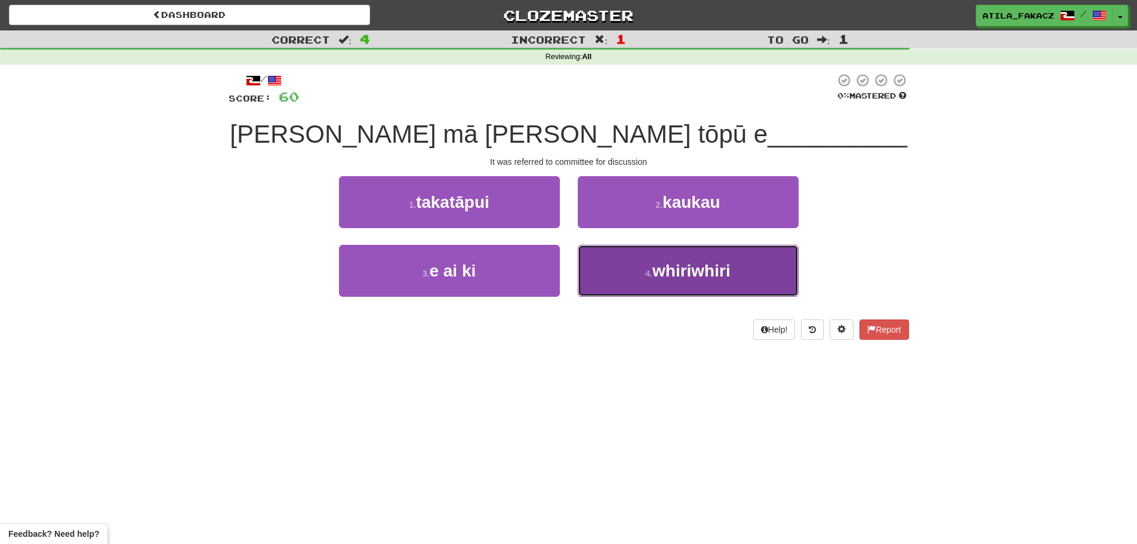
click at [623, 262] on button "4 . whiriwhiri" at bounding box center [688, 271] width 221 height 52
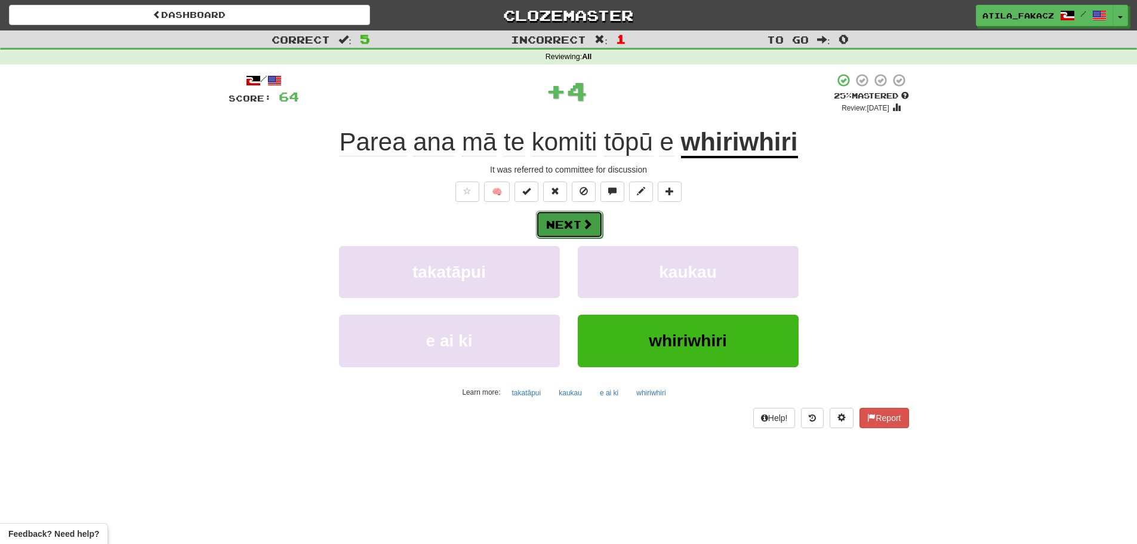
click at [561, 222] on button "Next" at bounding box center [569, 224] width 67 height 27
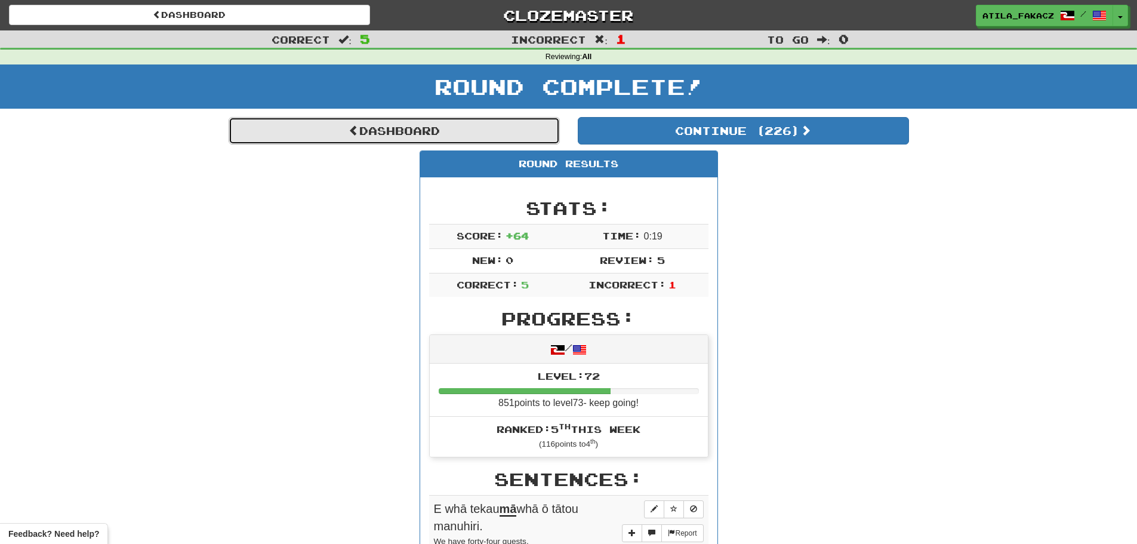
click at [379, 132] on link "Dashboard" at bounding box center [394, 130] width 331 height 27
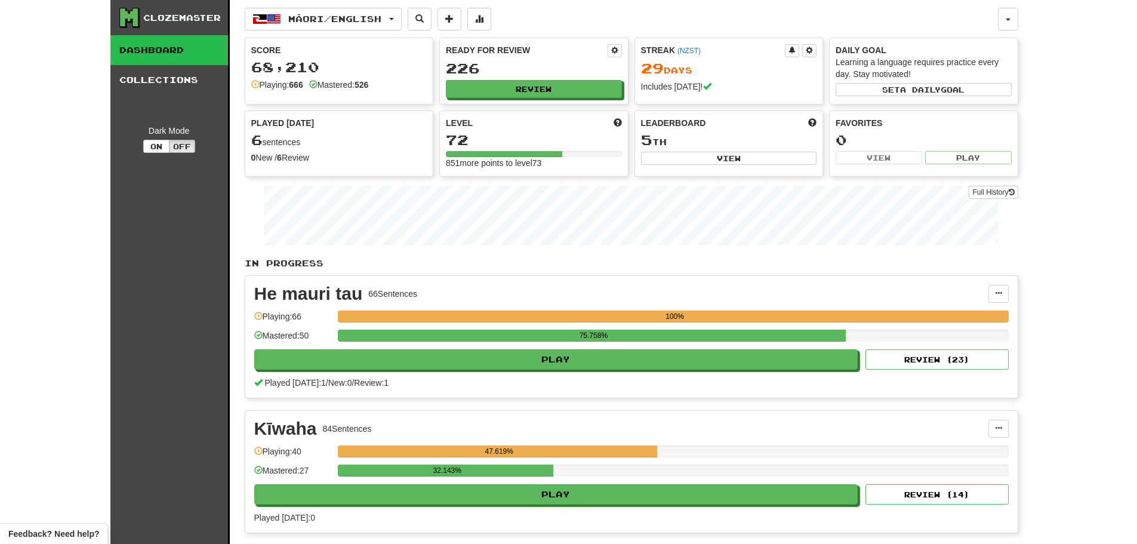
click at [370, 16] on span "Māori / English" at bounding box center [334, 19] width 93 height 10
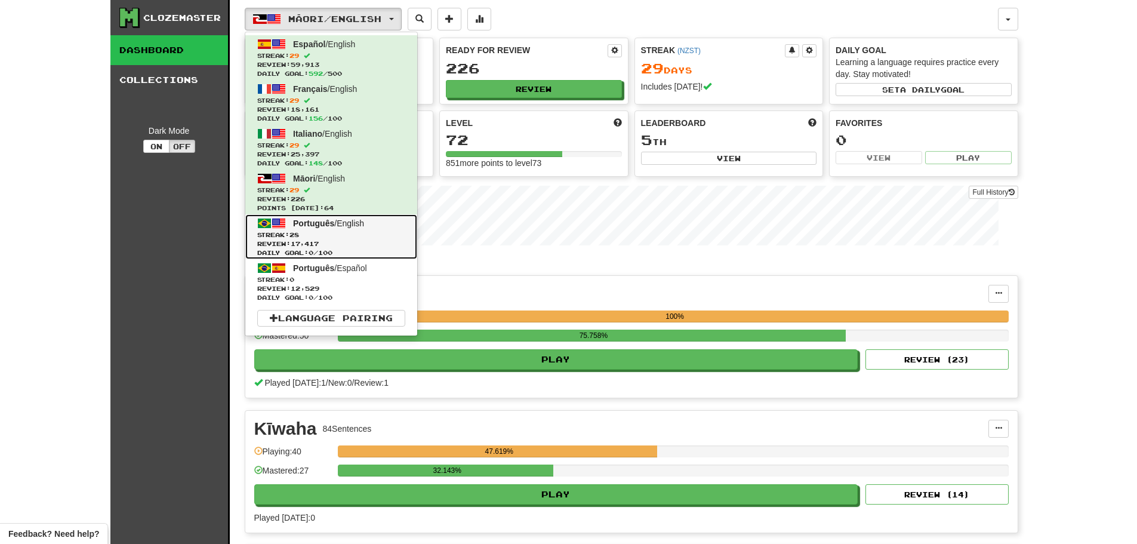
click at [353, 232] on span "Streak: 28" at bounding box center [331, 234] width 148 height 9
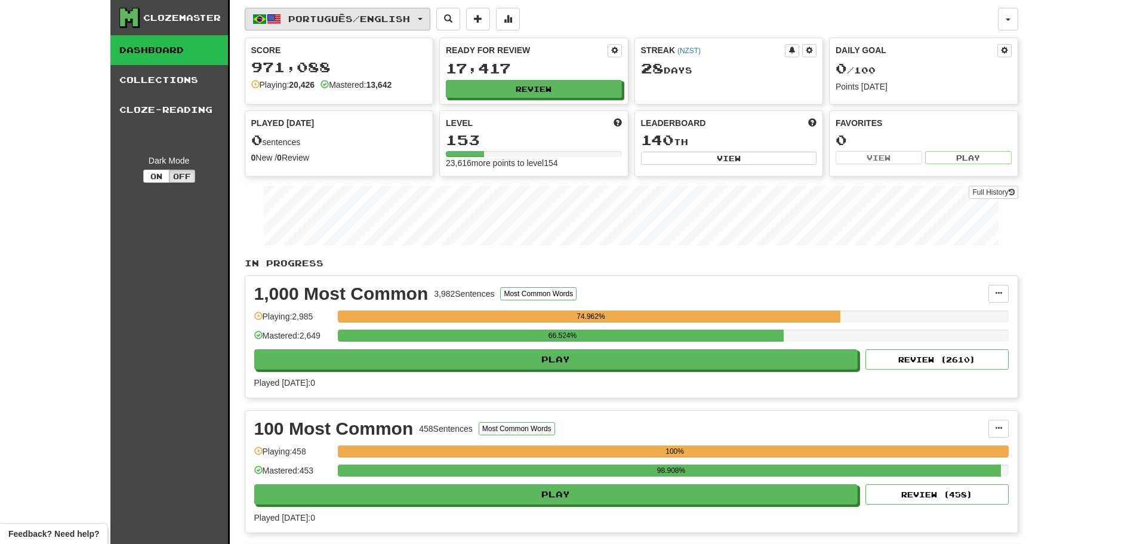
click at [343, 28] on button "Português / English" at bounding box center [338, 19] width 186 height 23
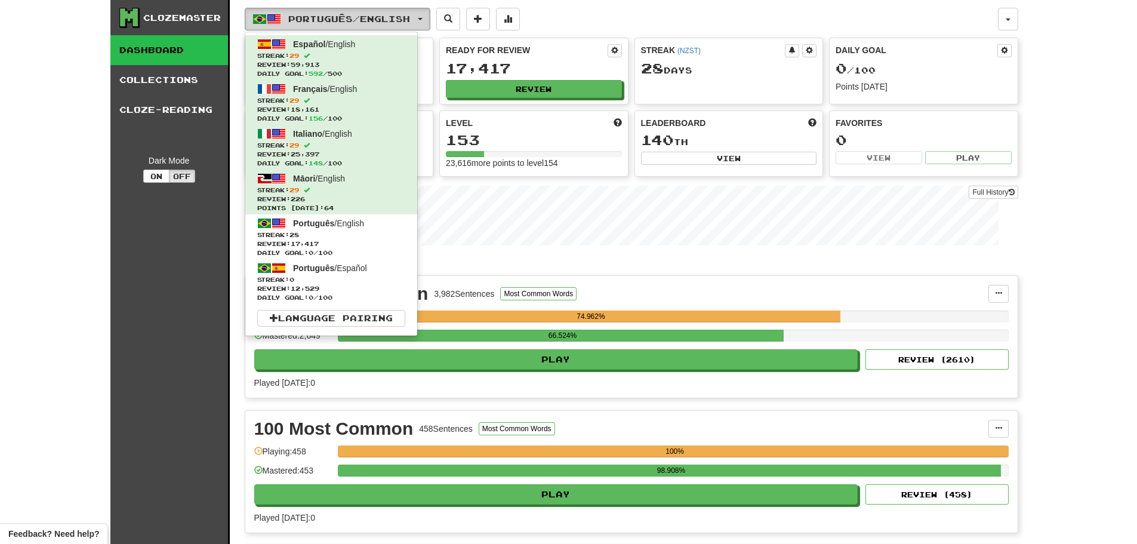
click at [343, 28] on button "Português / English" at bounding box center [338, 19] width 186 height 23
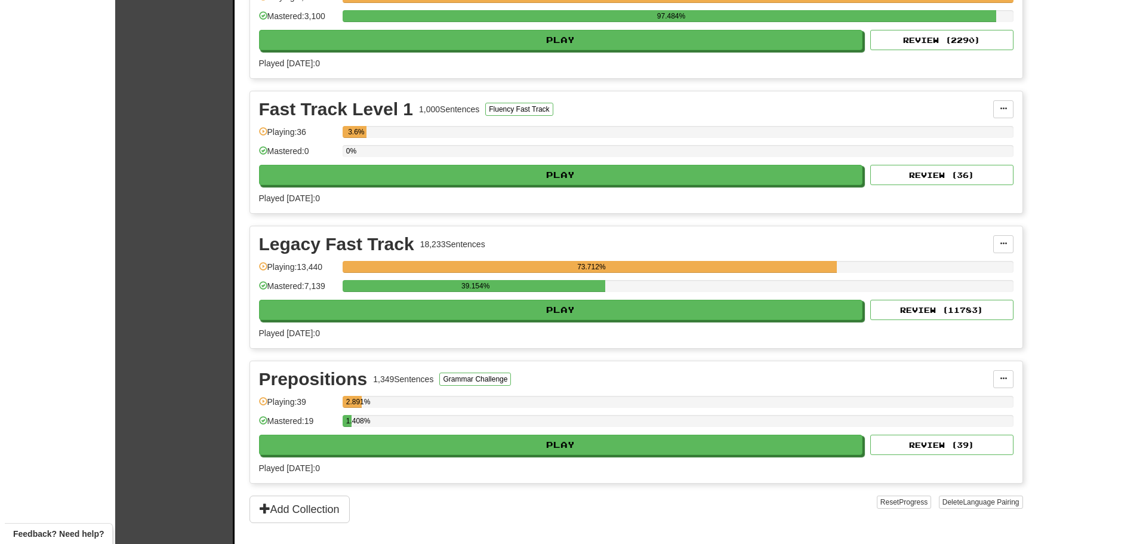
scroll to position [657, 0]
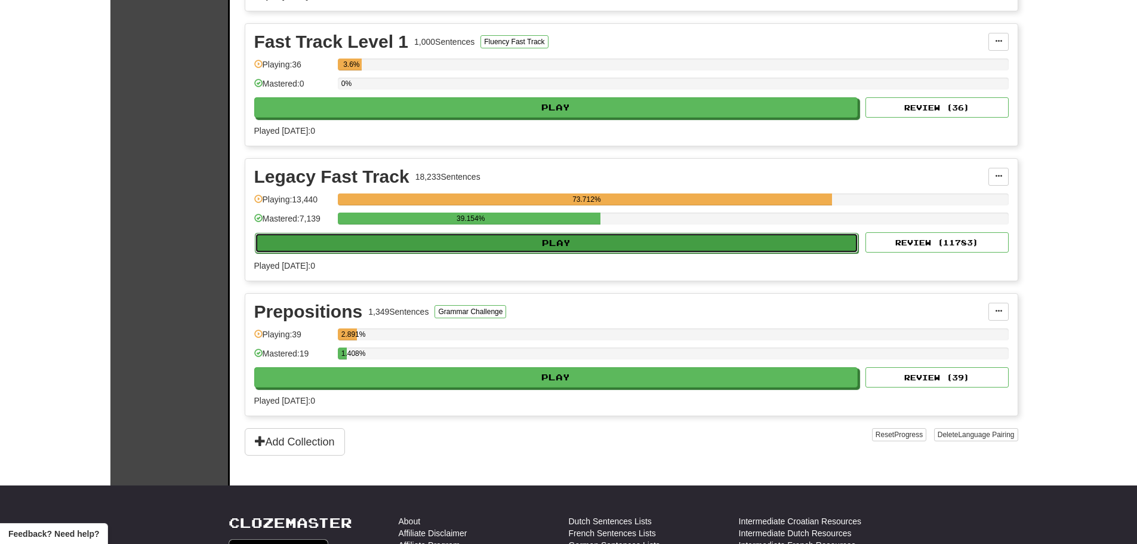
click at [559, 245] on button "Play" at bounding box center [557, 243] width 604 height 20
select select "********"
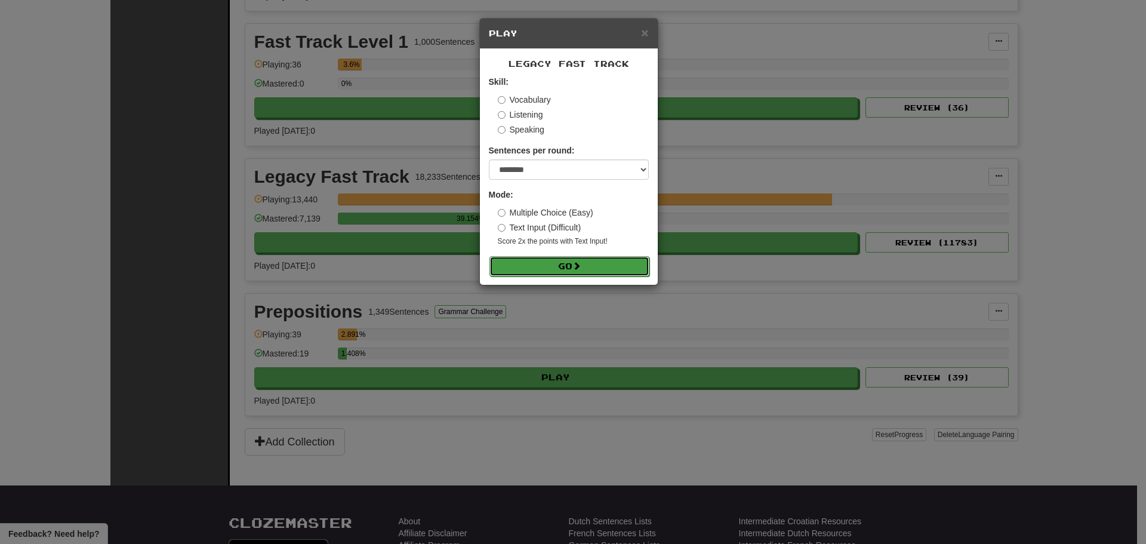
click at [565, 264] on button "Go" at bounding box center [570, 266] width 160 height 20
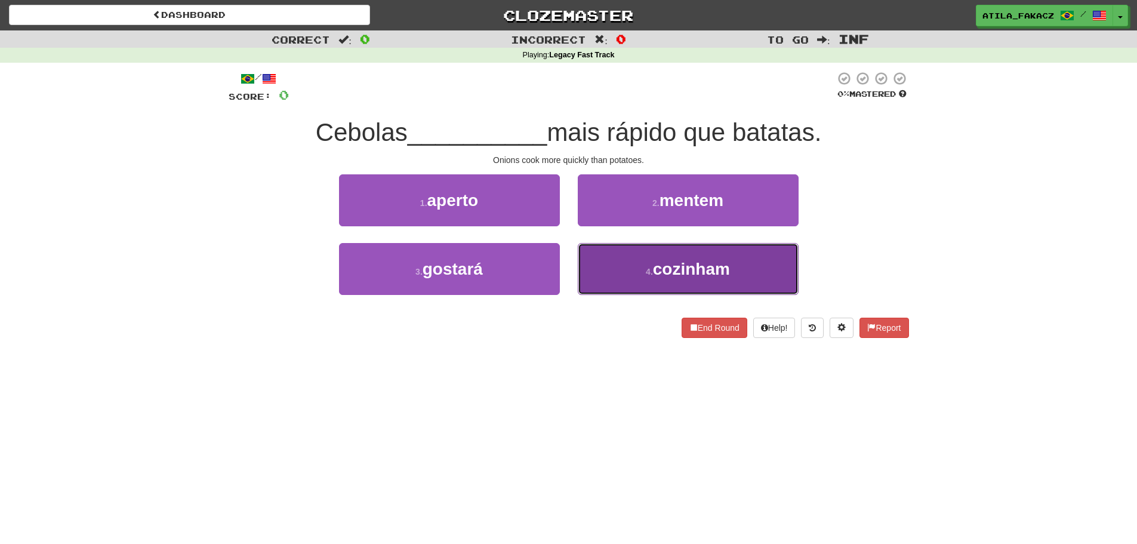
click at [605, 259] on button "4 . cozinham" at bounding box center [688, 269] width 221 height 52
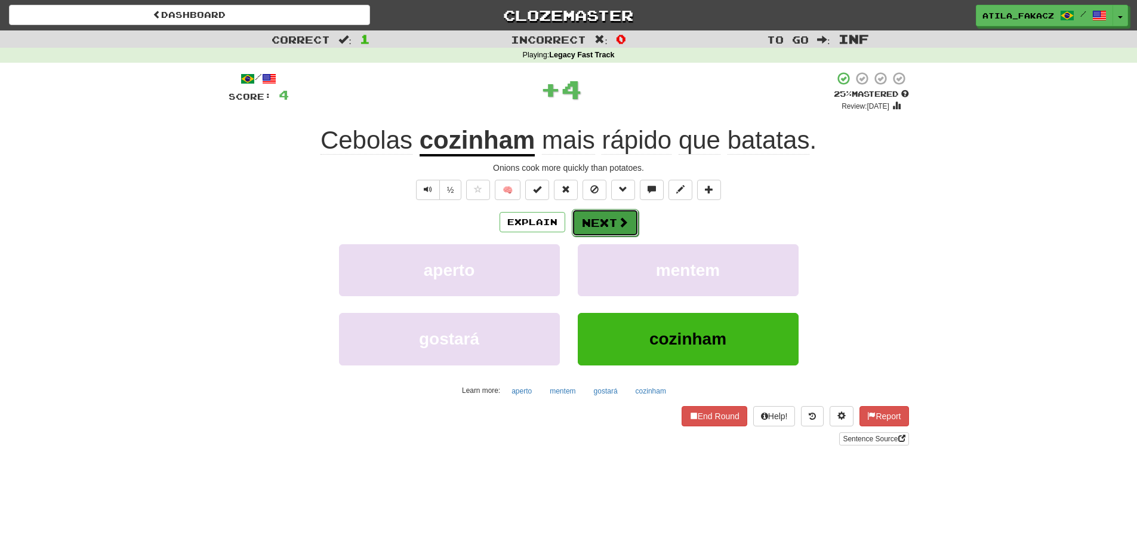
click at [608, 225] on button "Next" at bounding box center [605, 222] width 67 height 27
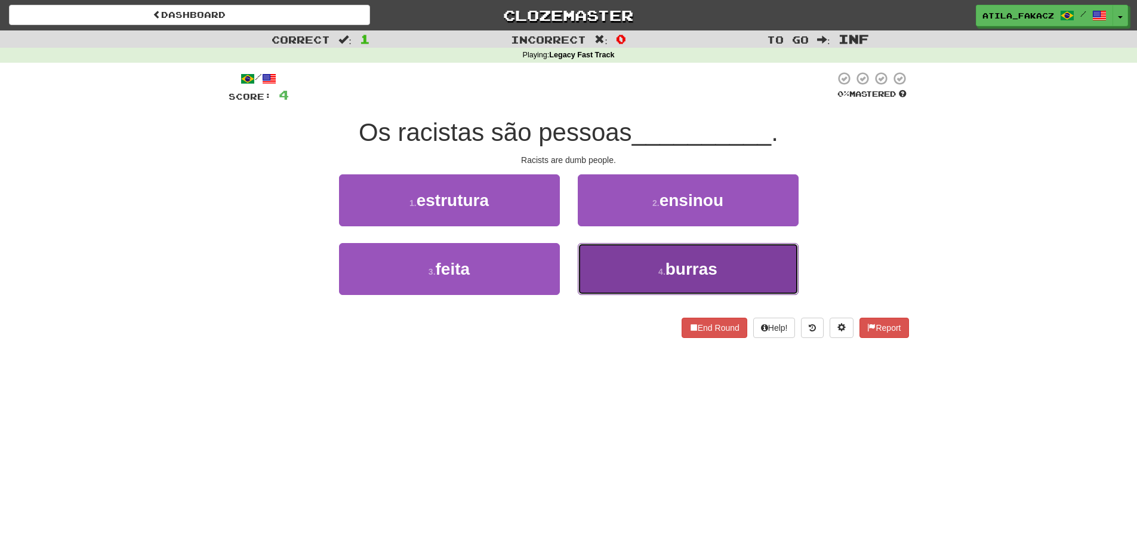
click at [609, 259] on button "4 . burras" at bounding box center [688, 269] width 221 height 52
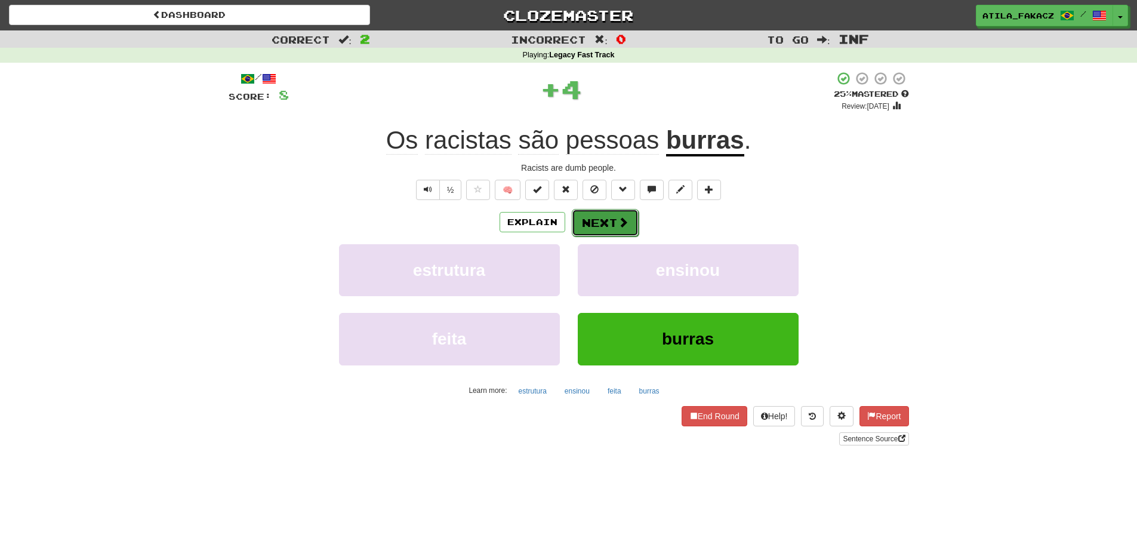
click at [611, 224] on button "Next" at bounding box center [605, 222] width 67 height 27
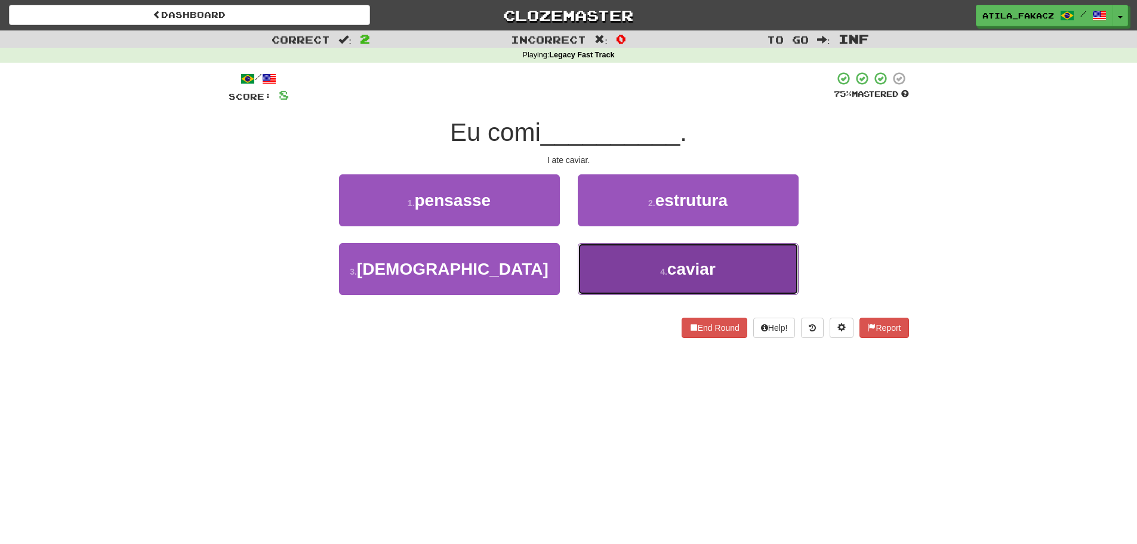
click at [631, 259] on button "4 . caviar" at bounding box center [688, 269] width 221 height 52
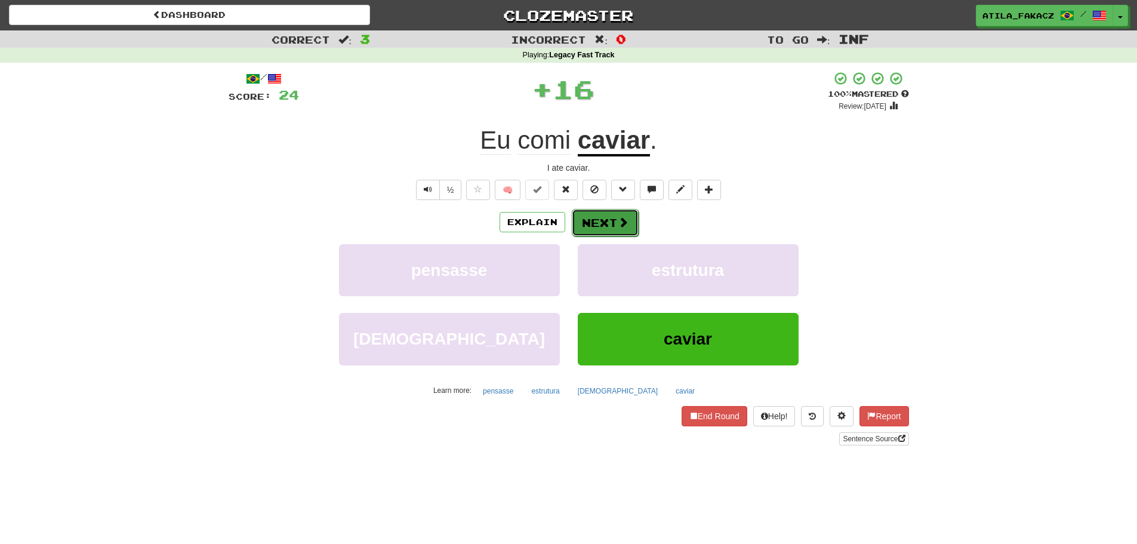
click at [619, 229] on button "Next" at bounding box center [605, 222] width 67 height 27
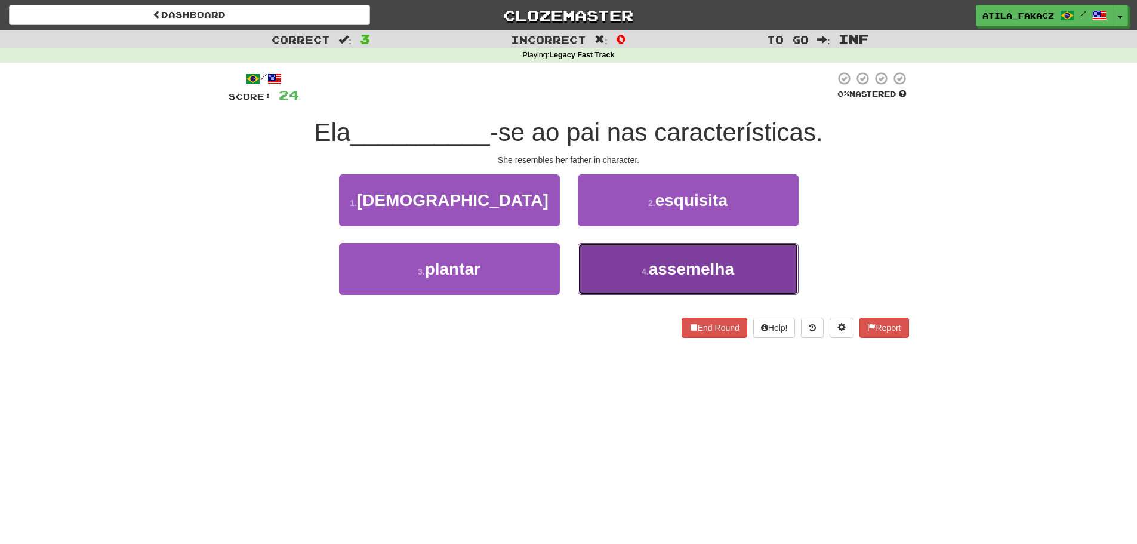
click at [642, 267] on small "4 ." at bounding box center [645, 272] width 7 height 10
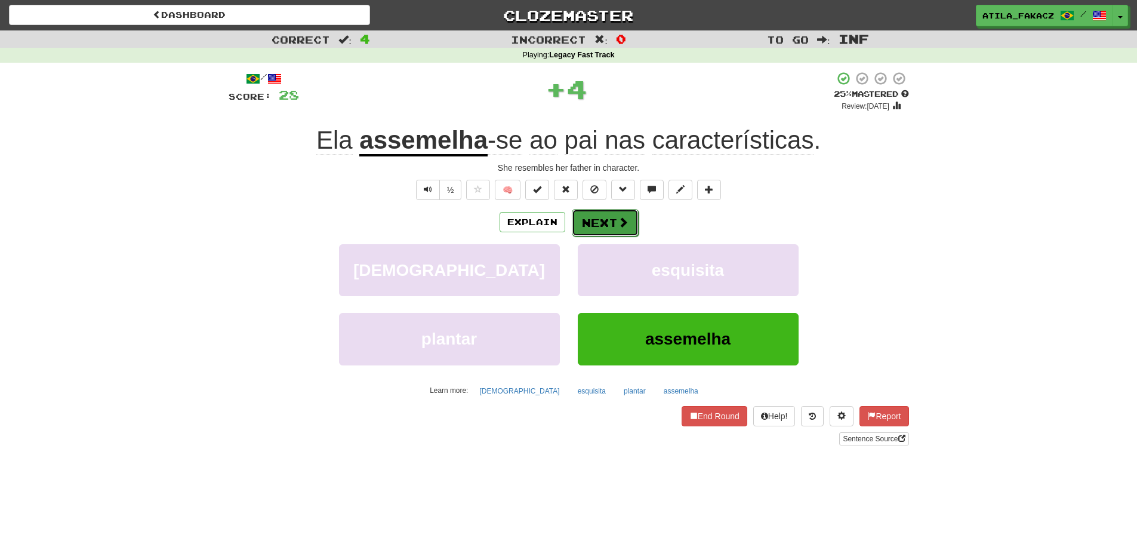
click at [603, 220] on button "Next" at bounding box center [605, 222] width 67 height 27
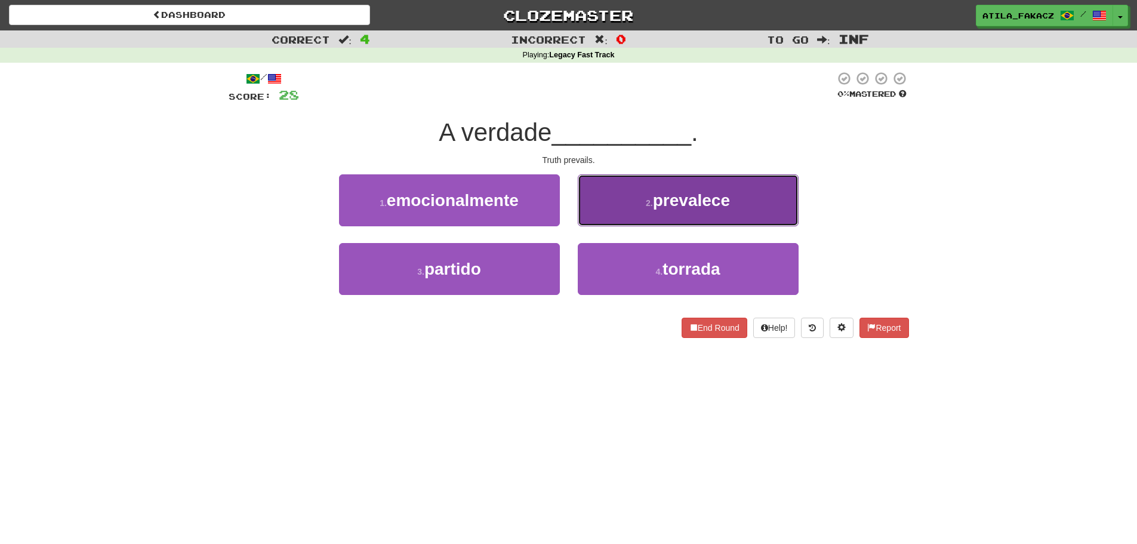
click at [621, 213] on button "2 . prevalece" at bounding box center [688, 200] width 221 height 52
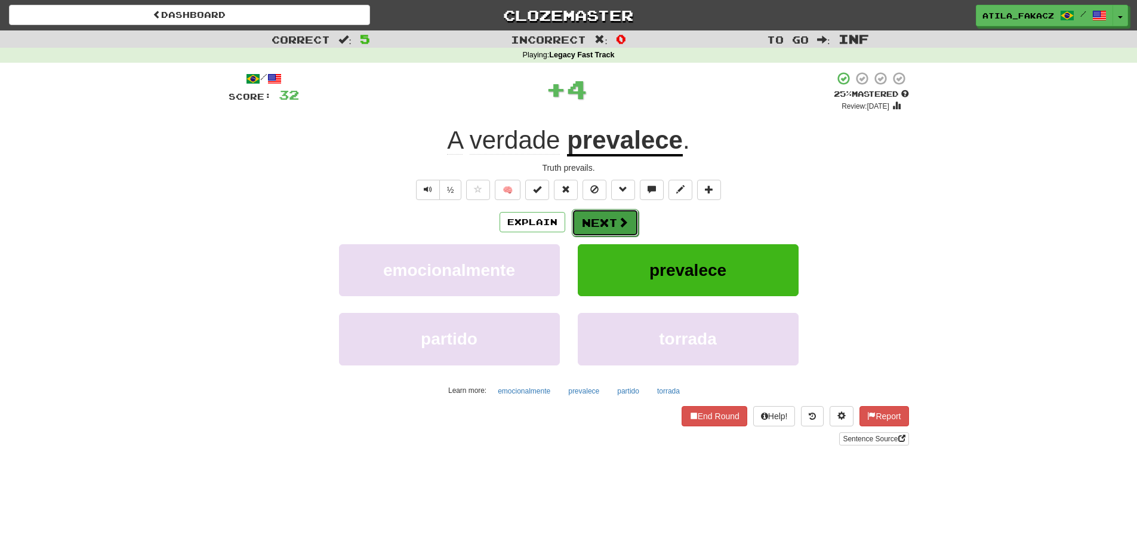
click at [623, 219] on span at bounding box center [623, 222] width 11 height 11
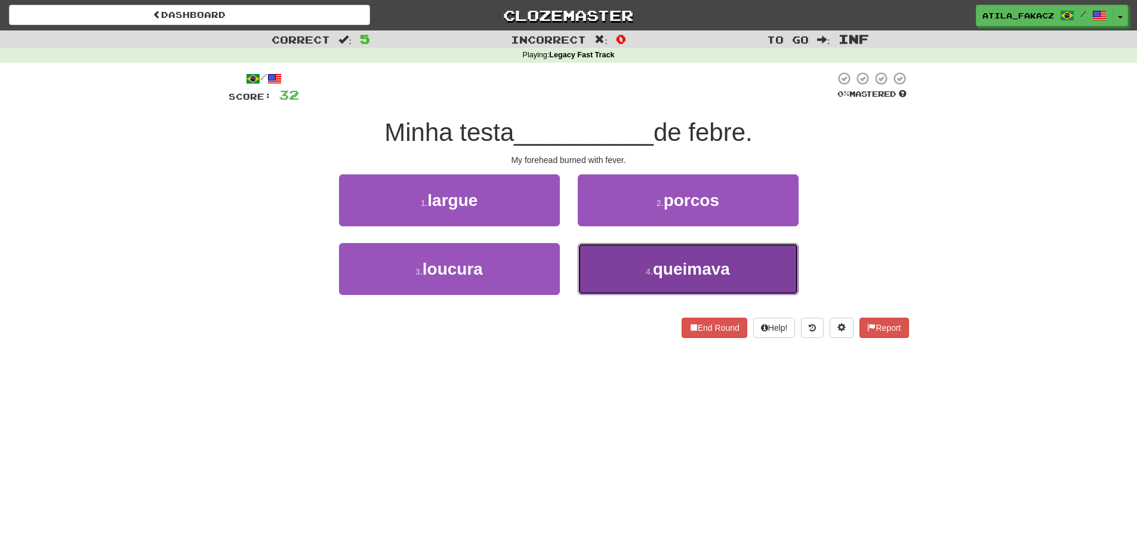
click at [647, 286] on button "4 . queimava" at bounding box center [688, 269] width 221 height 52
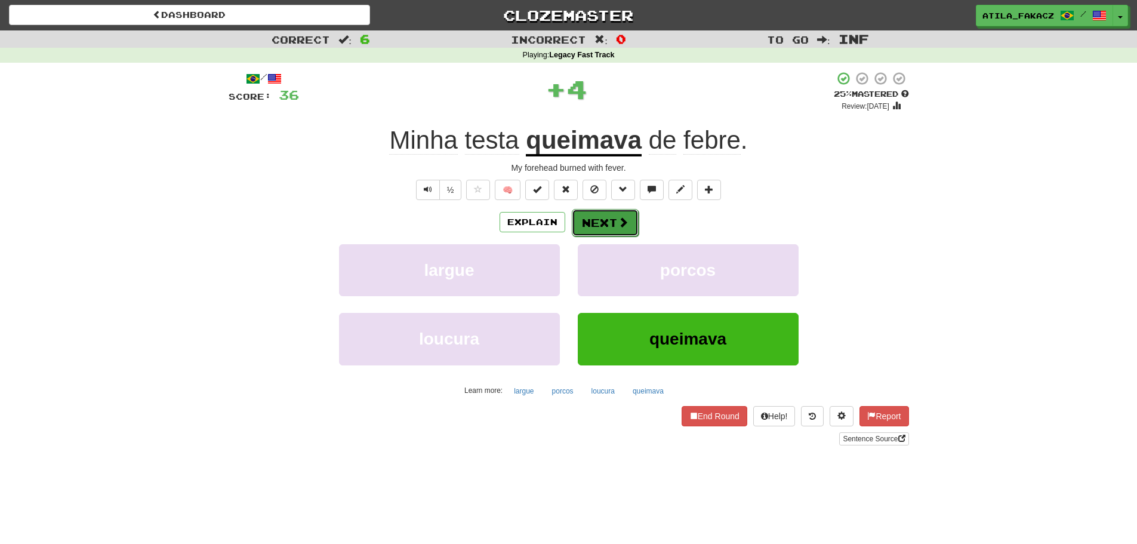
click at [613, 223] on button "Next" at bounding box center [605, 222] width 67 height 27
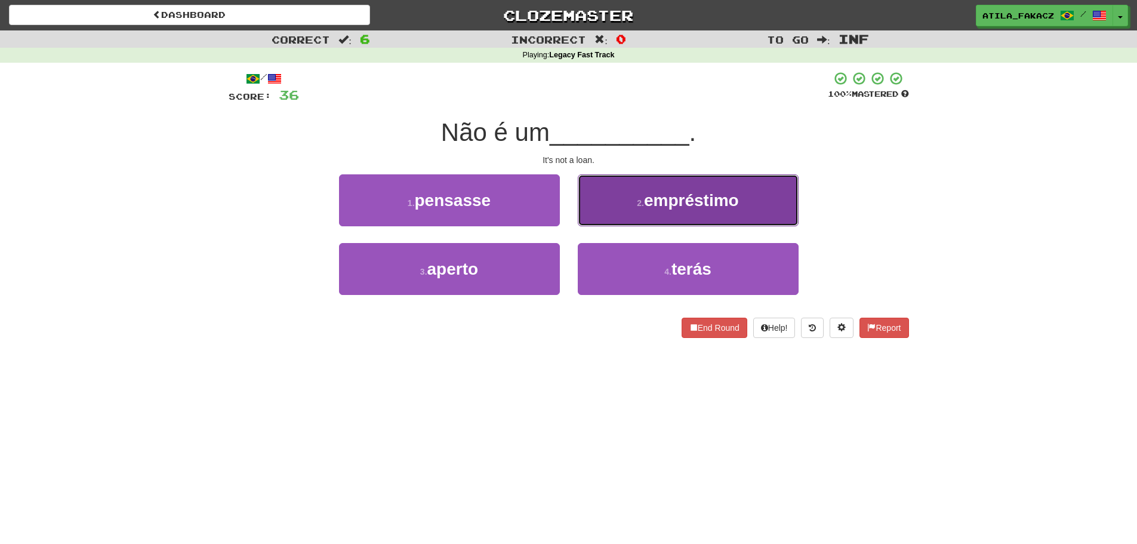
click at [626, 211] on button "2 . empréstimo" at bounding box center [688, 200] width 221 height 52
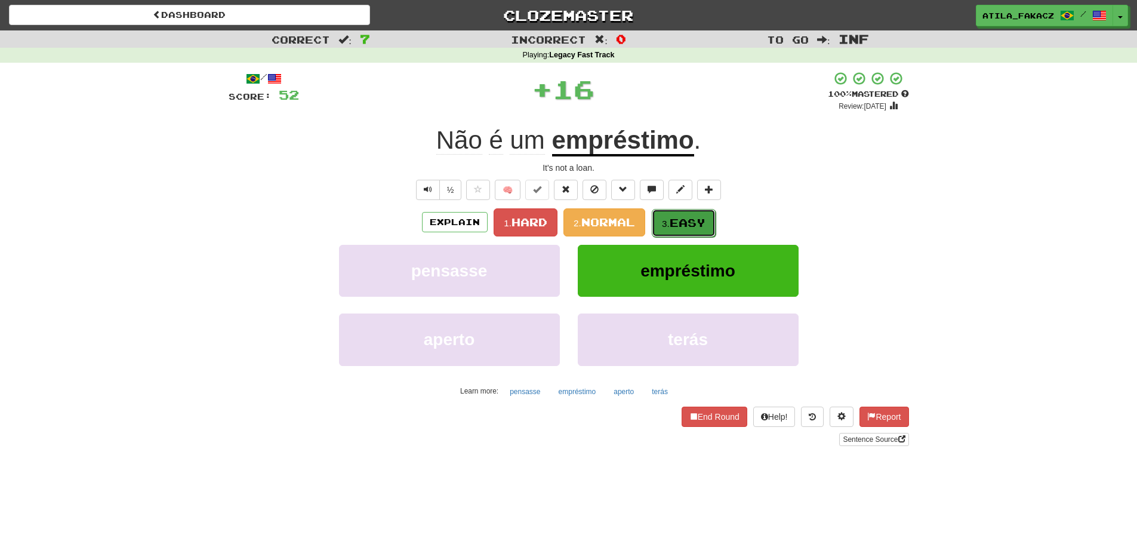
click at [678, 220] on span "Easy" at bounding box center [688, 222] width 36 height 13
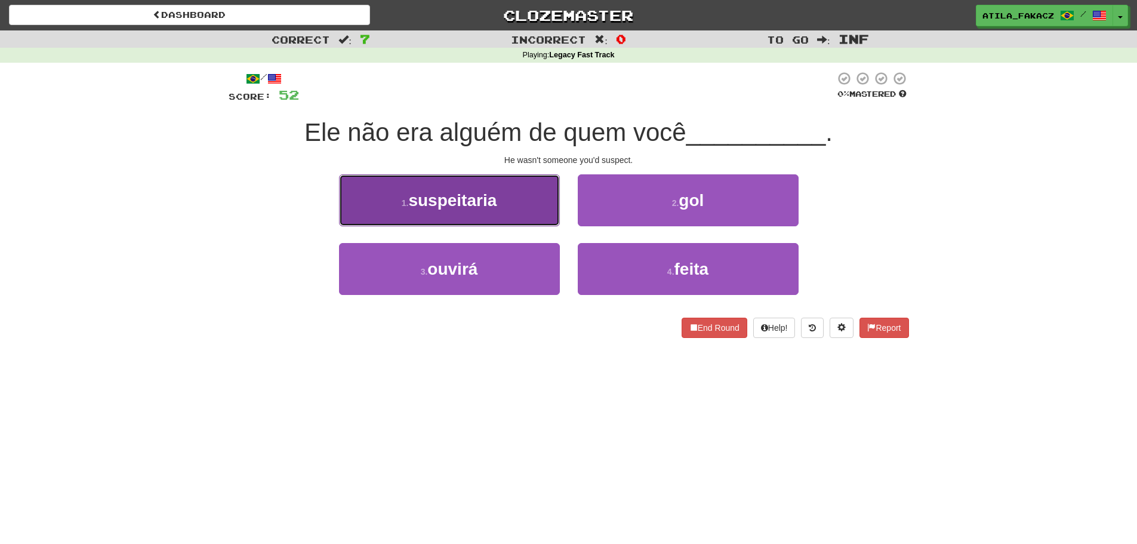
click at [496, 204] on span "suspeitaria" at bounding box center [452, 200] width 88 height 19
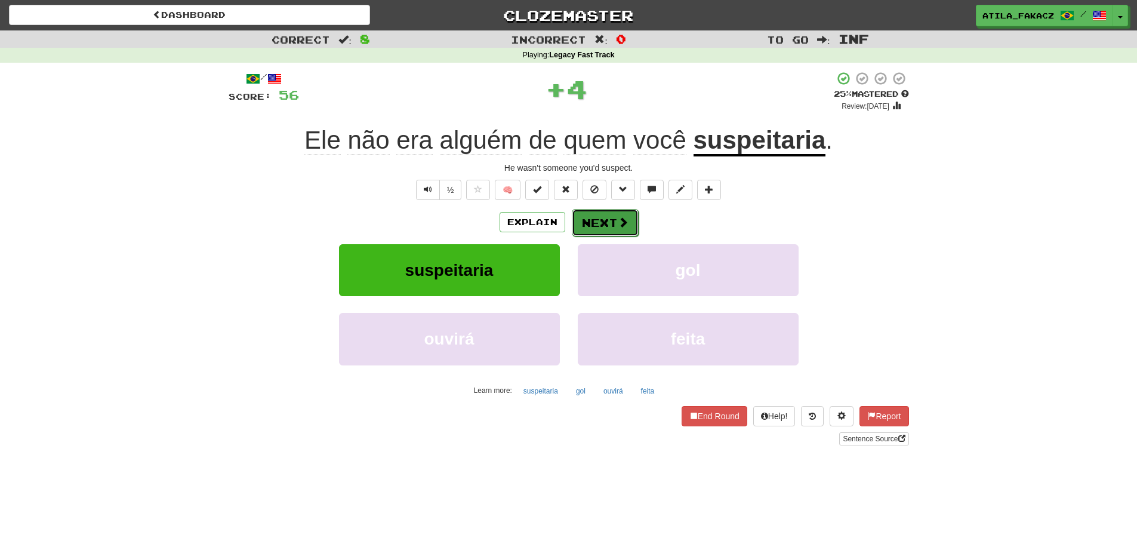
click at [605, 222] on button "Next" at bounding box center [605, 222] width 67 height 27
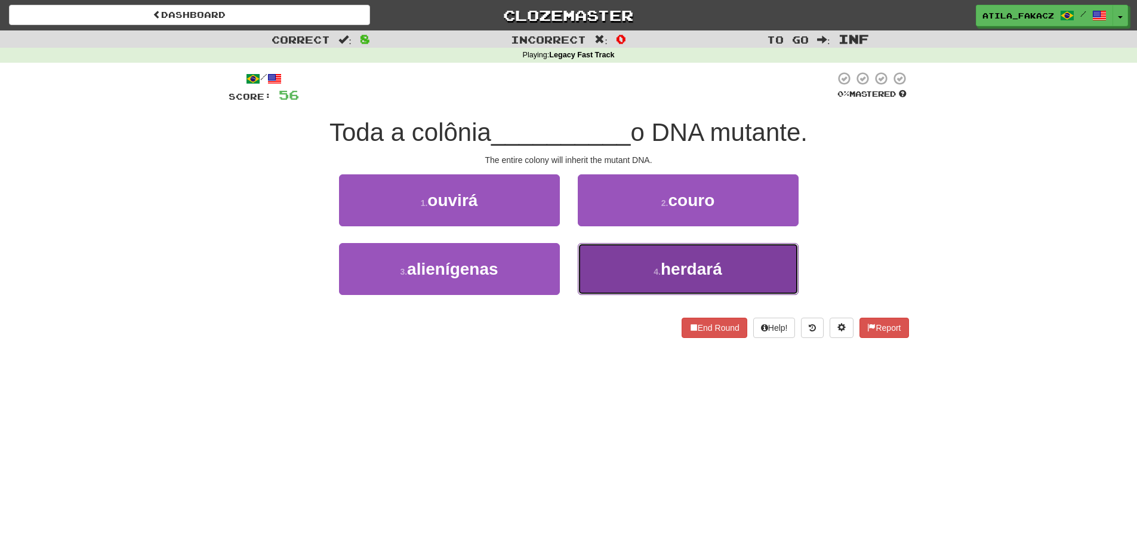
click at [611, 272] on button "4 . herdará" at bounding box center [688, 269] width 221 height 52
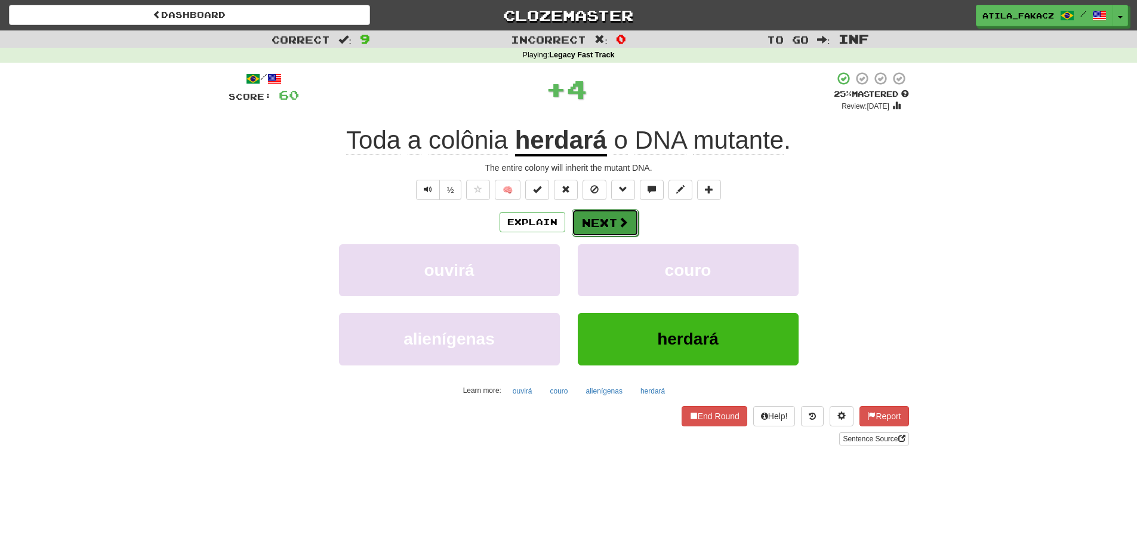
click at [619, 217] on span at bounding box center [623, 222] width 11 height 11
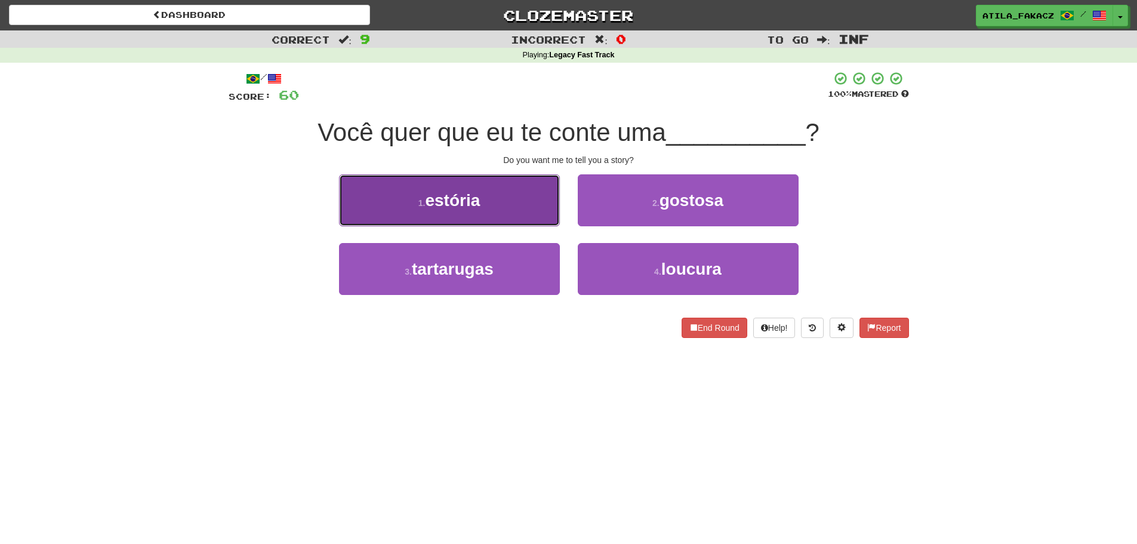
click at [522, 201] on button "1 . estória" at bounding box center [449, 200] width 221 height 52
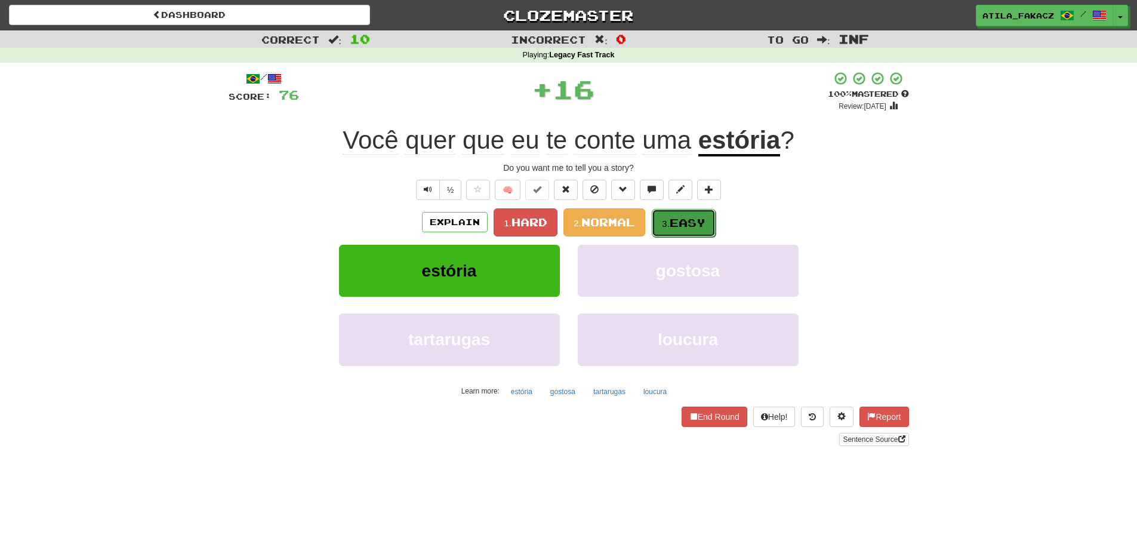
click at [681, 223] on span "Easy" at bounding box center [688, 222] width 36 height 13
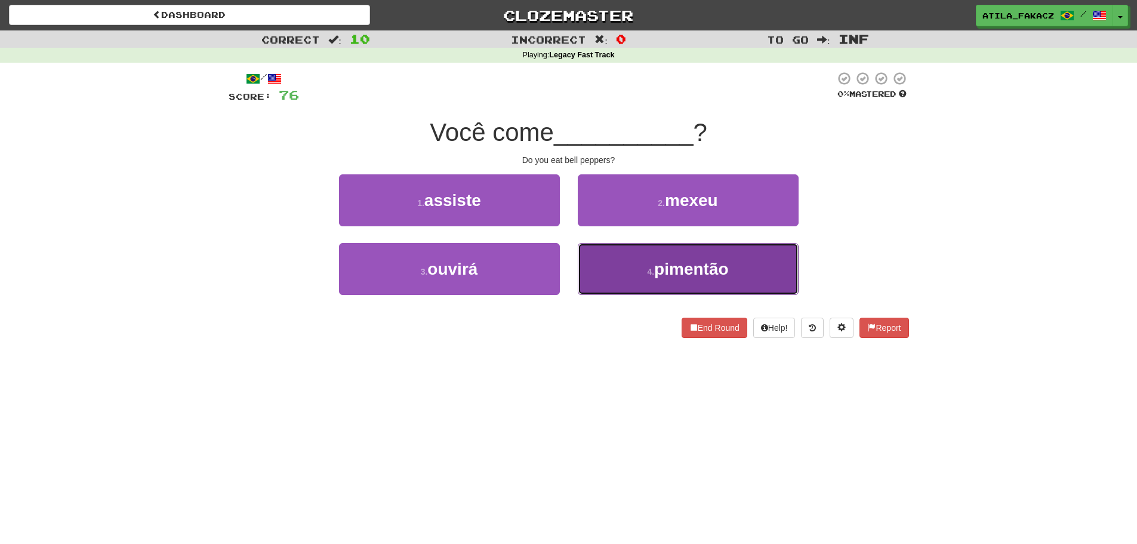
click at [636, 264] on button "4 . pimentão" at bounding box center [688, 269] width 221 height 52
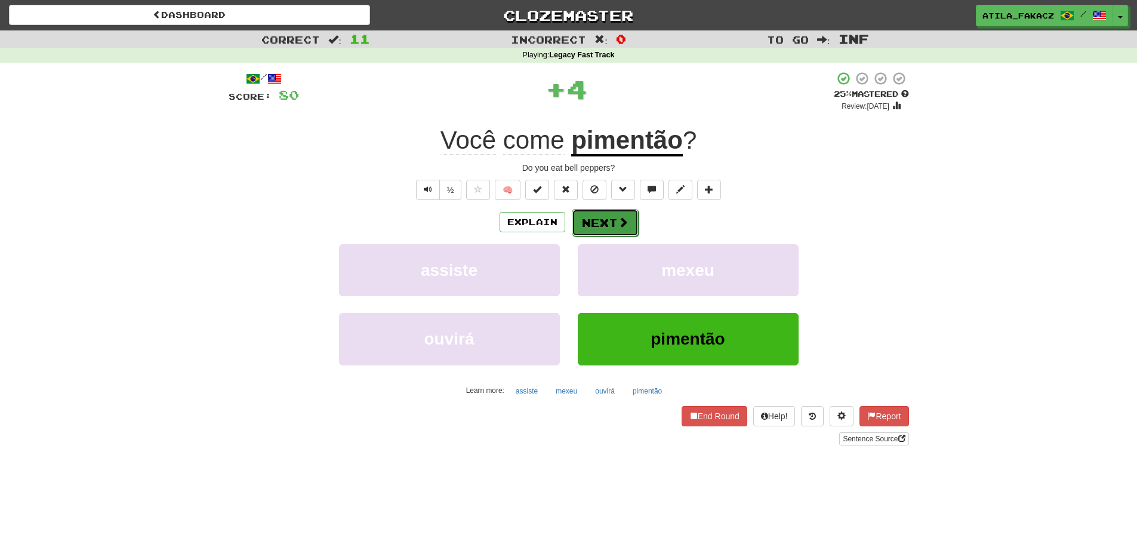
click at [602, 219] on button "Next" at bounding box center [605, 222] width 67 height 27
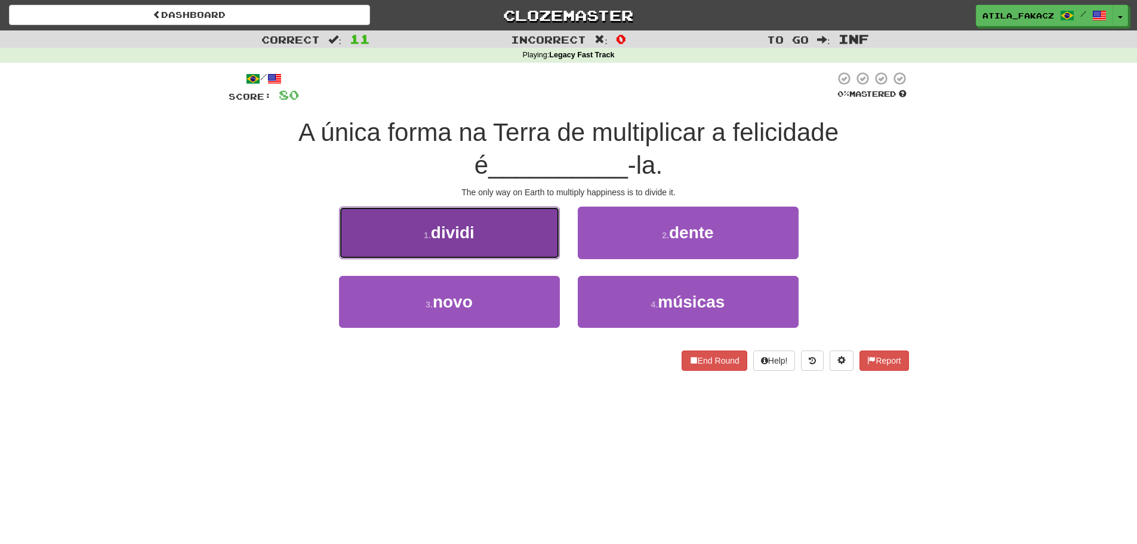
click at [473, 242] on span "dividi" at bounding box center [453, 232] width 44 height 19
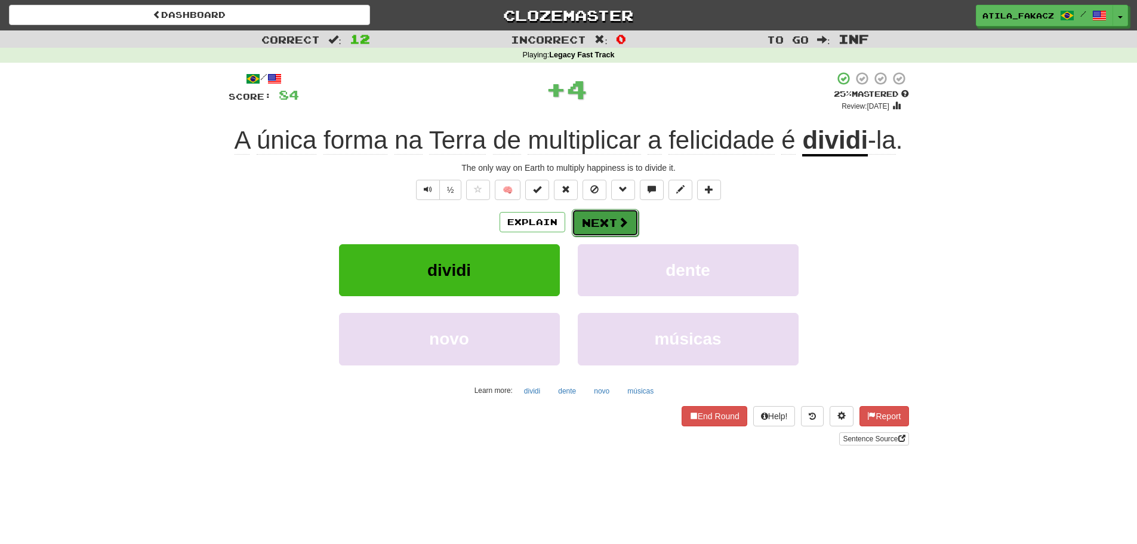
click at [613, 229] on button "Next" at bounding box center [605, 222] width 67 height 27
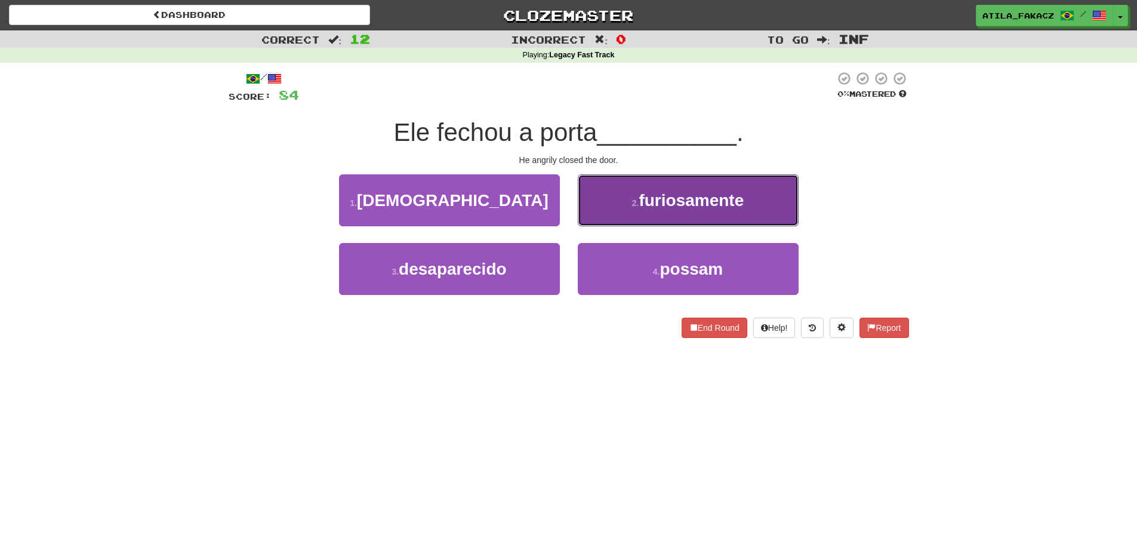
click at [635, 198] on small "2 ." at bounding box center [635, 203] width 7 height 10
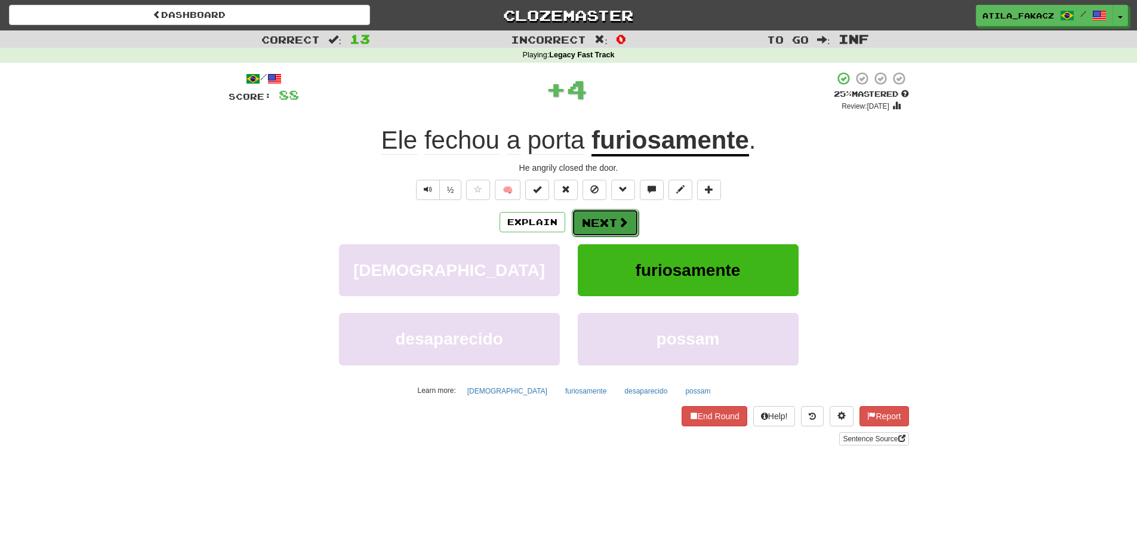
click at [619, 222] on span at bounding box center [623, 222] width 11 height 11
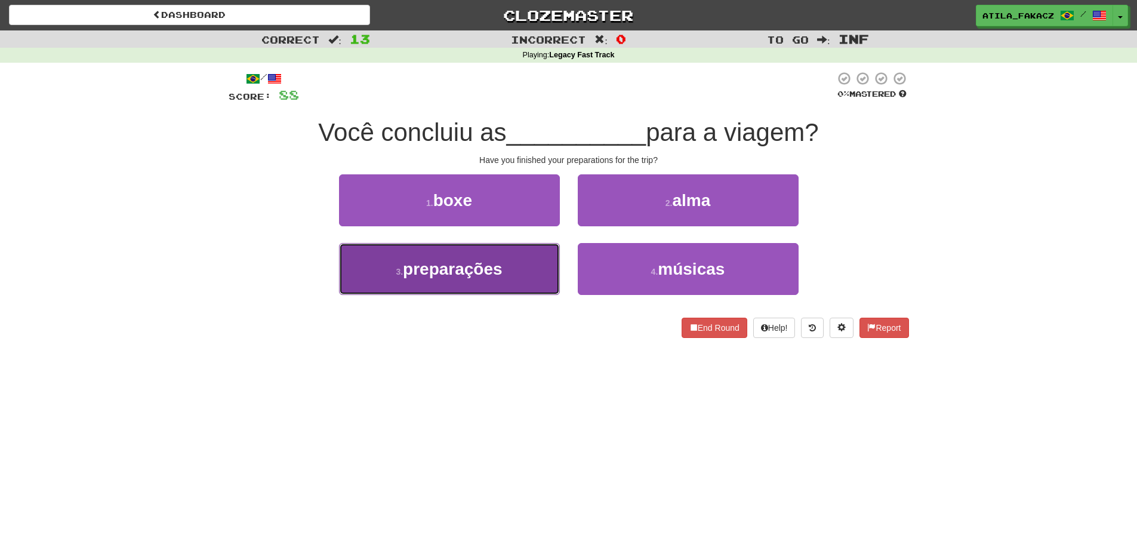
click at [513, 265] on button "3 . preparações" at bounding box center [449, 269] width 221 height 52
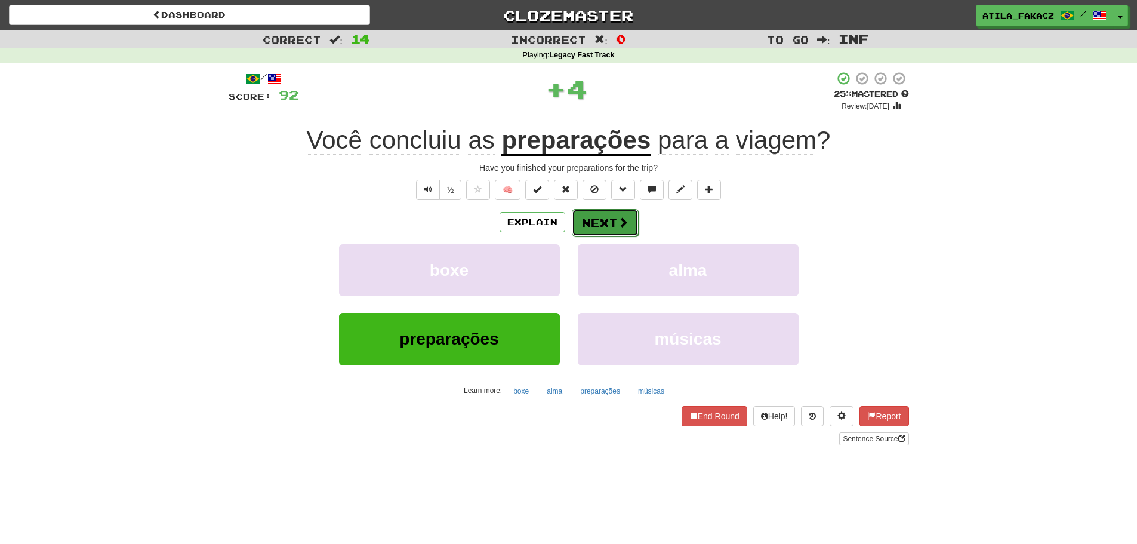
click at [627, 224] on span at bounding box center [623, 222] width 11 height 11
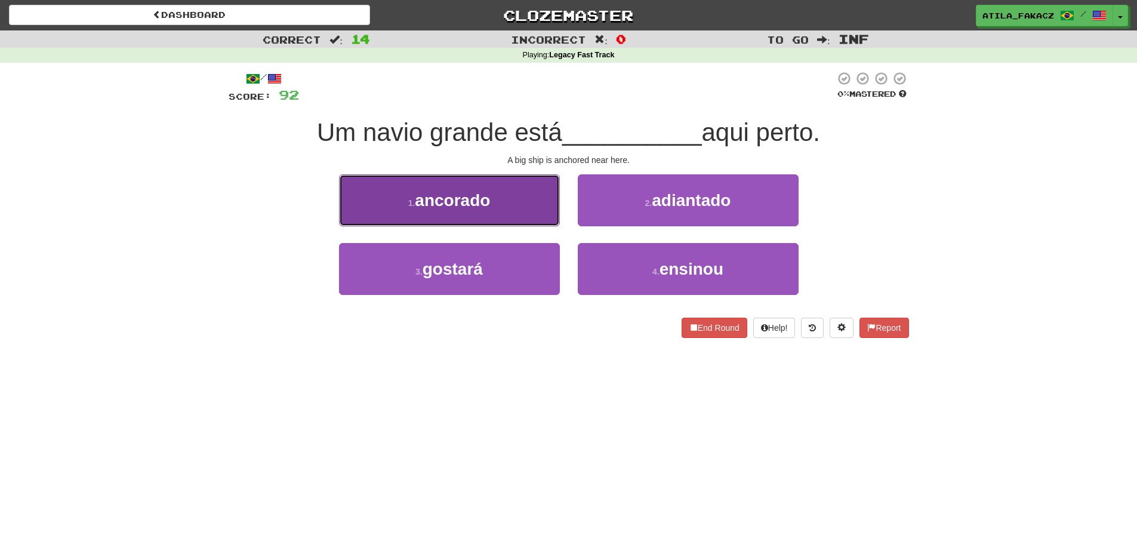
click at [496, 200] on button "1 . ancorado" at bounding box center [449, 200] width 221 height 52
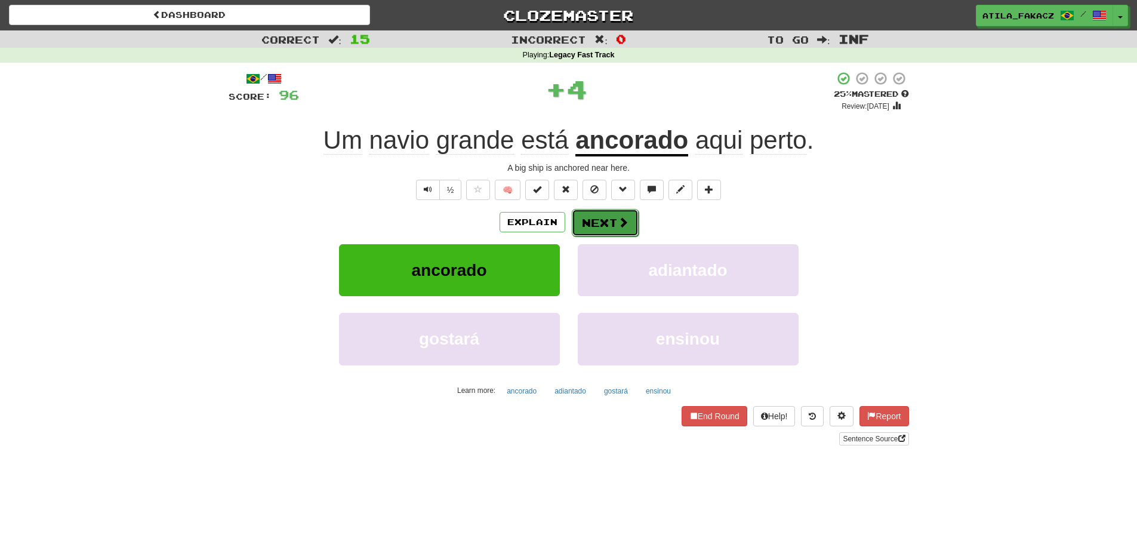
click at [587, 217] on button "Next" at bounding box center [605, 222] width 67 height 27
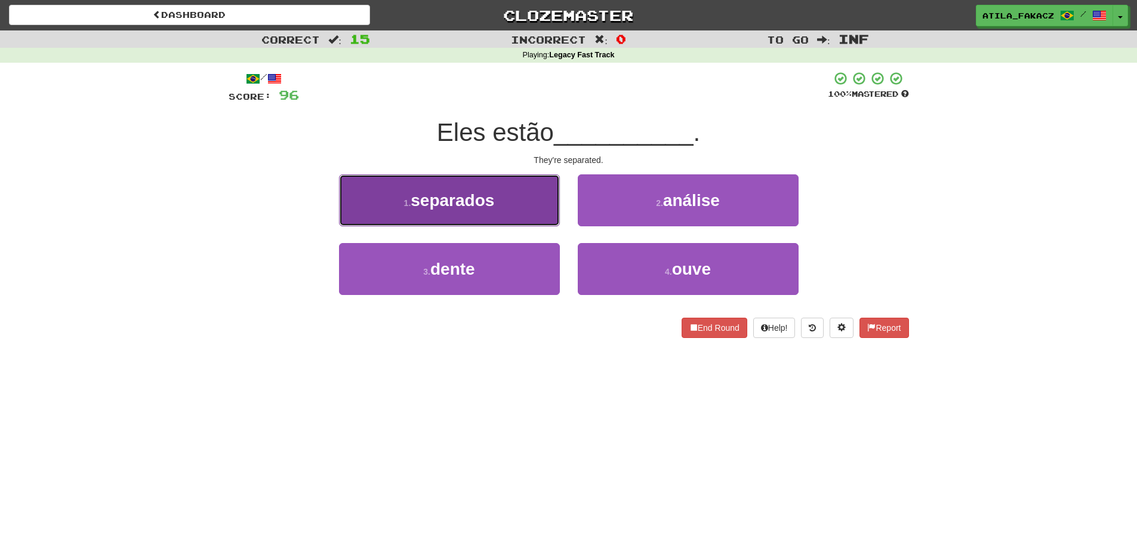
click at [508, 208] on button "1 . separados" at bounding box center [449, 200] width 221 height 52
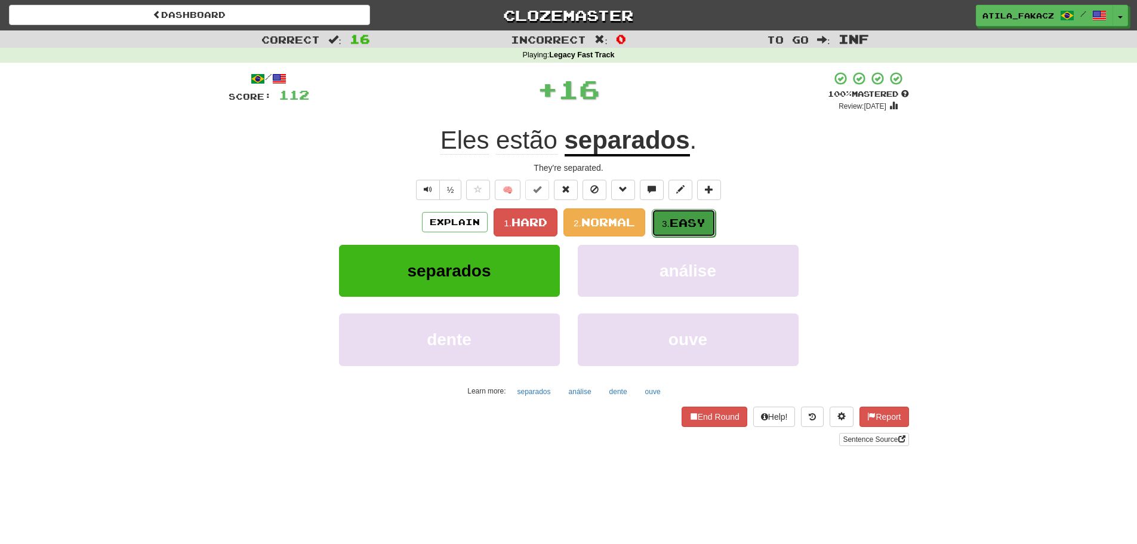
click at [679, 224] on span "Easy" at bounding box center [688, 222] width 36 height 13
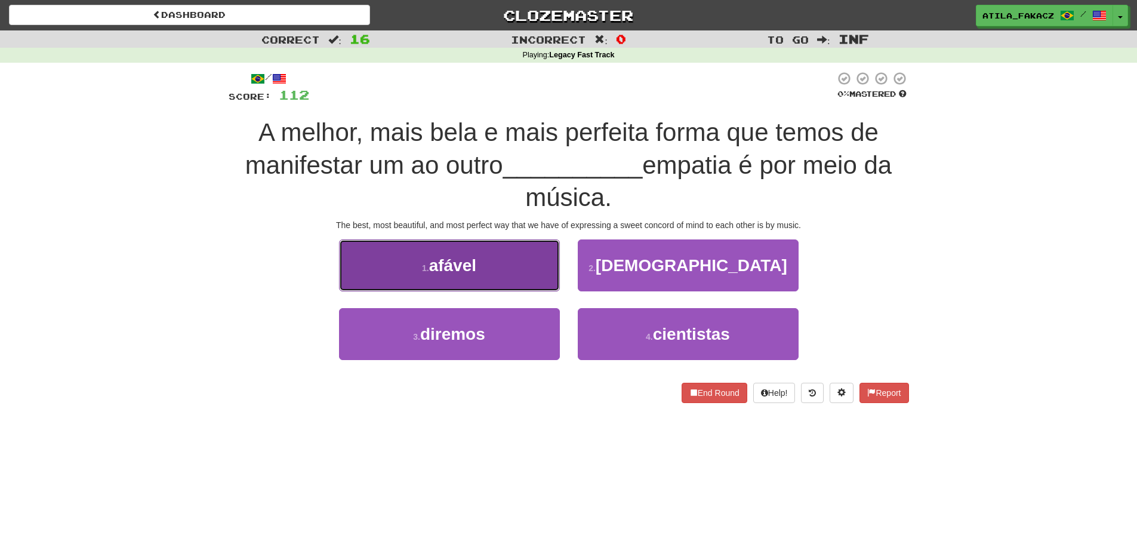
click at [486, 276] on button "1 . afável" at bounding box center [449, 265] width 221 height 52
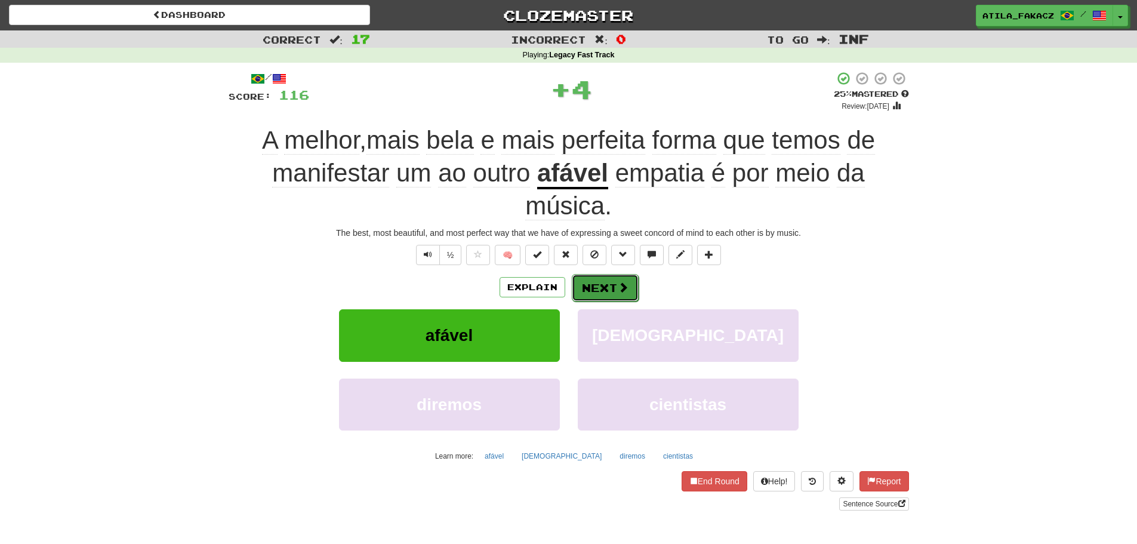
click at [604, 284] on button "Next" at bounding box center [605, 287] width 67 height 27
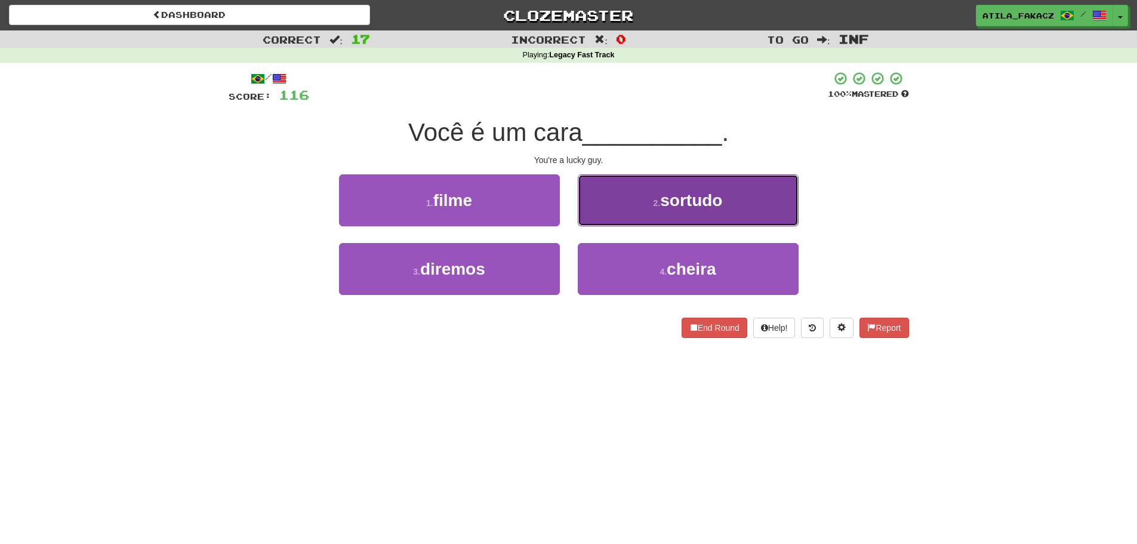
click at [639, 193] on button "2 . sortudo" at bounding box center [688, 200] width 221 height 52
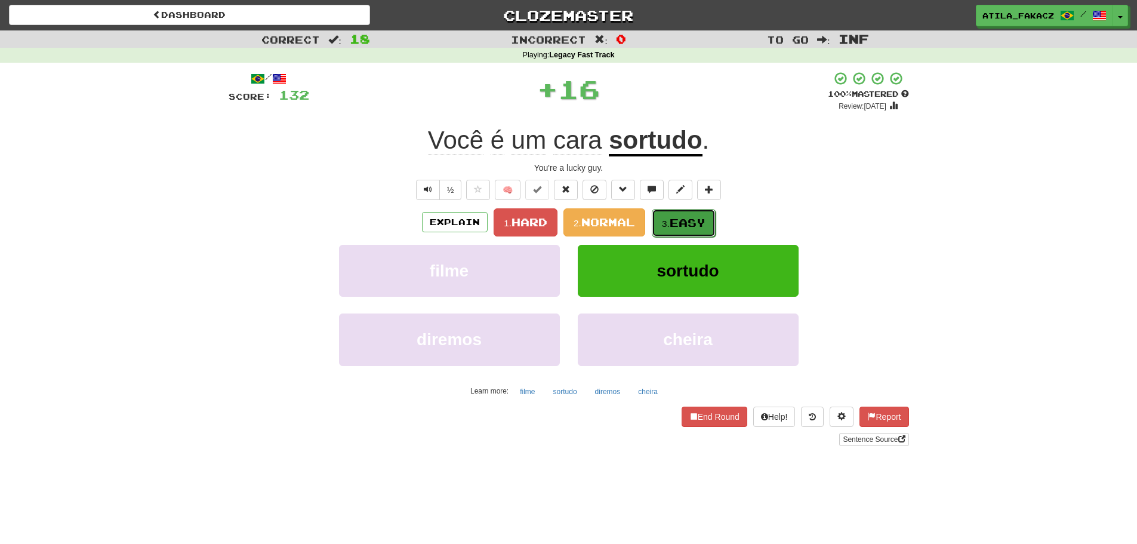
click at [681, 222] on span "Easy" at bounding box center [688, 222] width 36 height 13
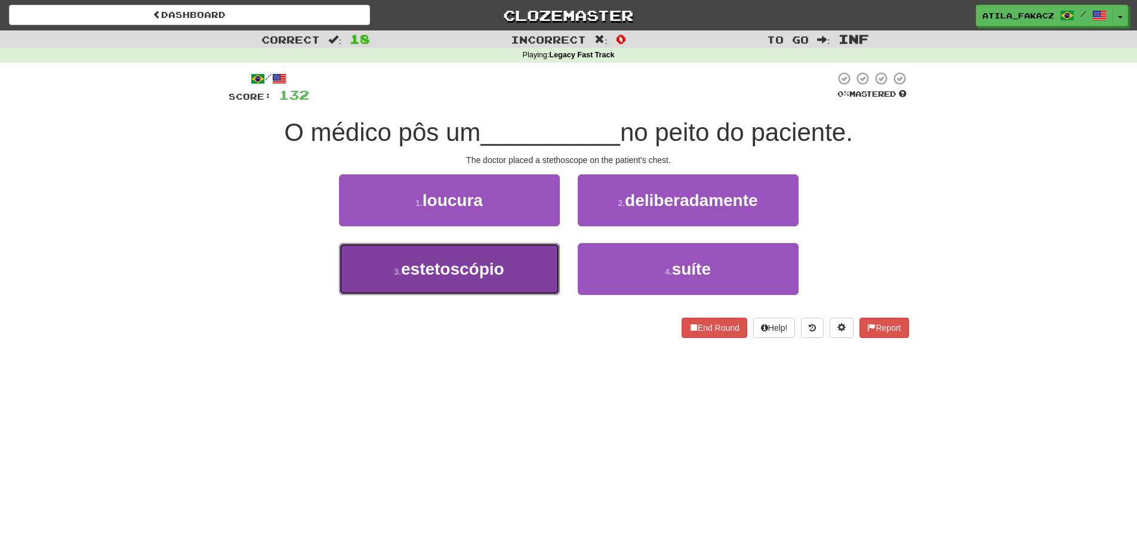
click at [533, 272] on button "3 . estetoscópio" at bounding box center [449, 269] width 221 height 52
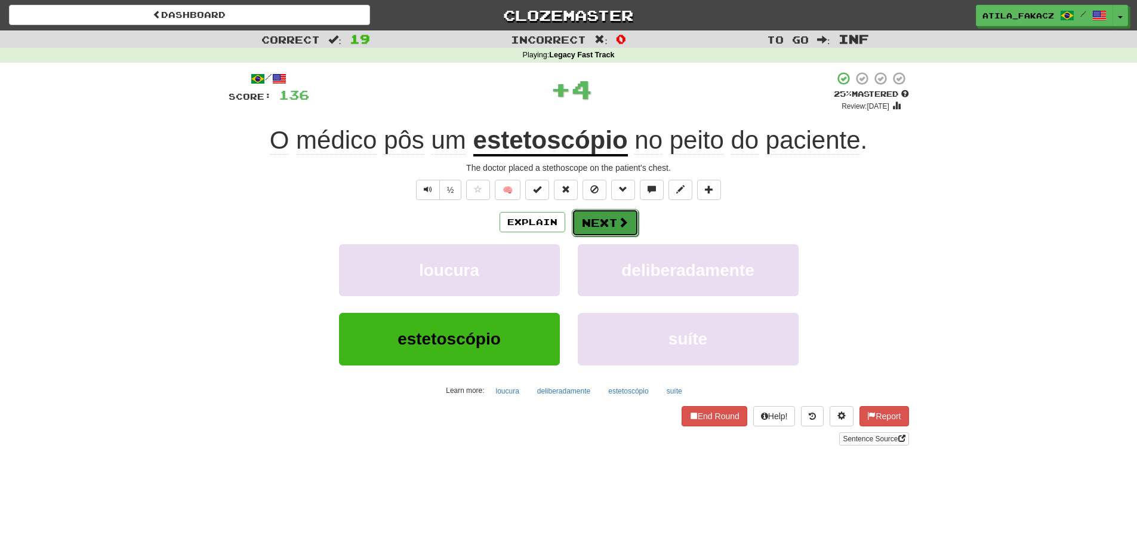
click at [613, 228] on button "Next" at bounding box center [605, 222] width 67 height 27
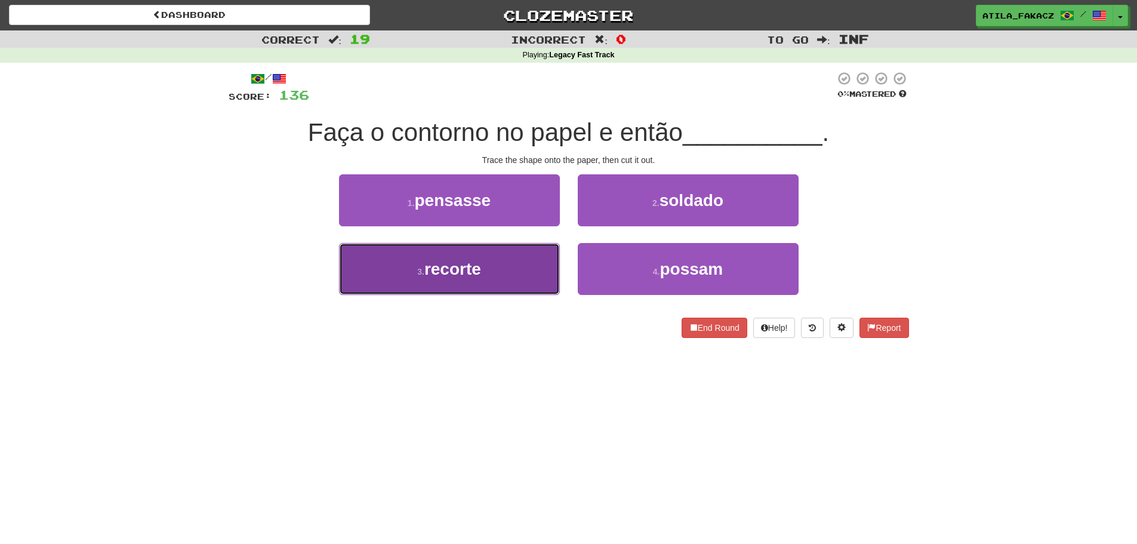
click at [509, 266] on button "3 . recorte" at bounding box center [449, 269] width 221 height 52
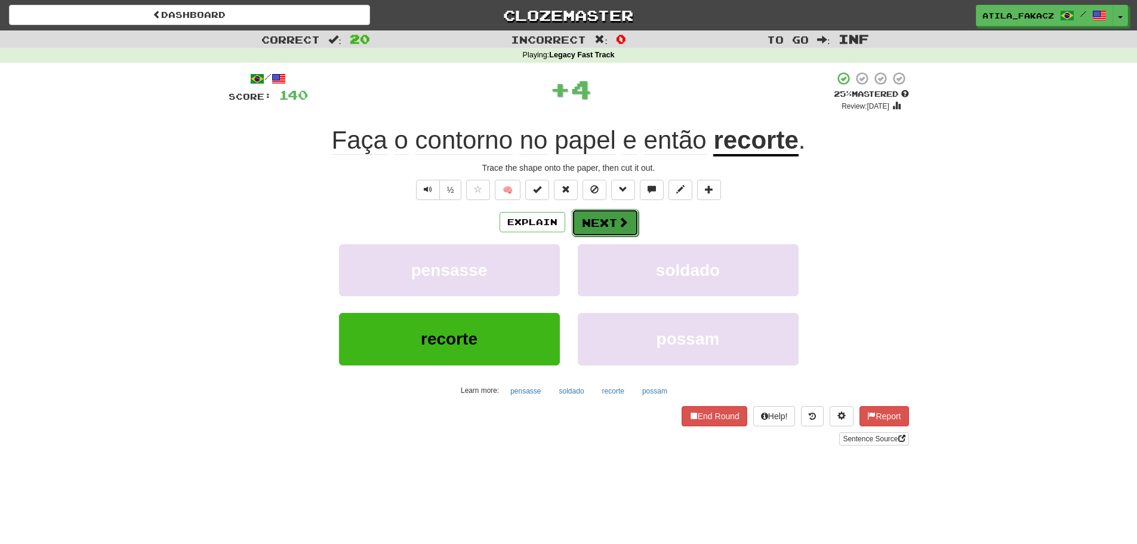
click at [621, 226] on span at bounding box center [623, 222] width 11 height 11
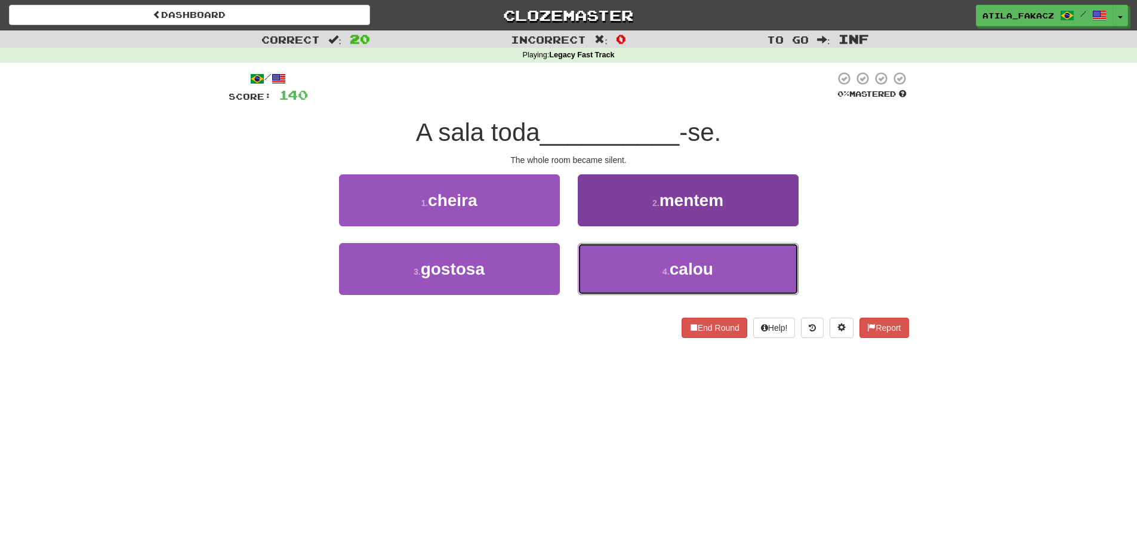
click at [618, 254] on button "4 . calou" at bounding box center [688, 269] width 221 height 52
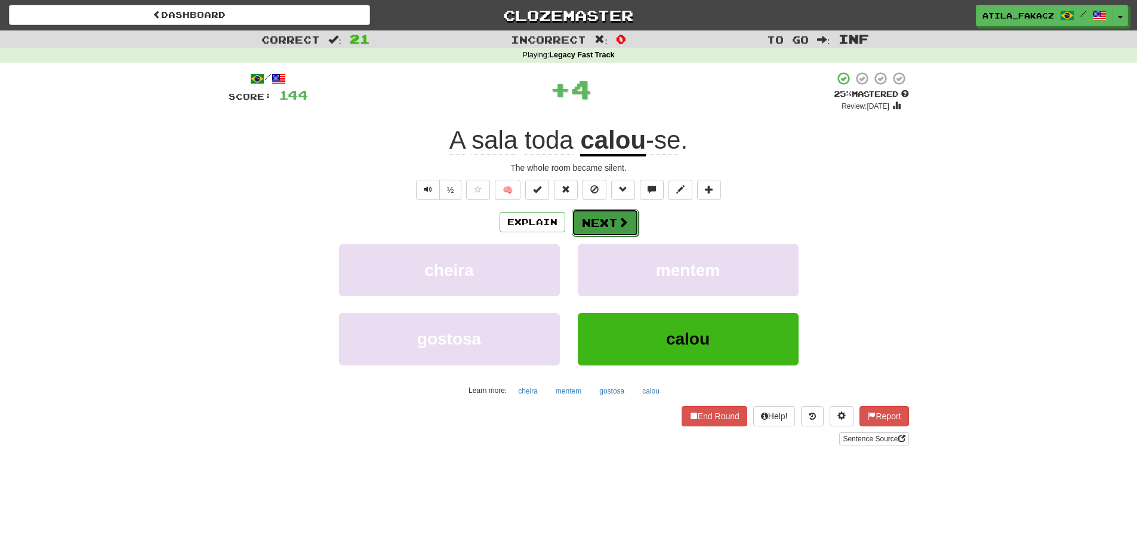
click at [613, 219] on button "Next" at bounding box center [605, 222] width 67 height 27
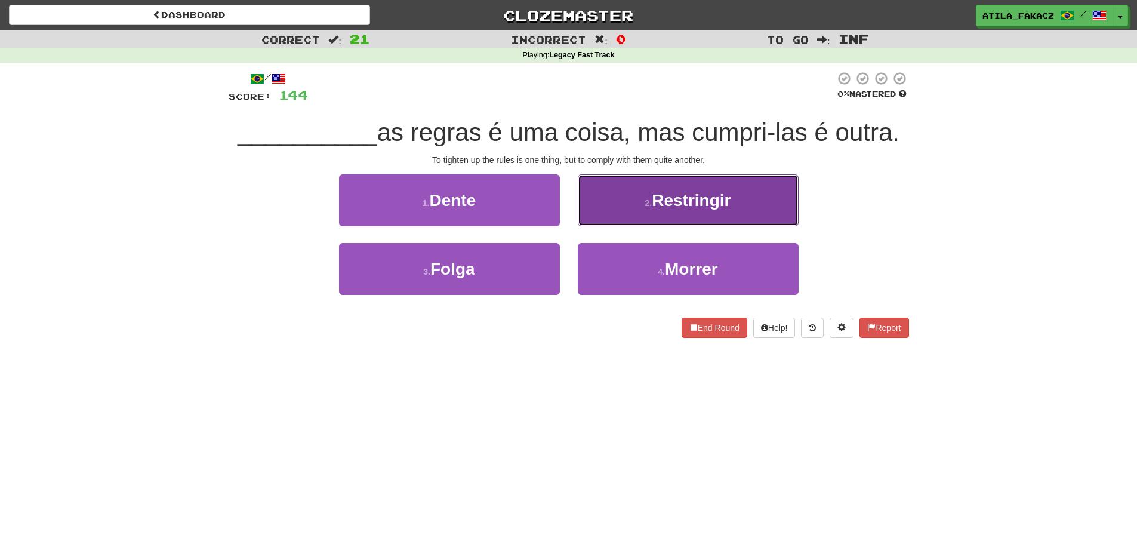
click at [641, 190] on button "2 . Restringir" at bounding box center [688, 200] width 221 height 52
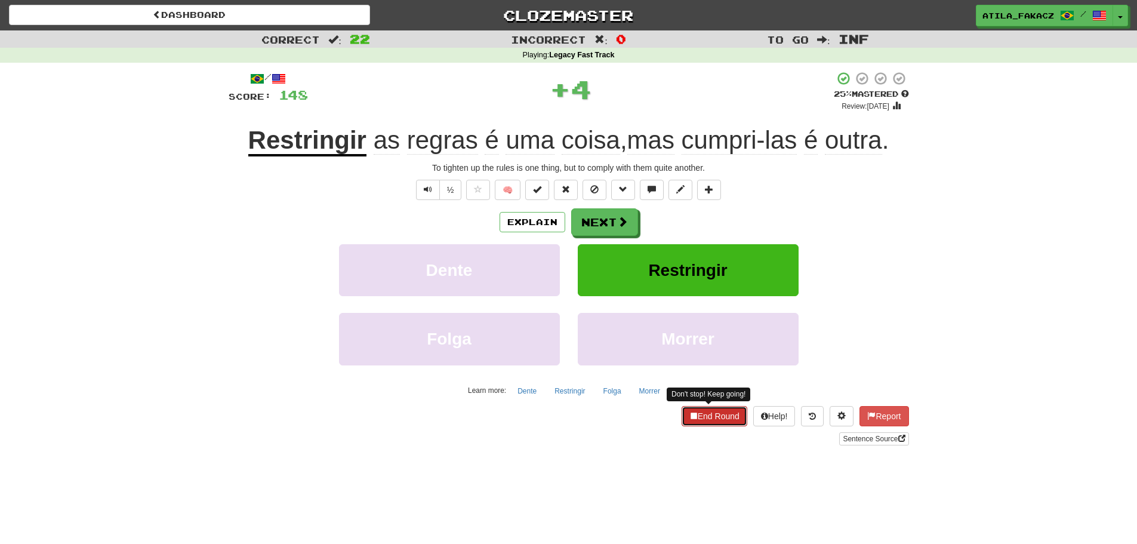
drag, startPoint x: 706, startPoint y: 407, endPoint x: 709, endPoint y: 419, distance: 11.9
click at [707, 409] on button "End Round" at bounding box center [715, 416] width 66 height 20
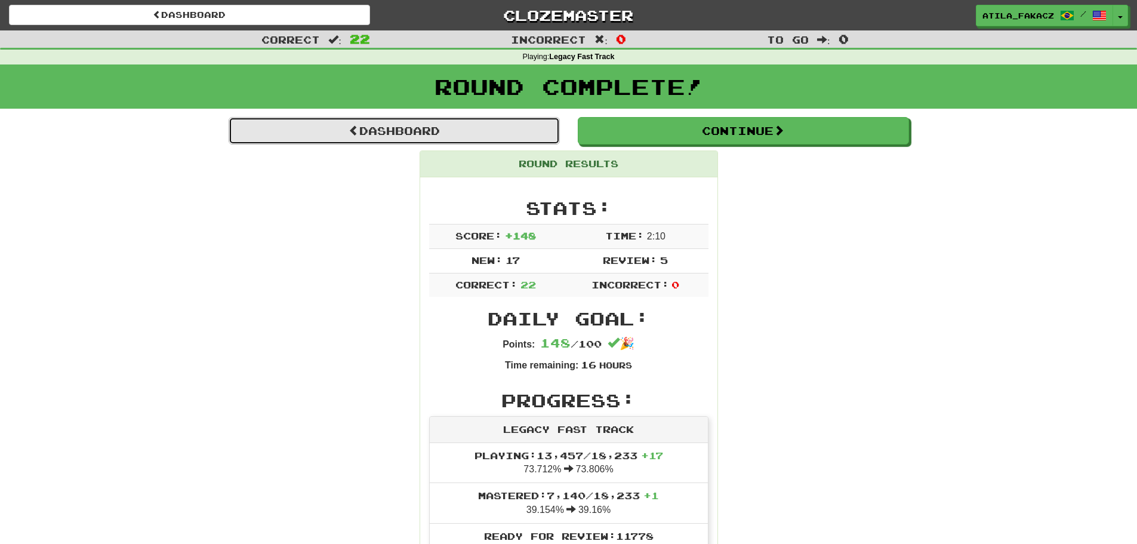
click at [395, 126] on link "Dashboard" at bounding box center [394, 130] width 331 height 27
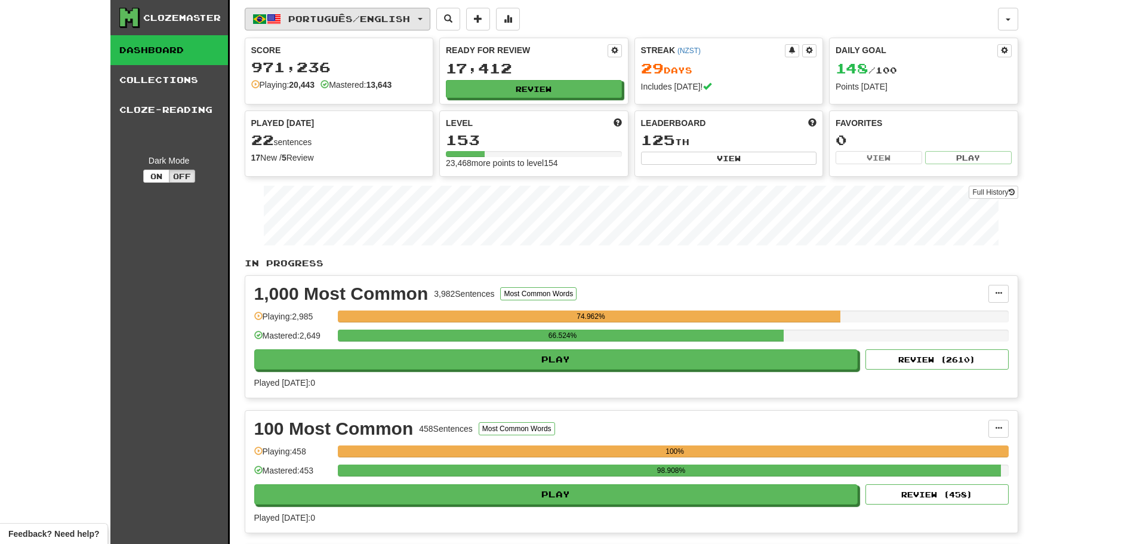
click at [315, 13] on button "Português / English" at bounding box center [338, 19] width 186 height 23
